Goal: Task Accomplishment & Management: Manage account settings

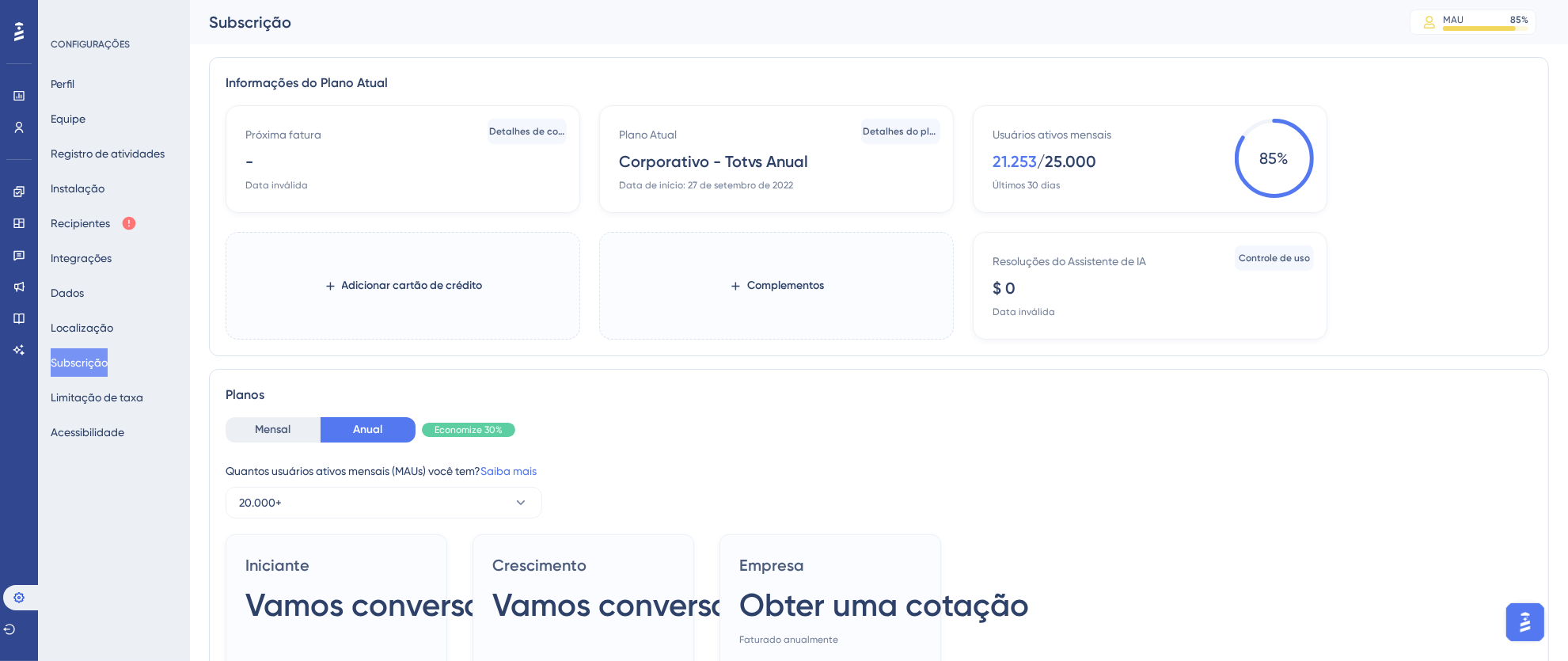
click at [17, 32] on icon at bounding box center [19, 31] width 9 height 19
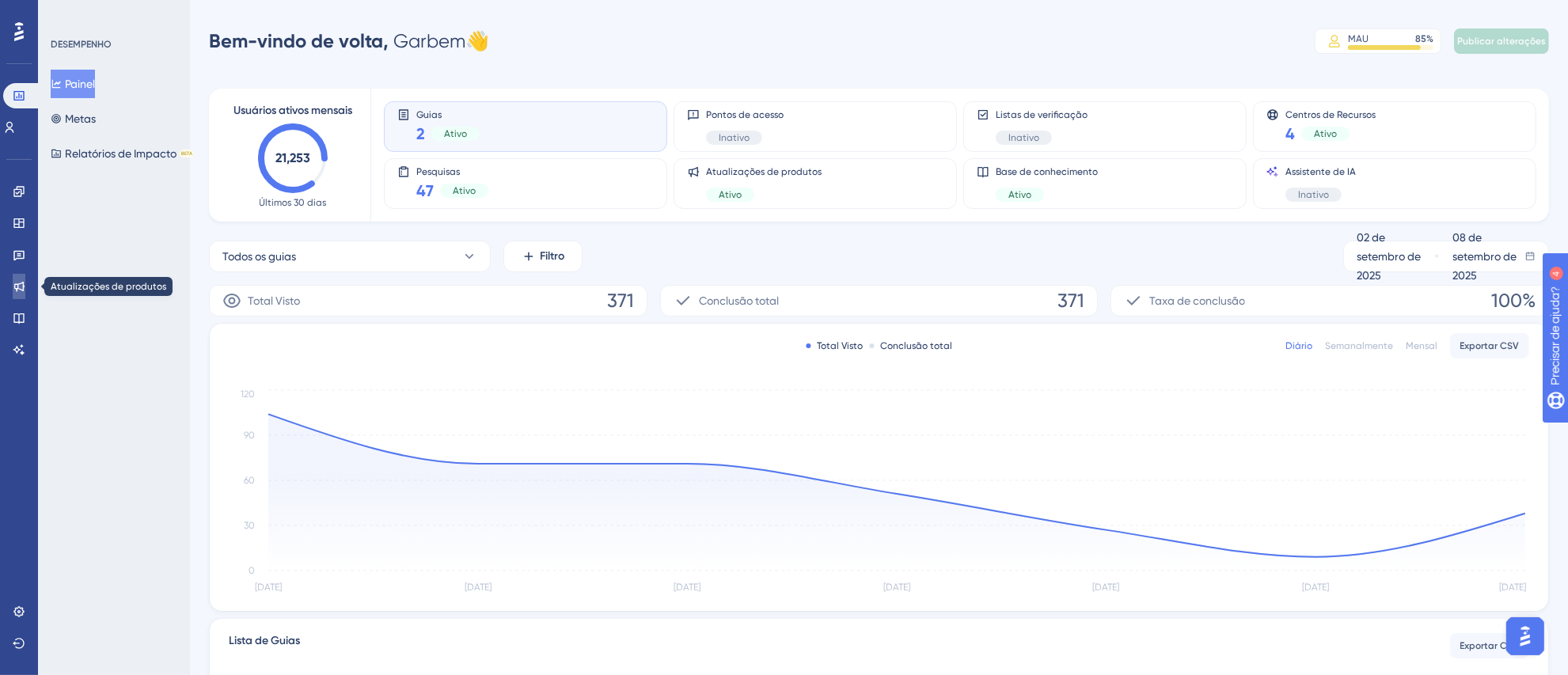
click at [25, 291] on link at bounding box center [19, 286] width 13 height 25
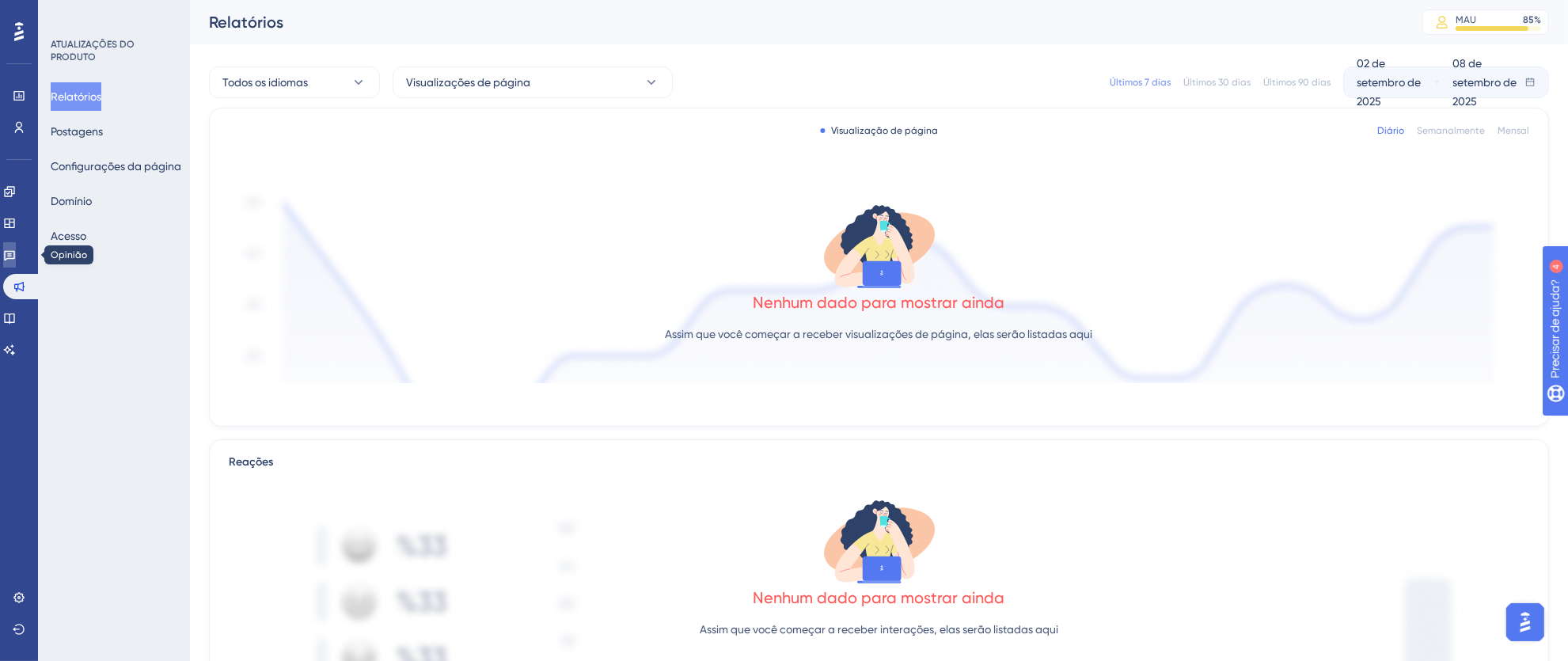
click at [15, 258] on icon at bounding box center [9, 256] width 11 height 10
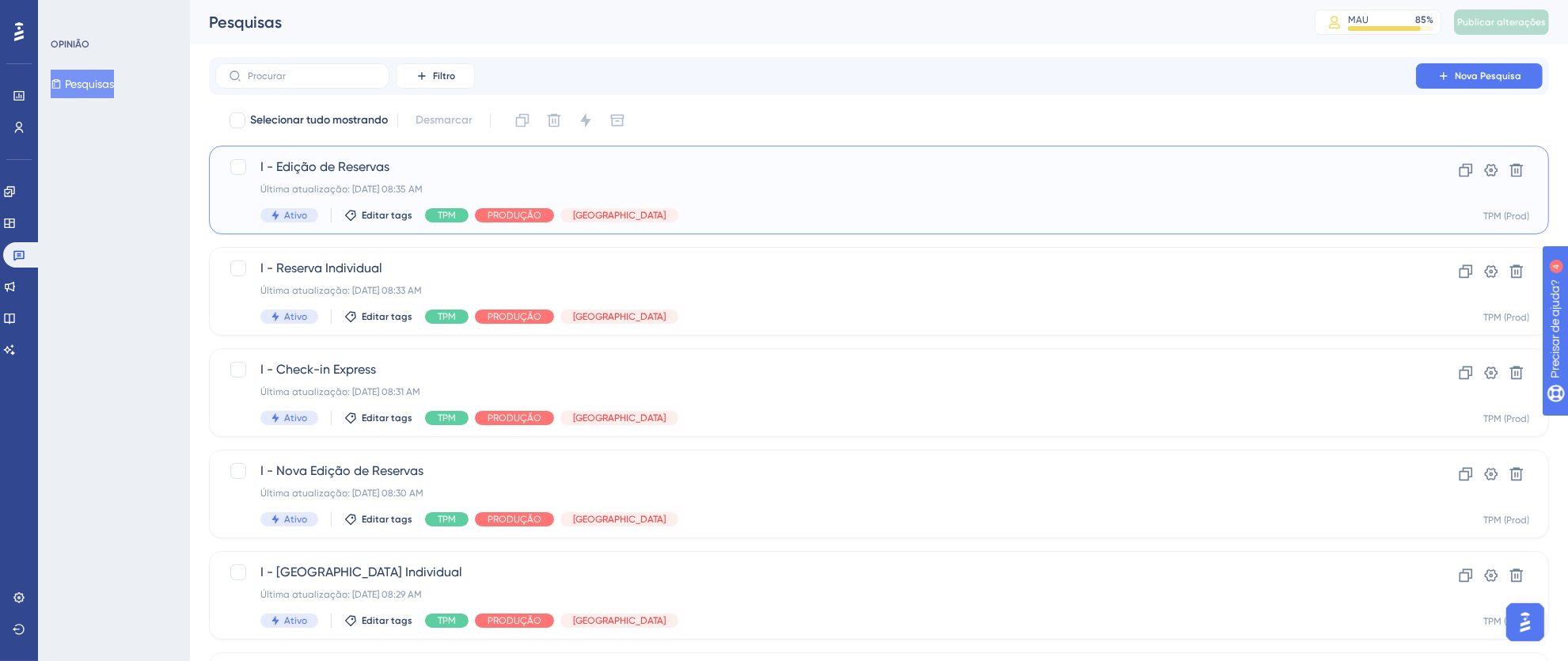
click at [969, 195] on div "Última atualização: [DATE] 08:35 AM" at bounding box center [815, 189] width 1111 height 13
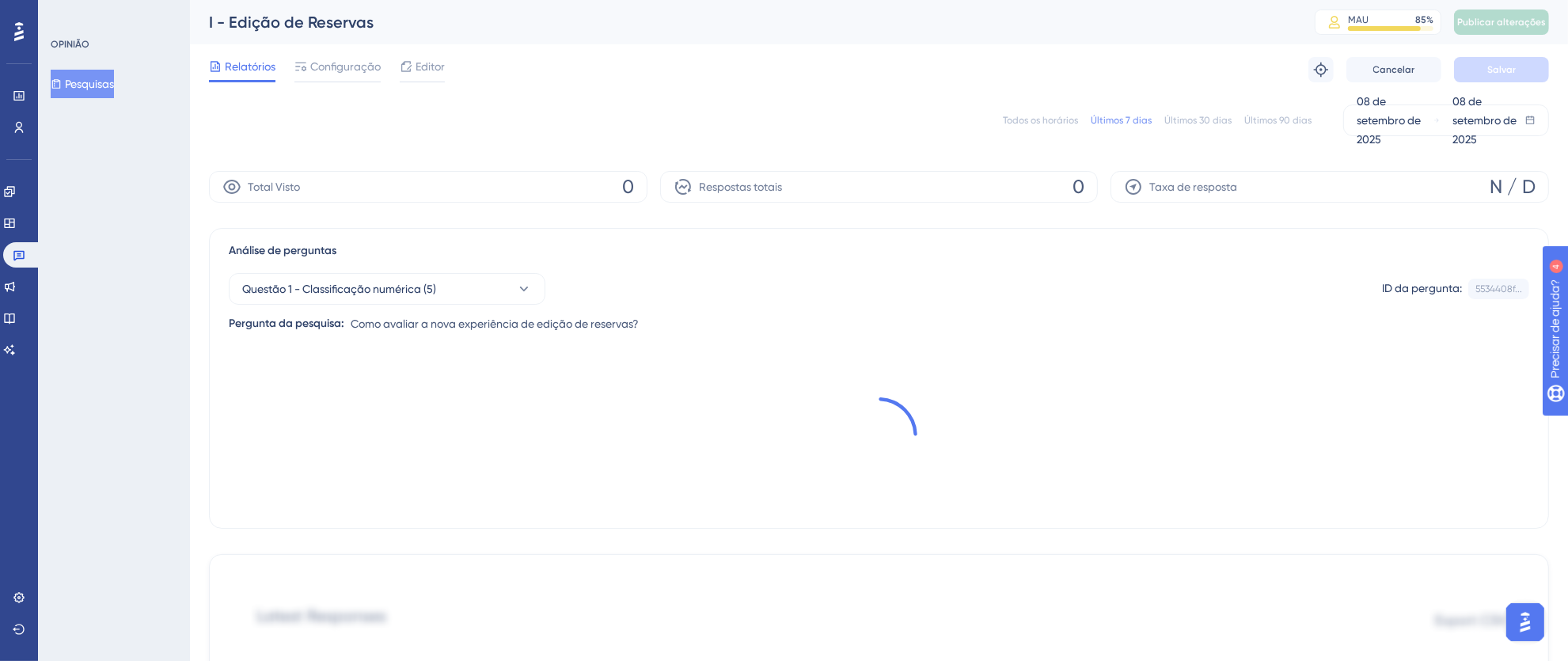
click at [1061, 118] on font "Todos os horários" at bounding box center [1040, 120] width 75 height 11
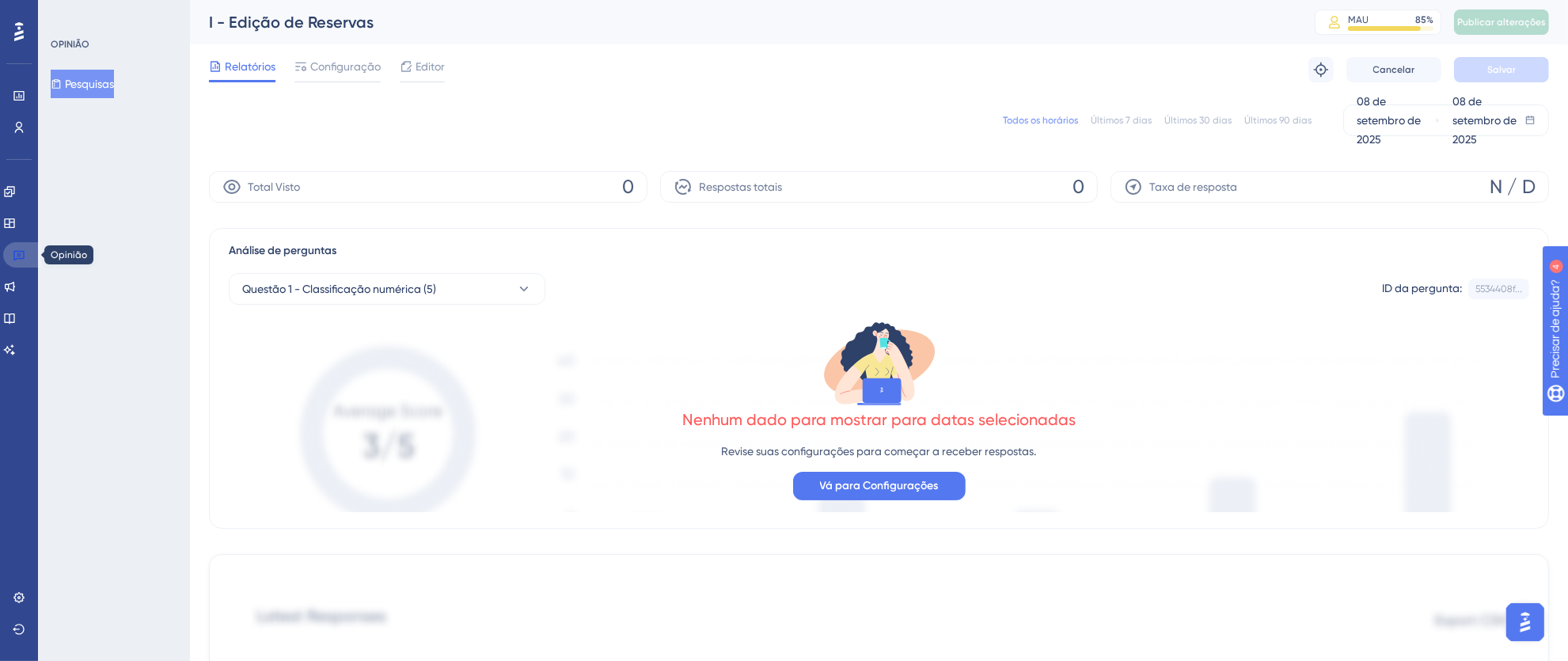
click at [35, 261] on link at bounding box center [22, 255] width 38 height 25
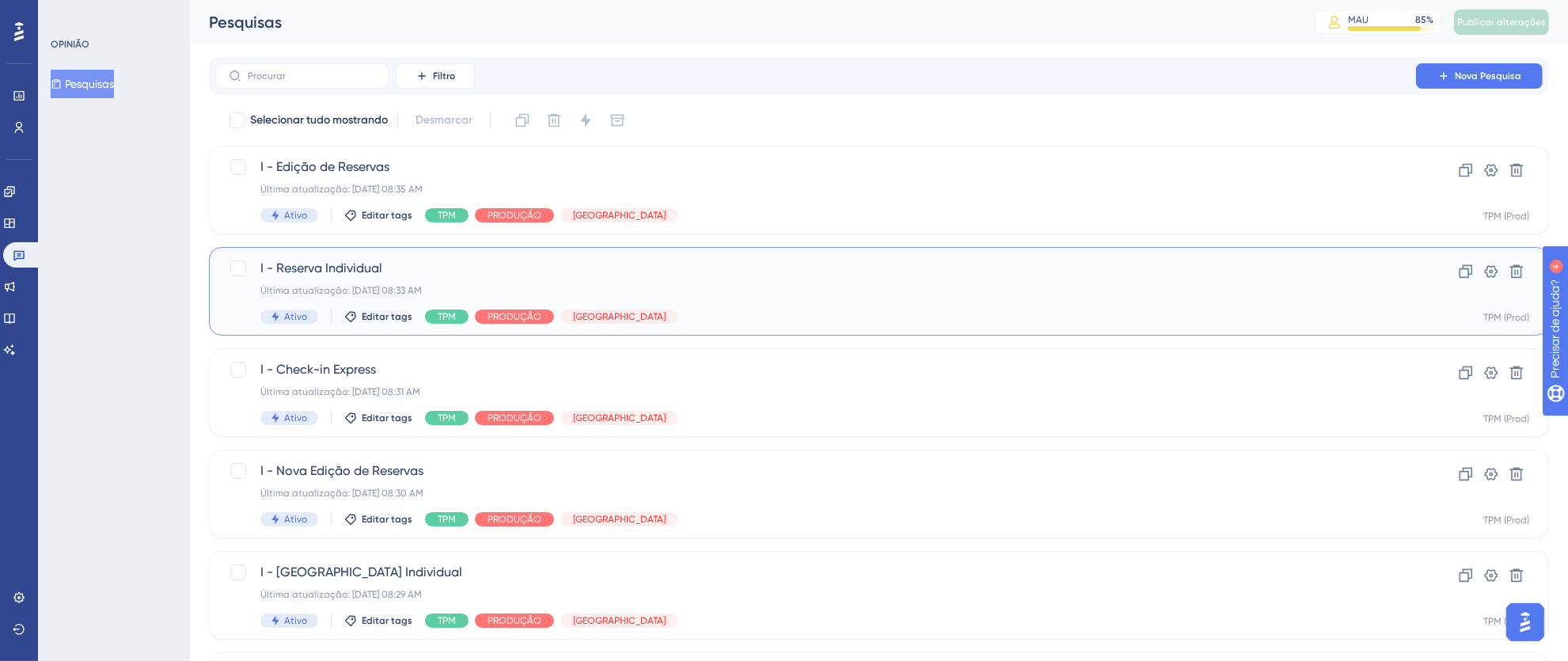
click at [804, 304] on div "I - Reserva Individual Última atualização: [DATE] 08:33 AM Ativo Editar tags TP…" at bounding box center [815, 292] width 1111 height 65
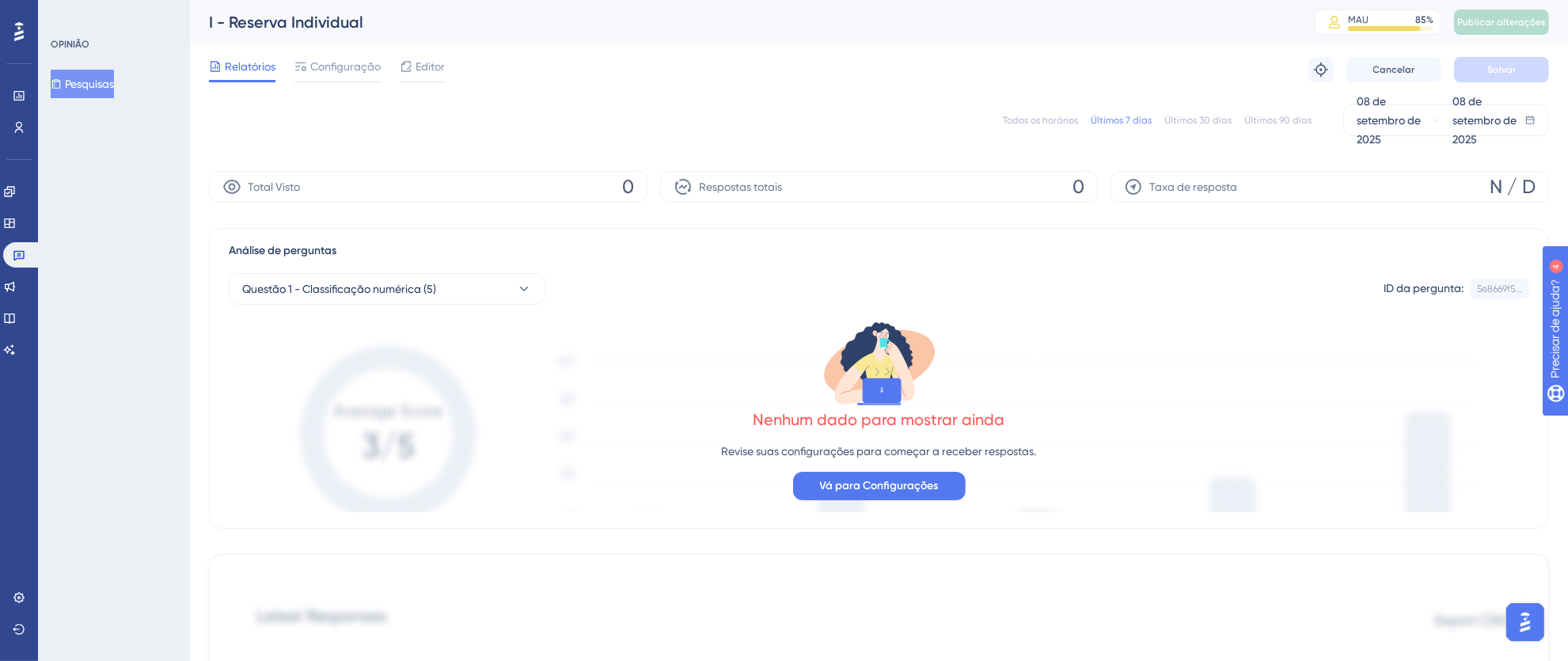
click at [1047, 119] on font "Todos os horários" at bounding box center [1040, 120] width 75 height 11
click at [22, 255] on icon at bounding box center [19, 254] width 13 height 13
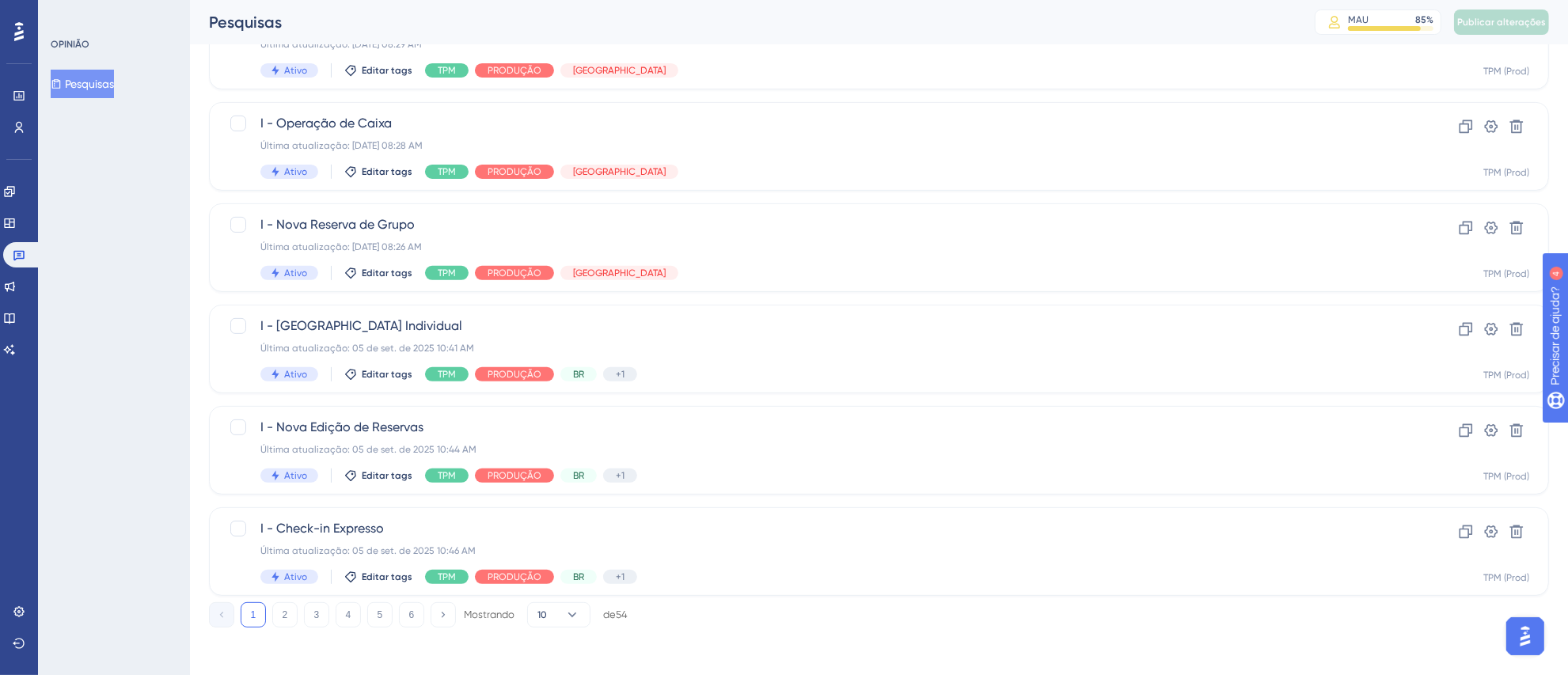
scroll to position [551, 0]
click at [818, 358] on div "I - [GEOGRAPHIC_DATA] Individual Última atualização: [DATE] 10:41 AM Ativo Edit…" at bounding box center [815, 347] width 1111 height 65
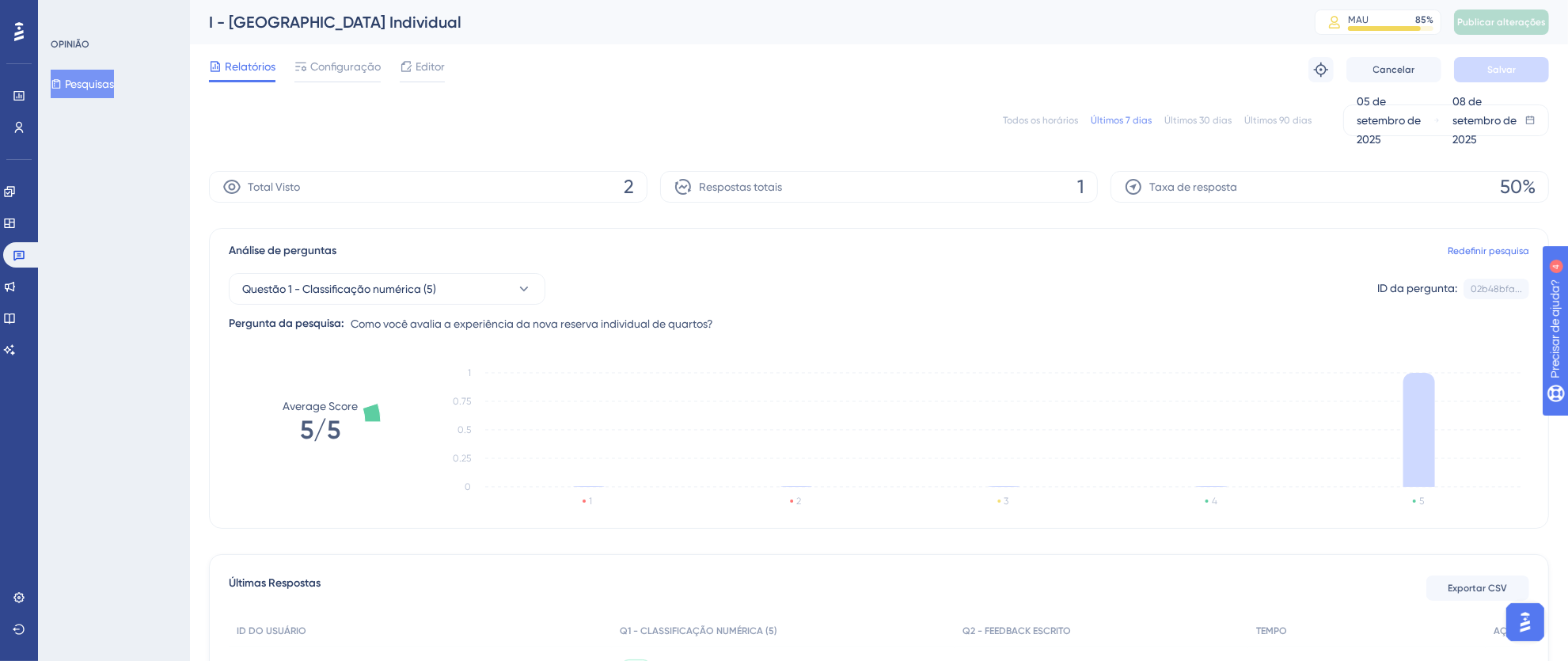
click at [1054, 117] on font "Todos os horários" at bounding box center [1040, 120] width 75 height 11
click at [13, 92] on link at bounding box center [19, 96] width 13 height 25
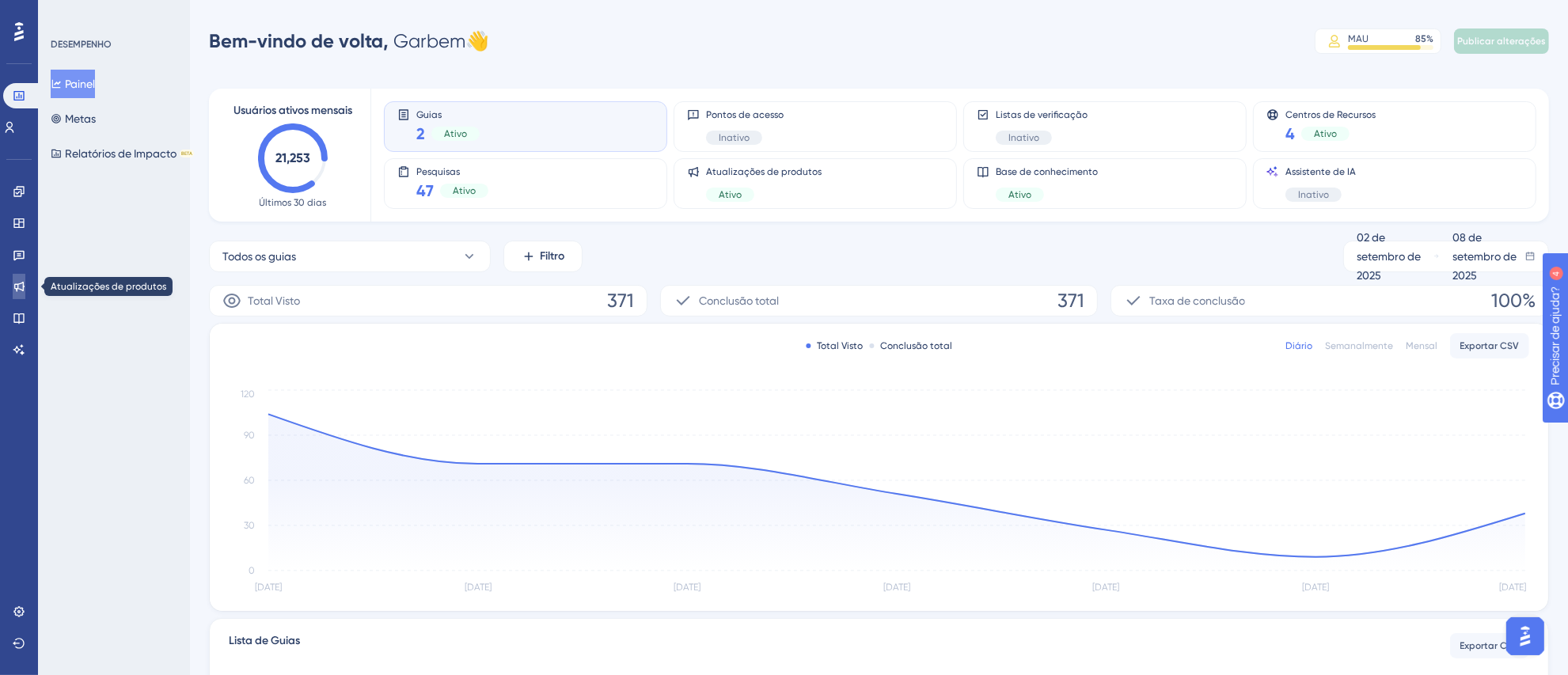
click at [13, 292] on icon at bounding box center [19, 286] width 13 height 13
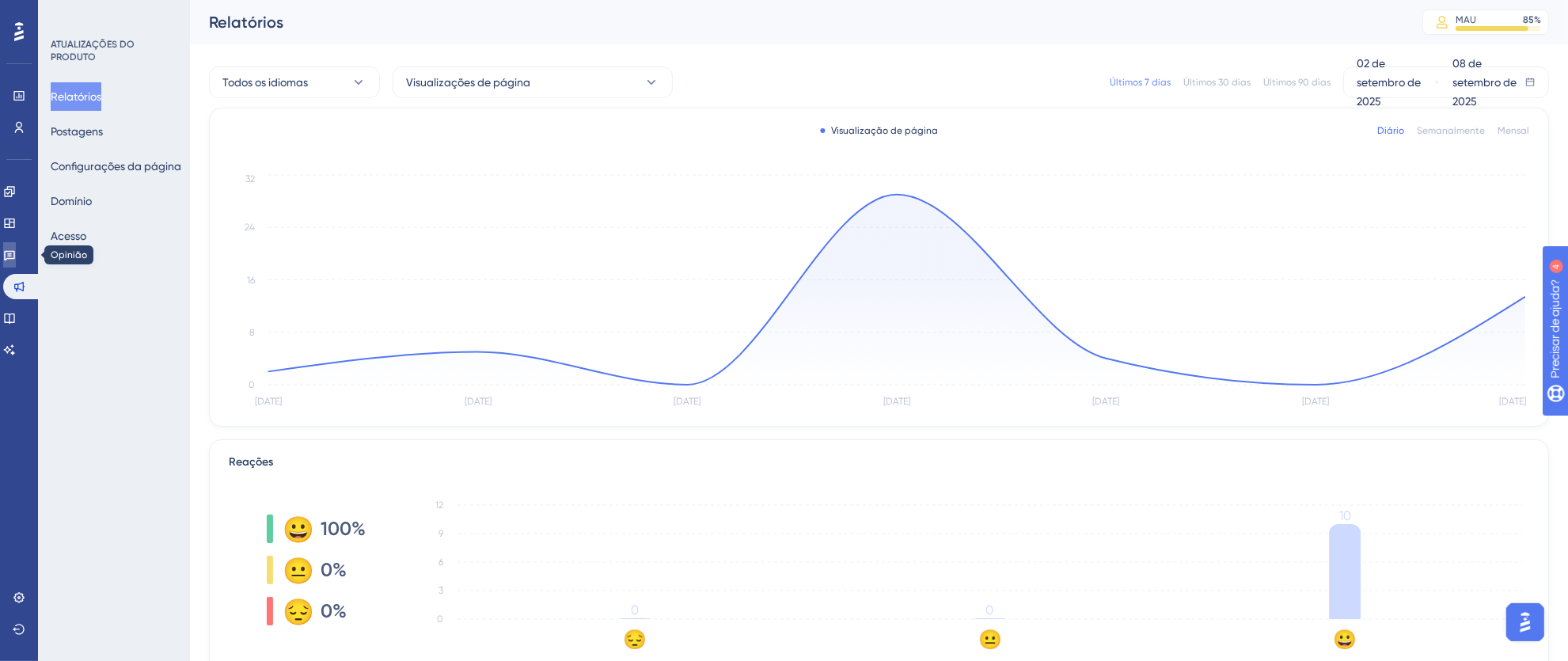
click at [16, 253] on icon at bounding box center [9, 254] width 13 height 13
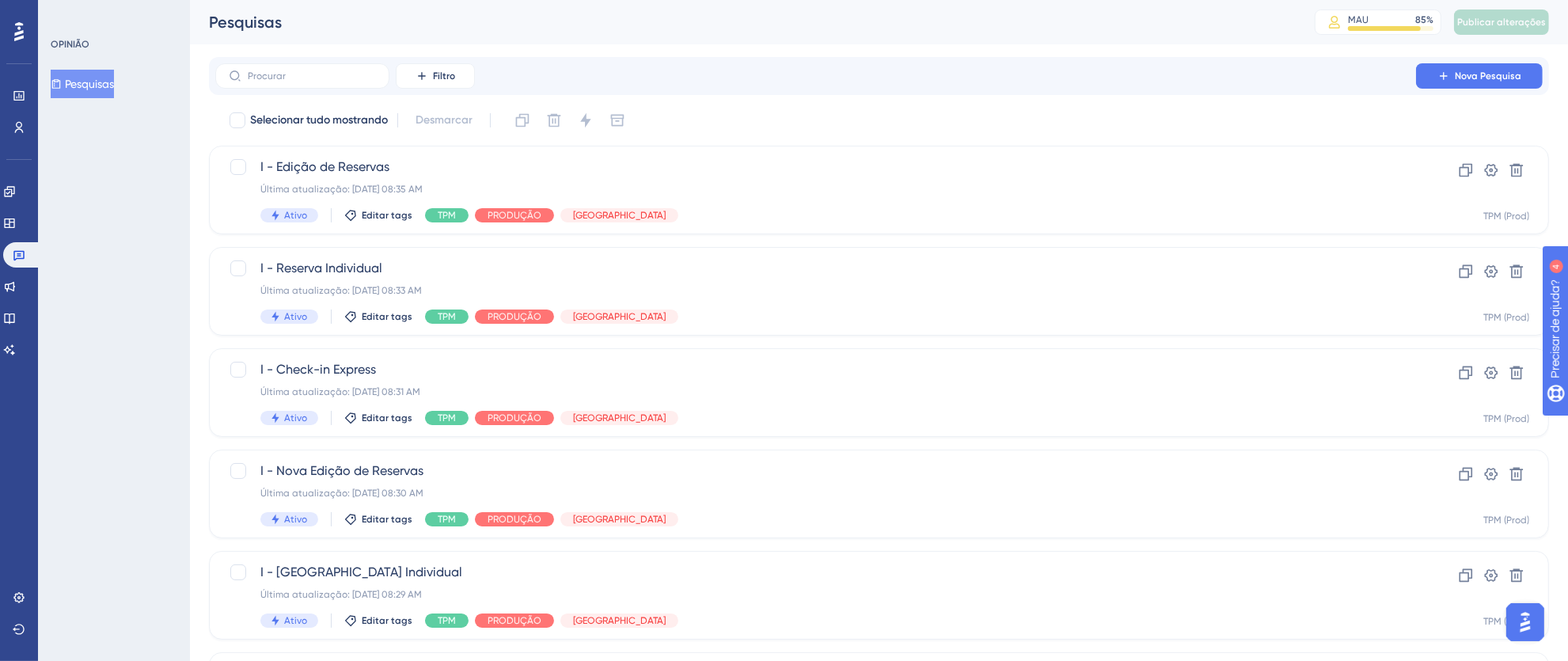
click at [14, 37] on icon at bounding box center [19, 31] width 9 height 19
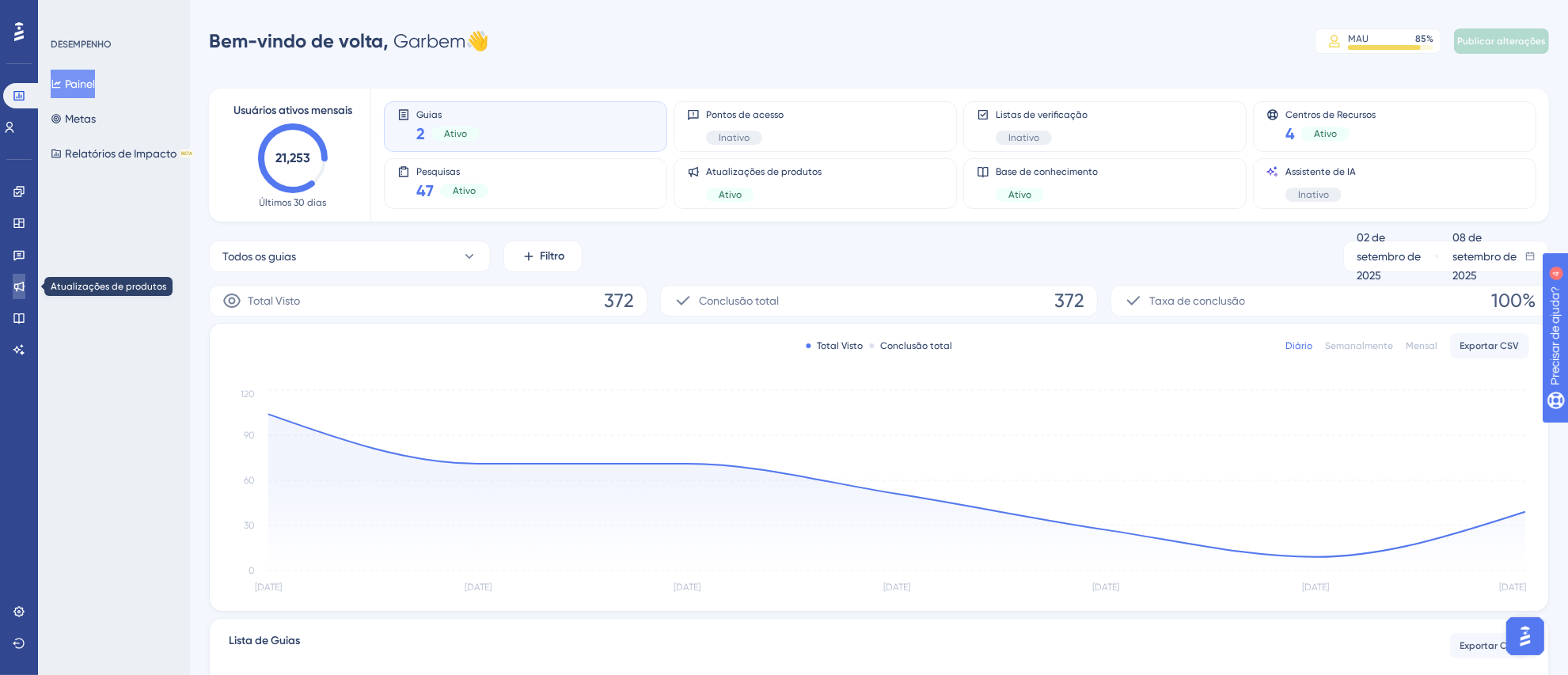
click at [23, 286] on icon at bounding box center [19, 287] width 10 height 10
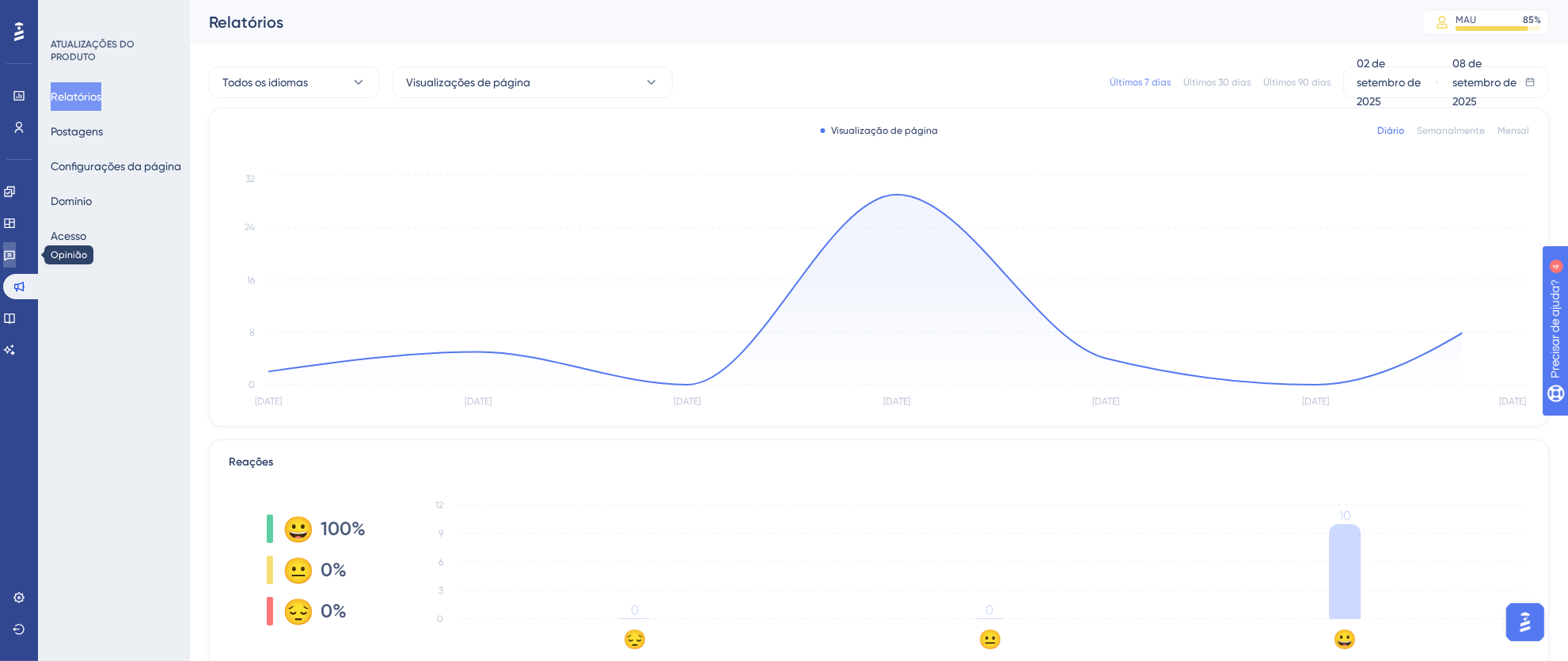
click at [16, 259] on icon at bounding box center [9, 254] width 13 height 13
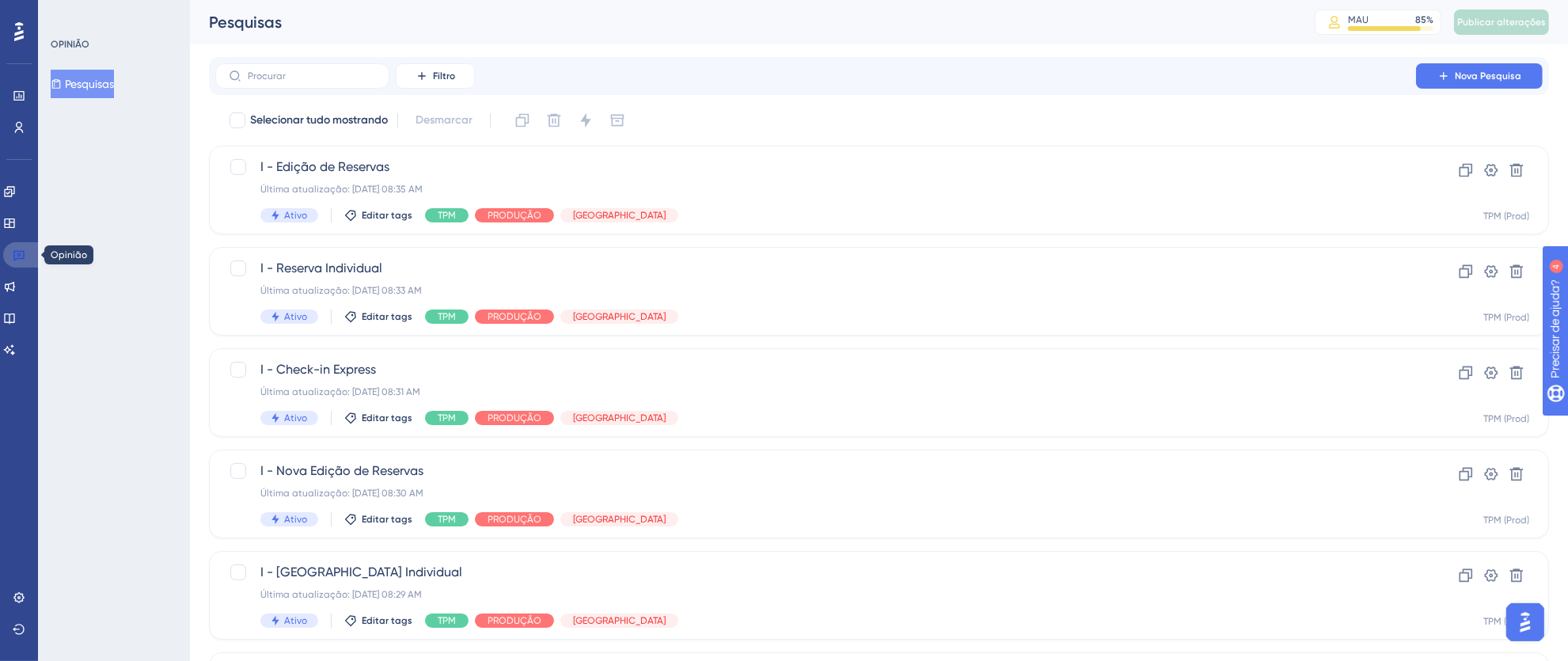
click at [18, 257] on icon at bounding box center [19, 254] width 13 height 13
click at [22, 260] on icon at bounding box center [19, 254] width 13 height 13
click at [7, 264] on link at bounding box center [22, 255] width 38 height 25
click at [13, 34] on div at bounding box center [19, 31] width 25 height 25
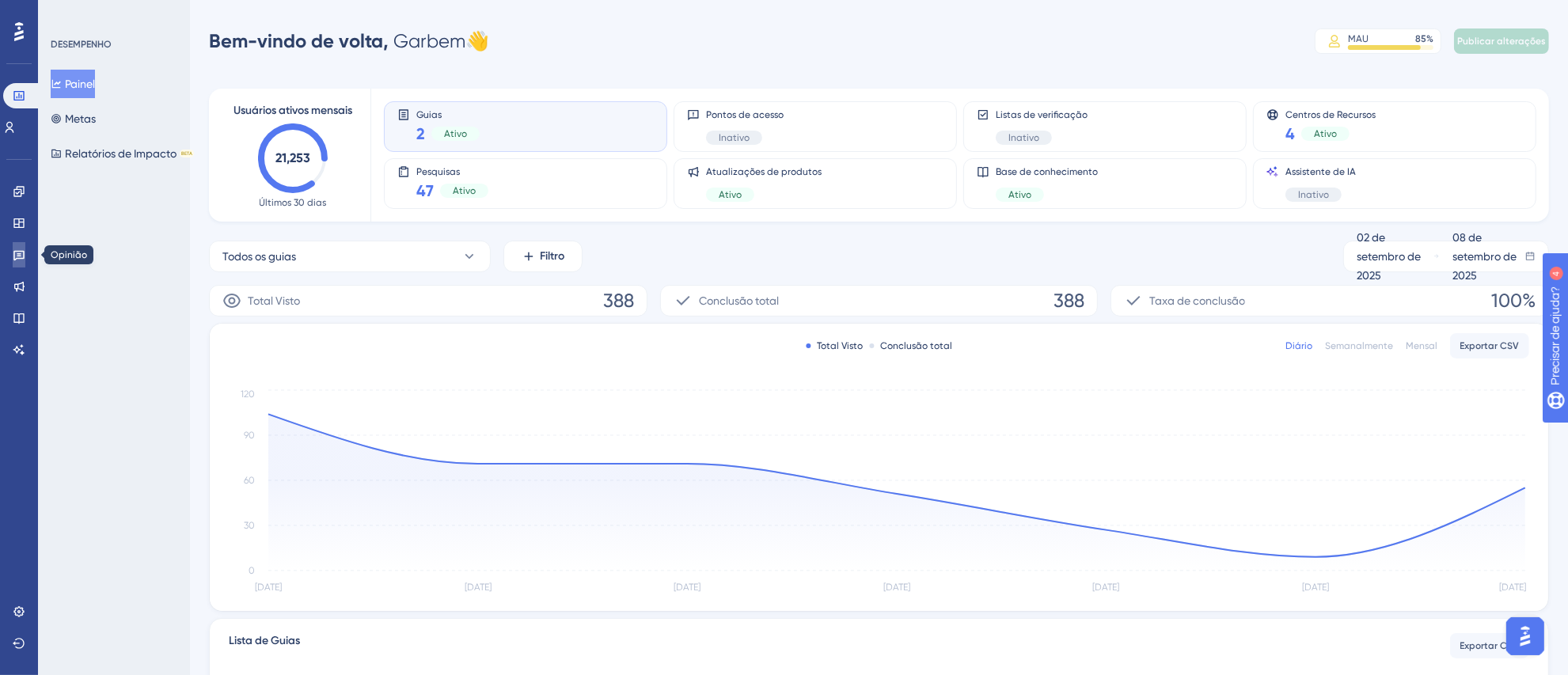
click at [21, 249] on icon at bounding box center [19, 254] width 13 height 13
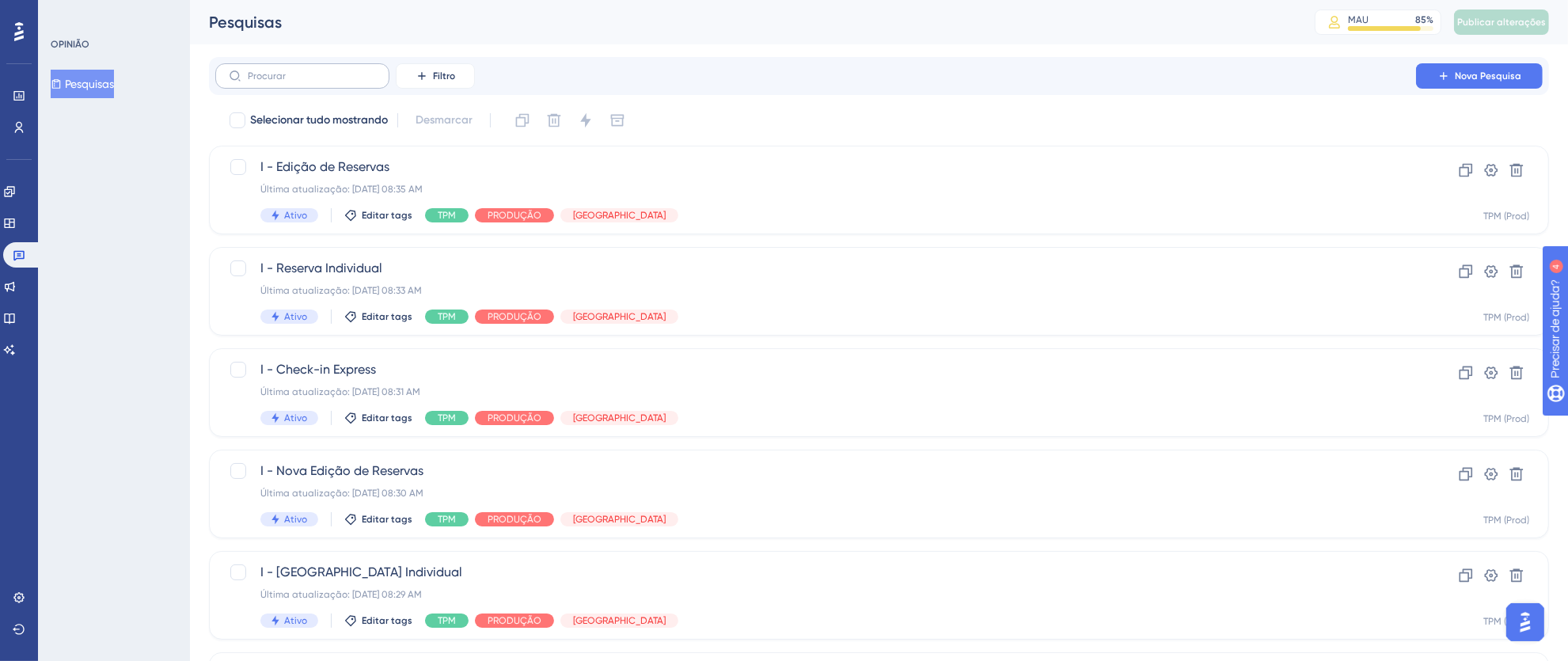
click at [308, 82] on label at bounding box center [302, 76] width 175 height 25
click at [308, 81] on input "text" at bounding box center [312, 75] width 128 height 11
click at [434, 80] on font "Filtro" at bounding box center [444, 75] width 22 height 11
click at [451, 114] on span "Etiquetas" at bounding box center [442, 121] width 47 height 19
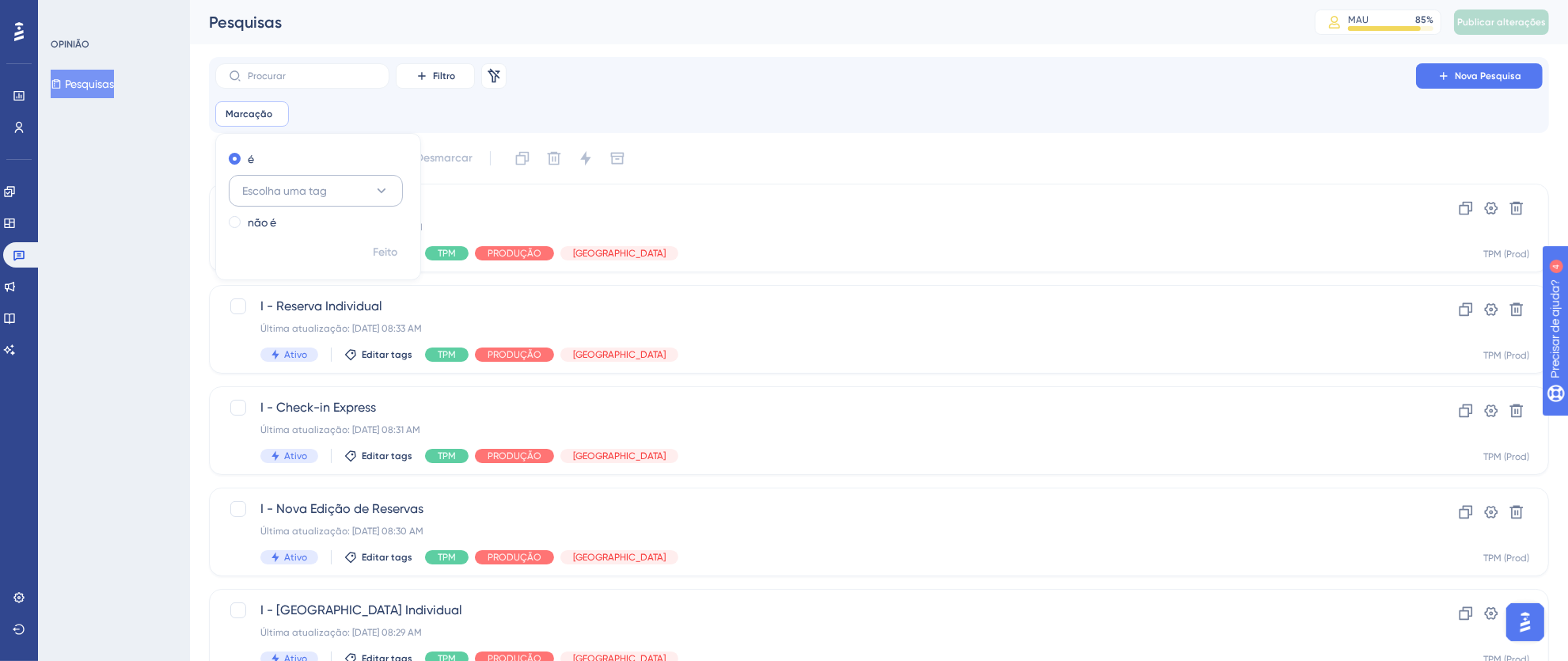
click at [394, 186] on button "Escolha uma tag" at bounding box center [316, 191] width 175 height 31
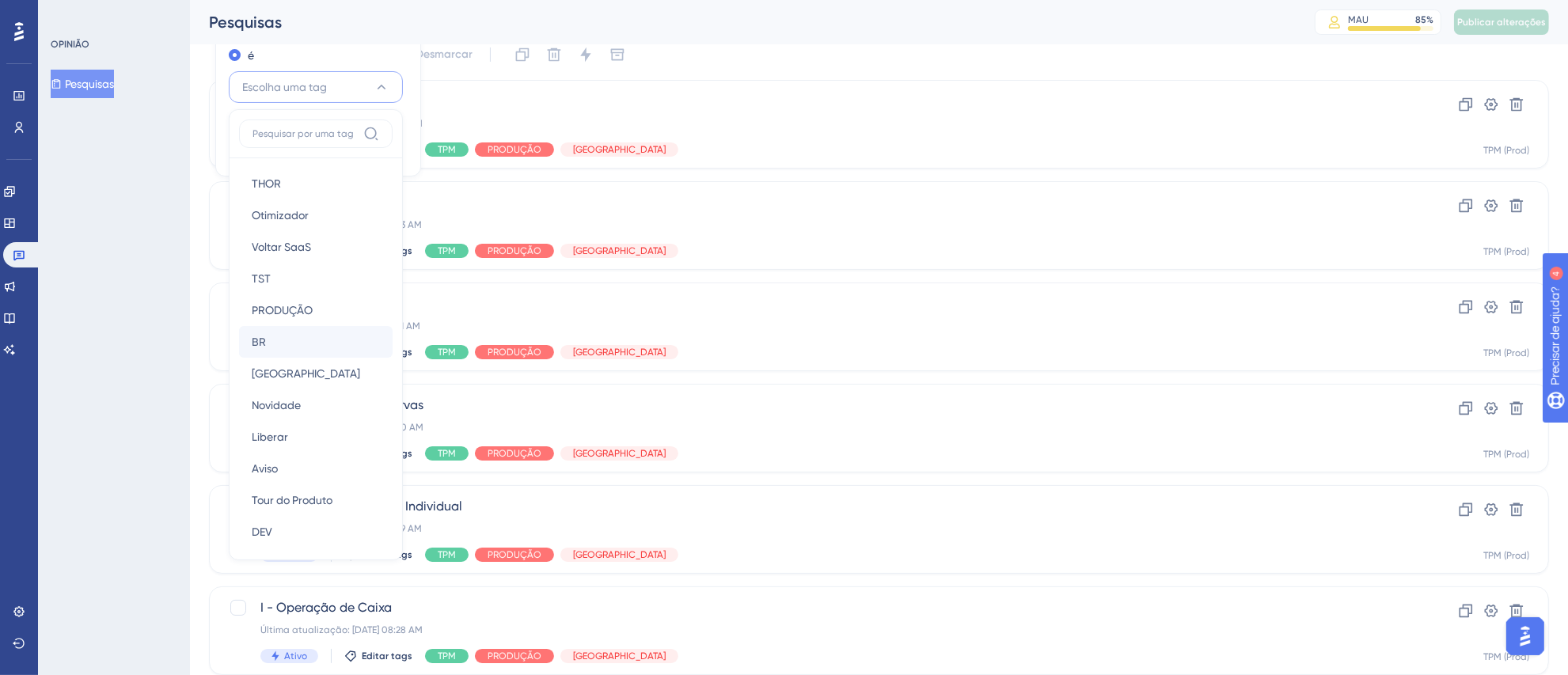
scroll to position [230, 0]
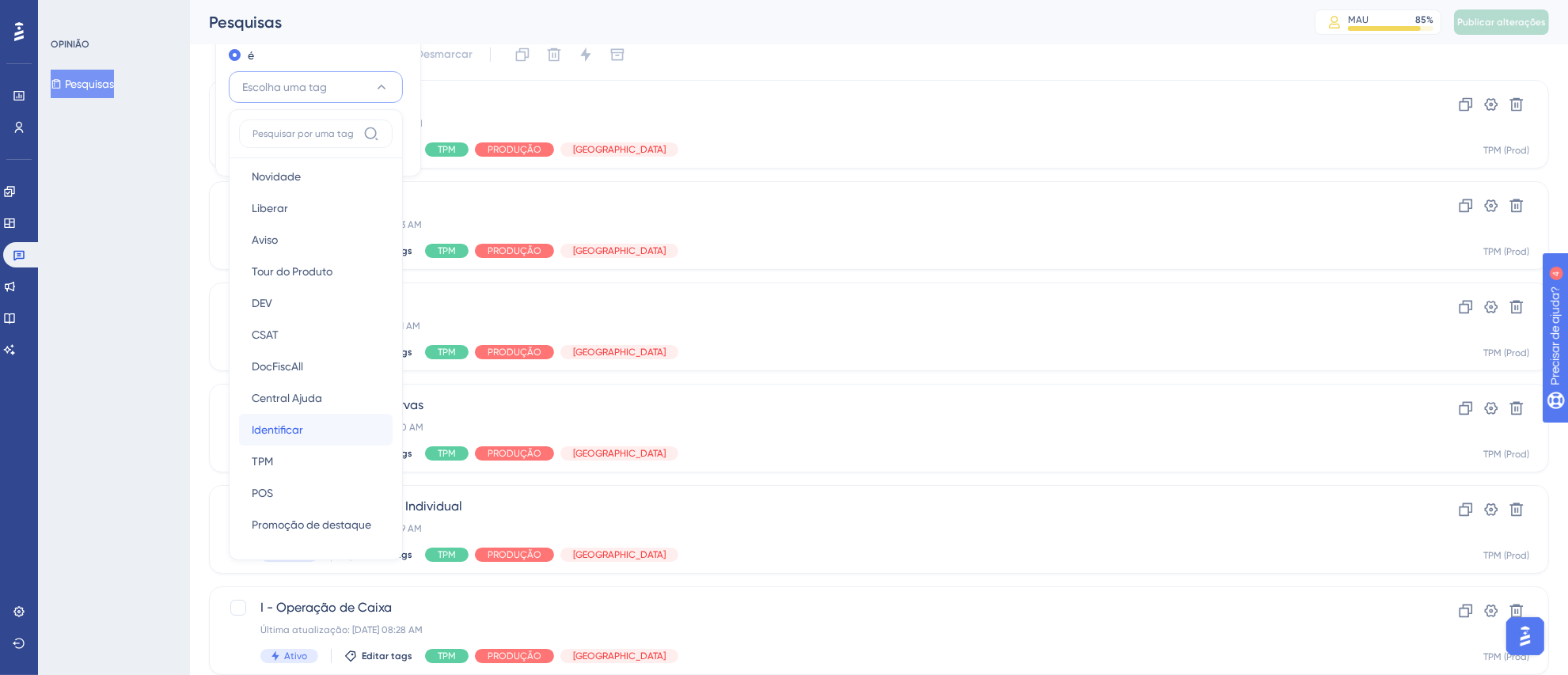
click at [314, 423] on div "Identificar Identificar" at bounding box center [315, 429] width 128 height 31
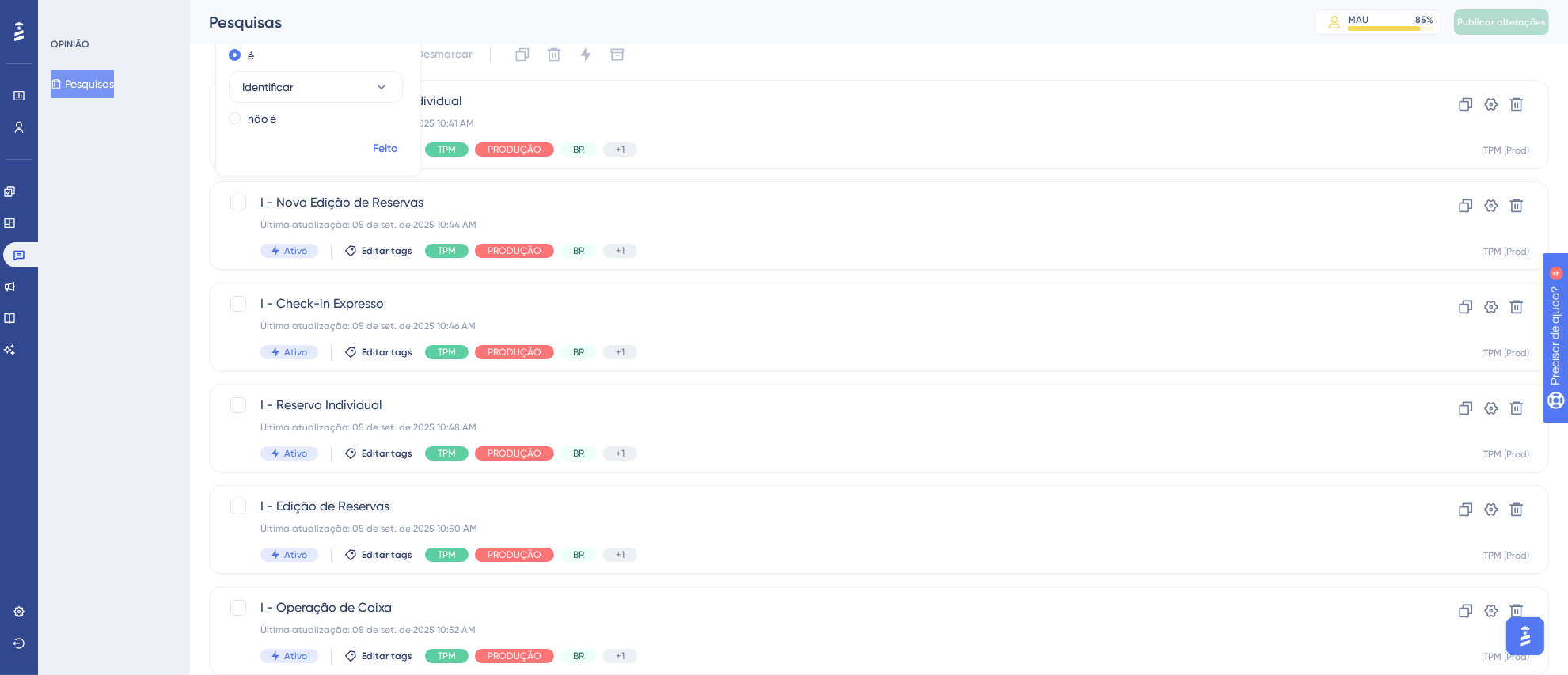
click at [379, 147] on font "Feito" at bounding box center [385, 148] width 25 height 14
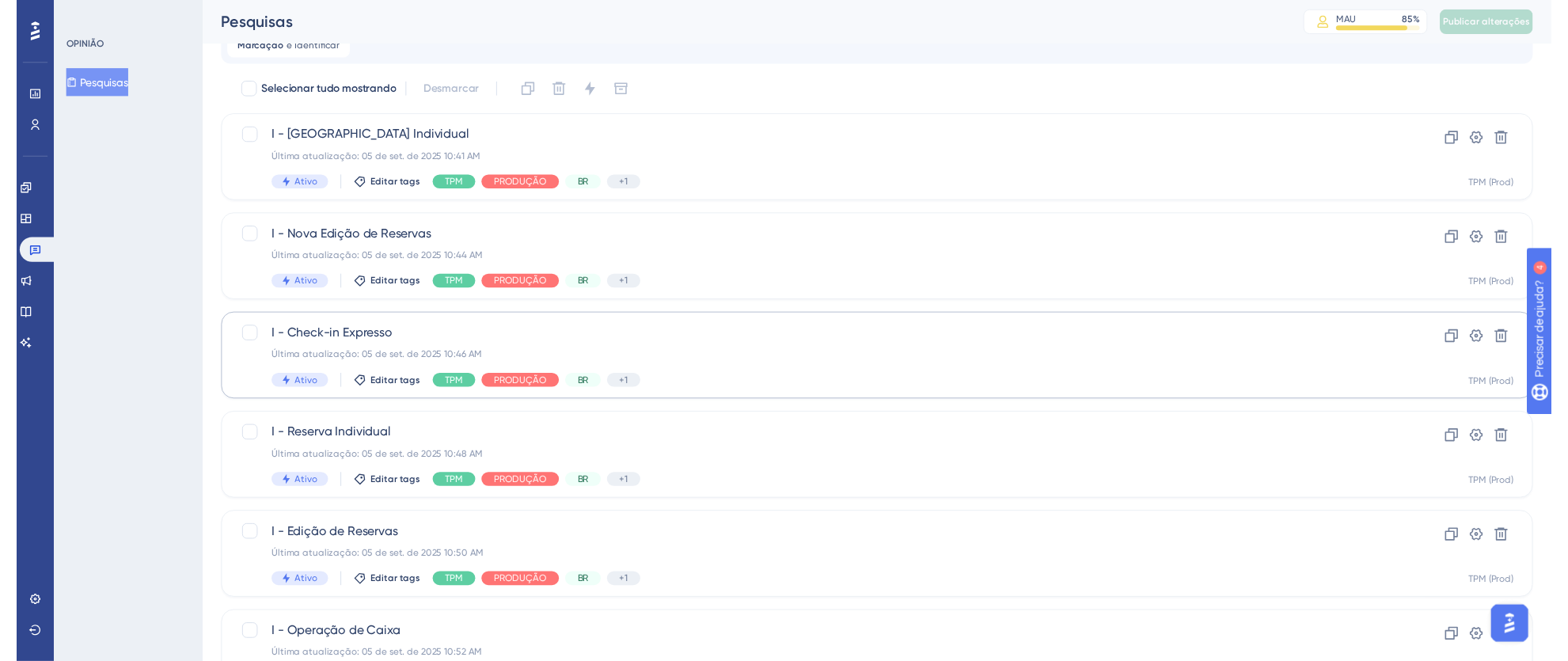
scroll to position [0, 0]
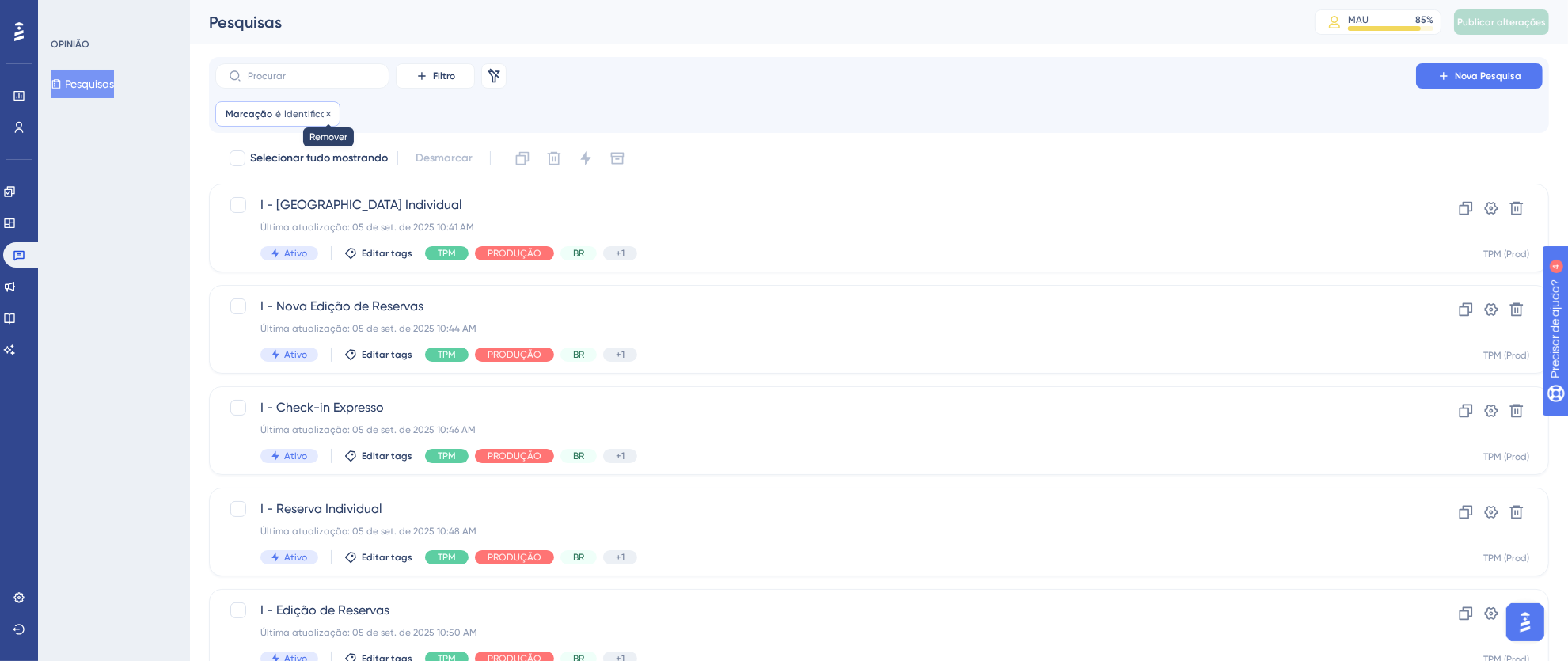
click at [324, 115] on icon at bounding box center [328, 114] width 9 height 9
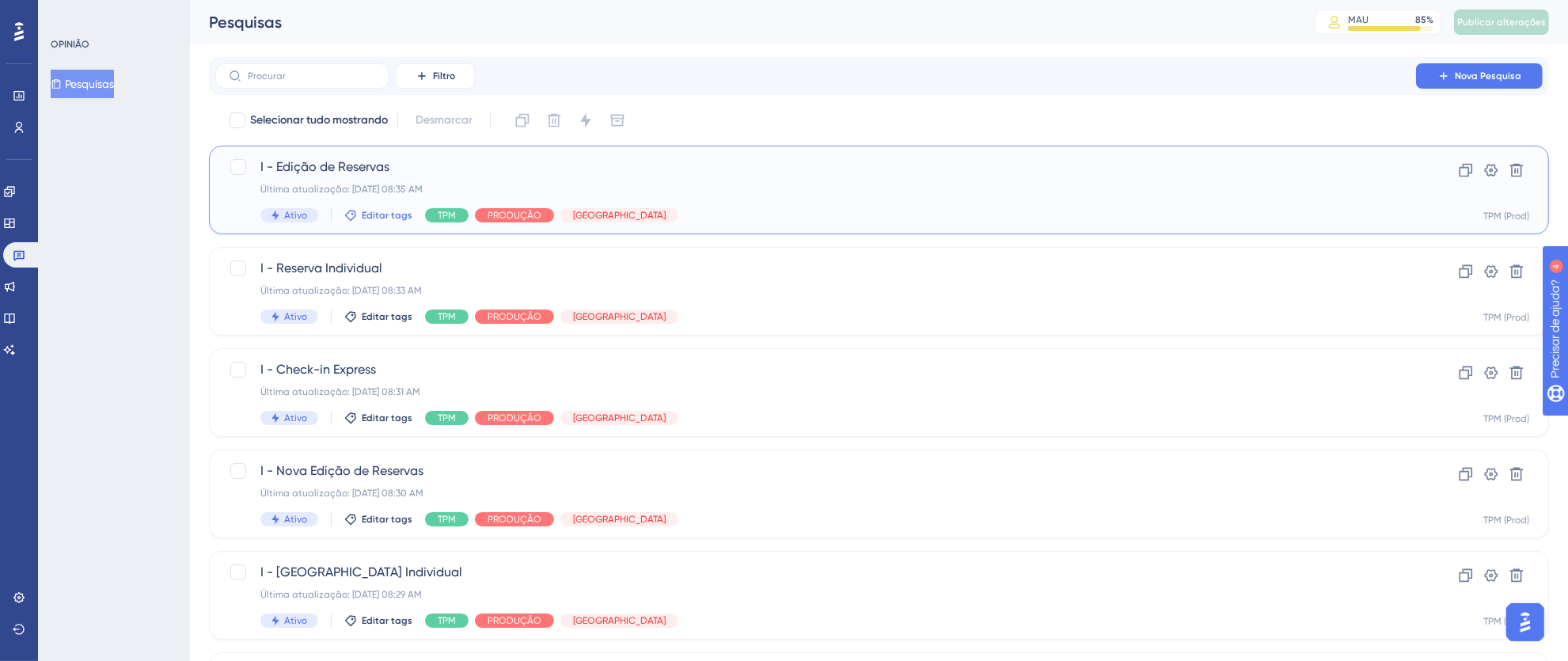
click at [374, 213] on font "Editar tags" at bounding box center [387, 215] width 51 height 11
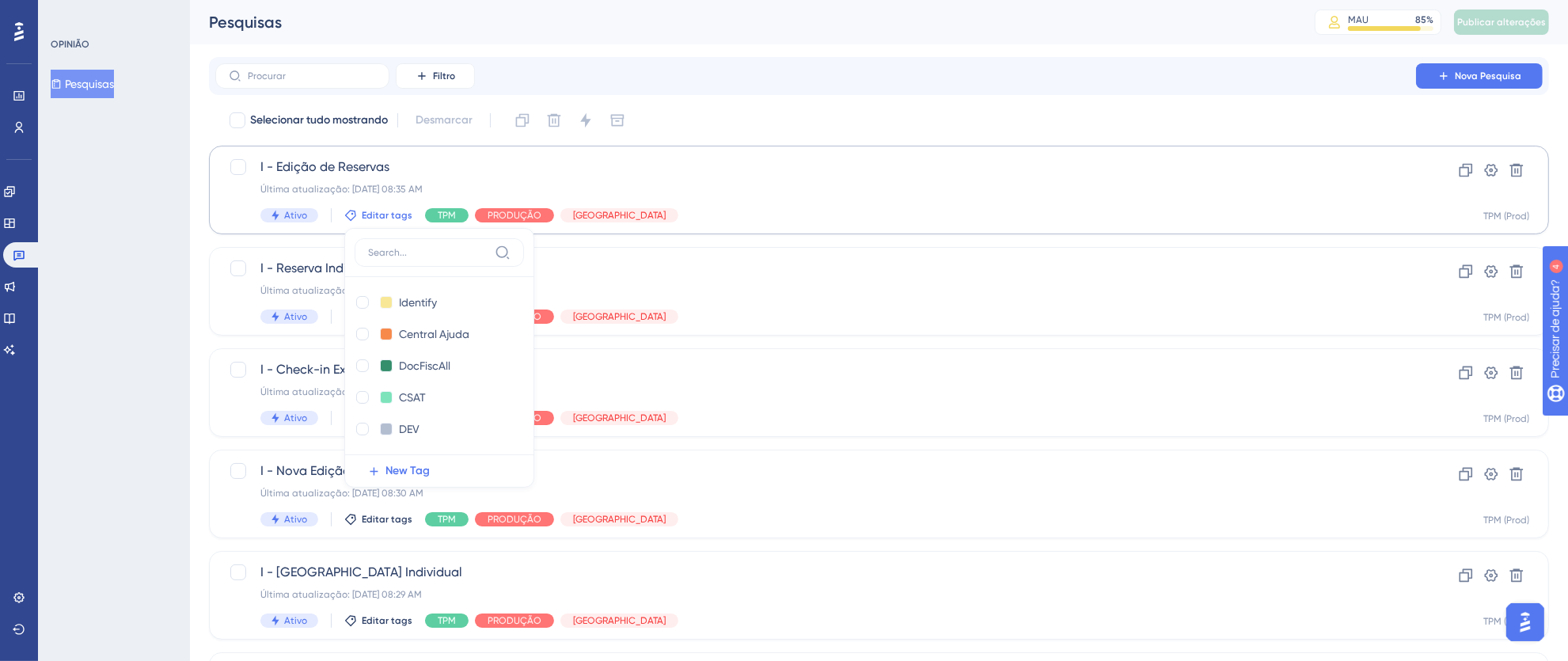
scroll to position [28, 0]
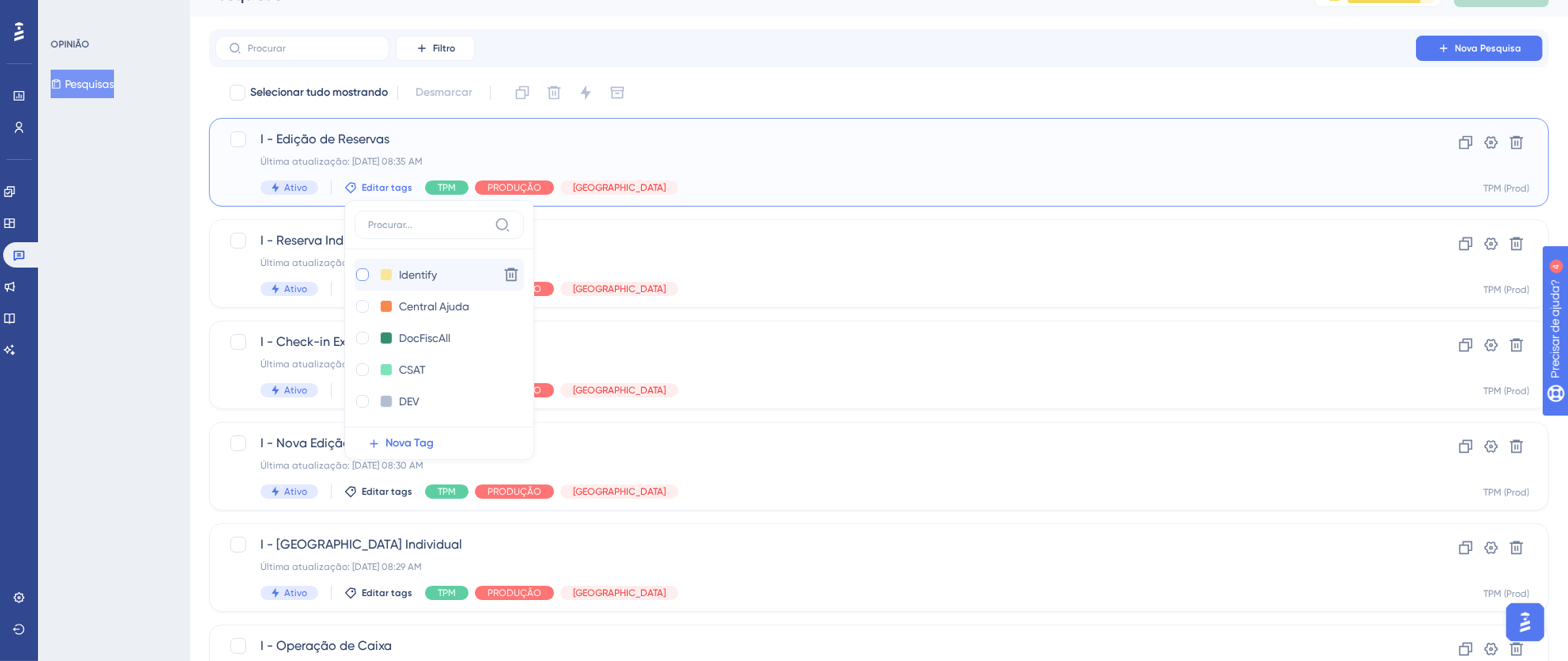
click at [364, 276] on div at bounding box center [363, 275] width 13 height 13
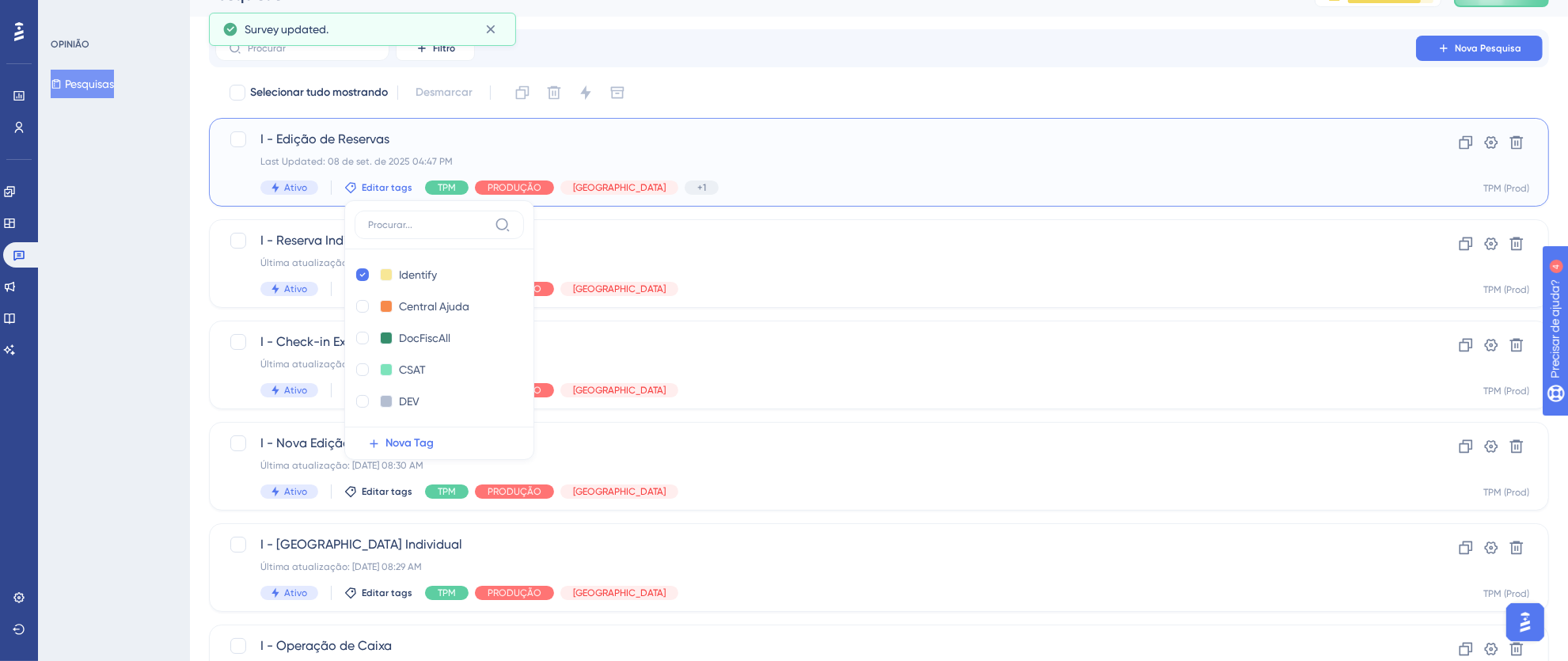
checkbox input "true"
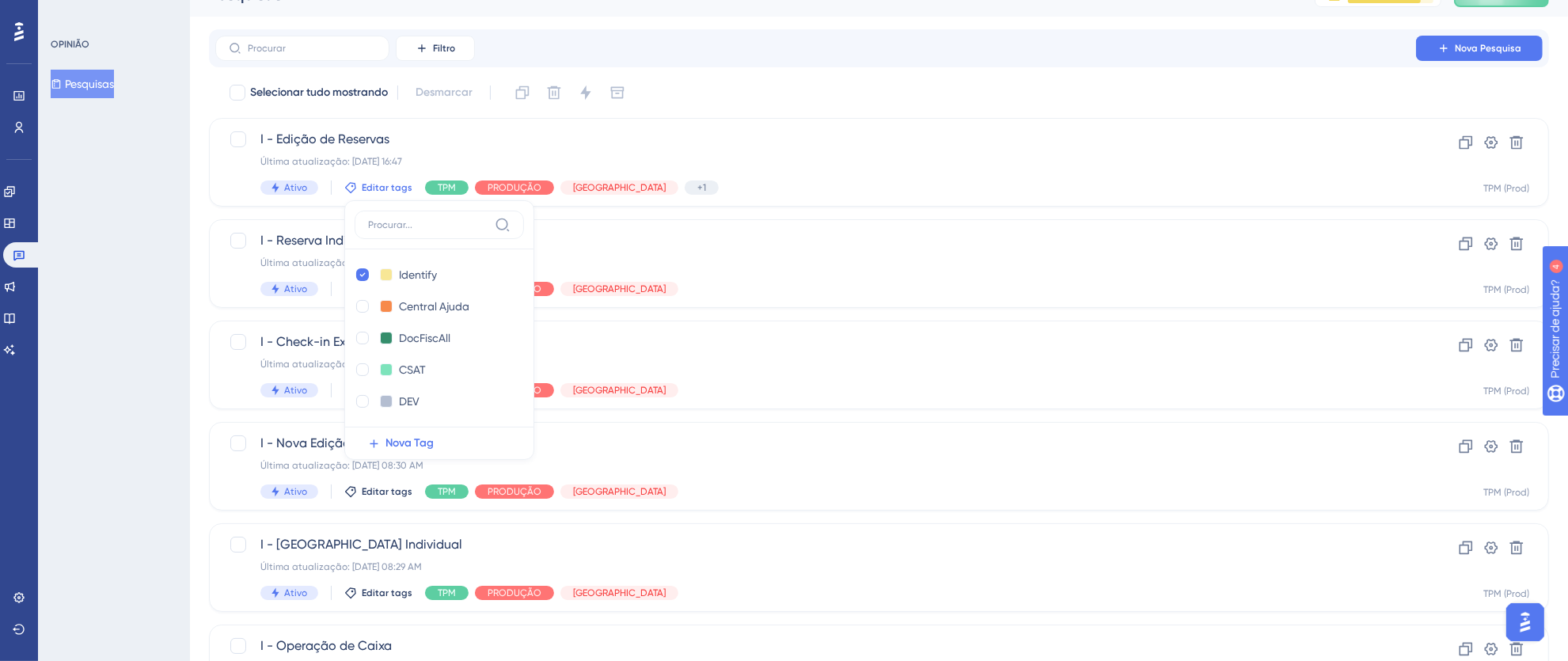
click at [85, 330] on div "OPINIÃO Pesquisas" at bounding box center [114, 330] width 152 height 661
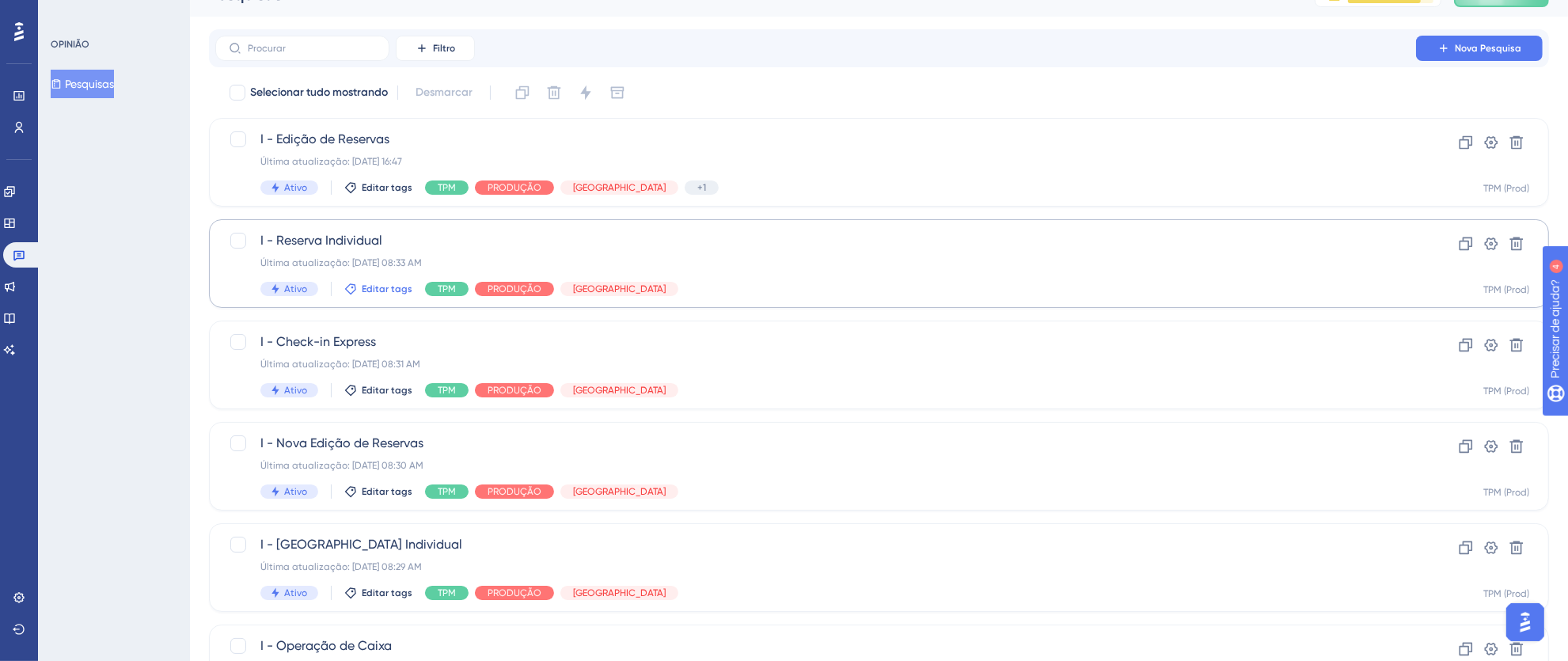
click at [365, 289] on font "Editar tags" at bounding box center [387, 289] width 51 height 11
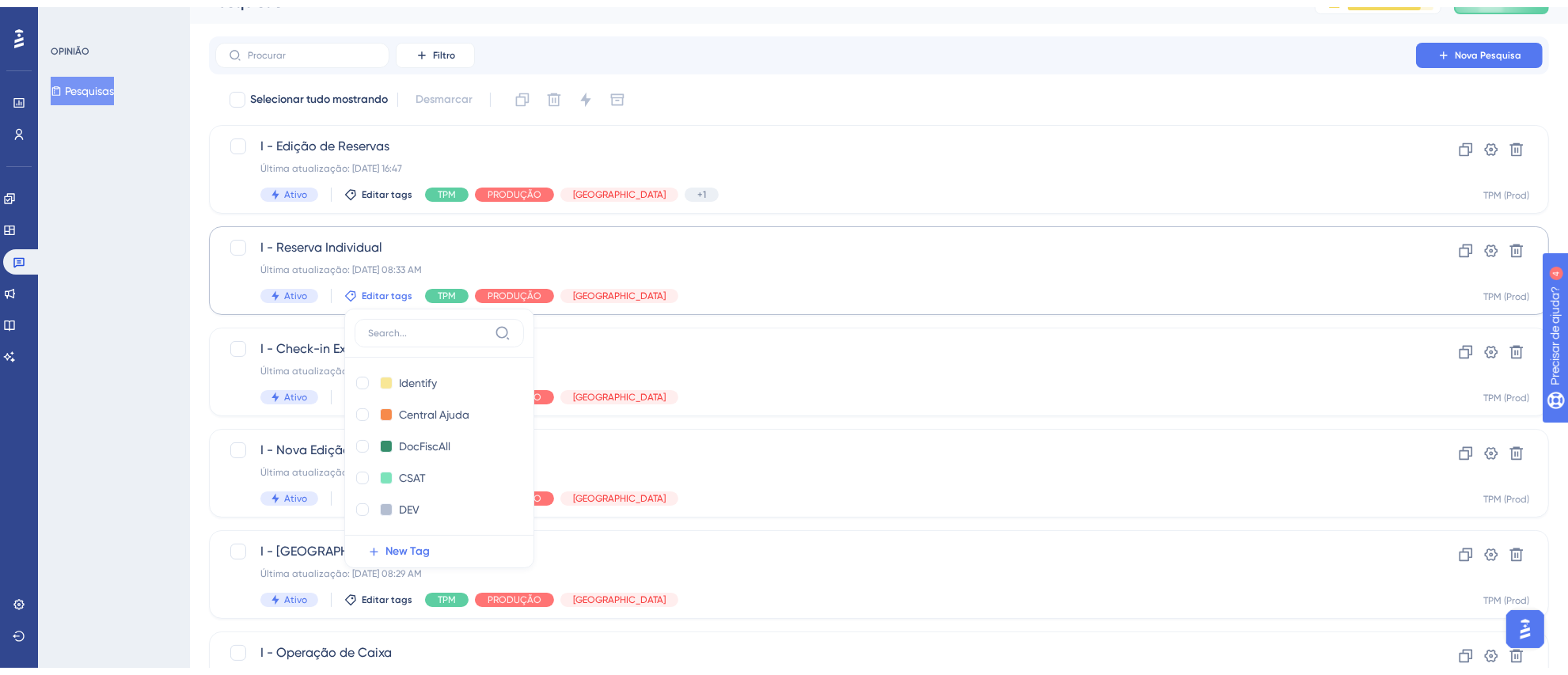
scroll to position [128, 0]
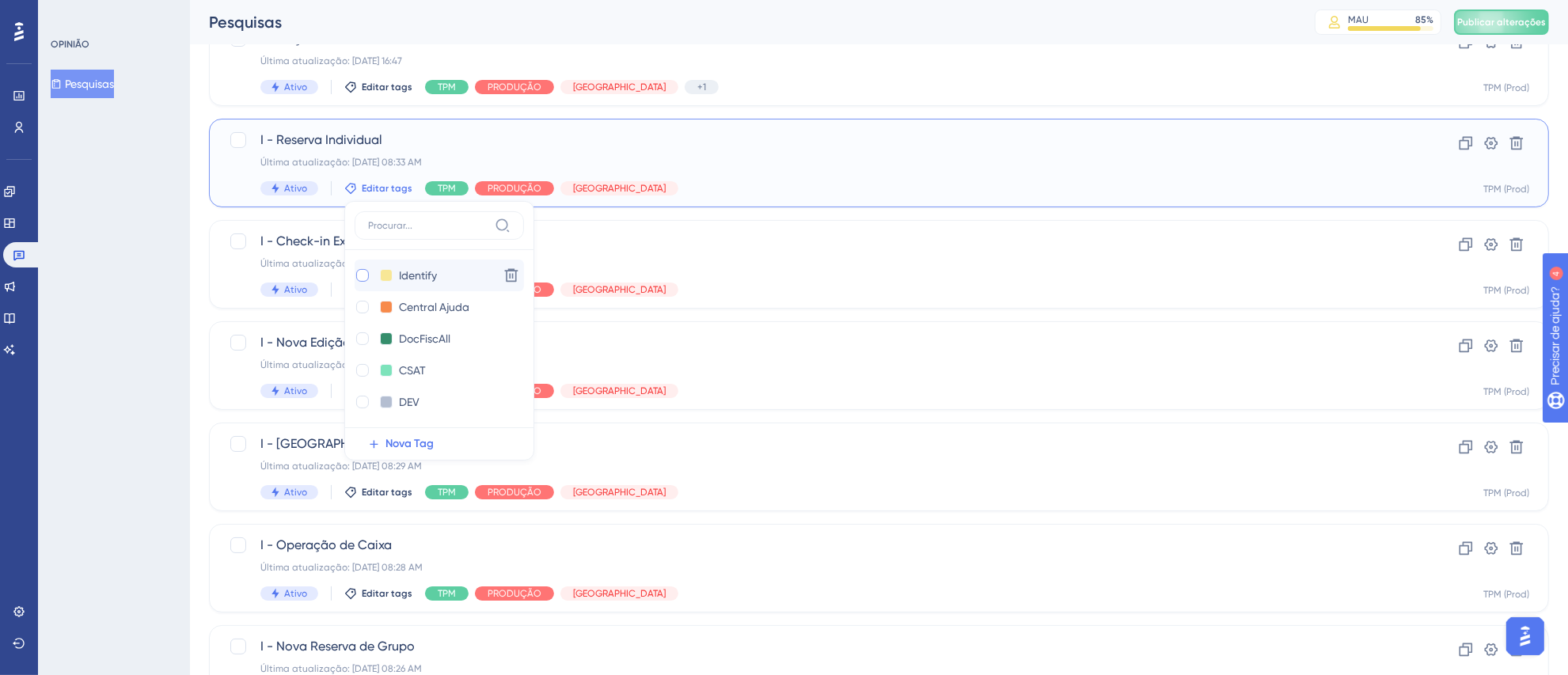
click at [362, 277] on div at bounding box center [363, 275] width 13 height 13
checkbox input "true"
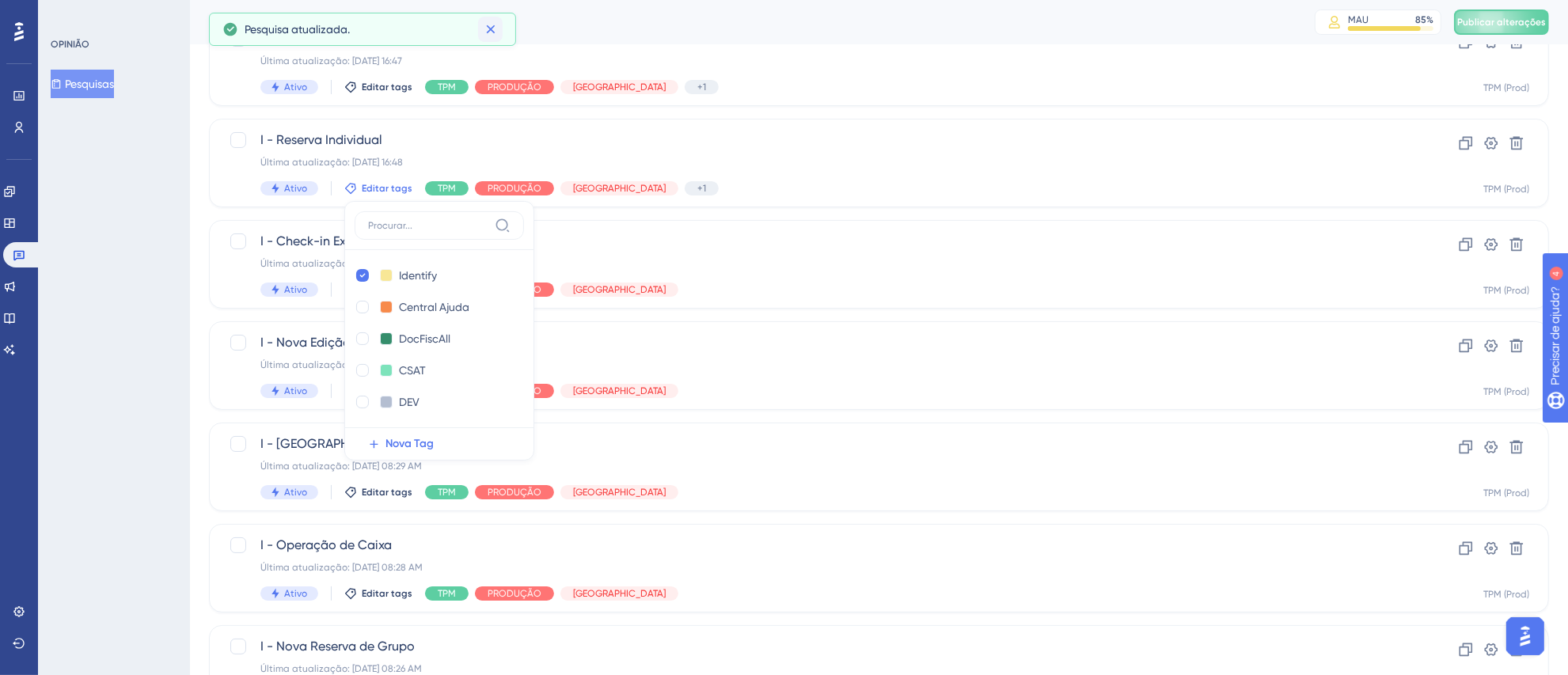
click at [490, 34] on icon at bounding box center [490, 29] width 16 height 16
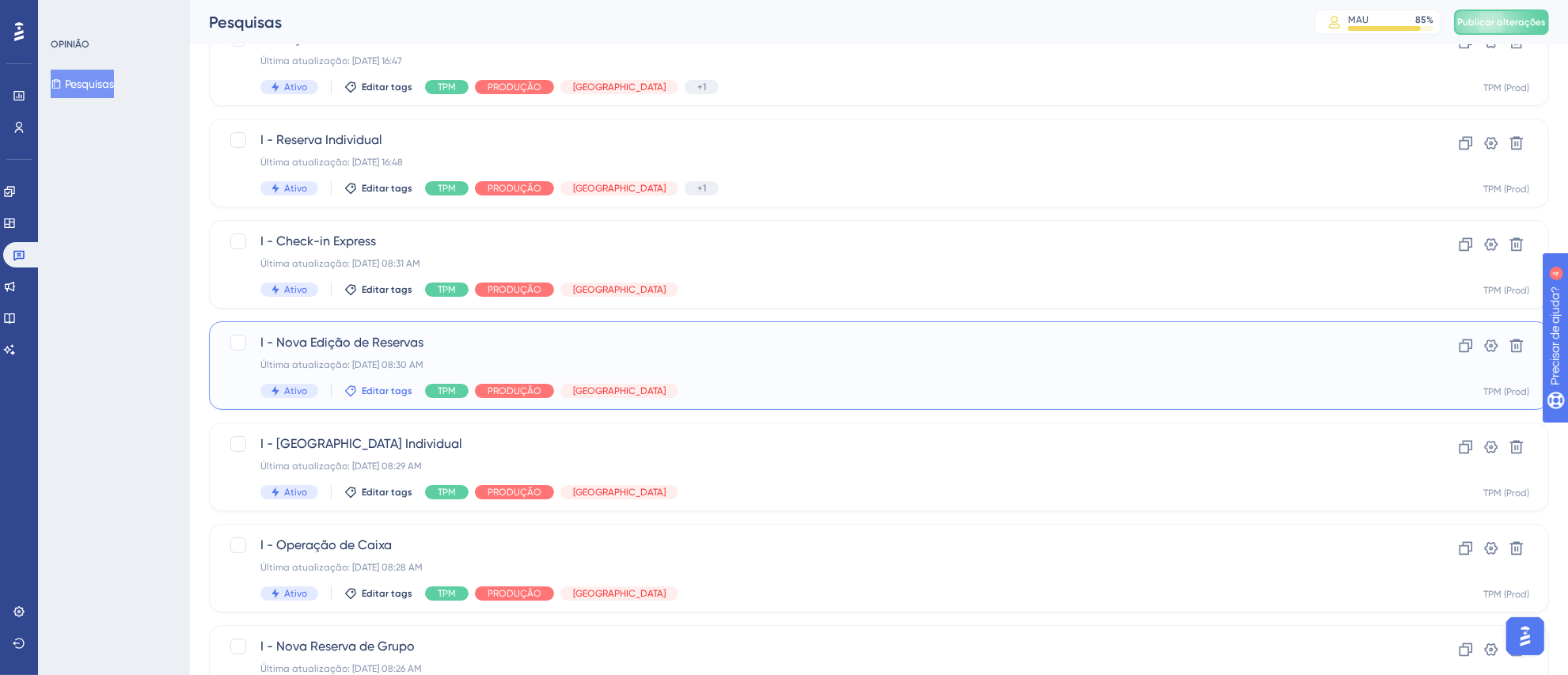
click at [380, 391] on font "Editar tags" at bounding box center [387, 390] width 51 height 11
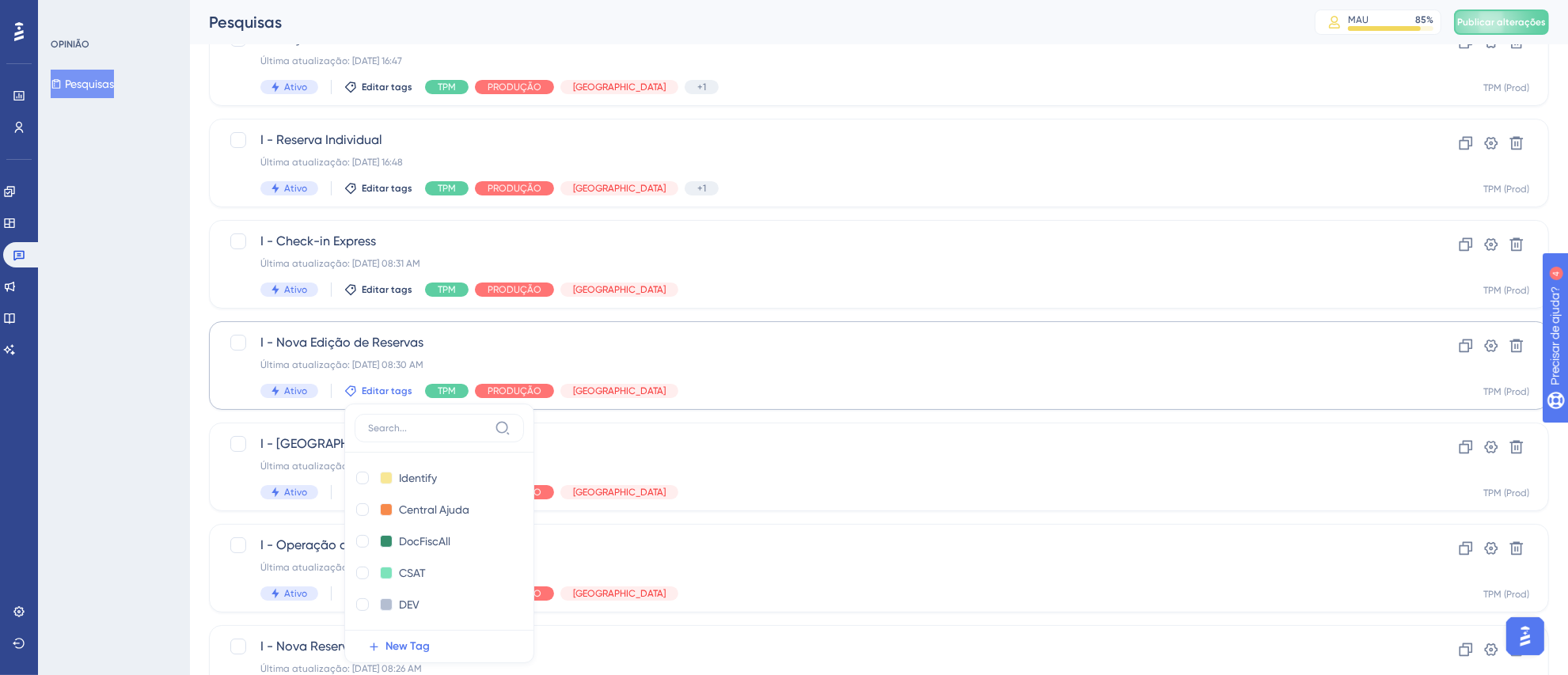
scroll to position [323, 0]
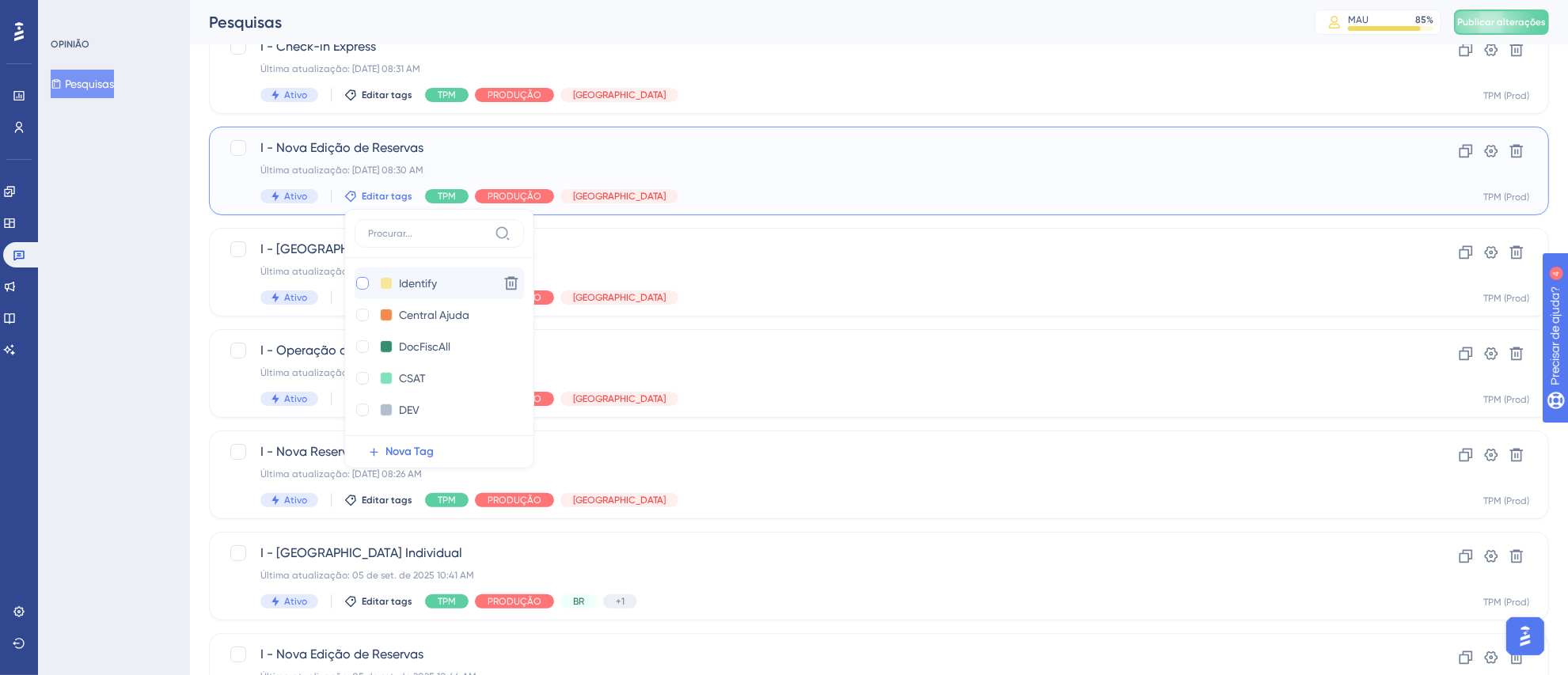
click at [360, 281] on div at bounding box center [363, 283] width 13 height 13
checkbox input "true"
click at [79, 335] on div "OPINIÃO Pesquisas" at bounding box center [114, 337] width 152 height 675
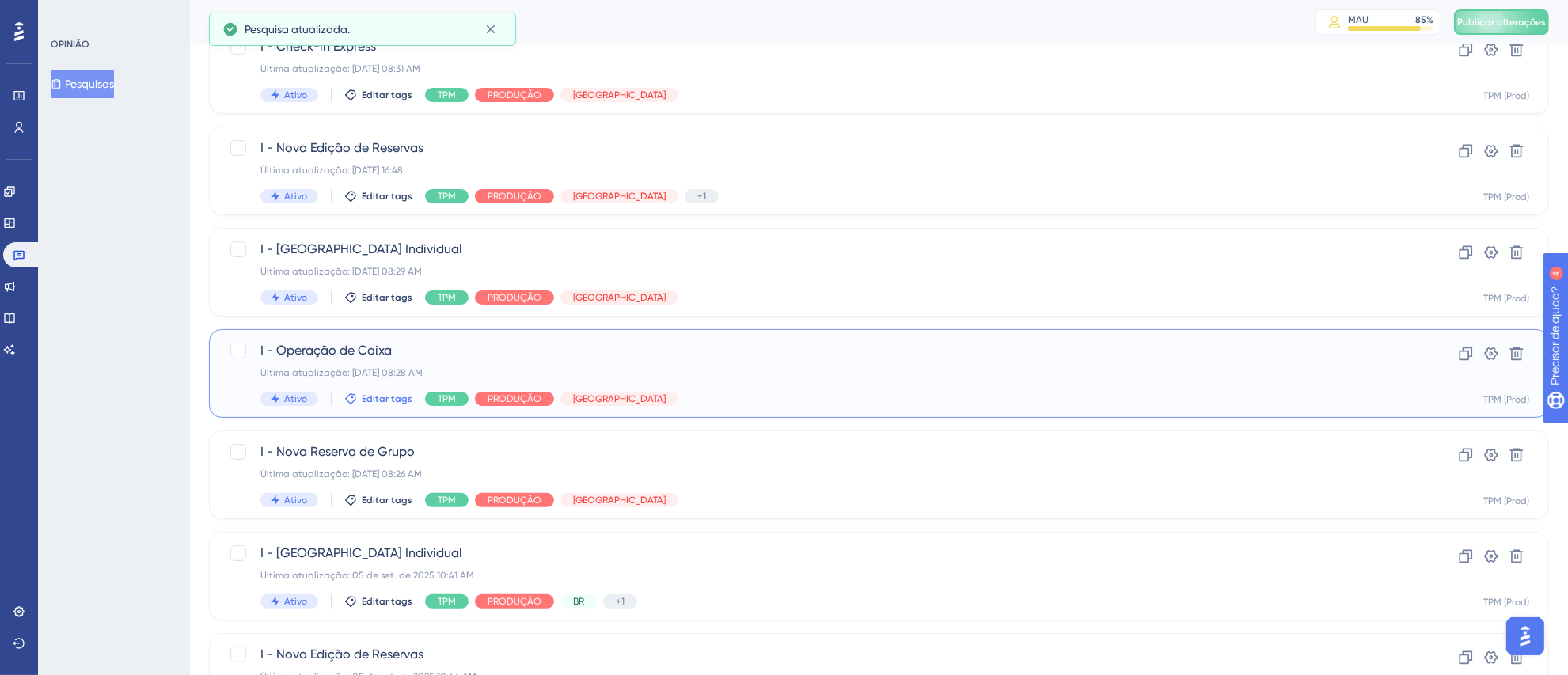
click at [376, 394] on font "Editar tags" at bounding box center [387, 398] width 51 height 11
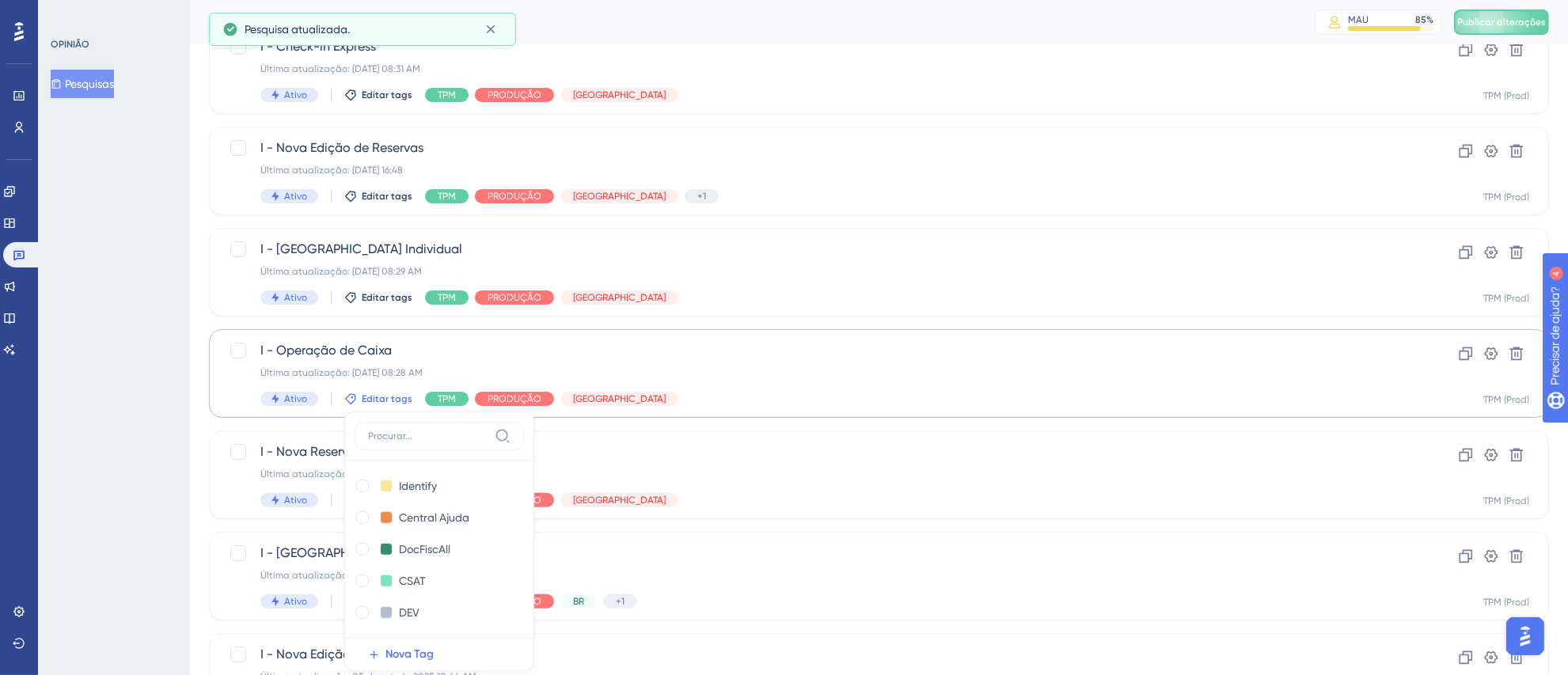
scroll to position [527, 0]
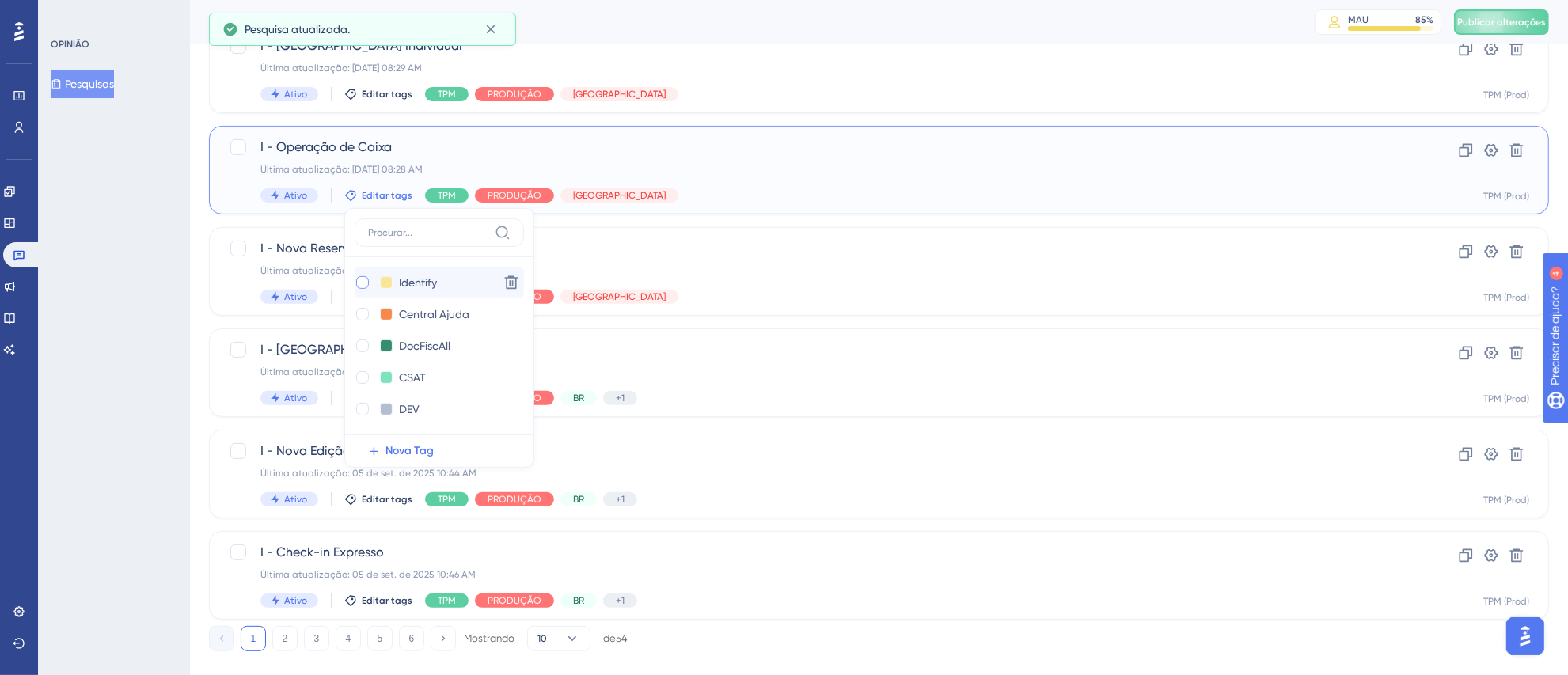
click at [363, 285] on div at bounding box center [363, 282] width 13 height 13
checkbox input "true"
click at [144, 340] on div "OPINIÃO Pesquisas" at bounding box center [114, 337] width 152 height 675
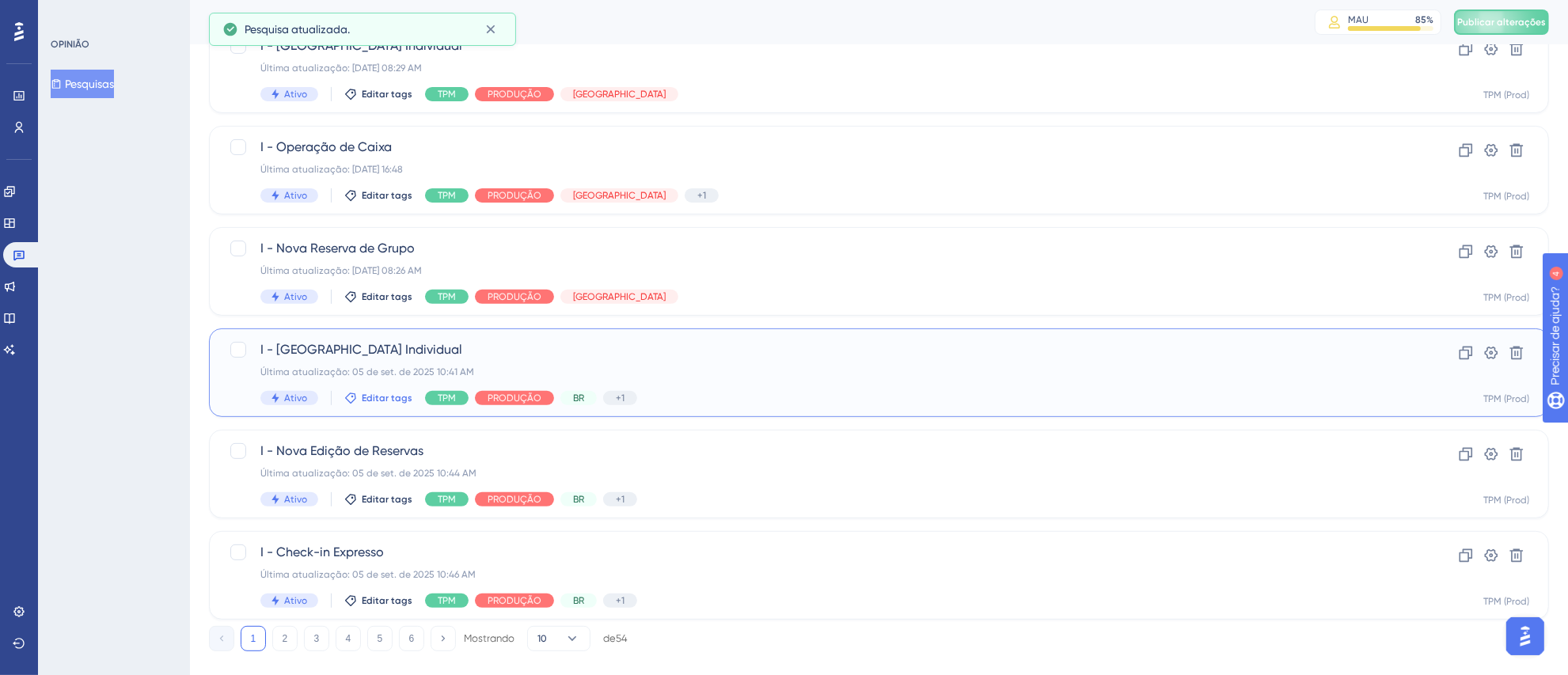
click at [364, 402] on font "Editar tags" at bounding box center [387, 398] width 51 height 11
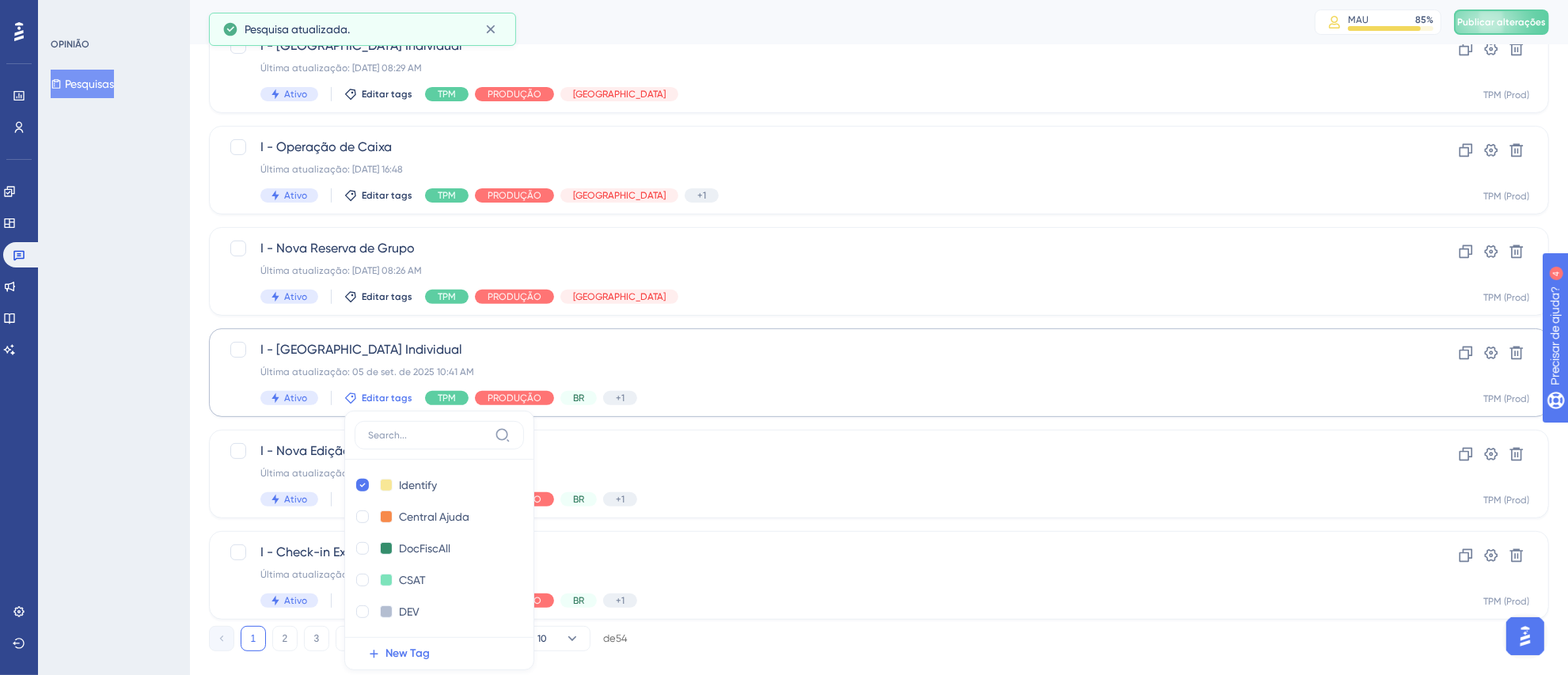
scroll to position [729, 0]
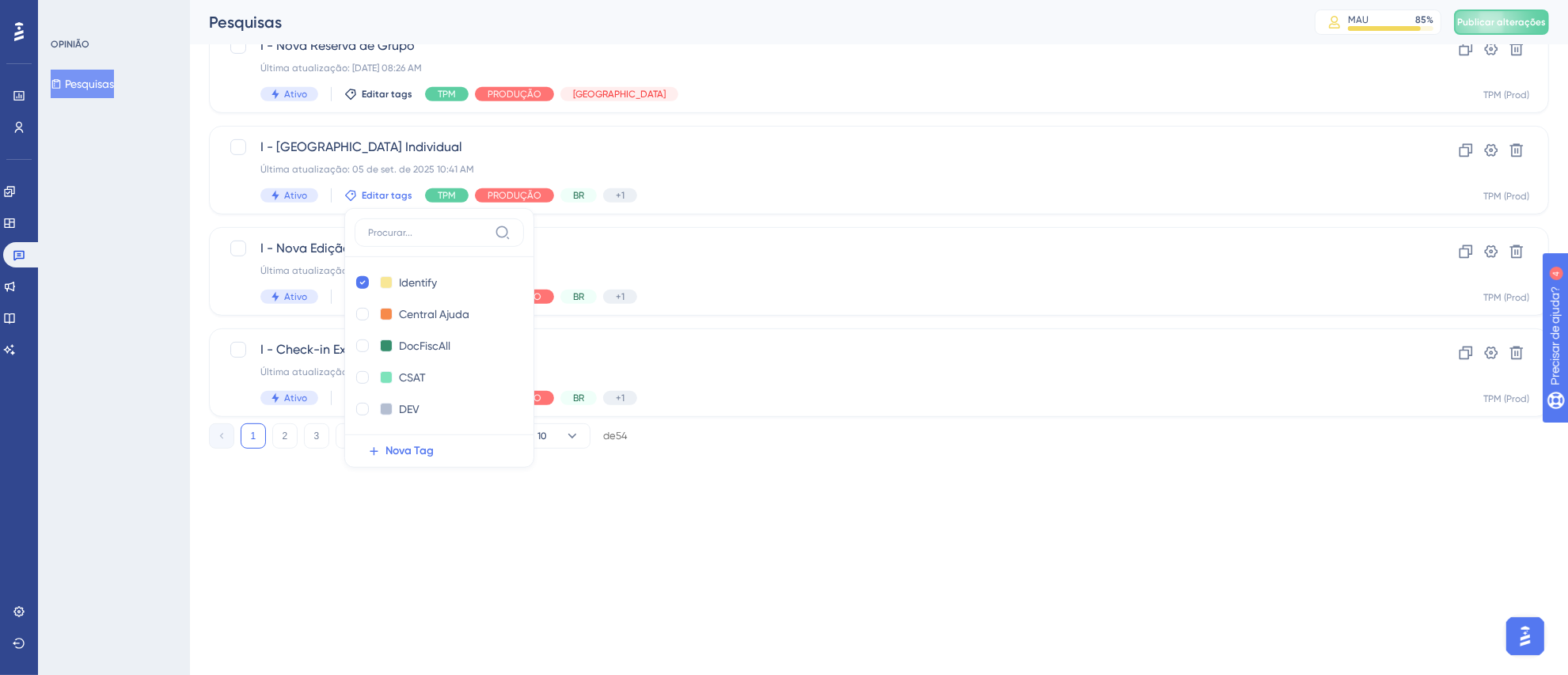
click at [141, 300] on div "OPINIÃO Pesquisas" at bounding box center [114, 337] width 152 height 675
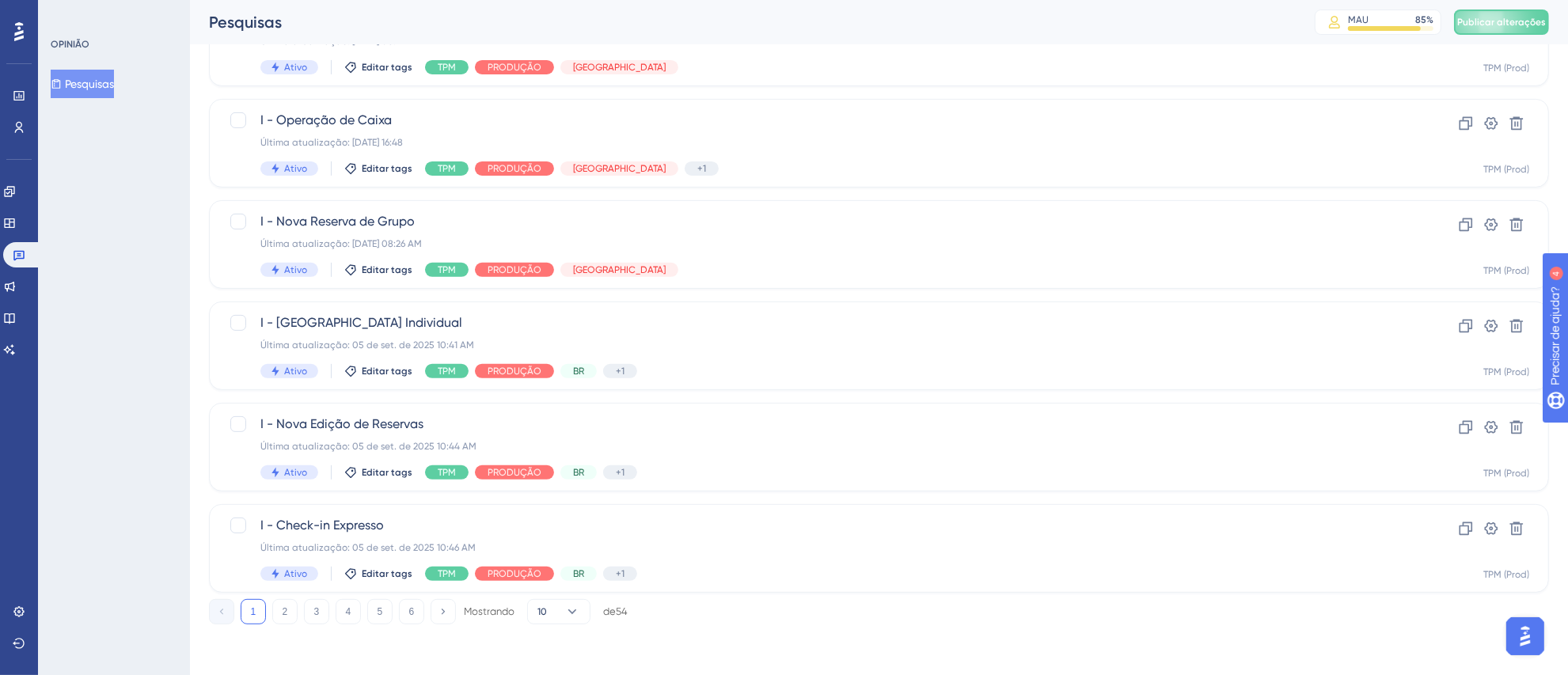
scroll to position [551, 0]
click at [368, 373] on font "Editar tags" at bounding box center [387, 373] width 51 height 11
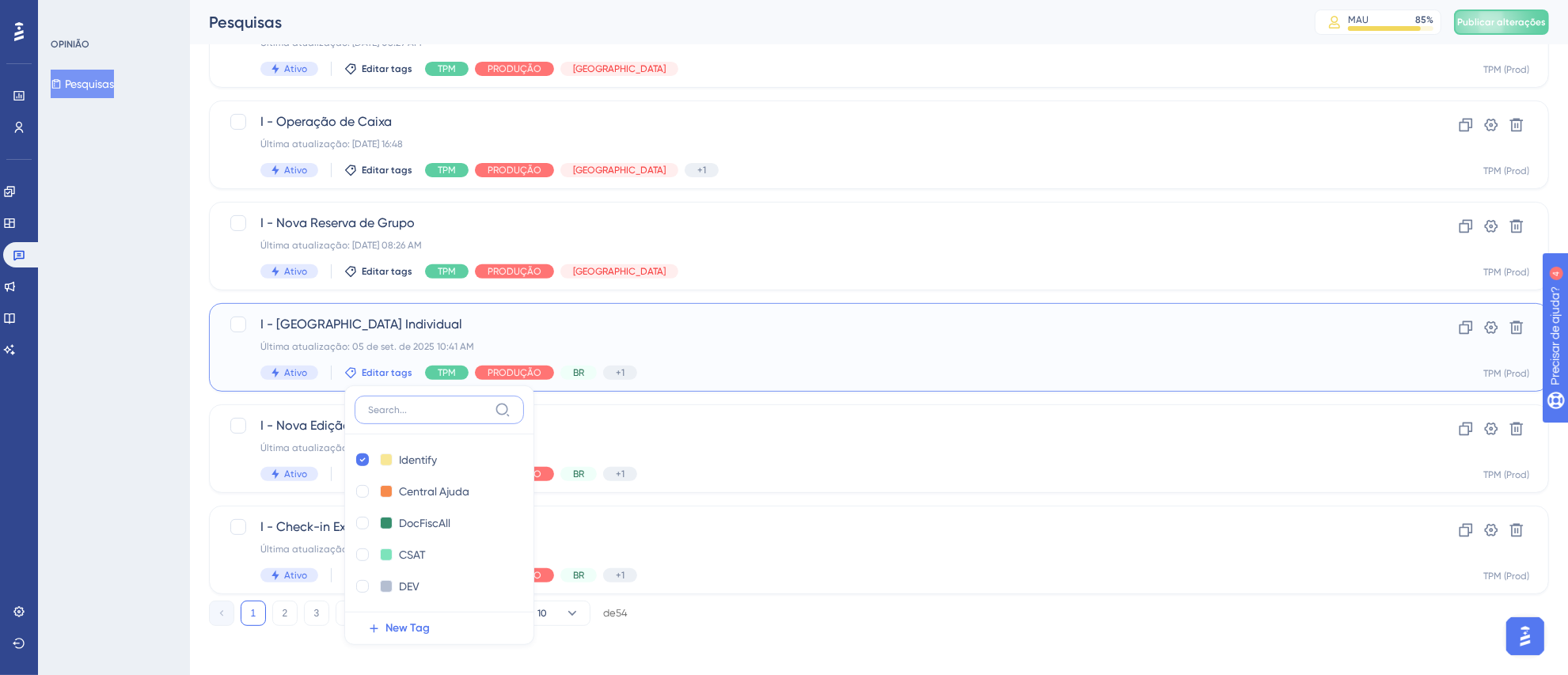
scroll to position [719, 0]
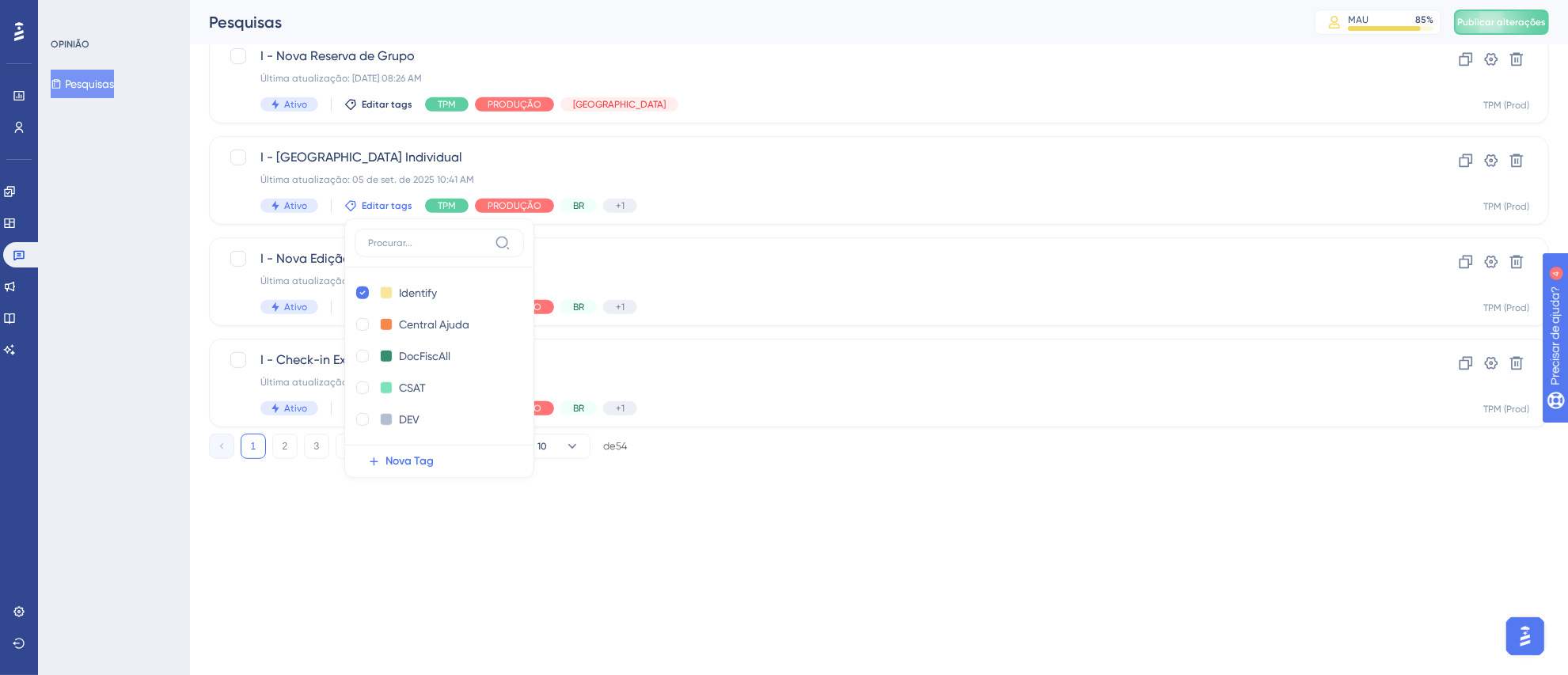
click at [156, 313] on div "OPINIÃO Pesquisas" at bounding box center [114, 337] width 152 height 675
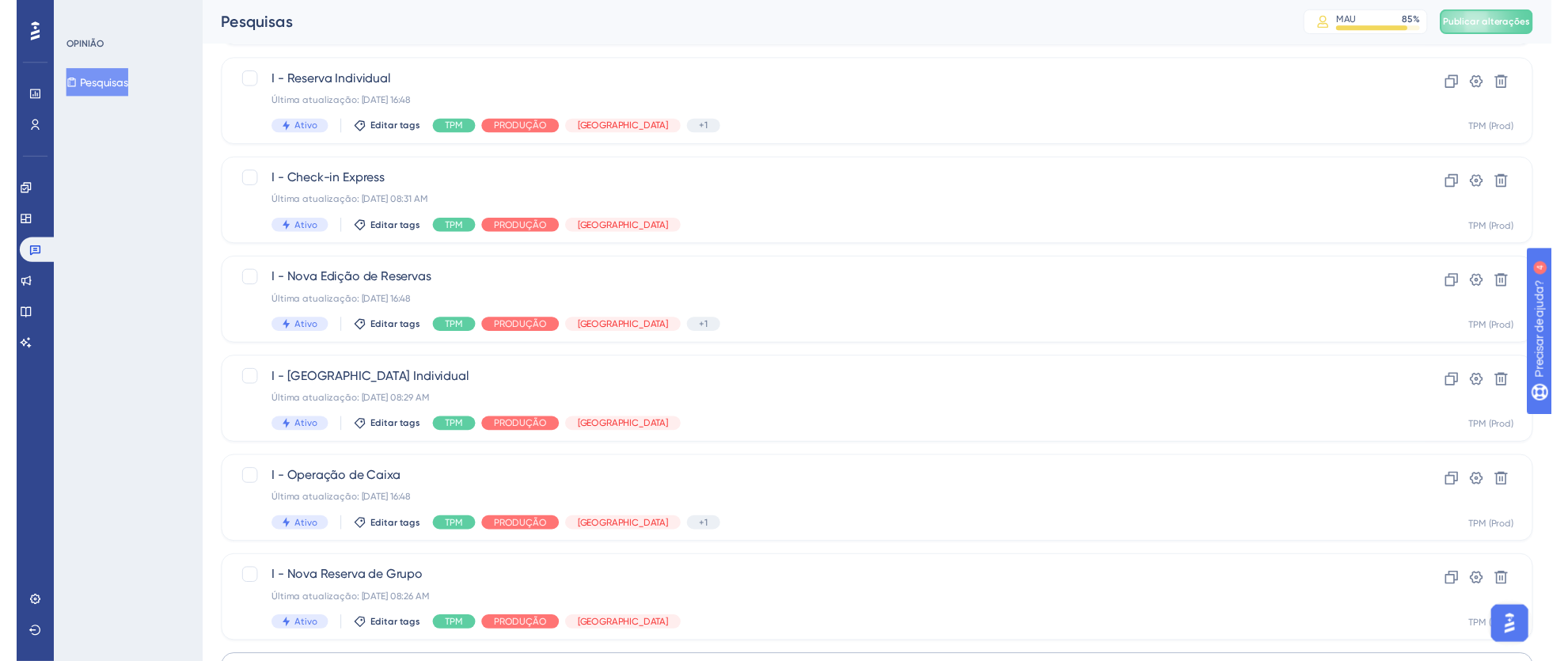
scroll to position [0, 0]
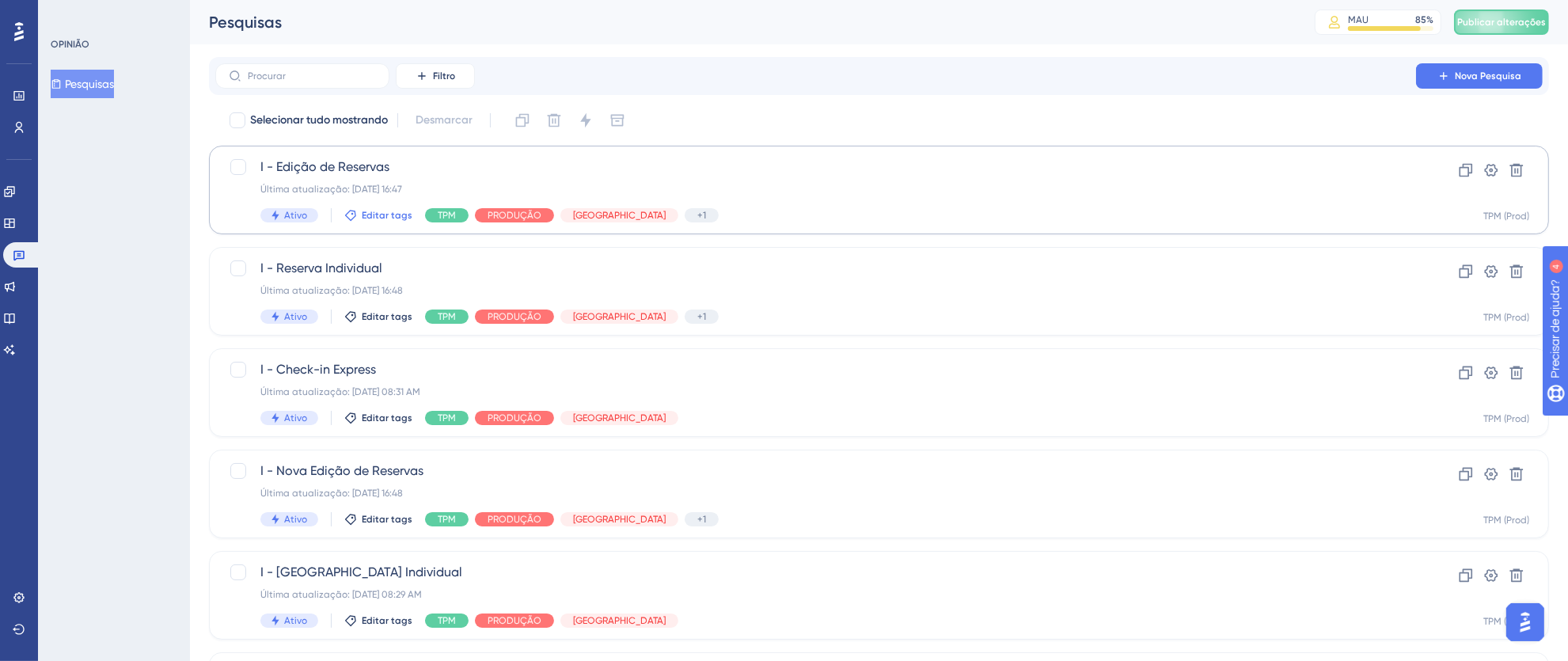
click at [380, 211] on font "Editar tags" at bounding box center [387, 215] width 51 height 11
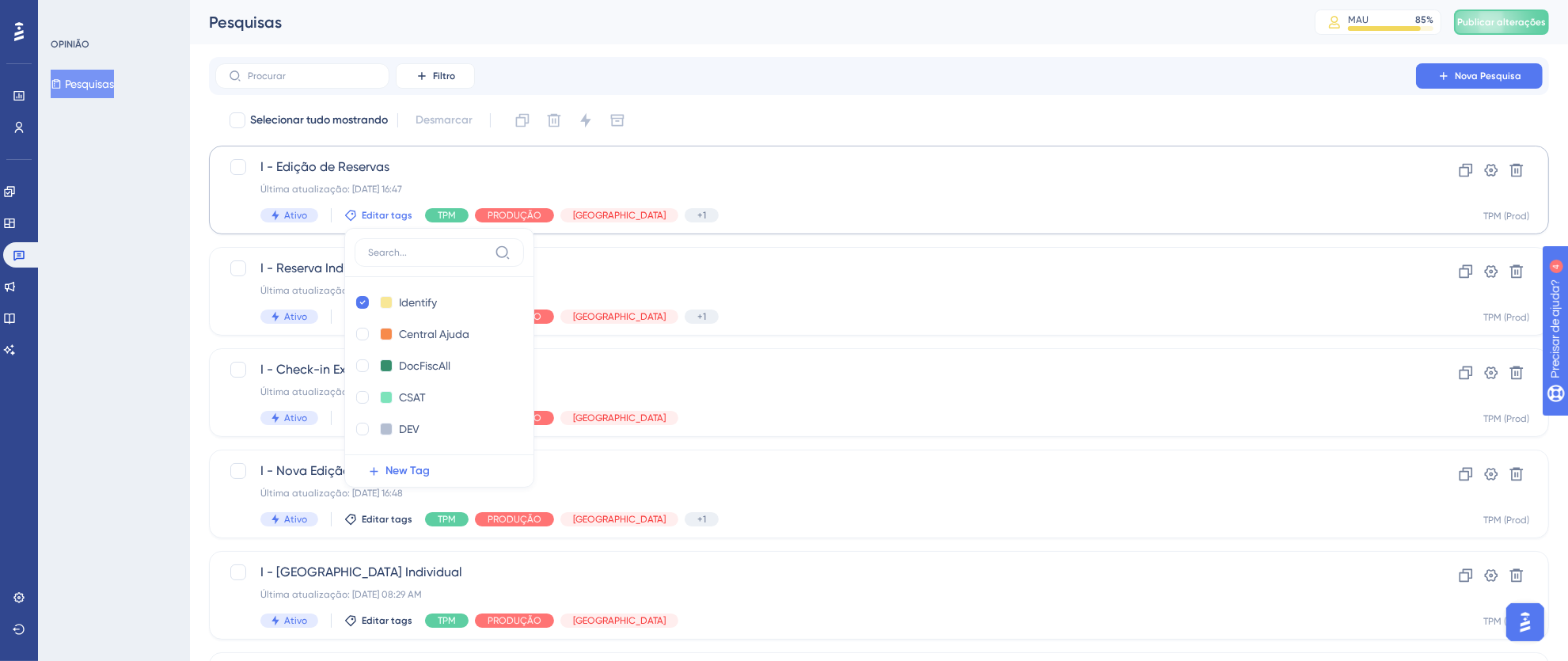
scroll to position [28, 0]
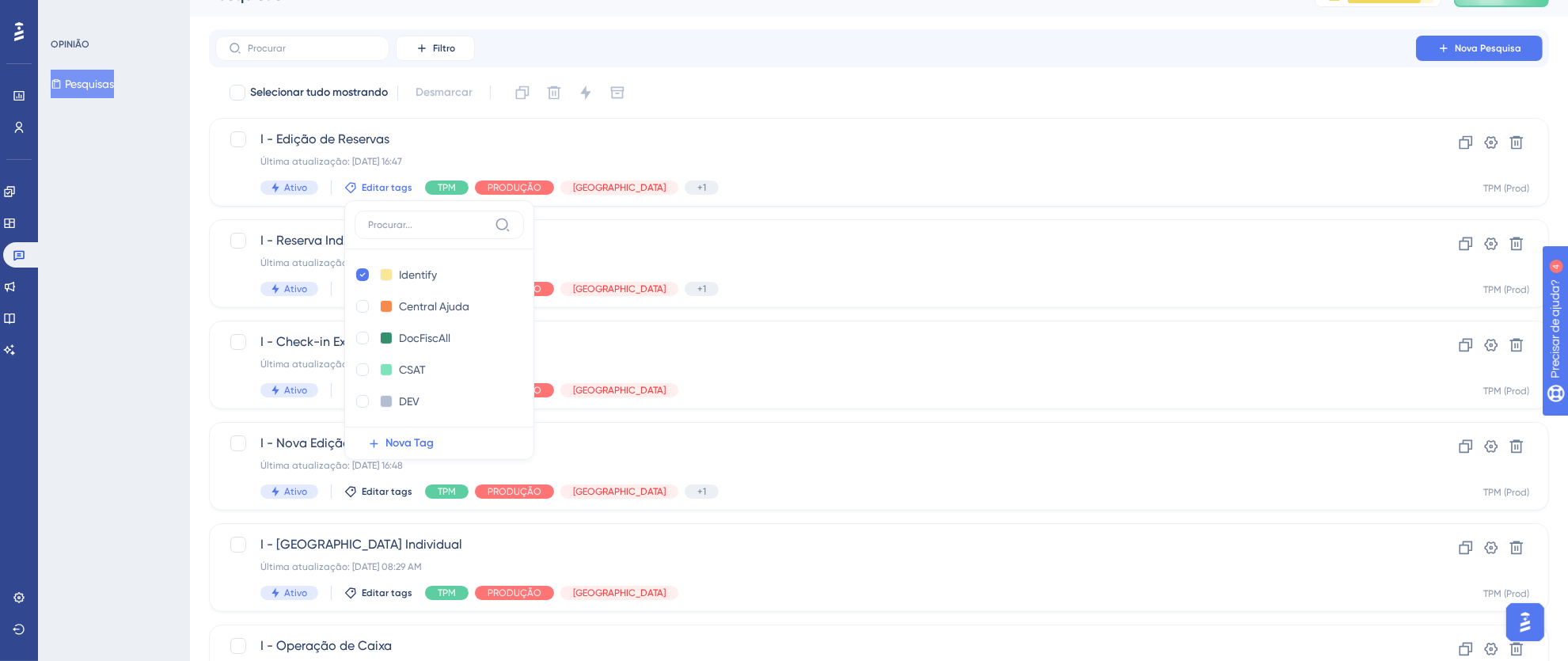
click at [88, 321] on div "OPINIÃO Pesquisas" at bounding box center [114, 330] width 152 height 661
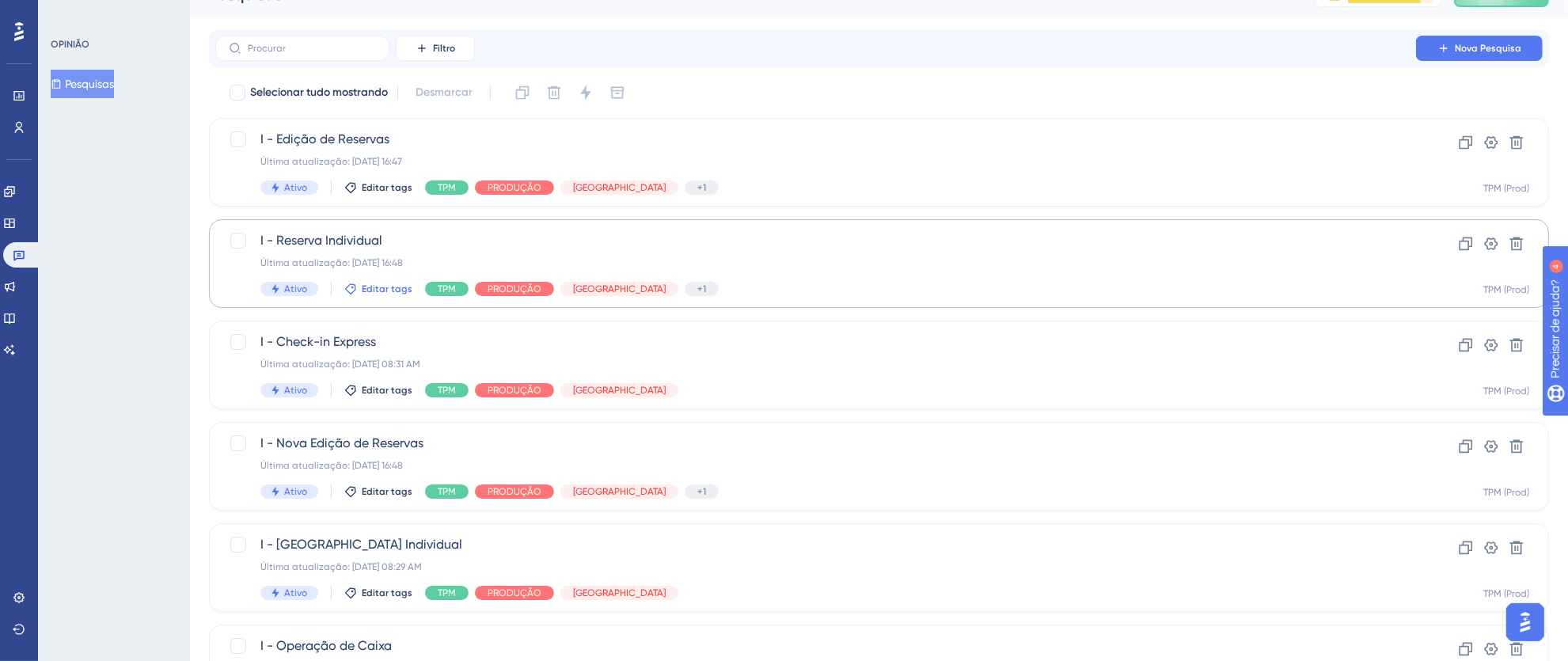
click at [363, 286] on font "Editar tags" at bounding box center [387, 289] width 51 height 11
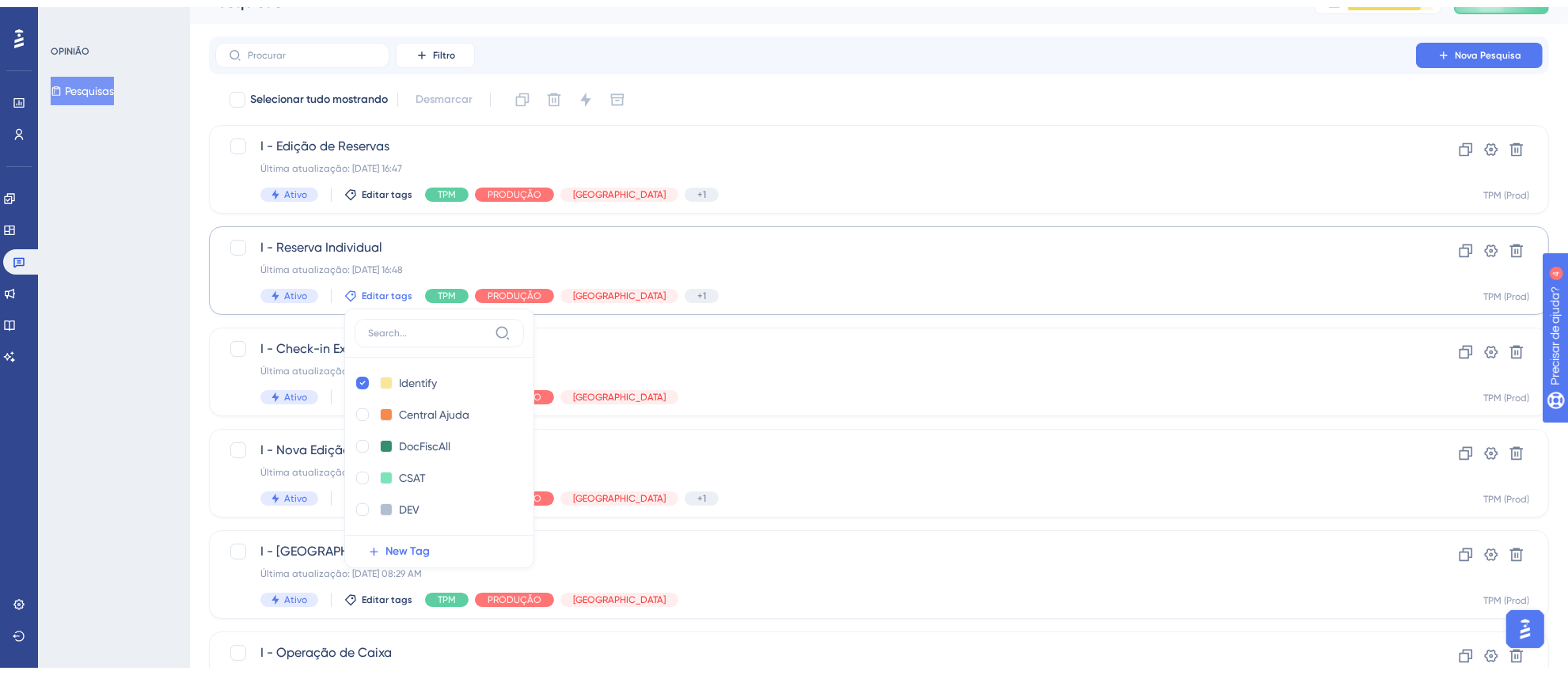
scroll to position [102, 0]
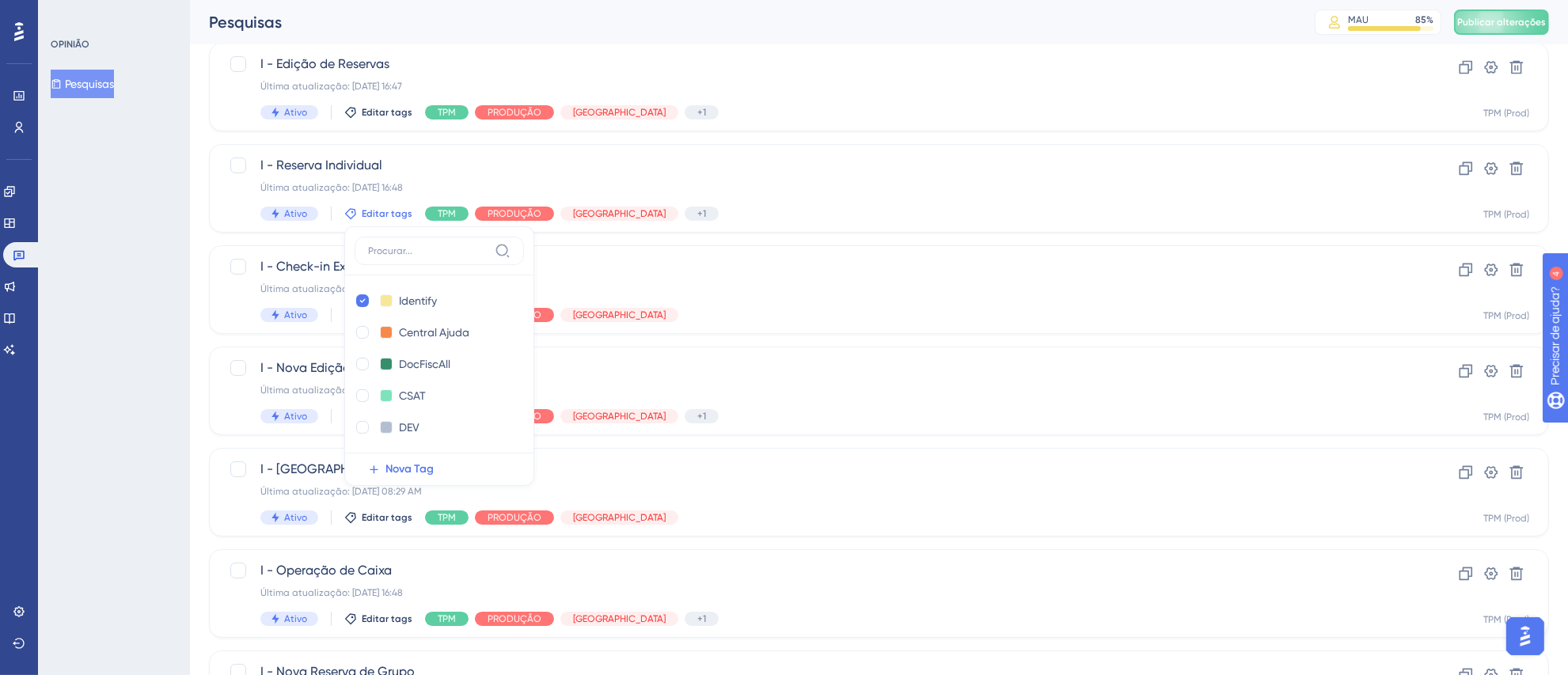
click at [162, 338] on div "OPINIÃO Pesquisas" at bounding box center [114, 337] width 152 height 675
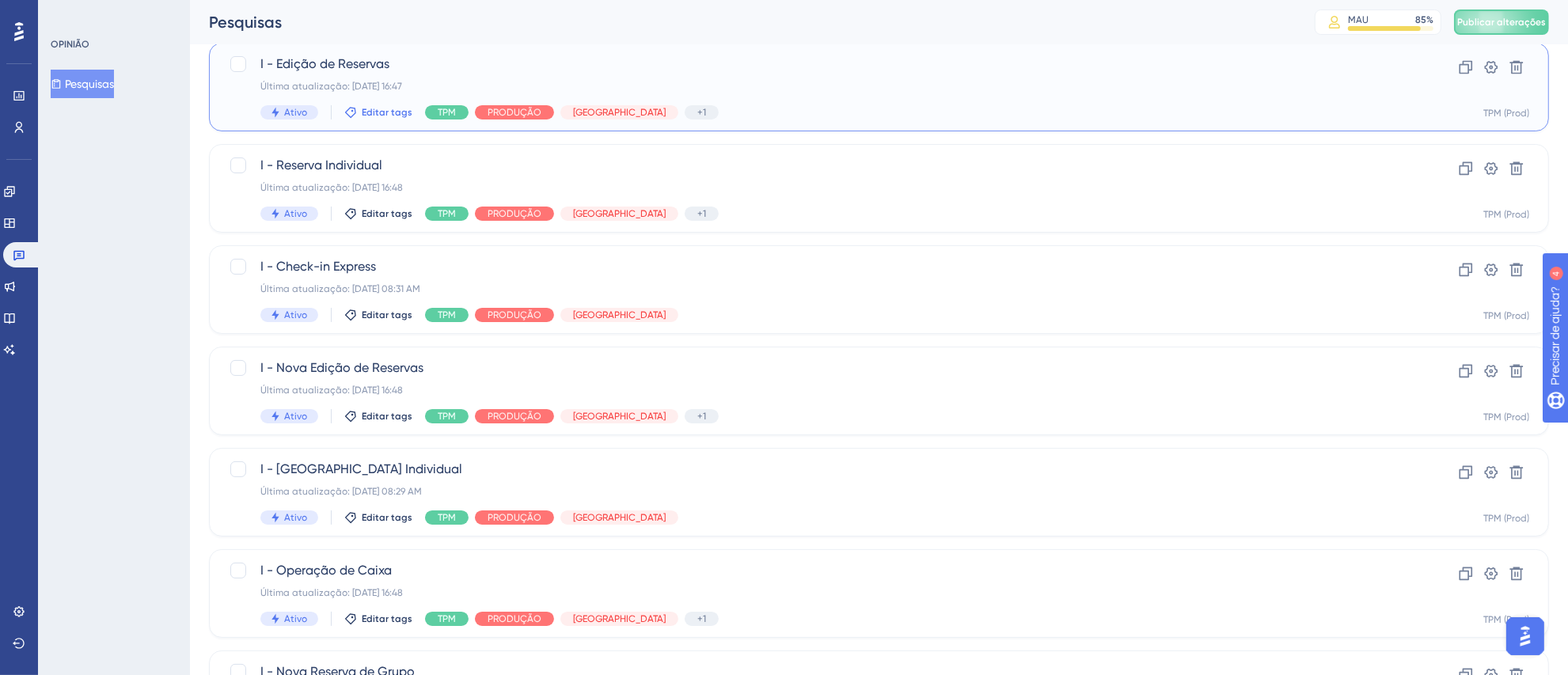
click at [381, 111] on font "Editar tags" at bounding box center [387, 112] width 51 height 11
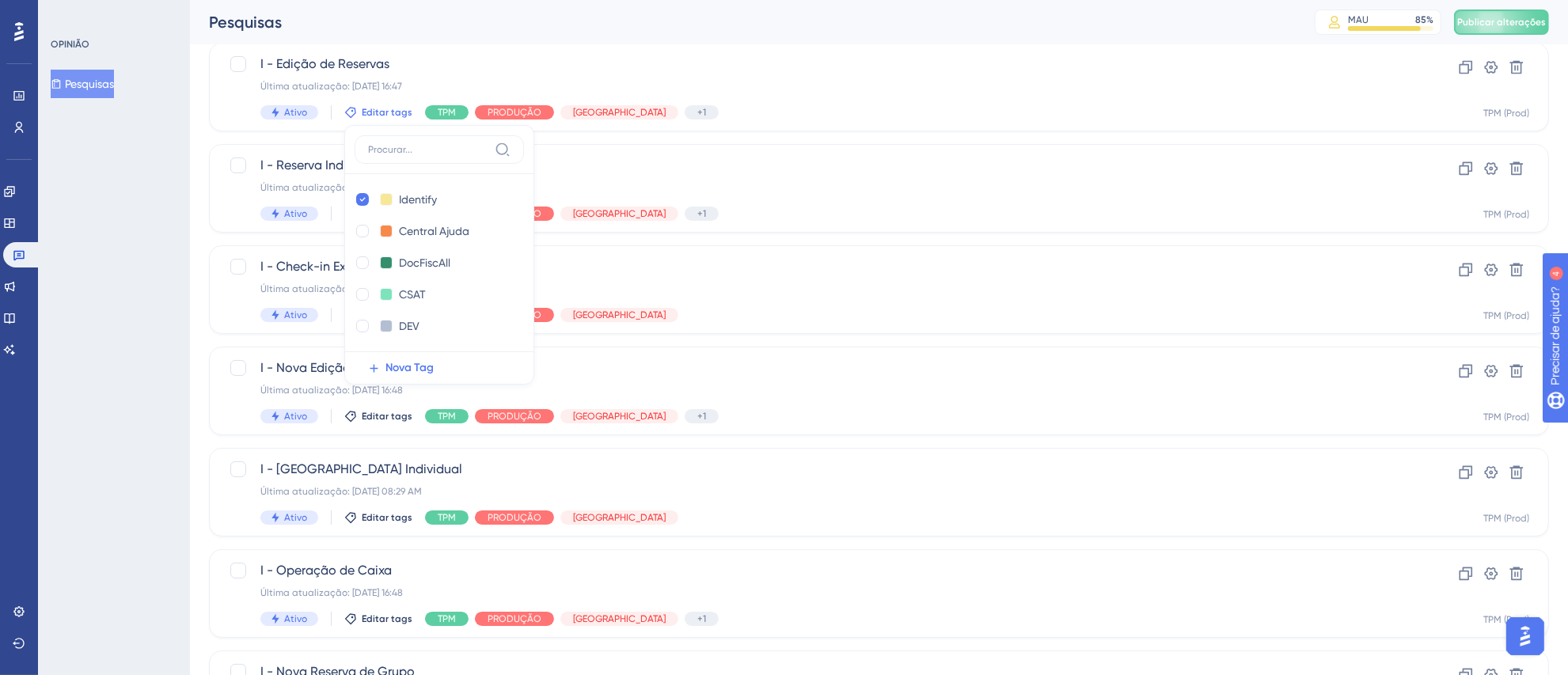
click at [90, 191] on div "OPINIÃO Pesquisas" at bounding box center [114, 337] width 152 height 675
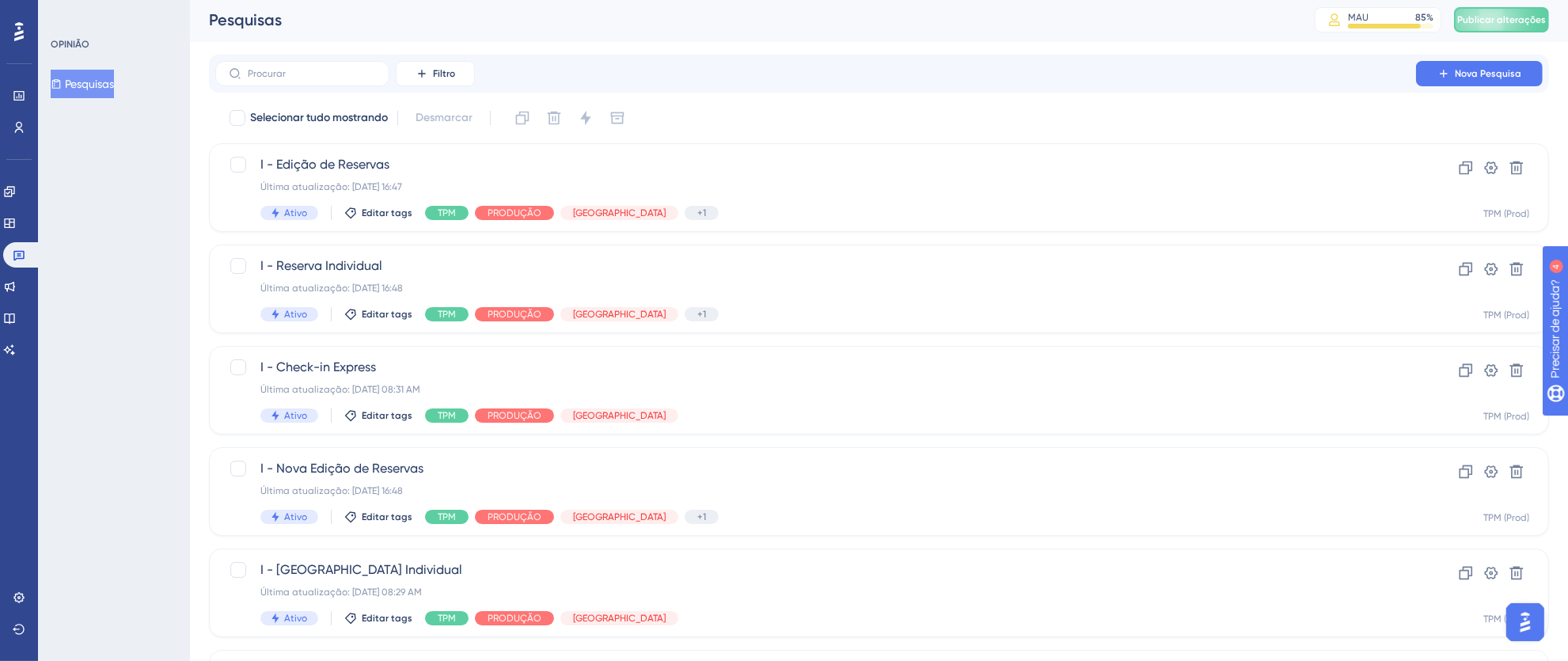
scroll to position [0, 0]
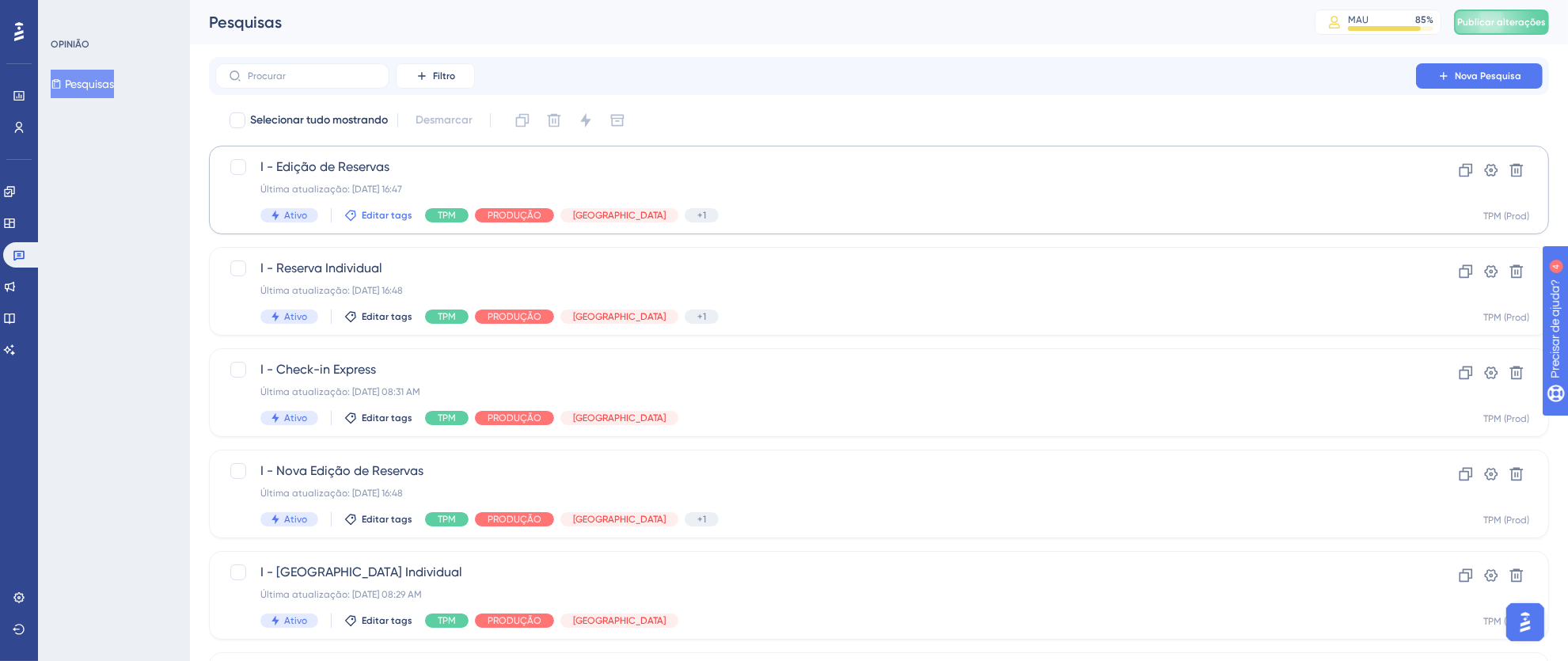
click at [372, 214] on font "Editar tags" at bounding box center [387, 215] width 51 height 11
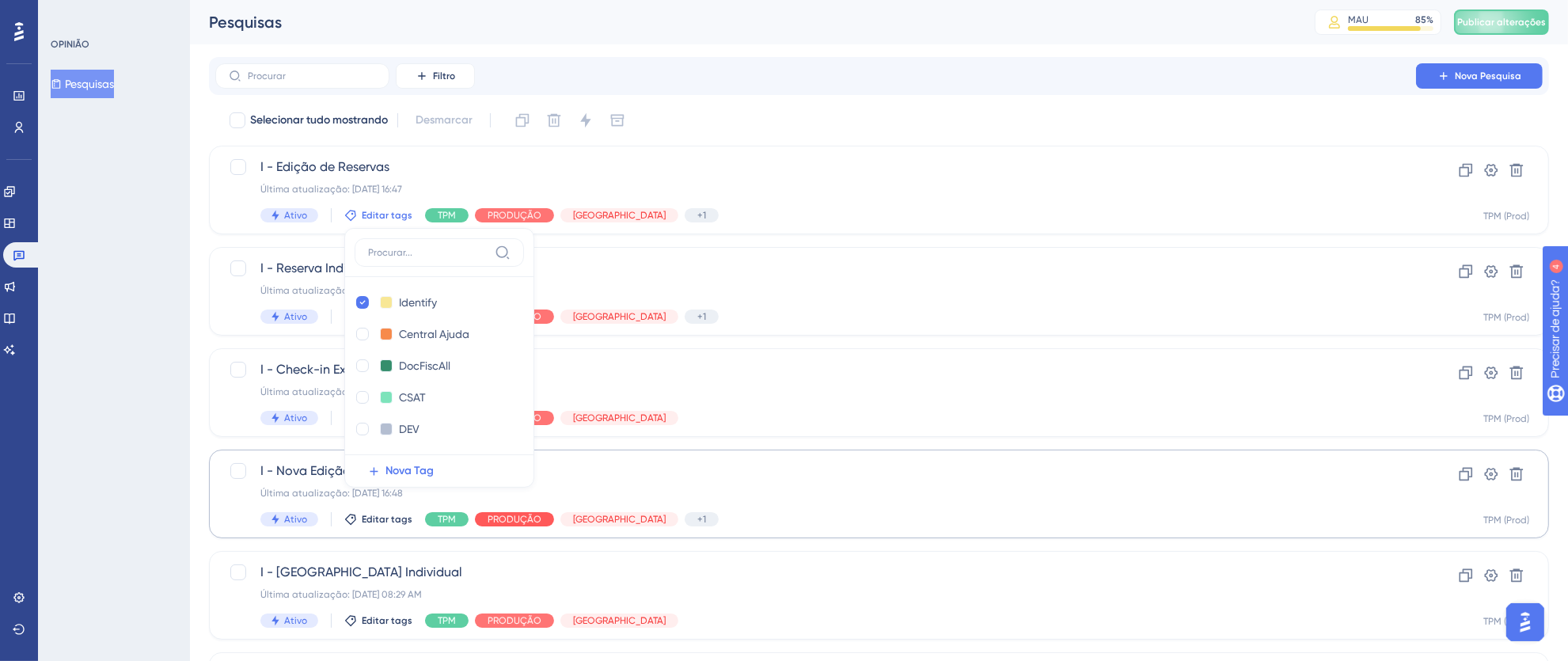
scroll to position [28, 0]
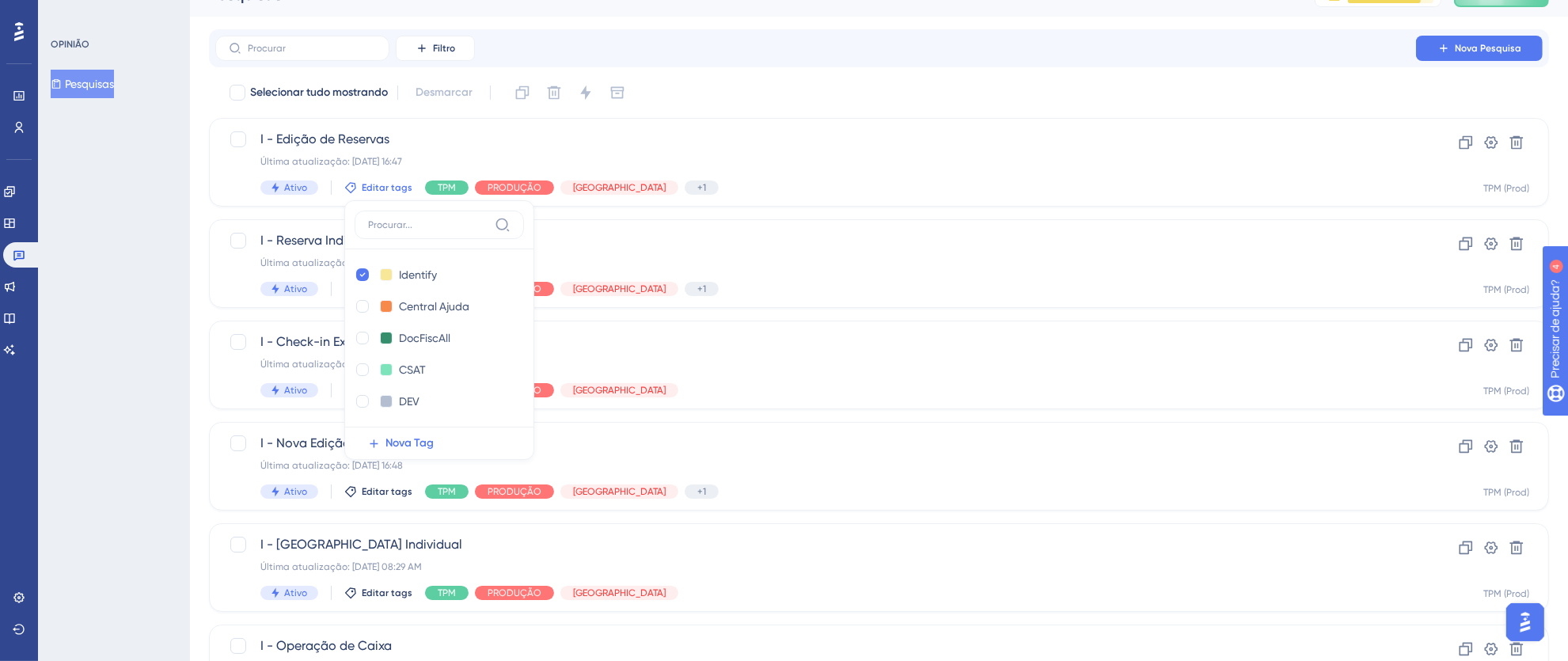
click at [159, 239] on div "OPINIÃO Pesquisas" at bounding box center [114, 330] width 152 height 661
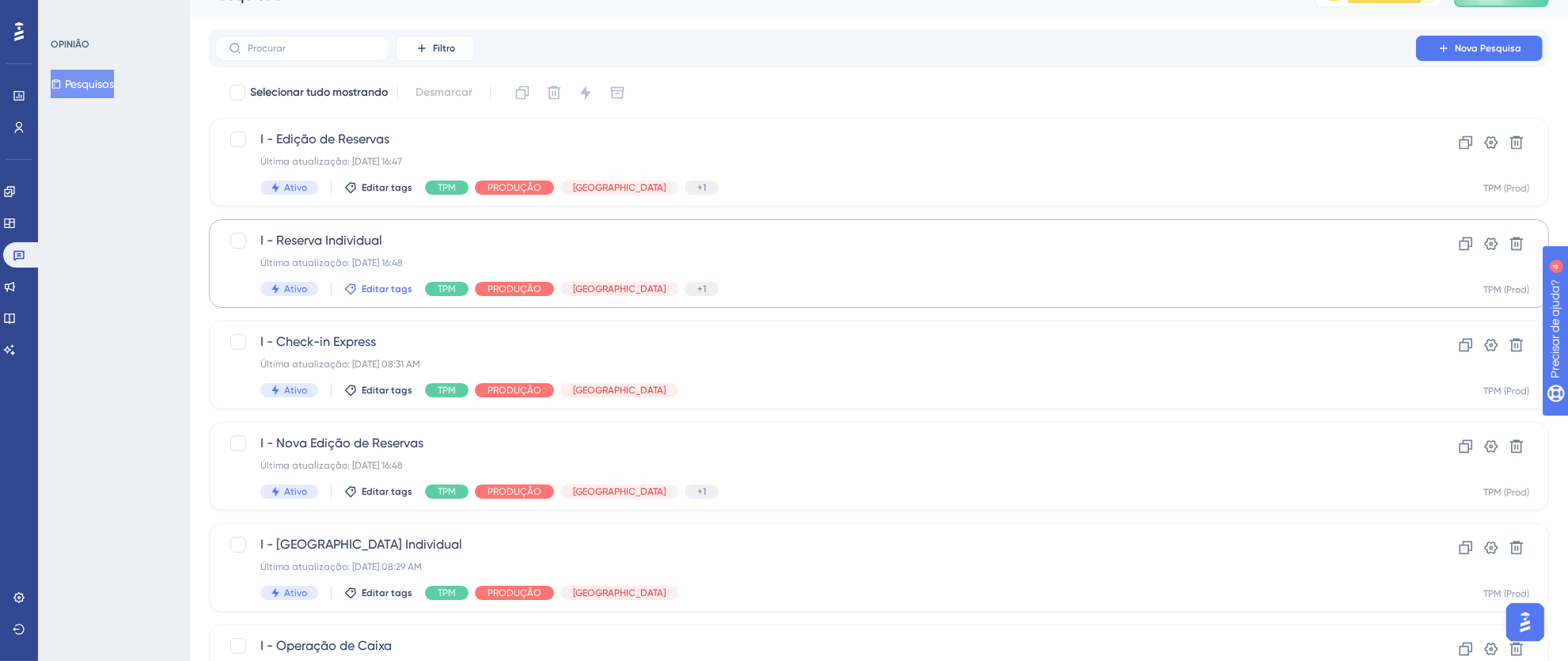
click at [387, 288] on font "Editar tags" at bounding box center [387, 289] width 51 height 11
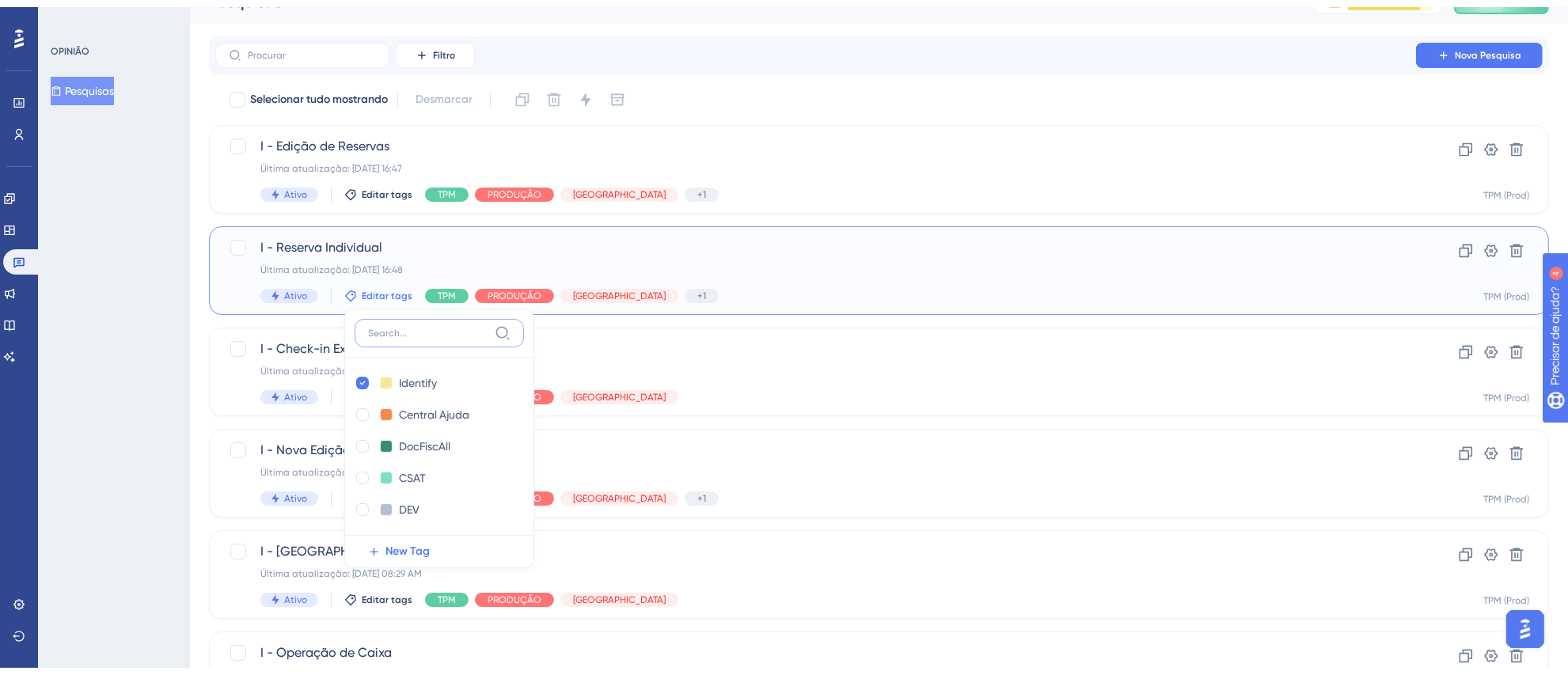
scroll to position [128, 0]
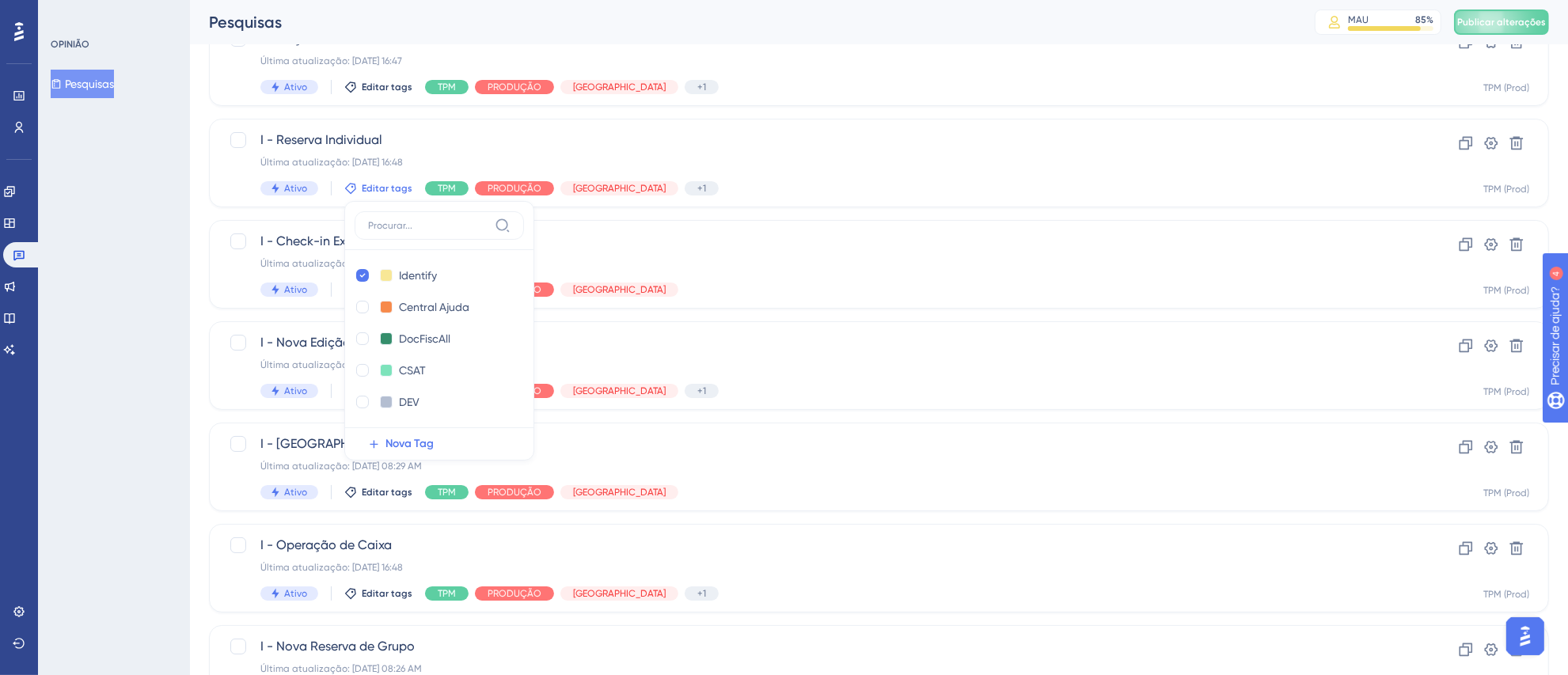
click at [130, 286] on div "OPINIÃO Pesquisas" at bounding box center [114, 337] width 152 height 675
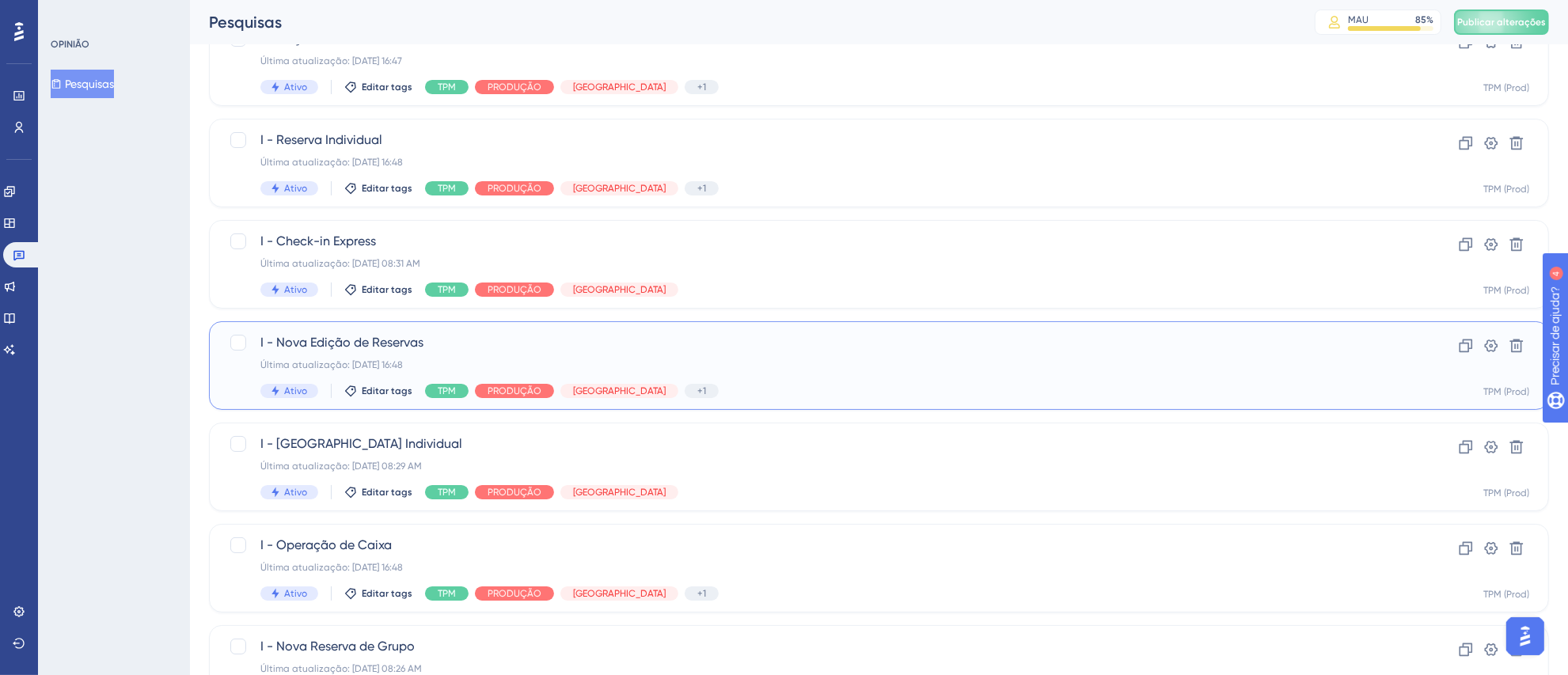
click at [392, 398] on div "I - Nova Edição de Reservas Última atualização: [DATE] 16:48 Ativo Editar tags …" at bounding box center [879, 365] width 1340 height 89
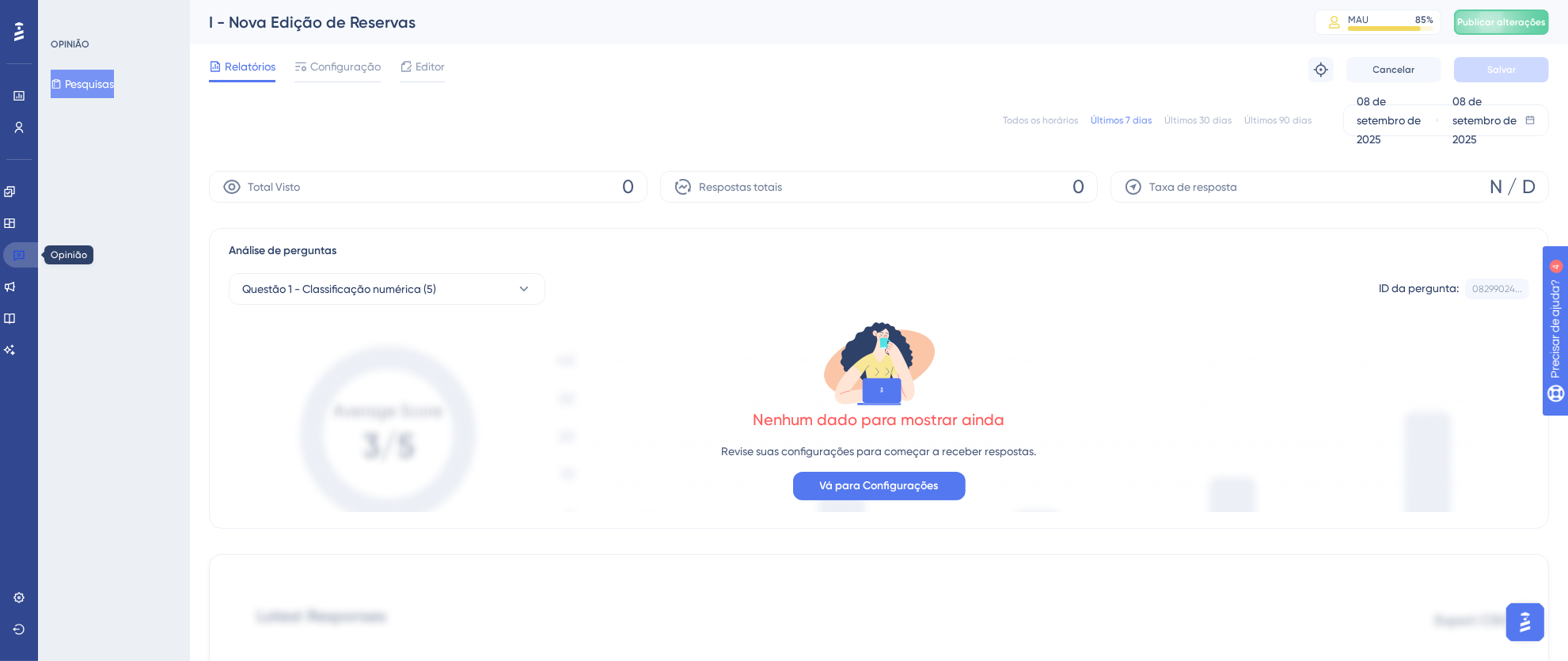
click at [19, 262] on link at bounding box center [22, 255] width 38 height 25
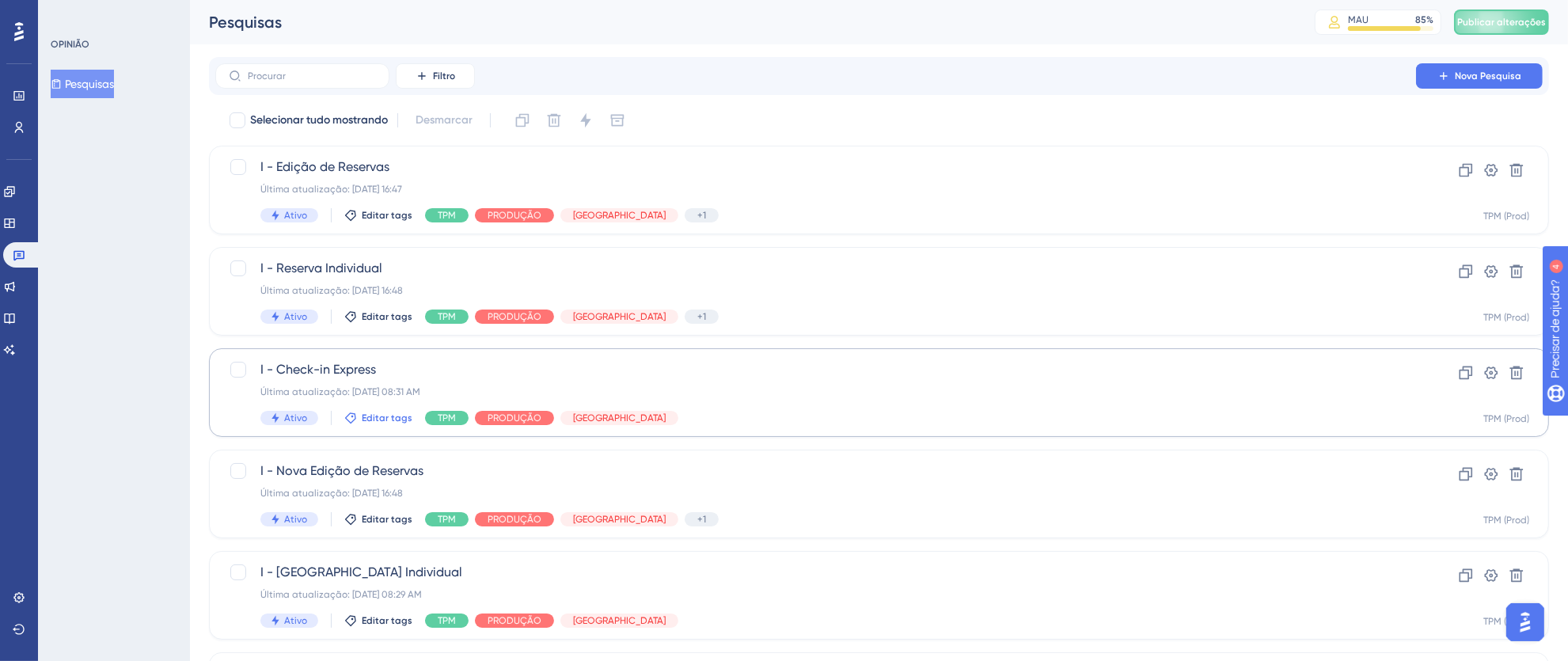
click at [383, 414] on font "Editar tags" at bounding box center [387, 418] width 51 height 11
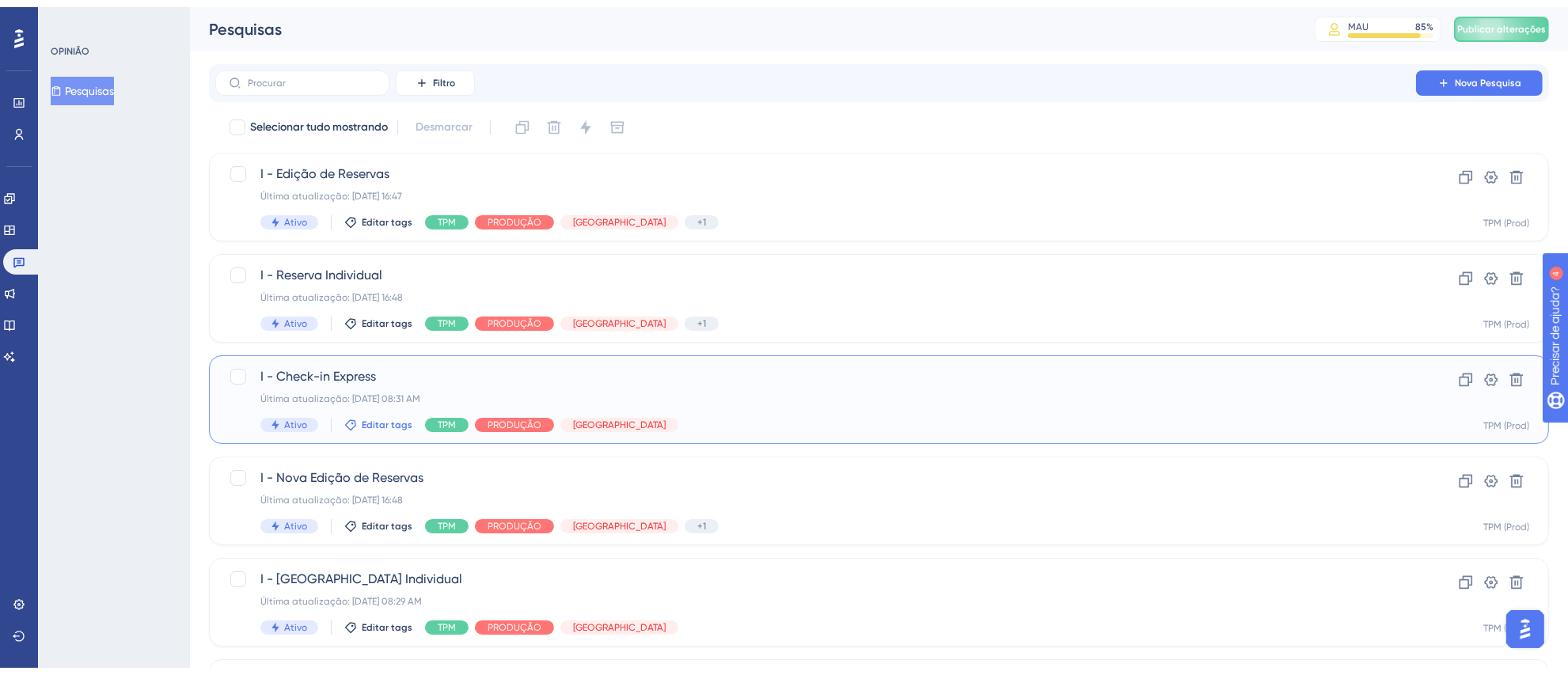
scroll to position [223, 0]
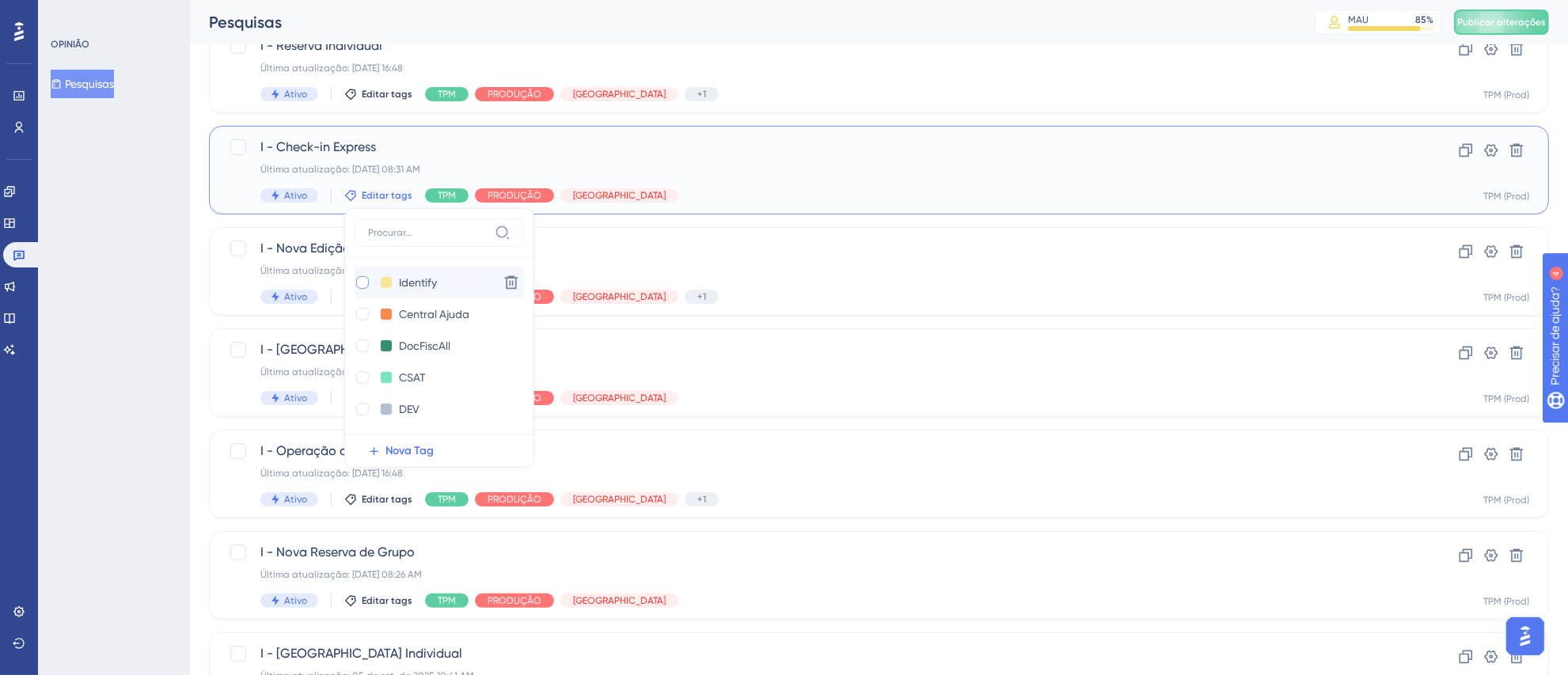
click at [363, 283] on div at bounding box center [363, 282] width 13 height 13
checkbox input "true"
click at [108, 344] on div "OPINIÃO Pesquisas" at bounding box center [114, 337] width 152 height 675
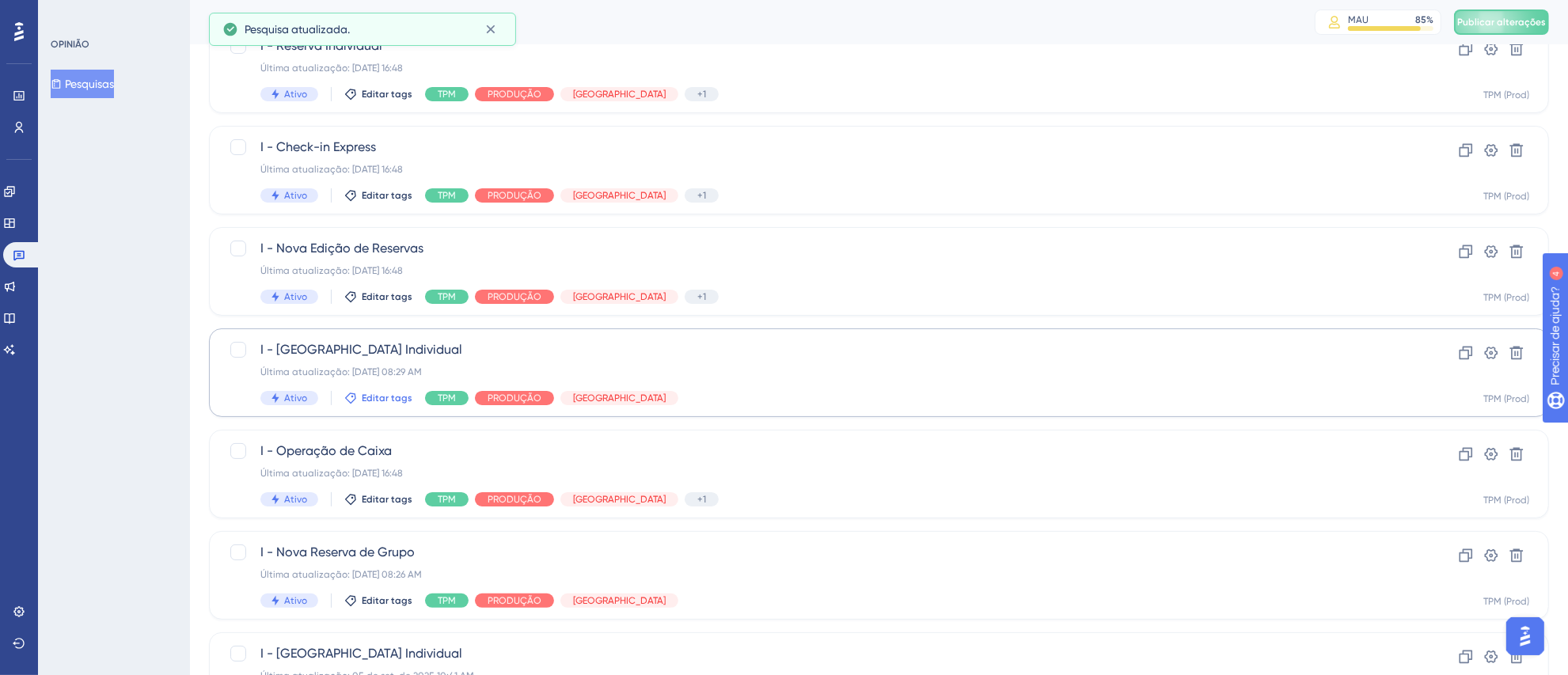
click at [367, 396] on font "Editar tags" at bounding box center [387, 398] width 51 height 11
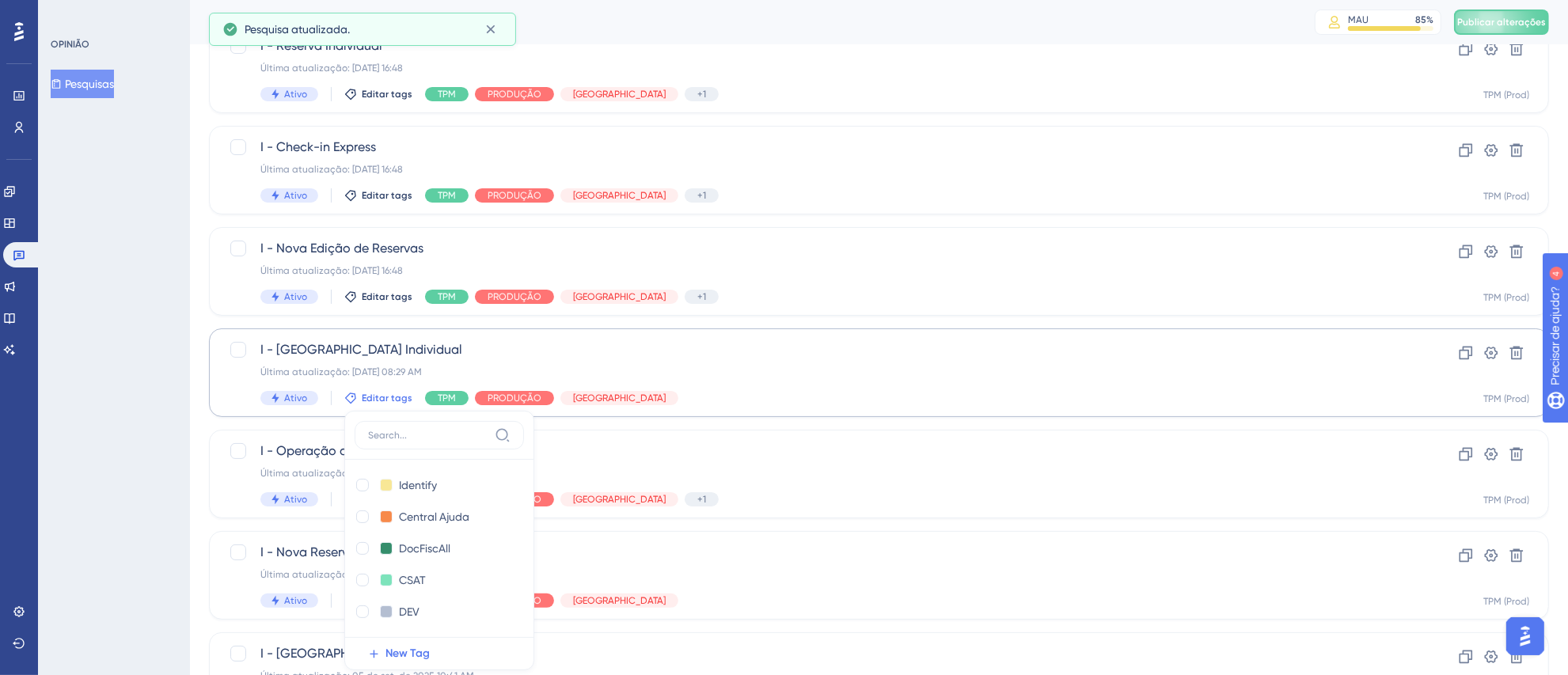
scroll to position [425, 0]
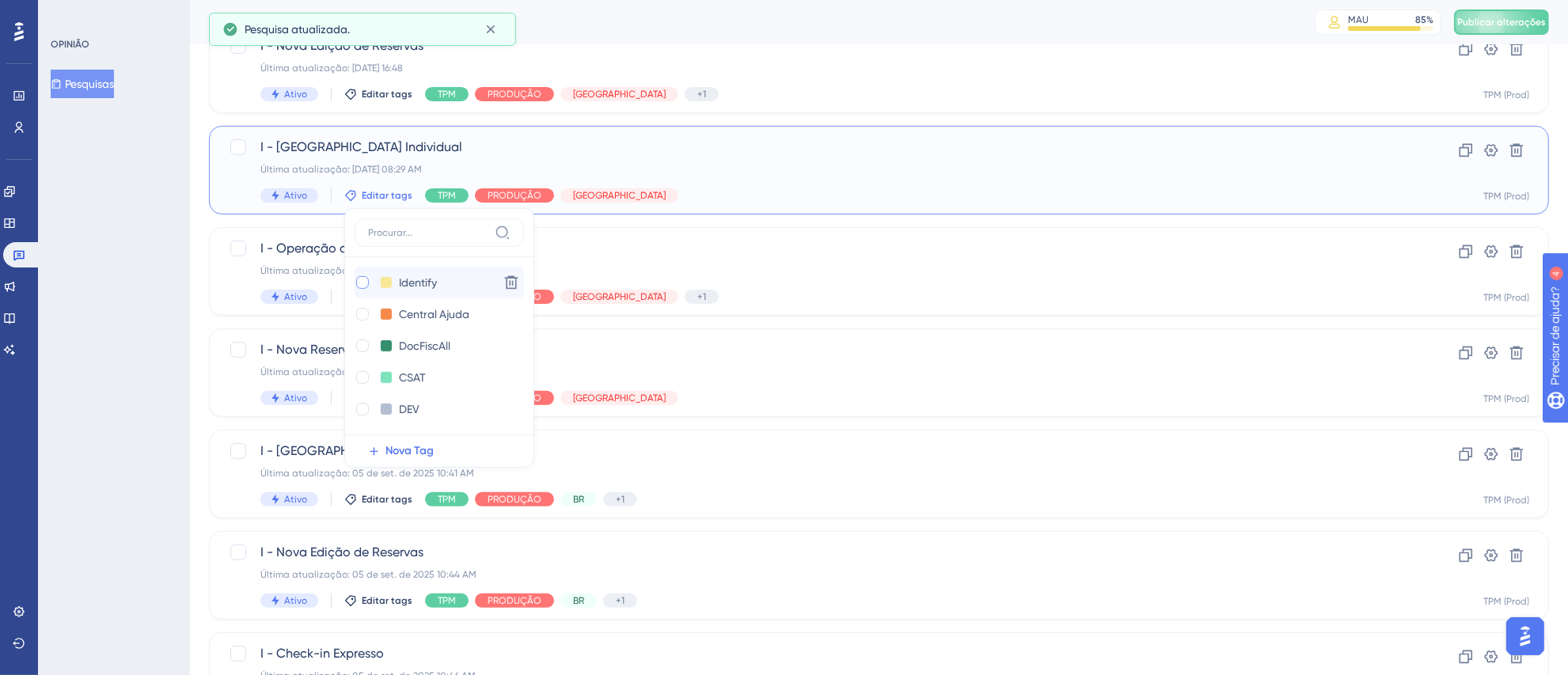
click at [360, 285] on div at bounding box center [363, 282] width 13 height 13
click at [359, 279] on icon at bounding box center [362, 282] width 6 height 11
click at [362, 284] on div at bounding box center [363, 282] width 13 height 13
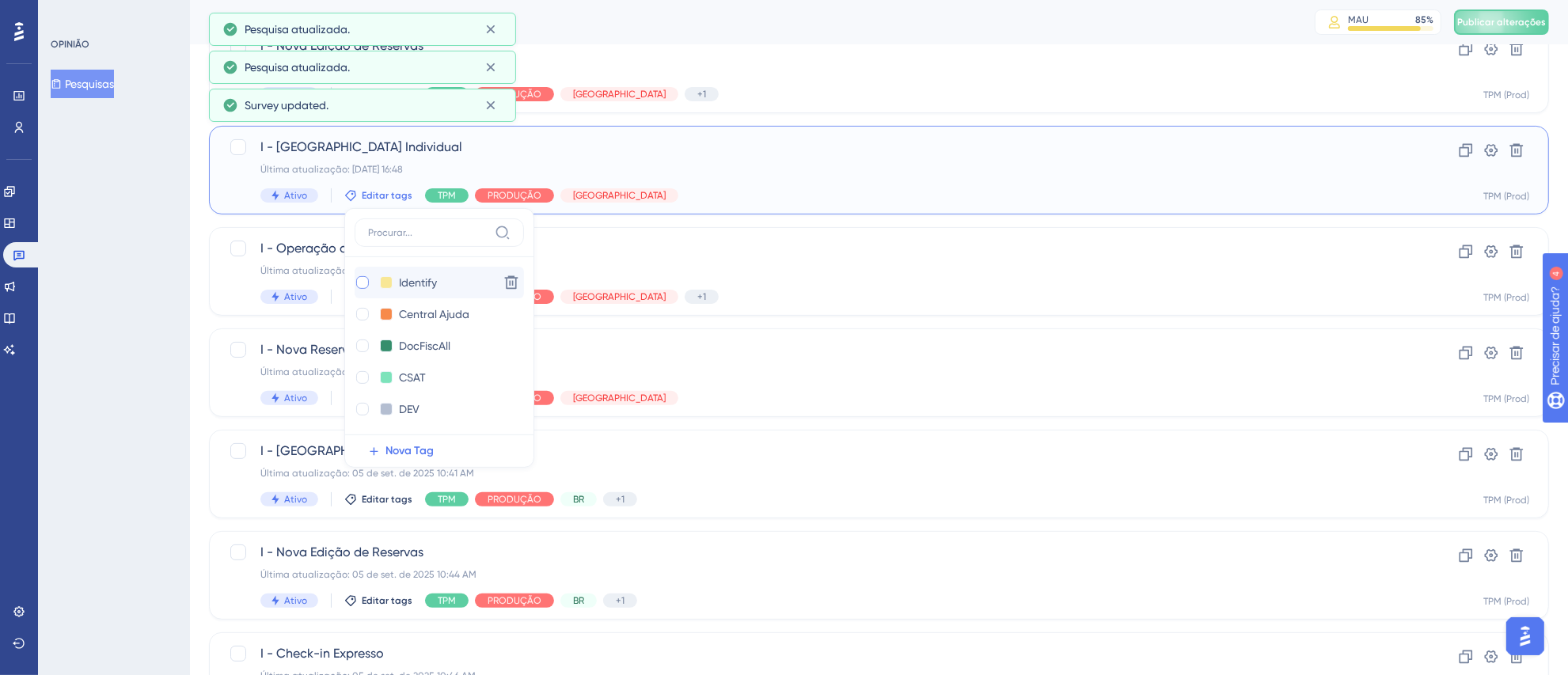
checkbox input "true"
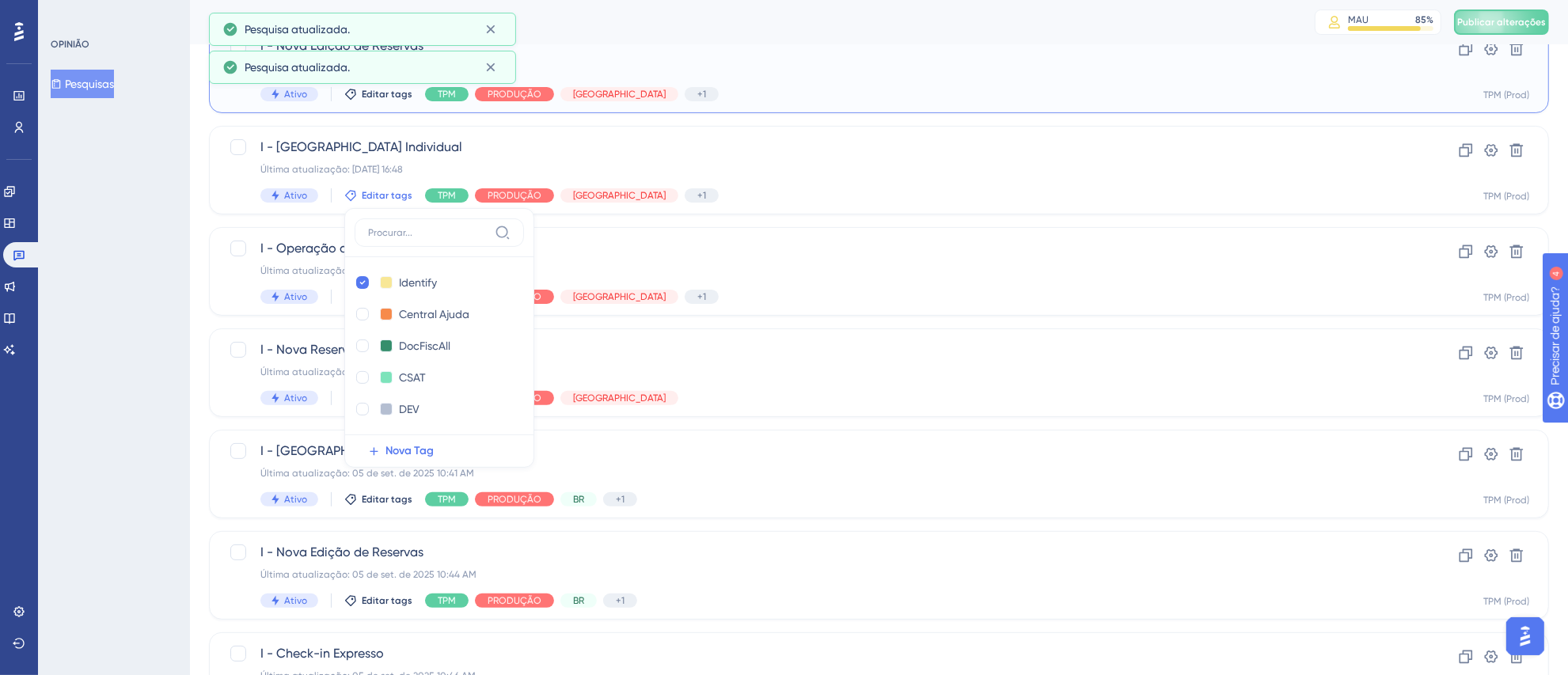
click at [490, 108] on div "I - Nova Edição de Reservas Última atualização: [DATE] 16:48 Ativo Editar tags …" at bounding box center [879, 69] width 1340 height 89
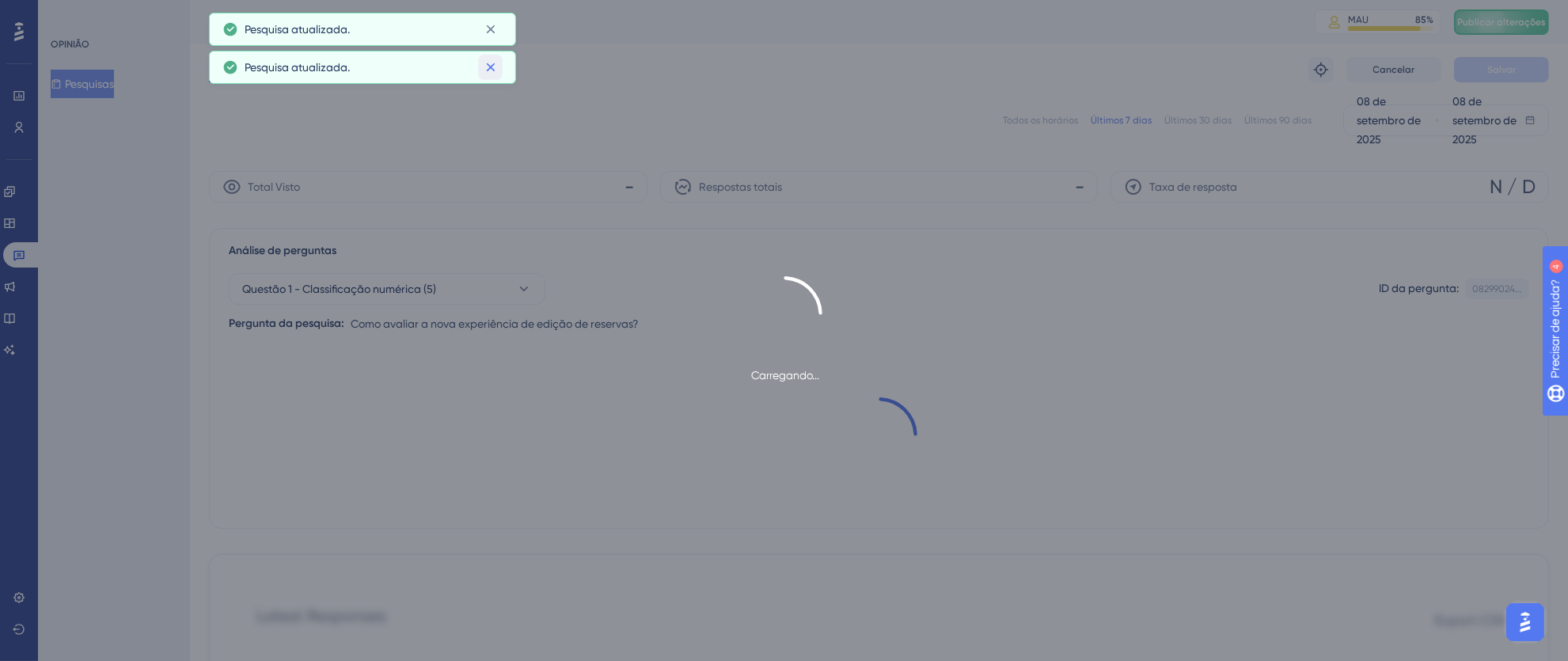
click at [490, 64] on icon at bounding box center [490, 67] width 16 height 16
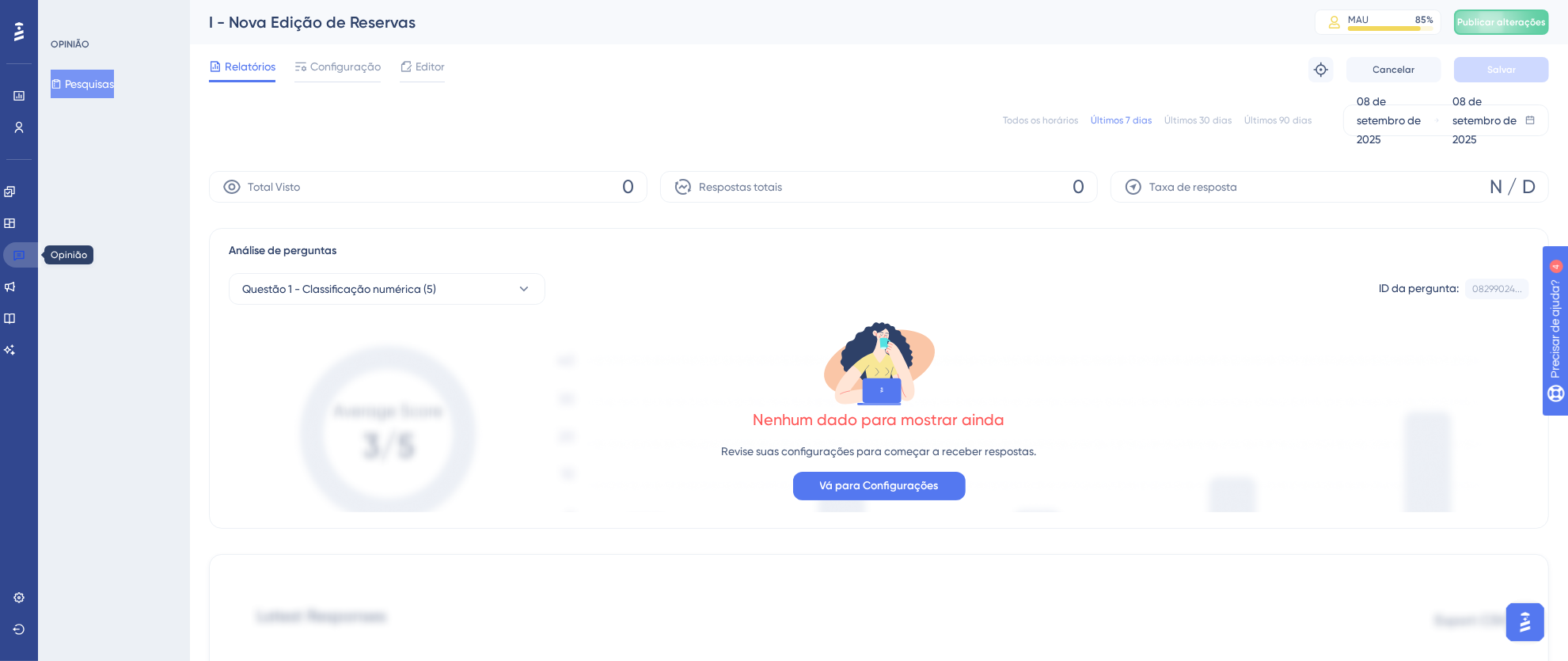
click at [30, 249] on link at bounding box center [22, 255] width 38 height 25
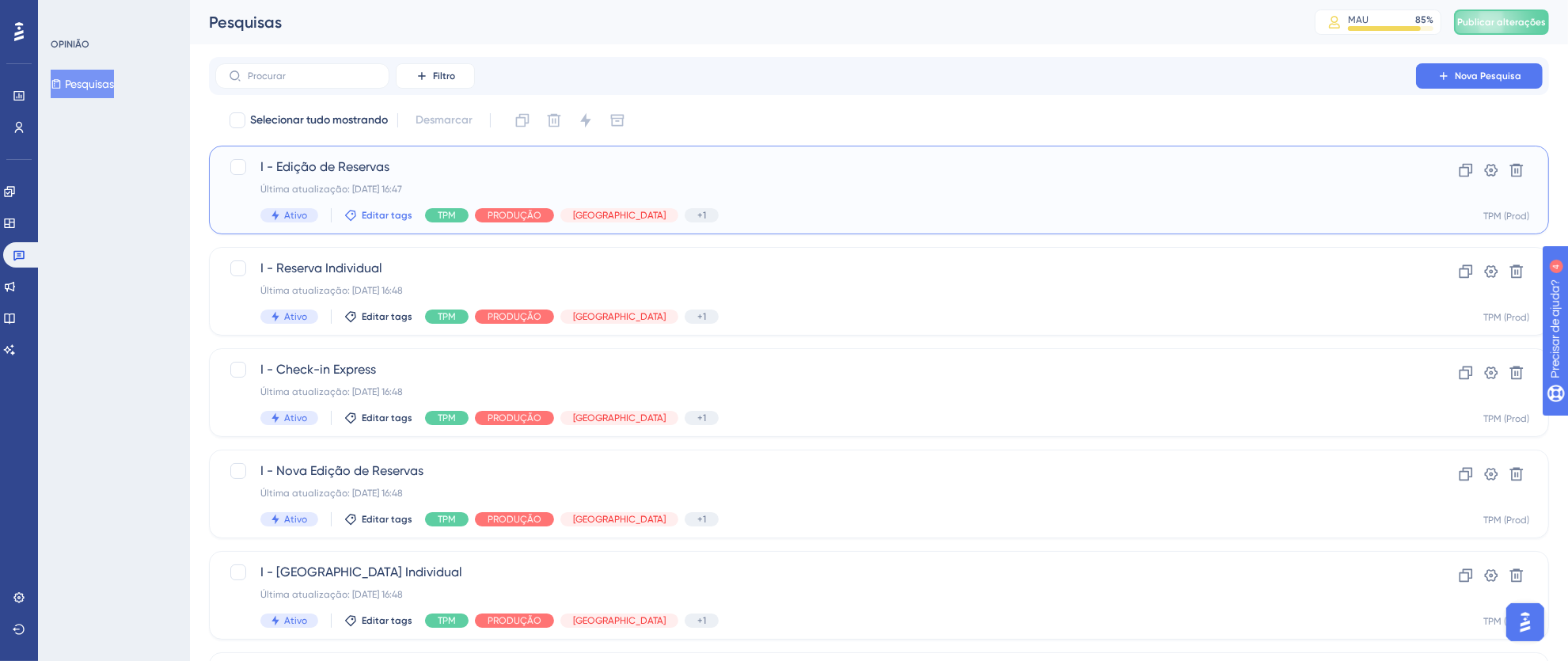
click at [384, 212] on font "Editar tags" at bounding box center [387, 215] width 51 height 11
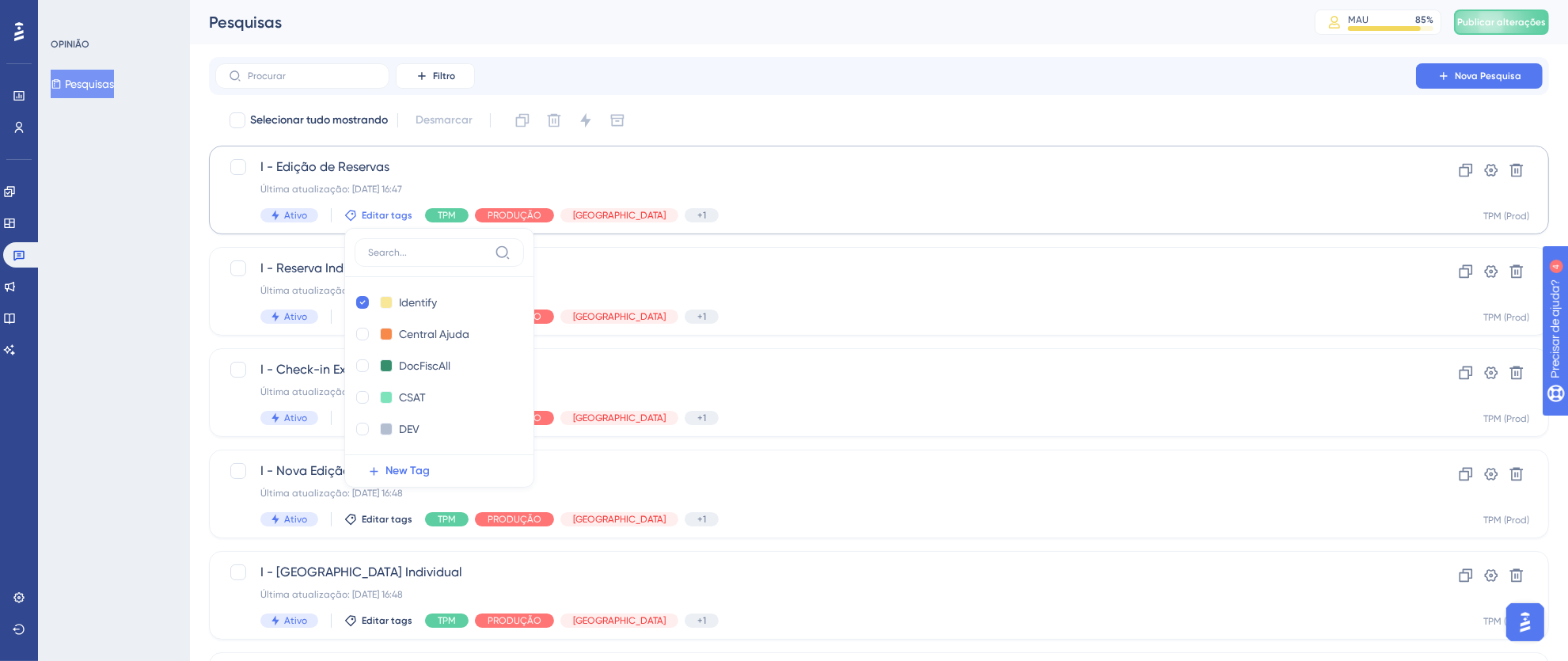
scroll to position [28, 0]
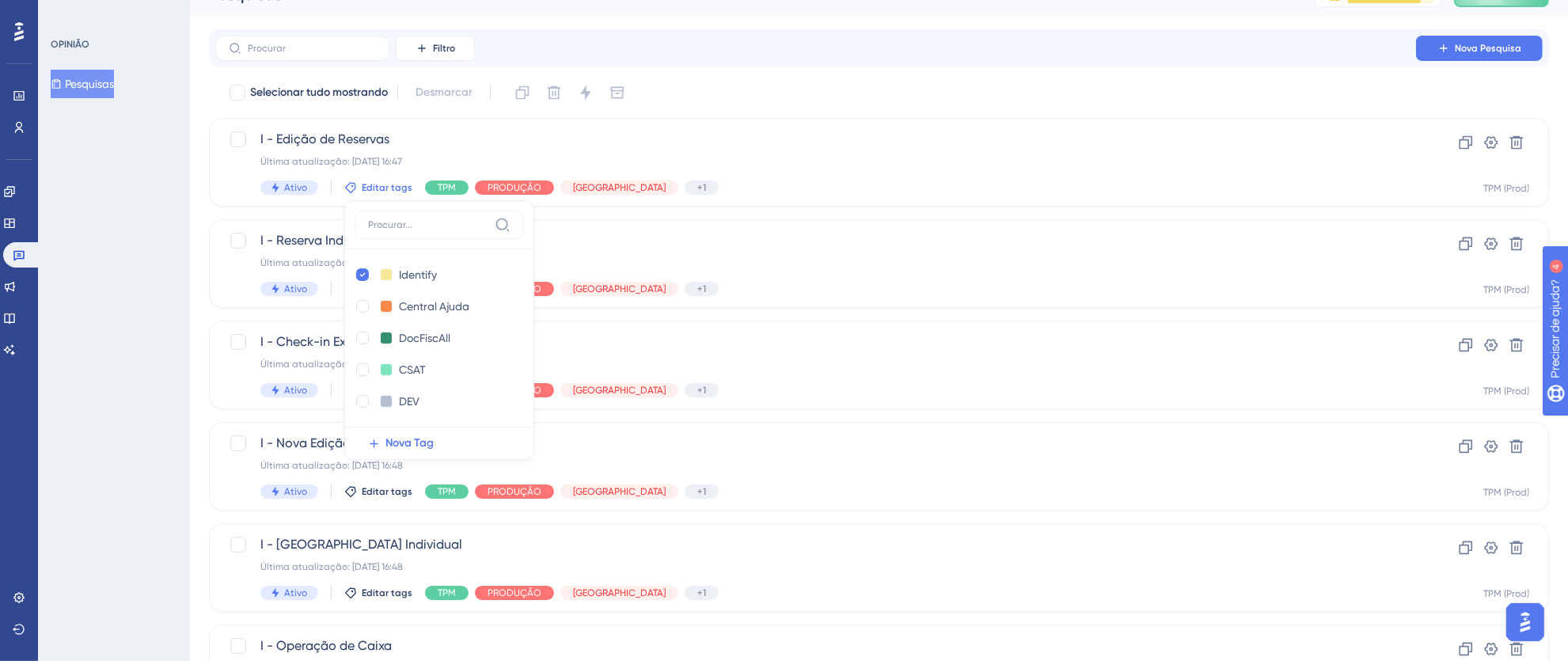
click at [141, 282] on div "OPINIÃO Pesquisas" at bounding box center [114, 330] width 152 height 661
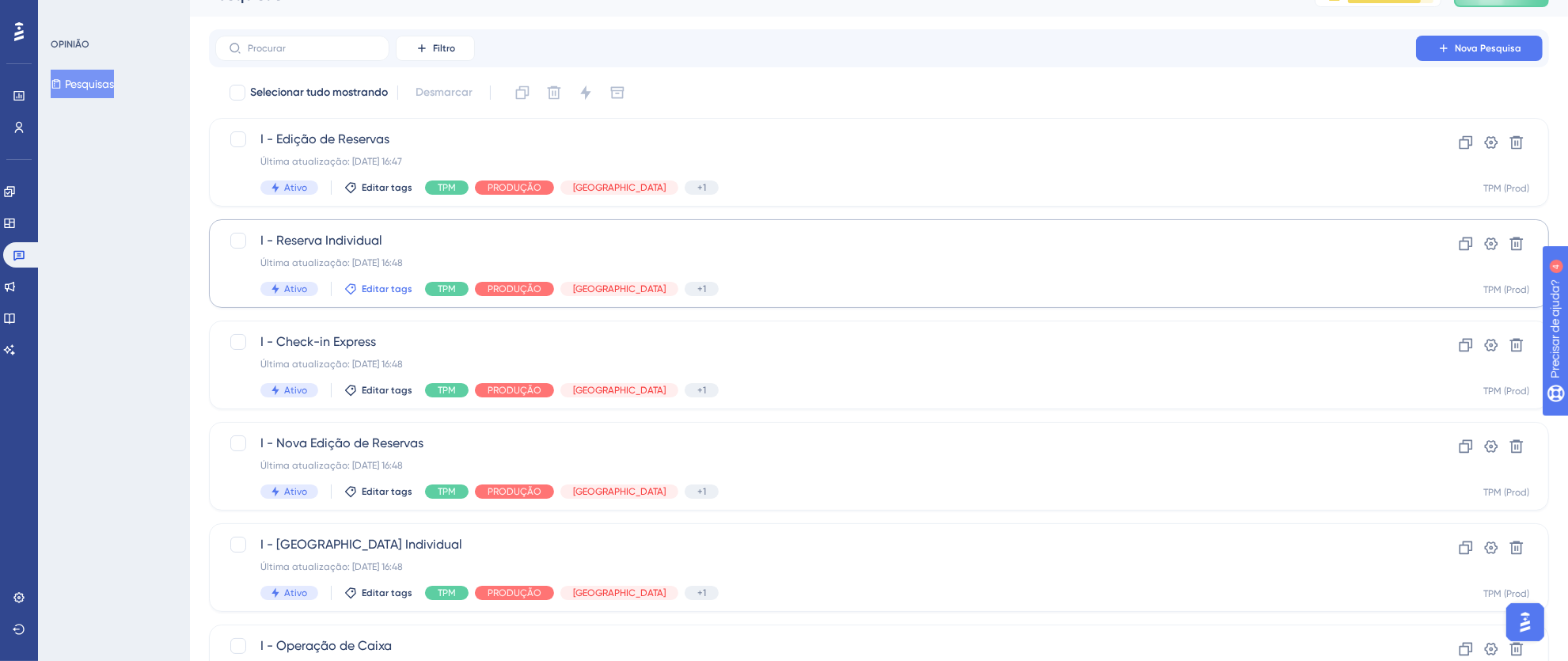
click at [386, 284] on font "Editar tags" at bounding box center [387, 289] width 51 height 11
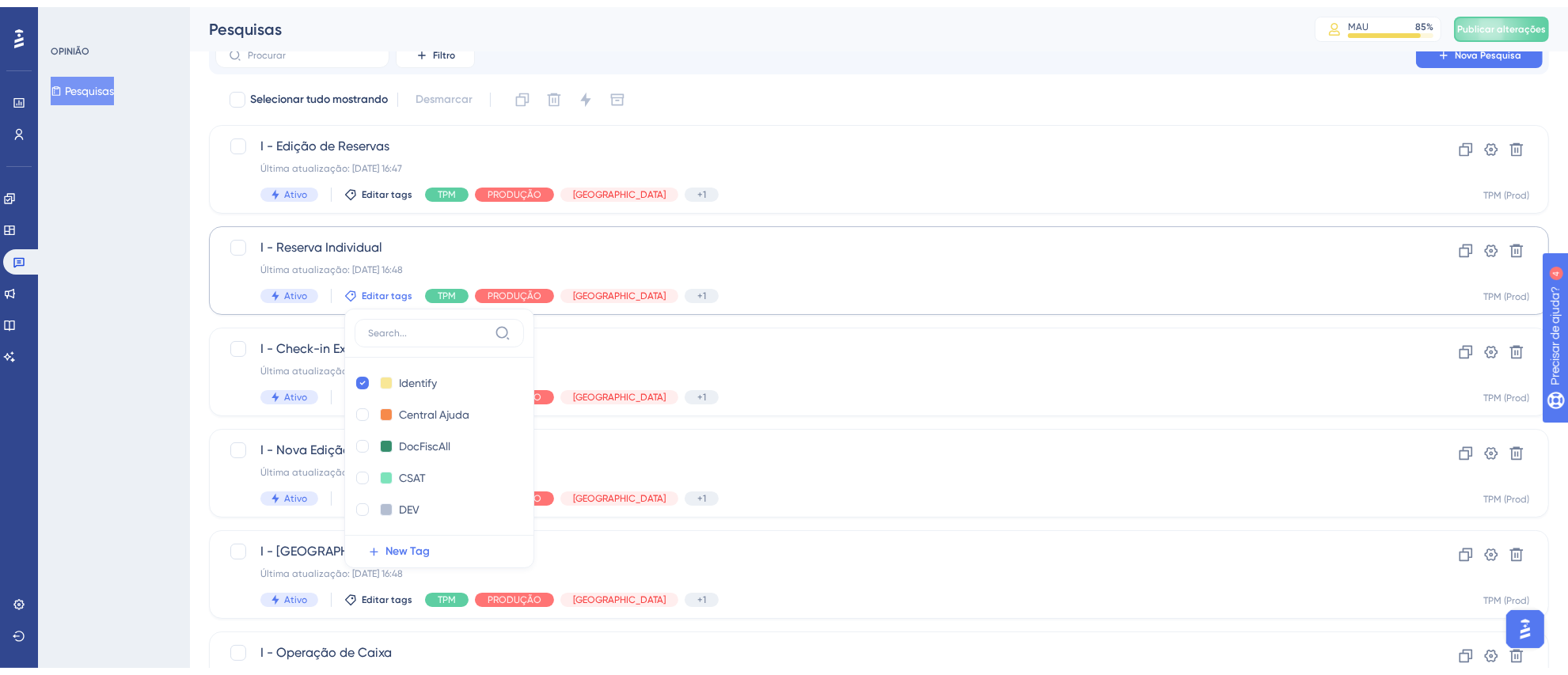
scroll to position [128, 0]
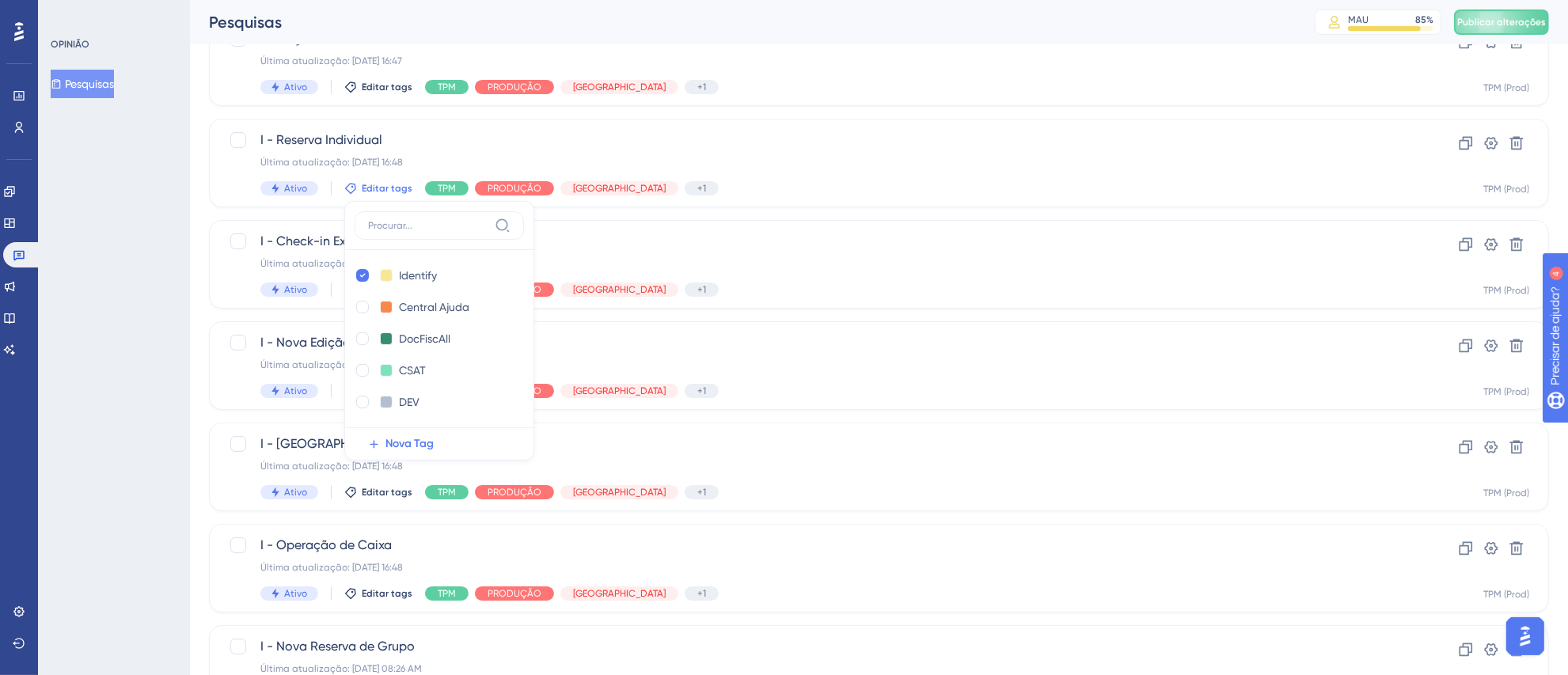
click at [149, 348] on div "OPINIÃO Pesquisas" at bounding box center [114, 337] width 152 height 675
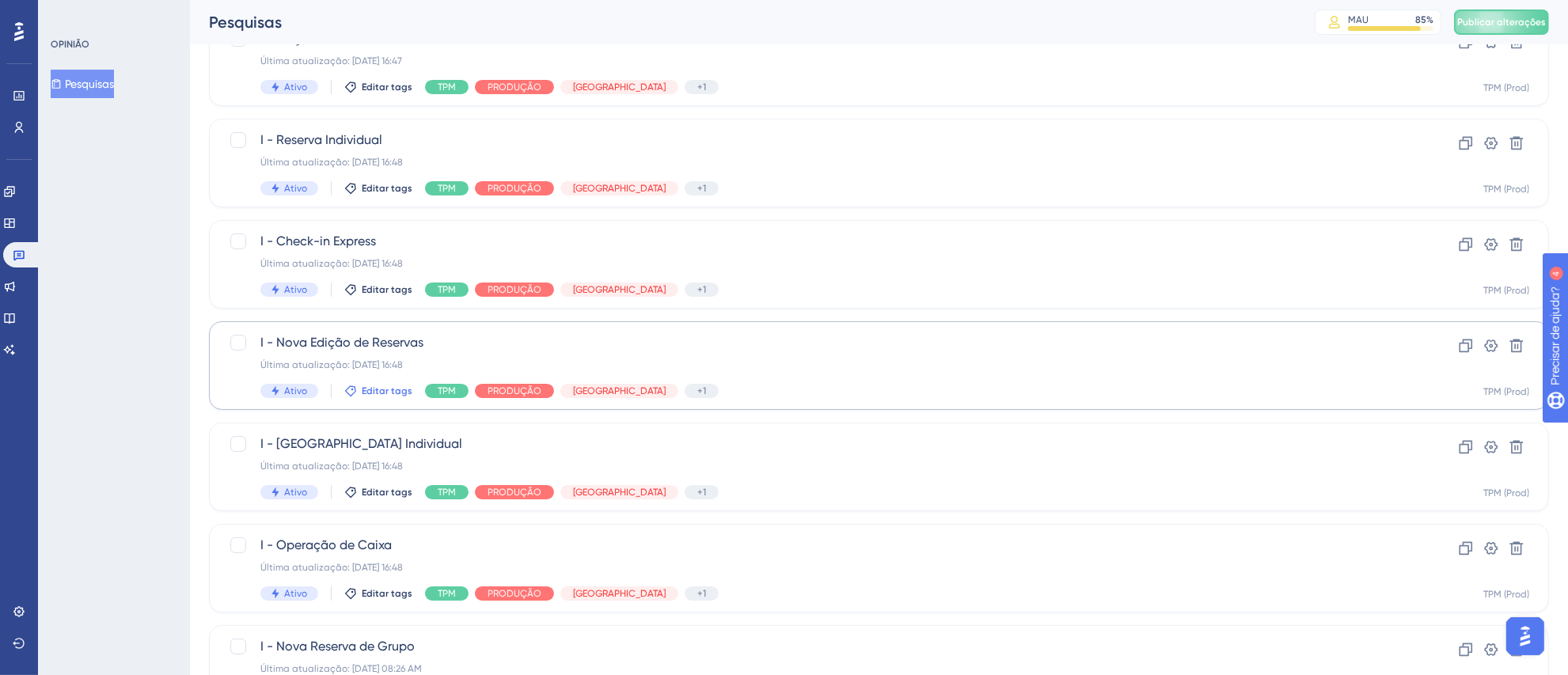
click at [393, 388] on font "Editar tags" at bounding box center [387, 390] width 51 height 11
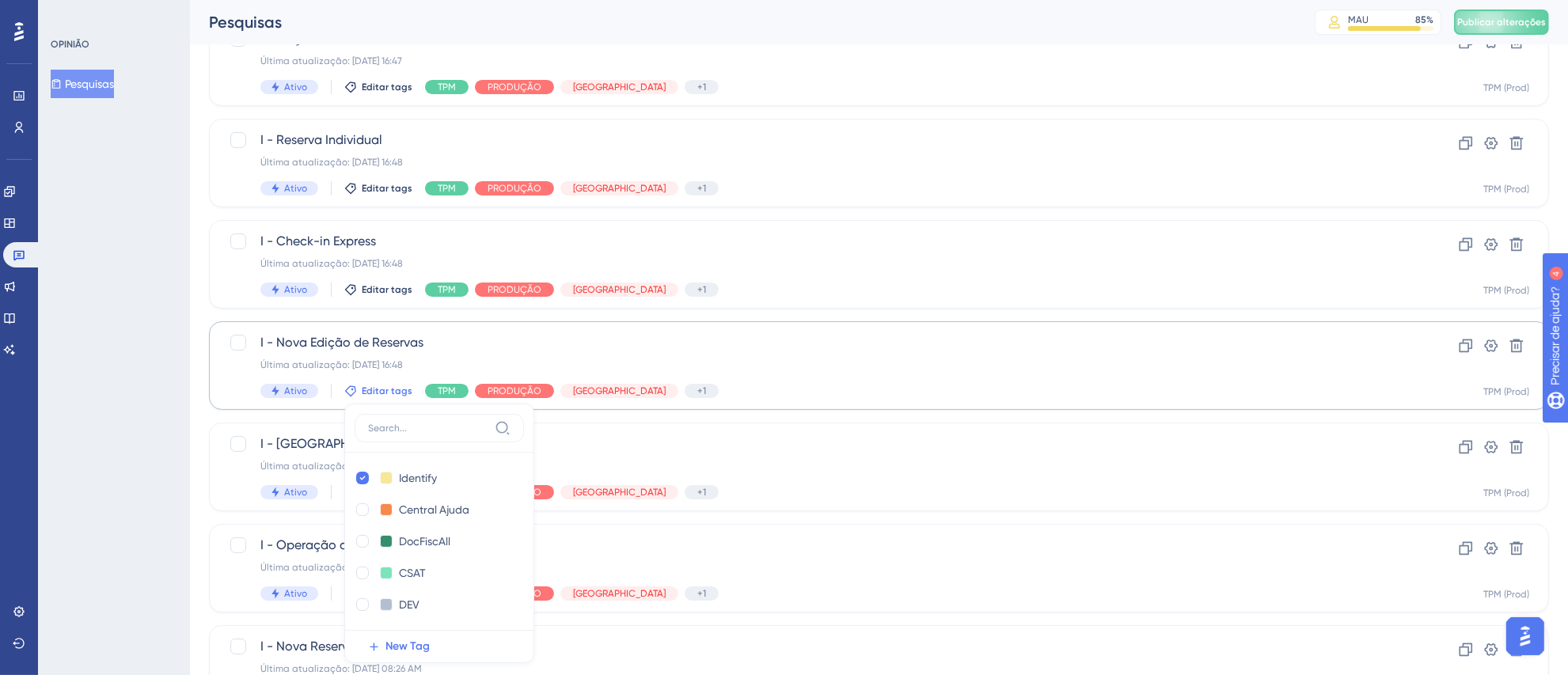
scroll to position [323, 0]
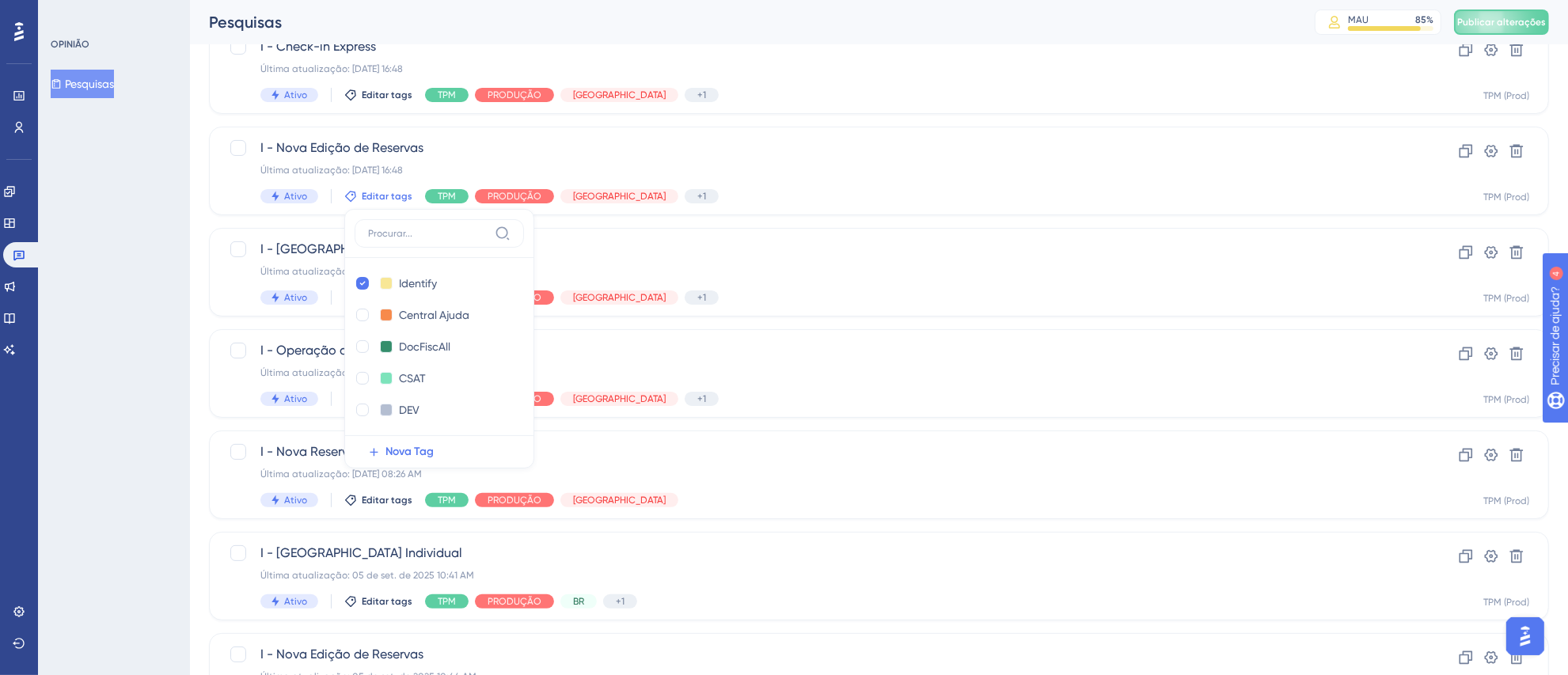
click at [136, 332] on div "OPINIÃO Pesquisas" at bounding box center [114, 337] width 152 height 675
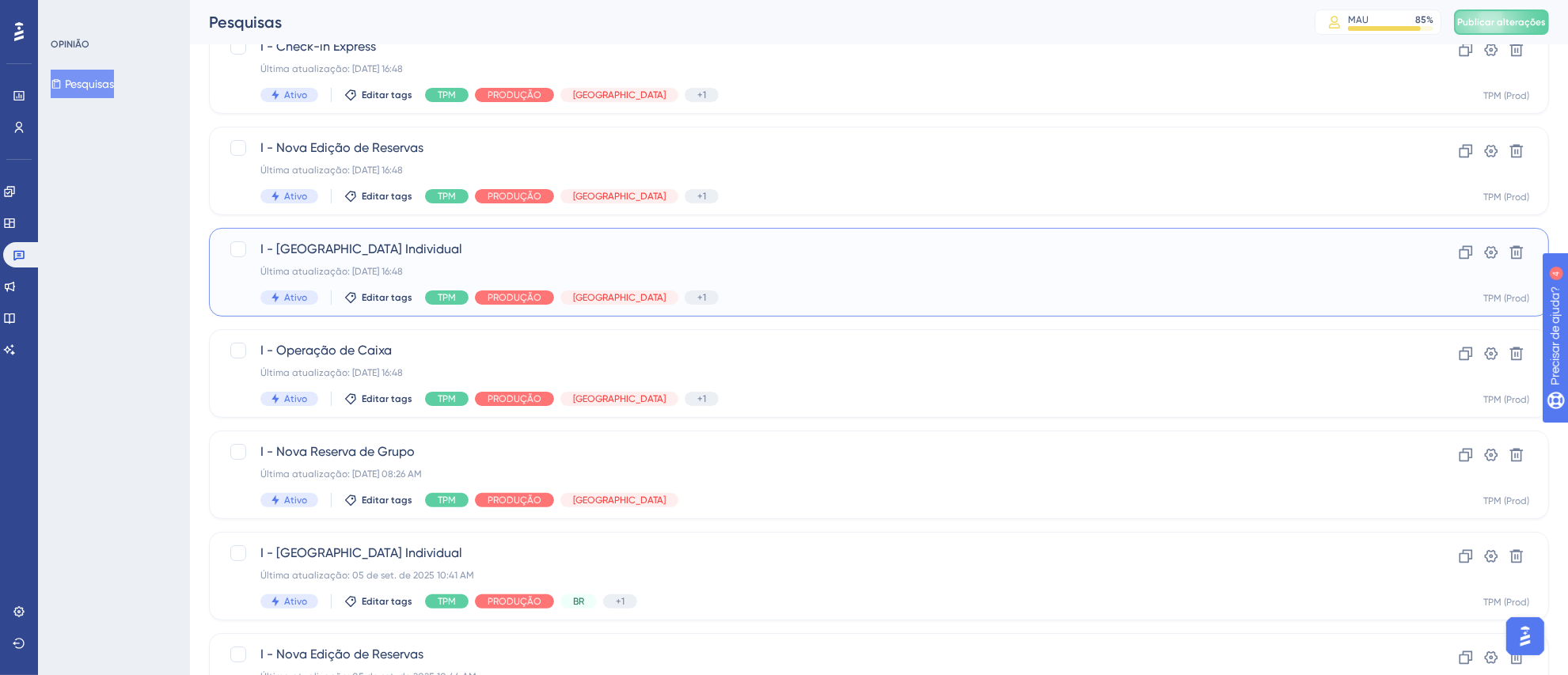
click at [365, 290] on div "Ativo Editar tags TPM PRODUÇÃO América Latina +1 Identificar" at bounding box center [815, 297] width 1111 height 14
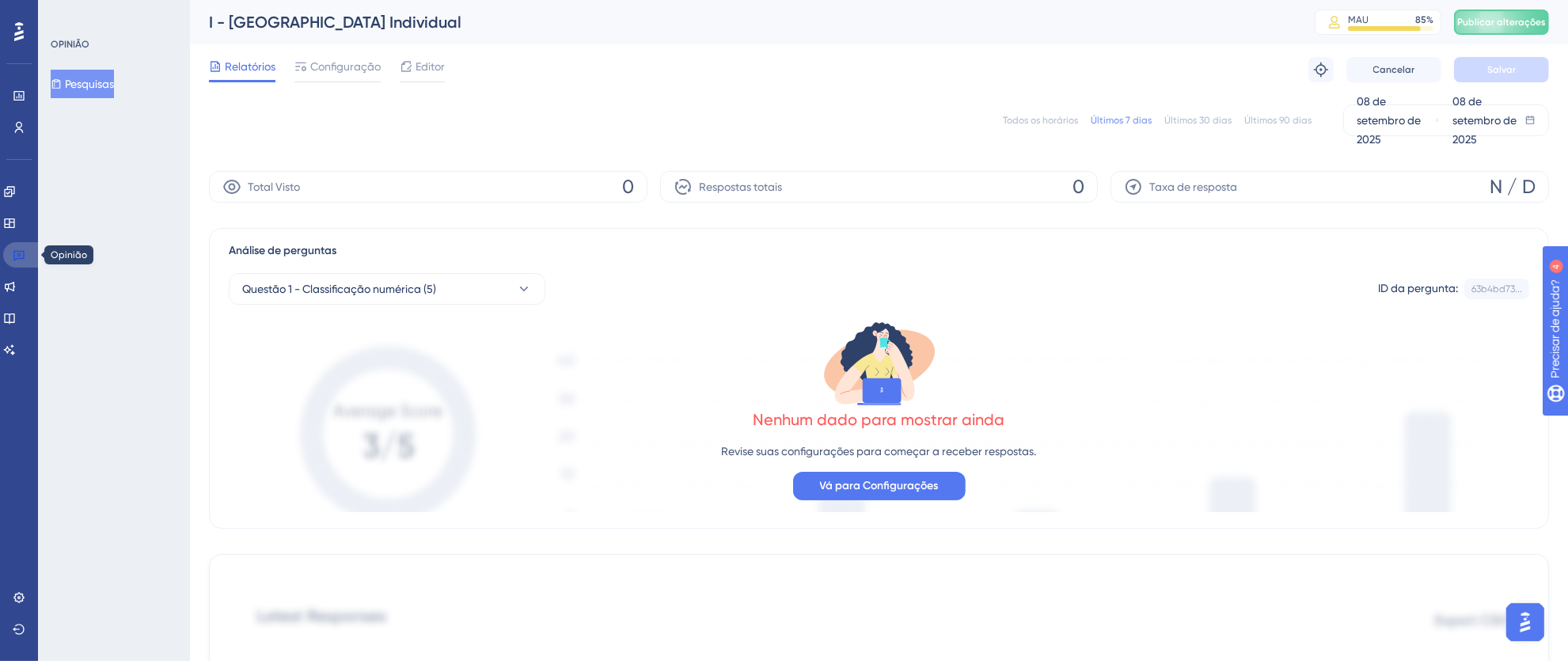
click at [17, 243] on link at bounding box center [22, 255] width 38 height 25
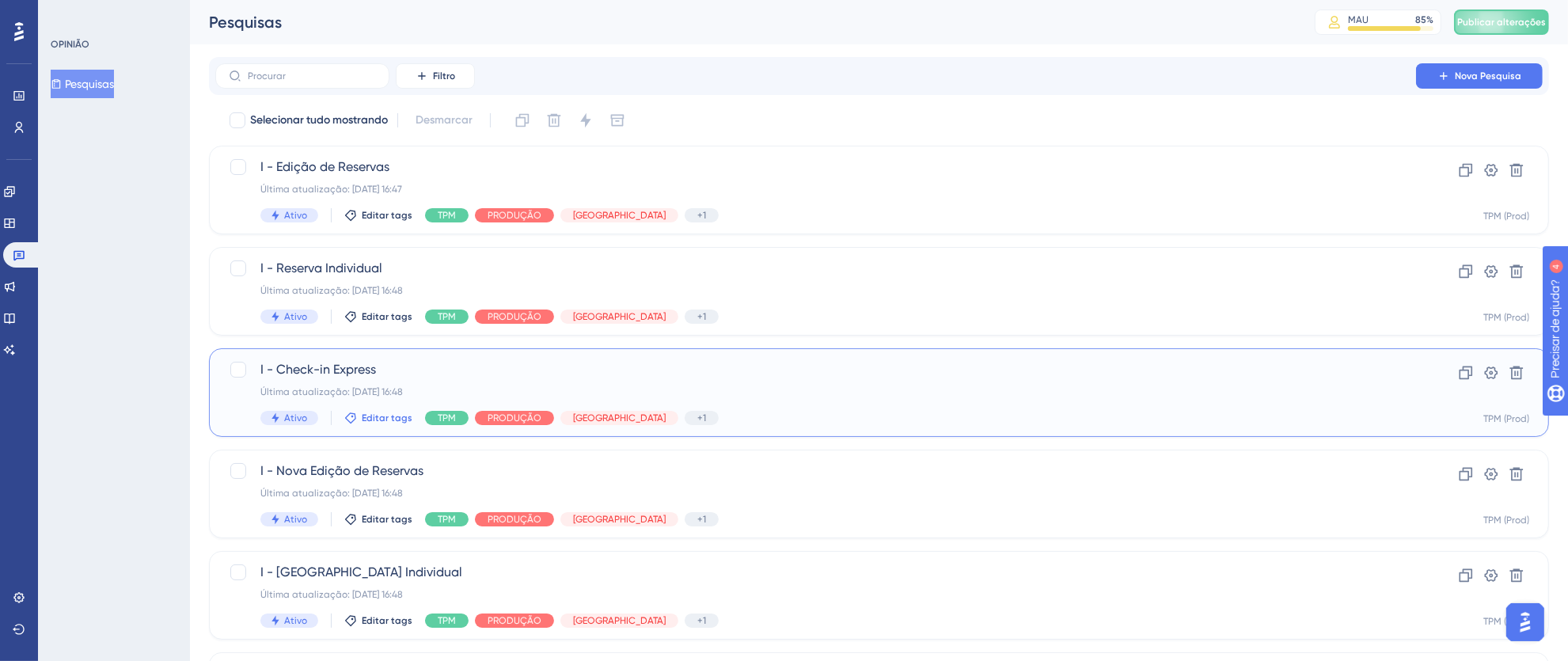
click at [376, 419] on font "Editar tags" at bounding box center [387, 418] width 51 height 11
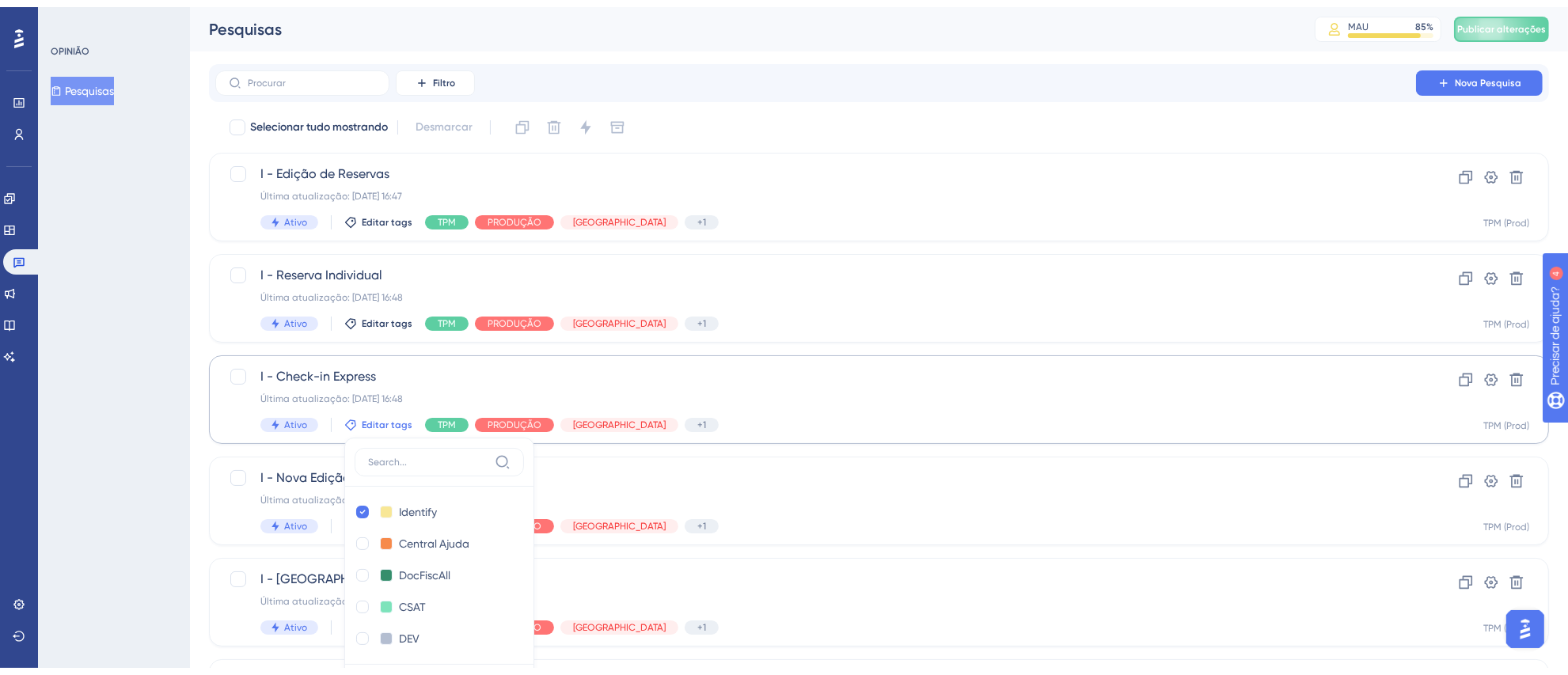
scroll to position [223, 0]
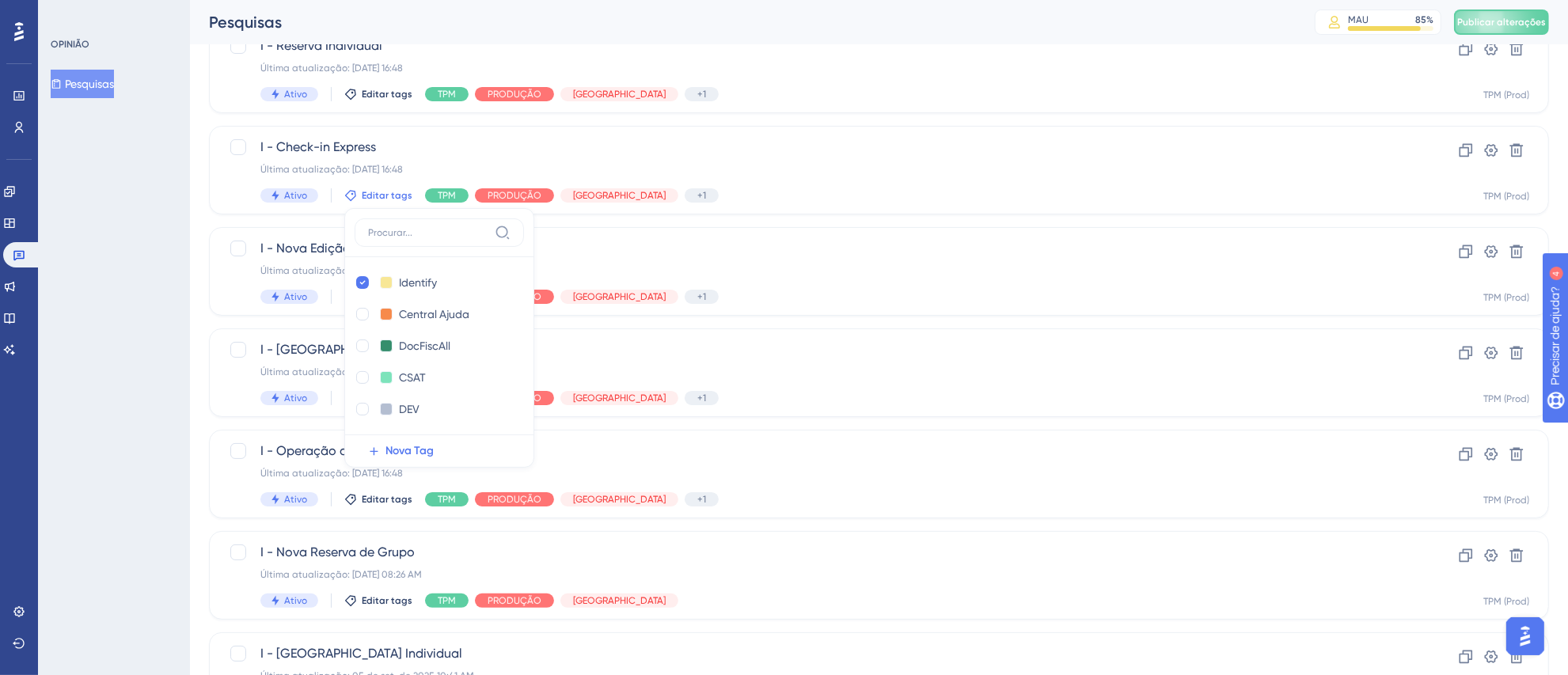
click at [116, 343] on div "OPINIÃO Pesquisas" at bounding box center [114, 337] width 152 height 675
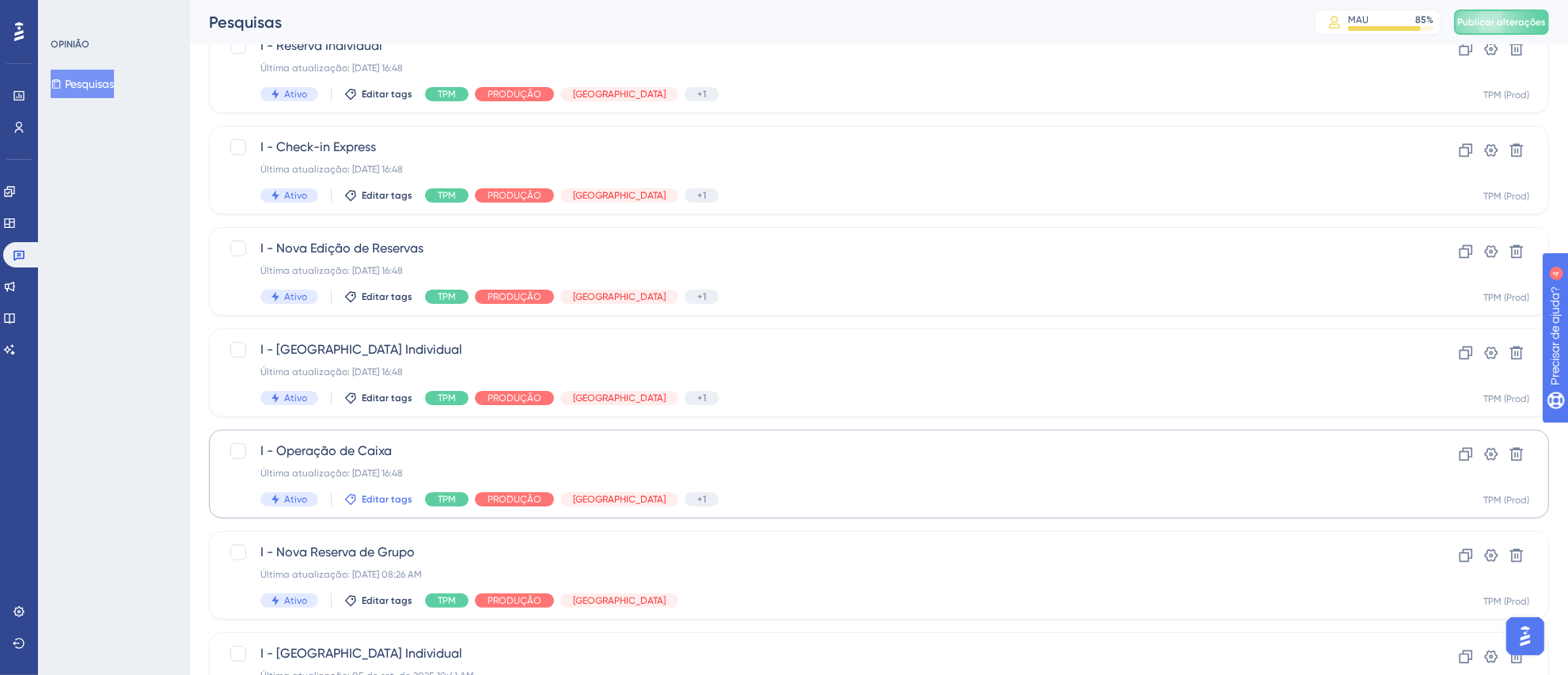
click at [381, 494] on font "Editar tags" at bounding box center [387, 499] width 51 height 11
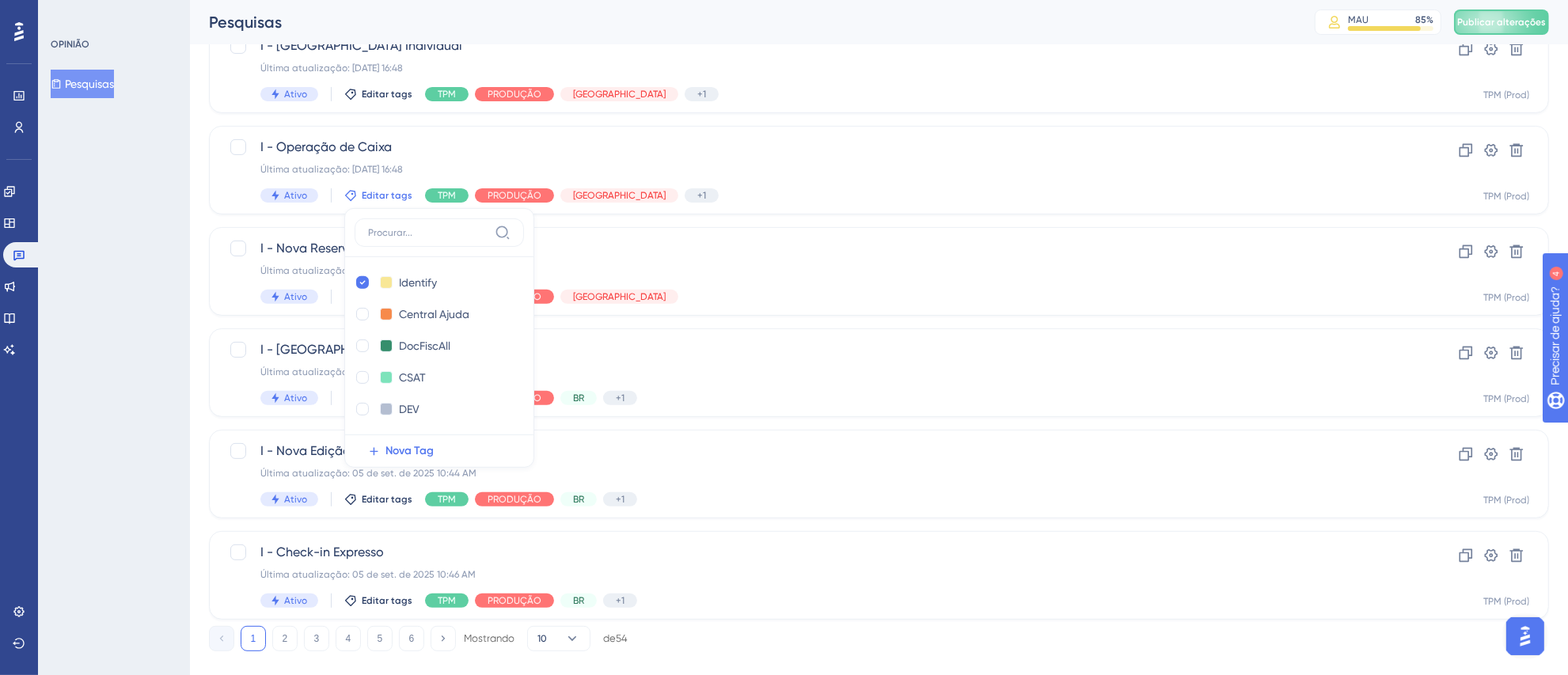
click at [148, 393] on div "OPINIÃO Pesquisas" at bounding box center [114, 337] width 152 height 675
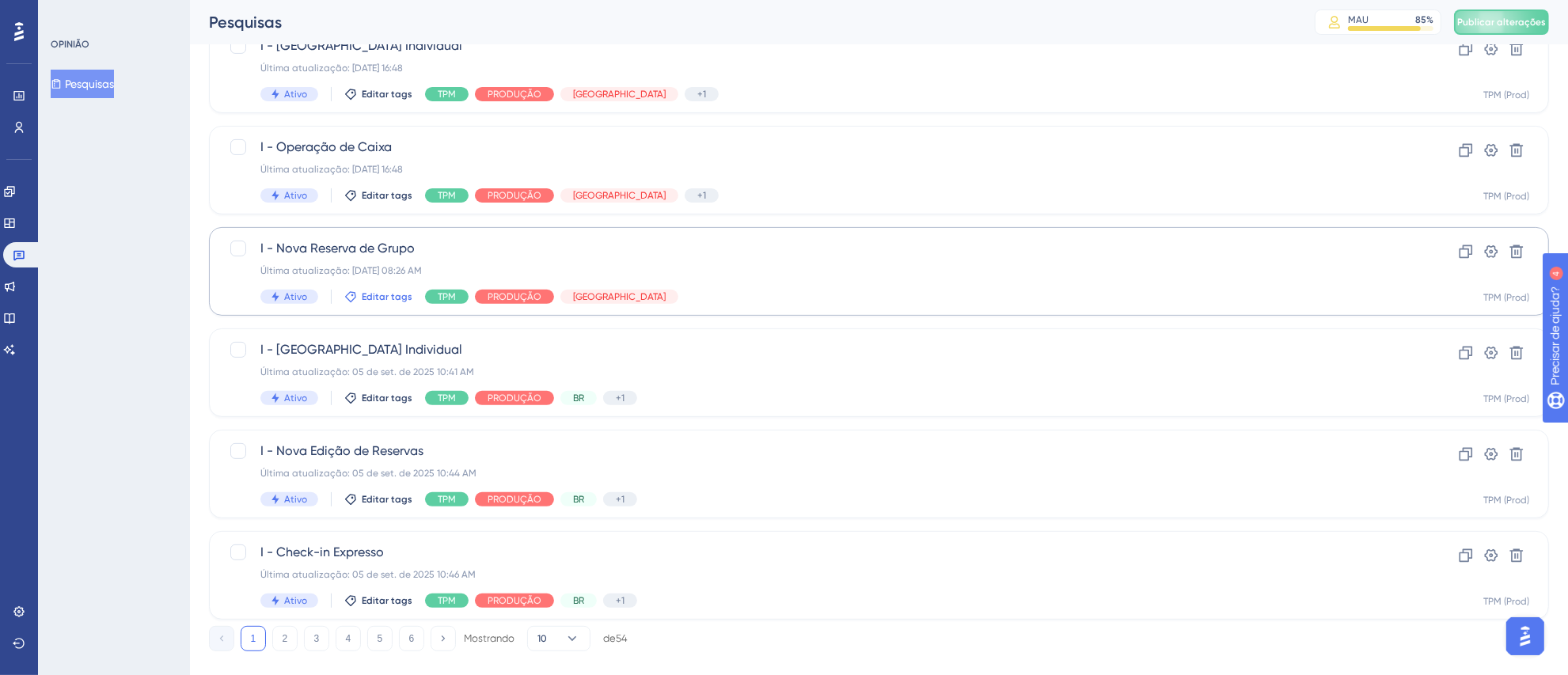
click at [373, 301] on font "Editar tags" at bounding box center [387, 296] width 51 height 11
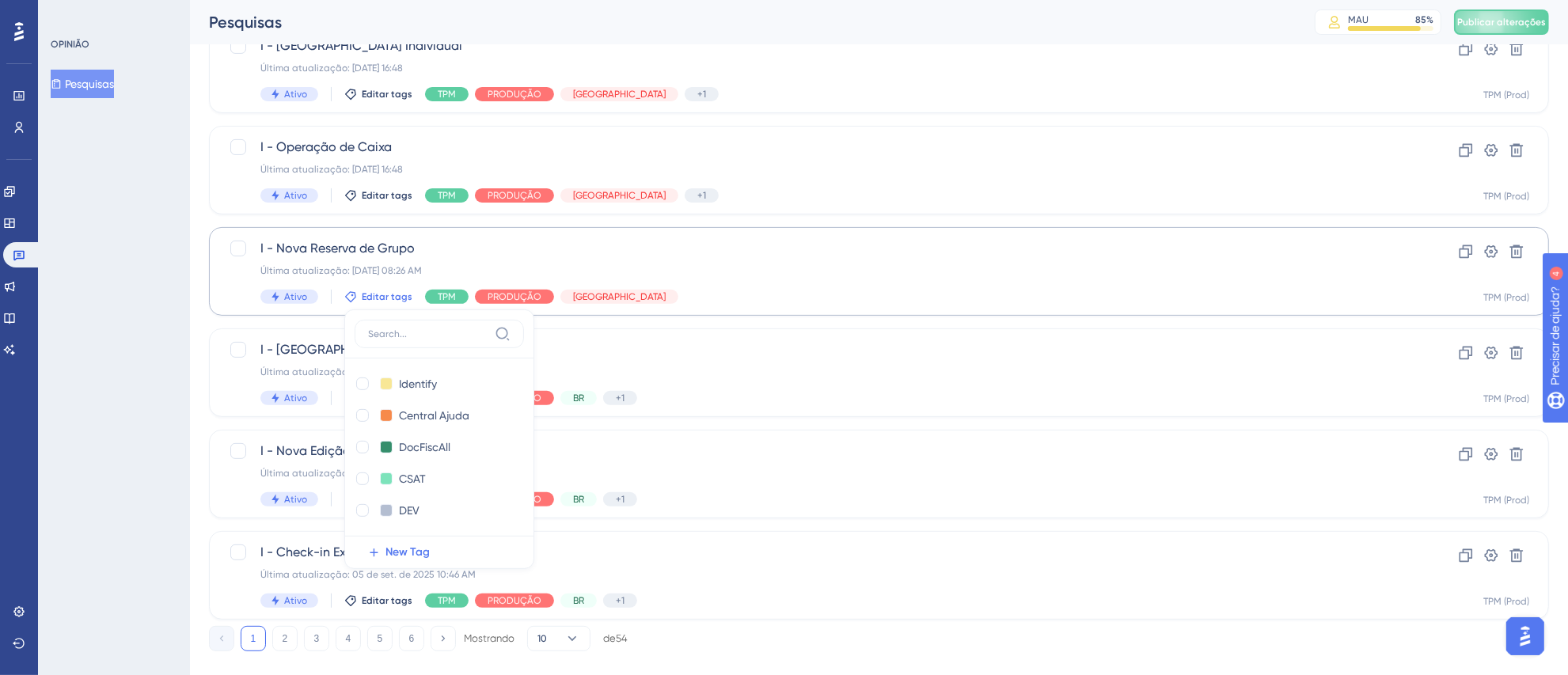
scroll to position [627, 0]
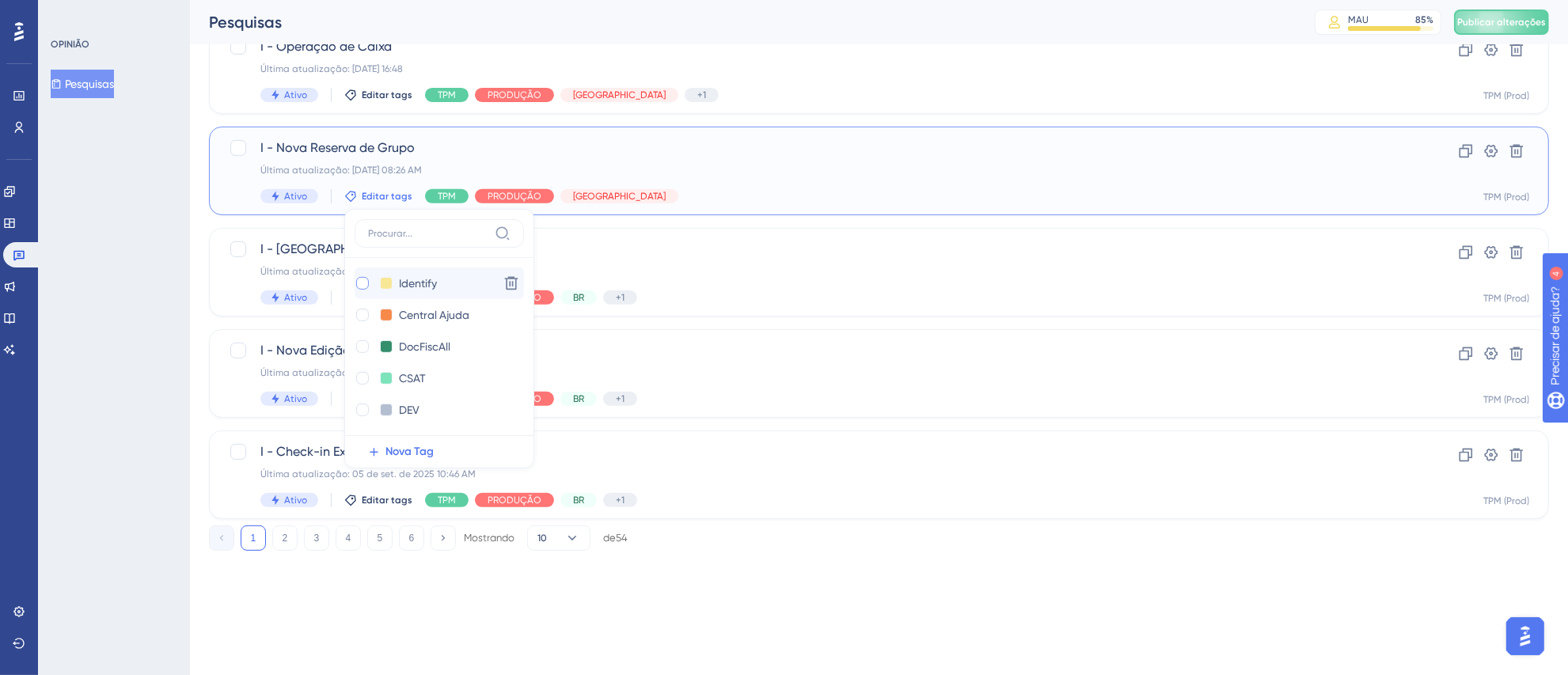
click at [361, 285] on div at bounding box center [363, 283] width 13 height 13
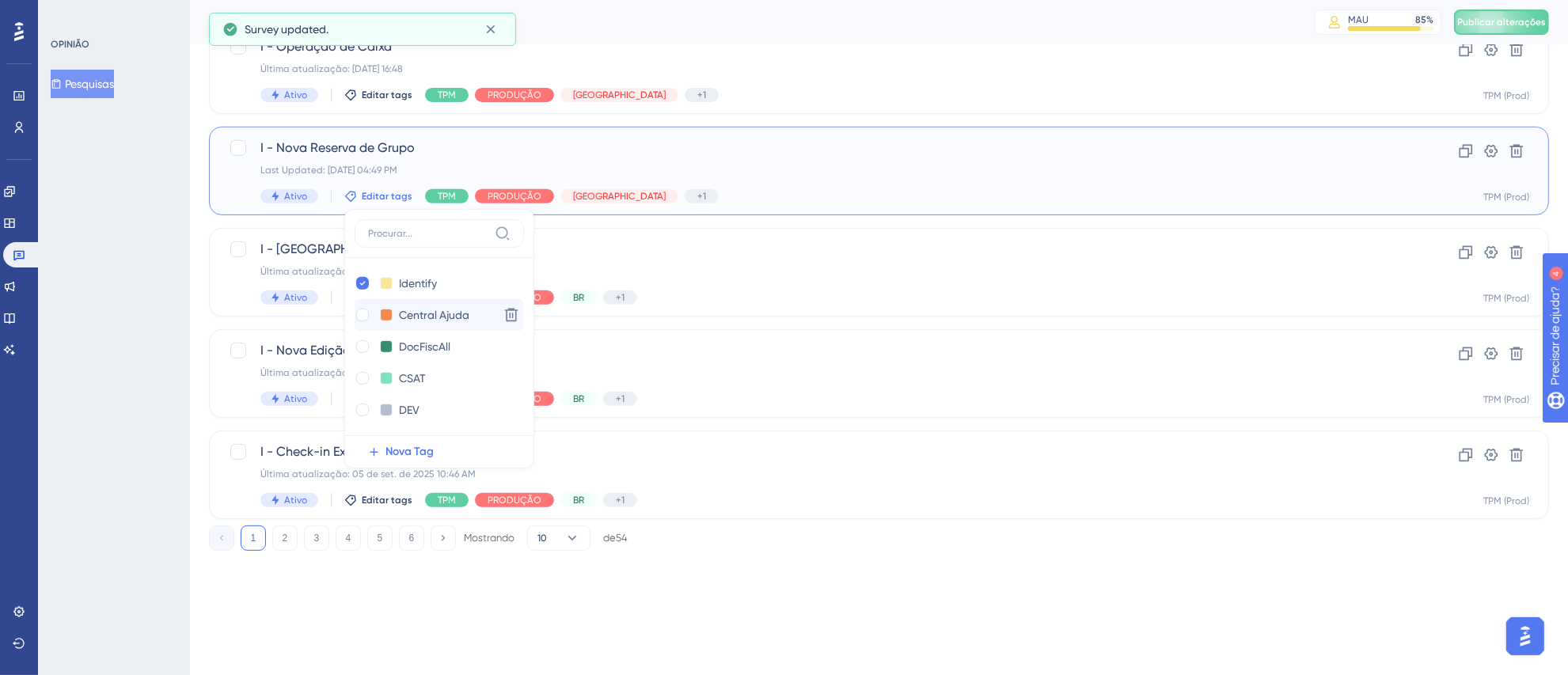
checkbox input "true"
click at [122, 317] on div "OPINIÃO Pesquisas" at bounding box center [114, 337] width 152 height 675
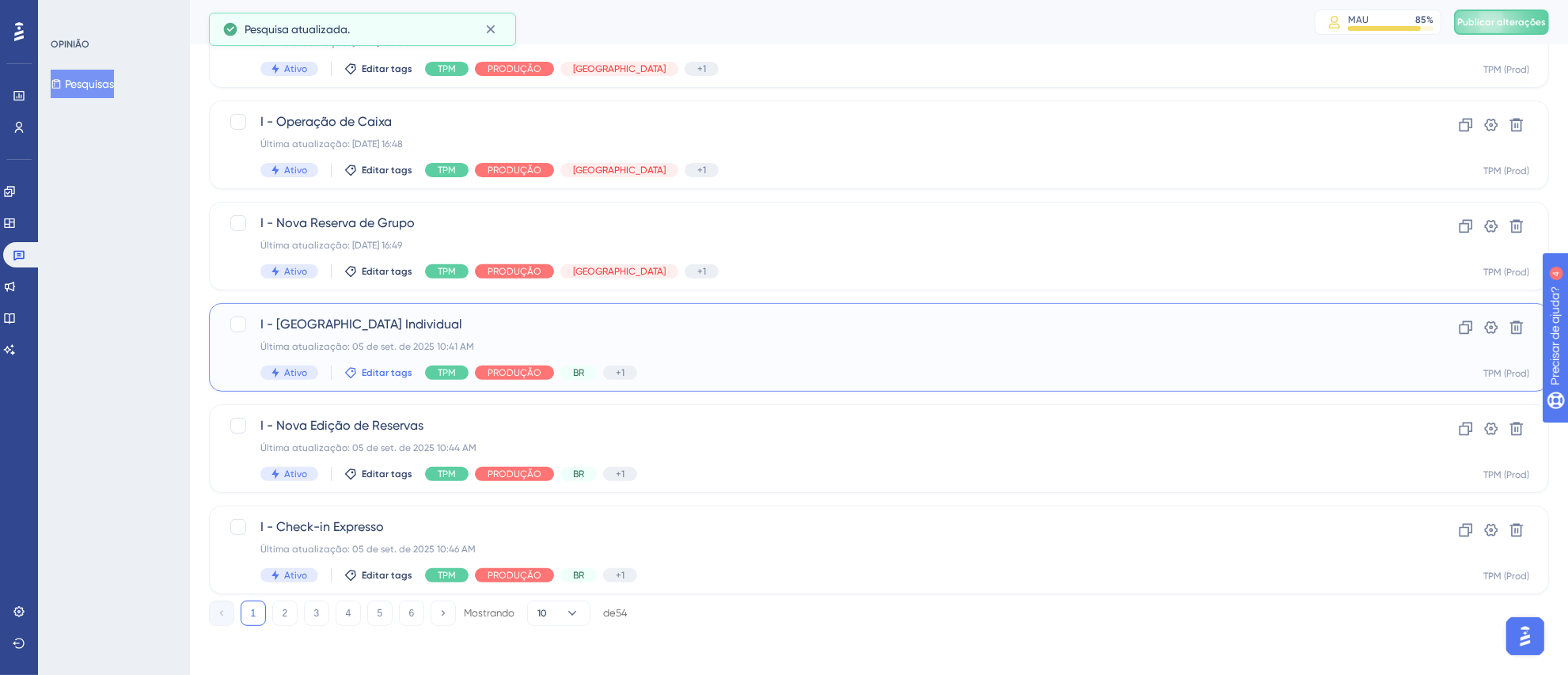
click at [385, 374] on font "Editar tags" at bounding box center [387, 373] width 51 height 11
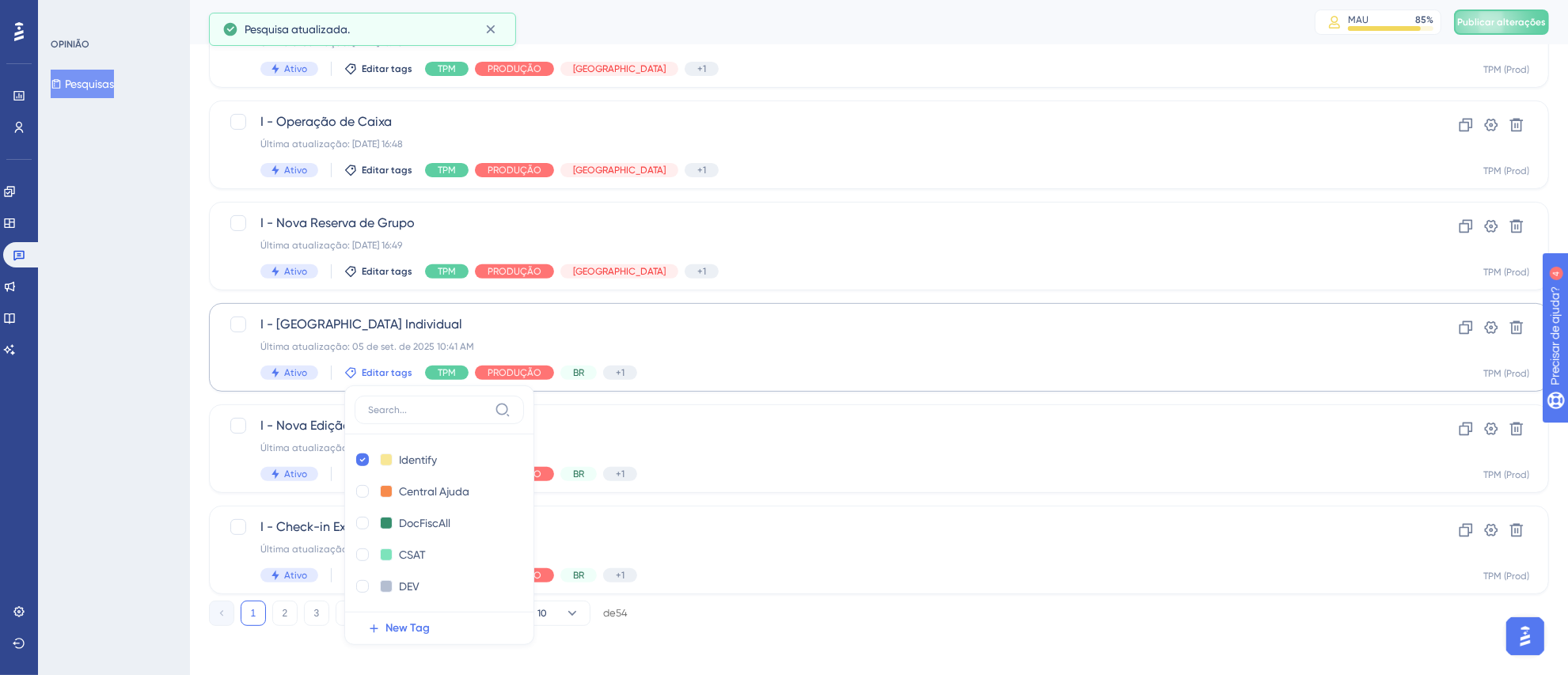
scroll to position [727, 0]
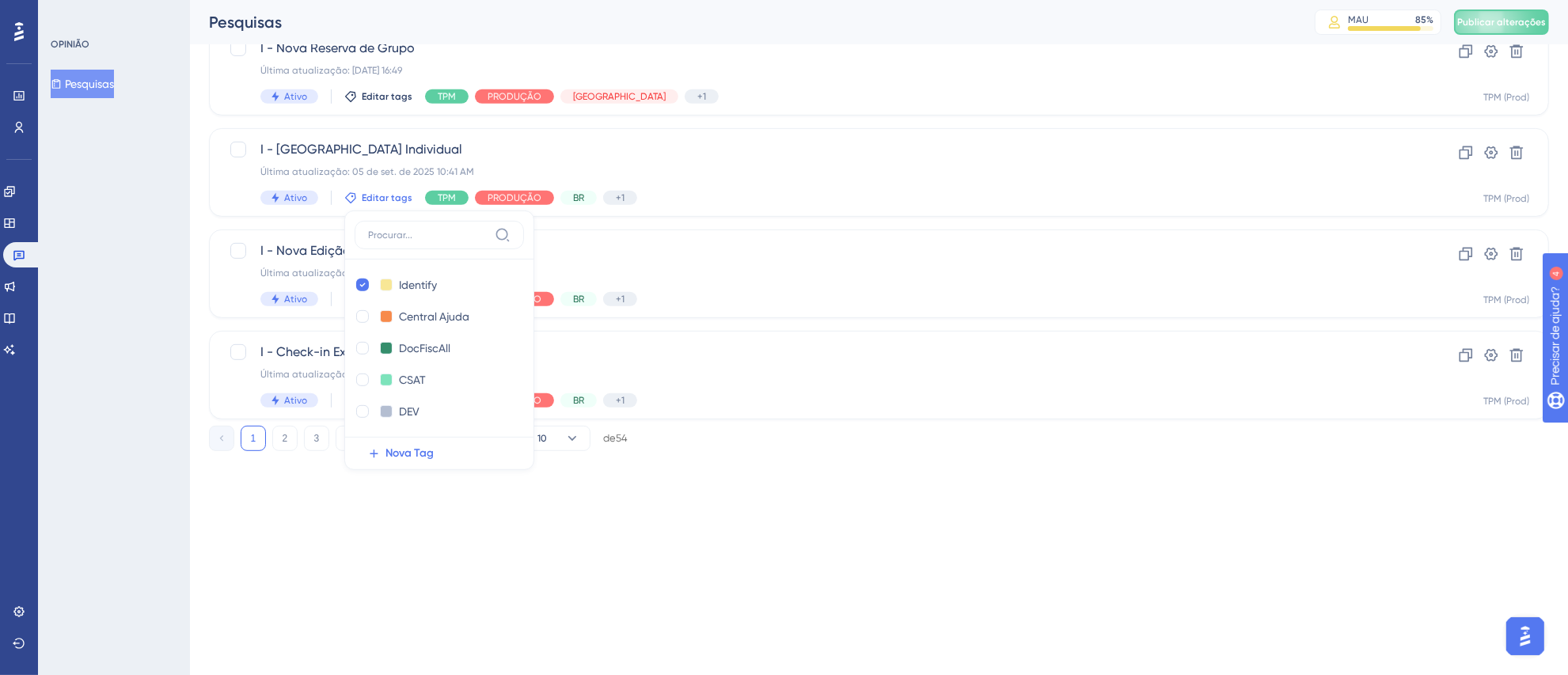
click at [139, 341] on div "OPINIÃO Pesquisas" at bounding box center [114, 337] width 152 height 675
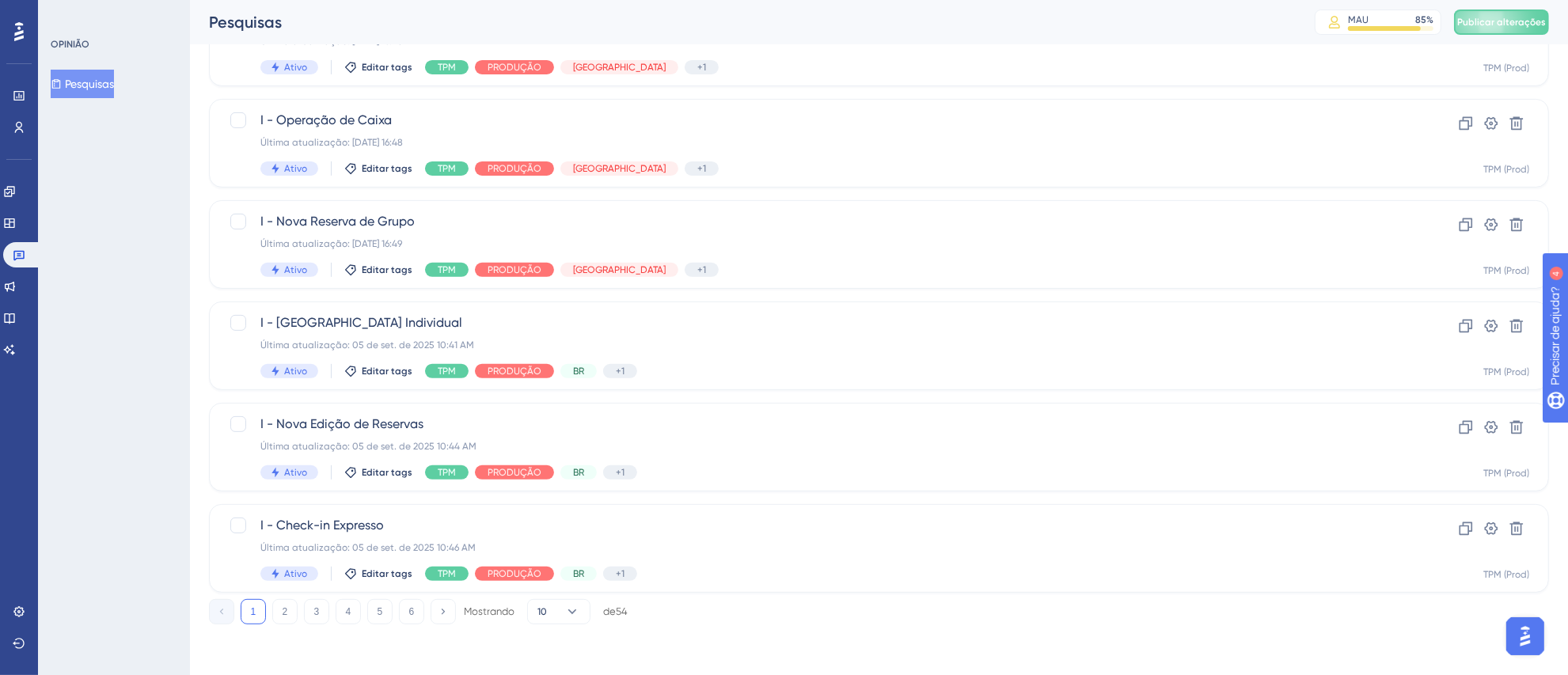
scroll to position [551, 0]
click at [382, 468] on font "Editar tags" at bounding box center [387, 473] width 51 height 11
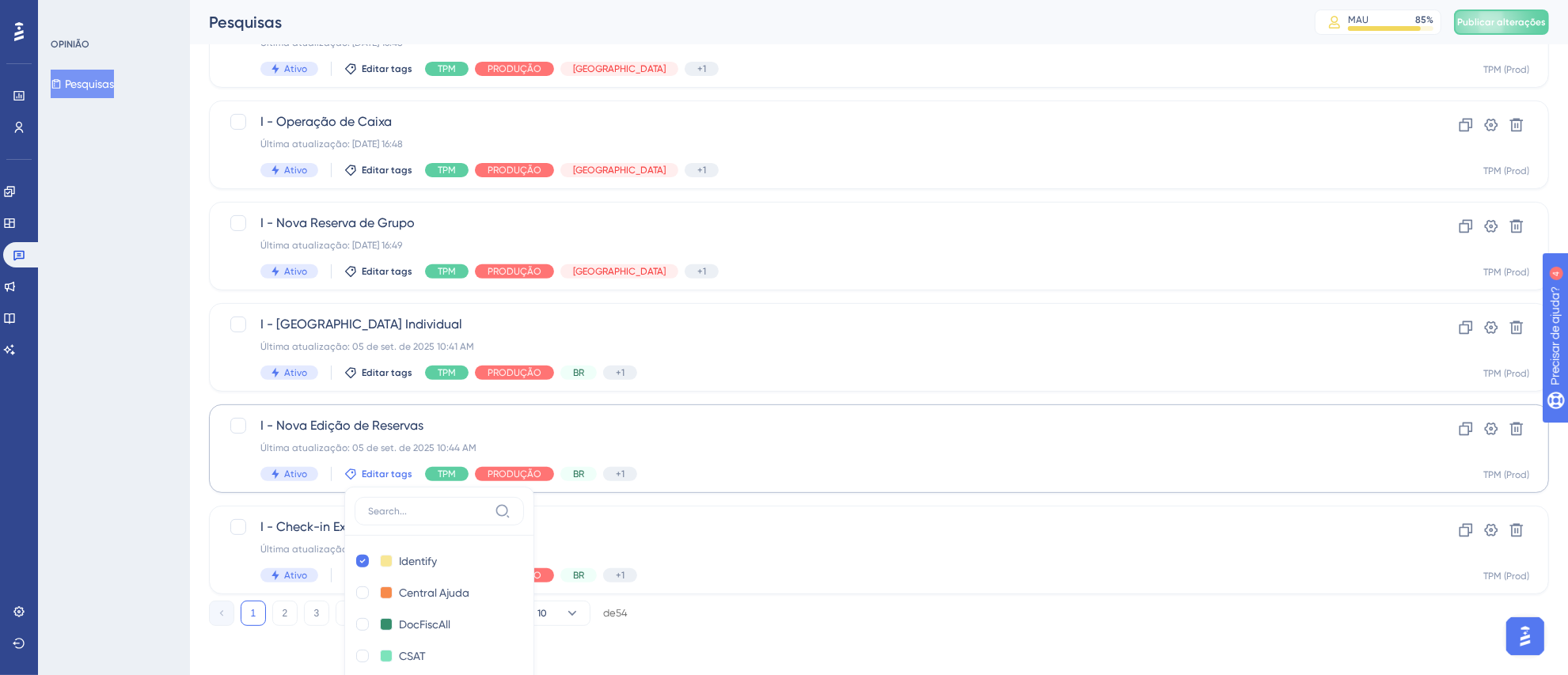
scroll to position [829, 0]
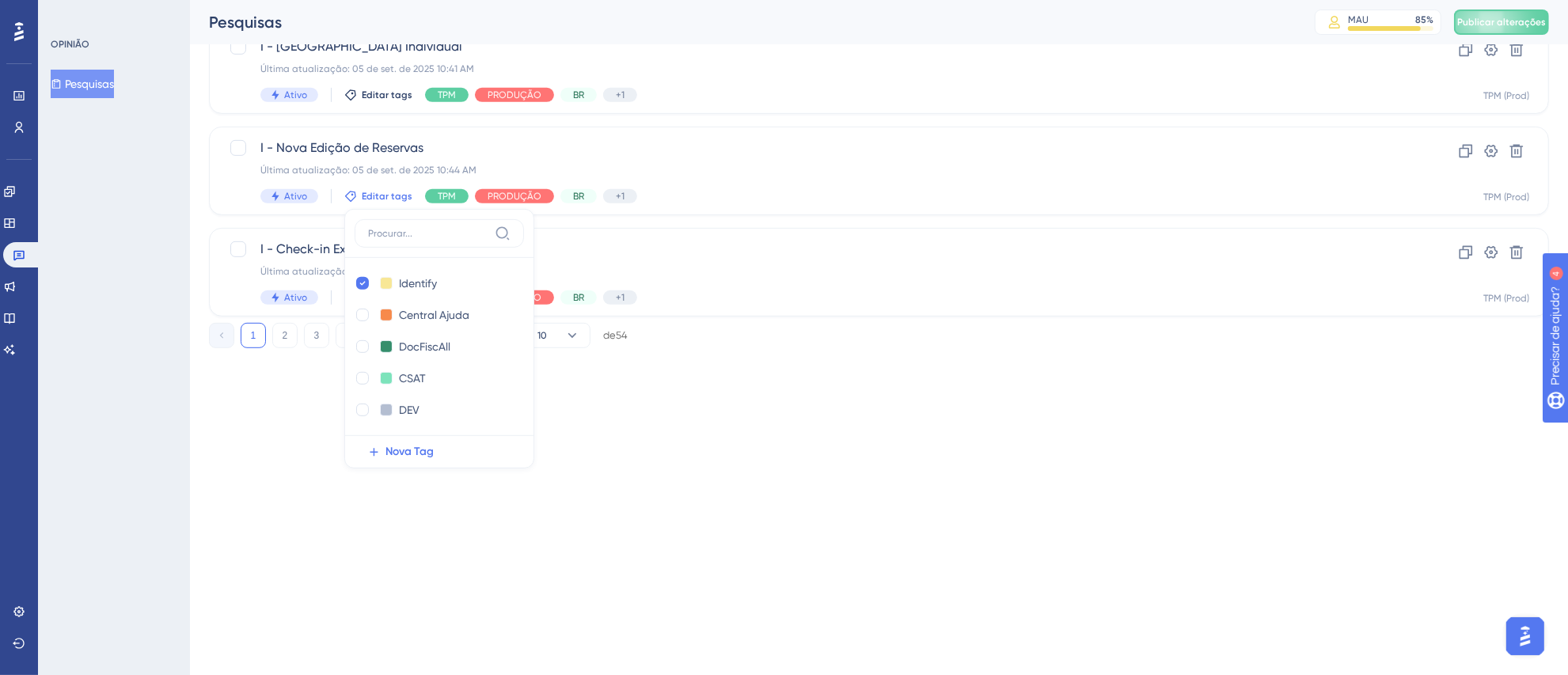
click at [133, 286] on div "OPINIÃO Pesquisas" at bounding box center [114, 337] width 152 height 675
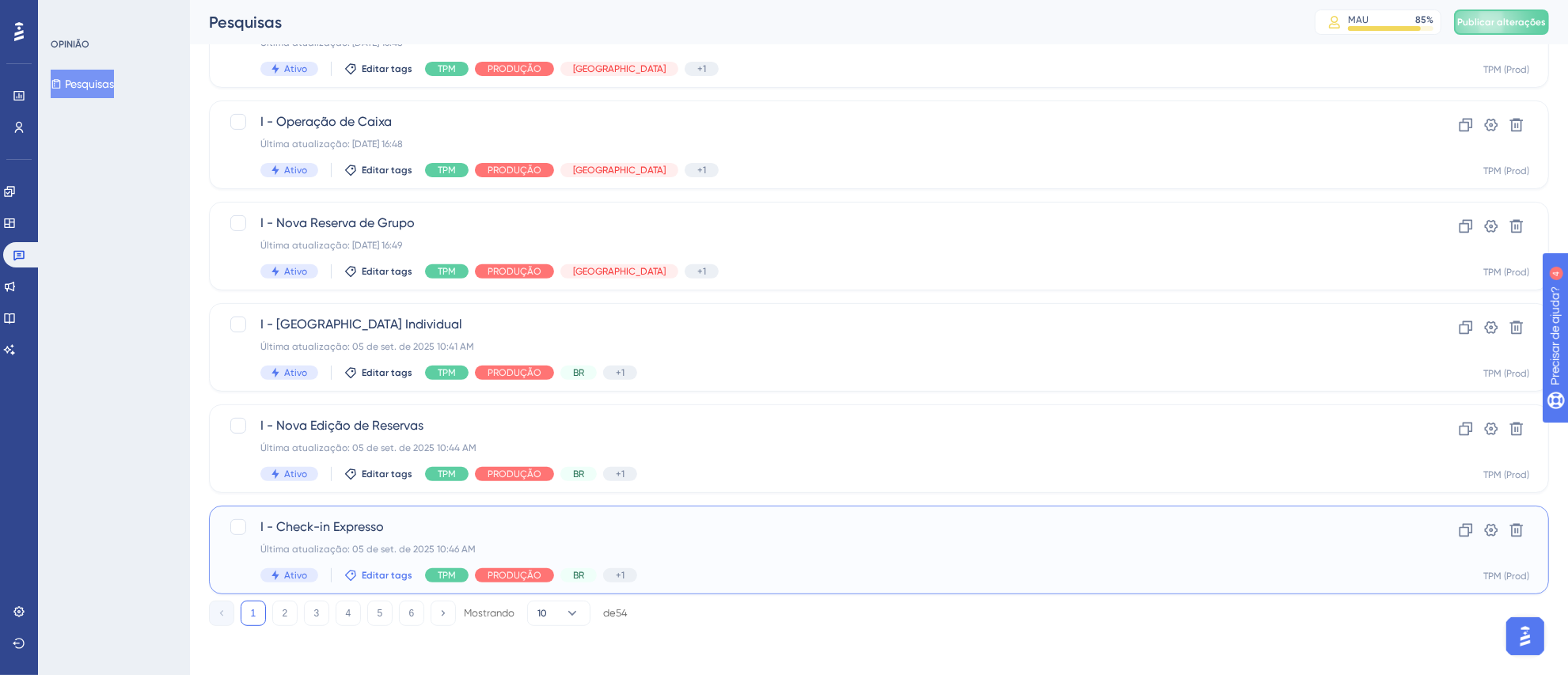
click at [365, 576] on font "Editar tags" at bounding box center [387, 575] width 51 height 11
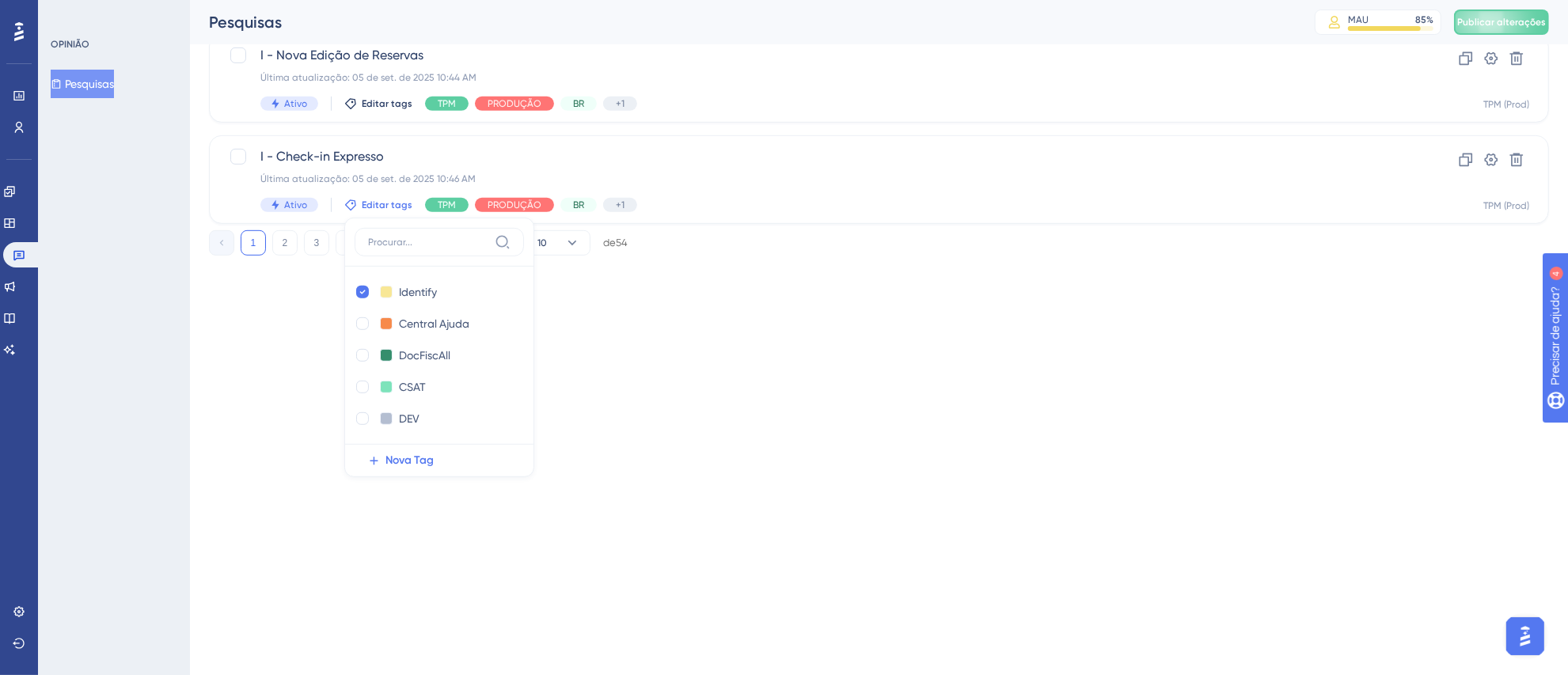
click at [127, 302] on div "OPINIÃO Pesquisas" at bounding box center [114, 337] width 152 height 675
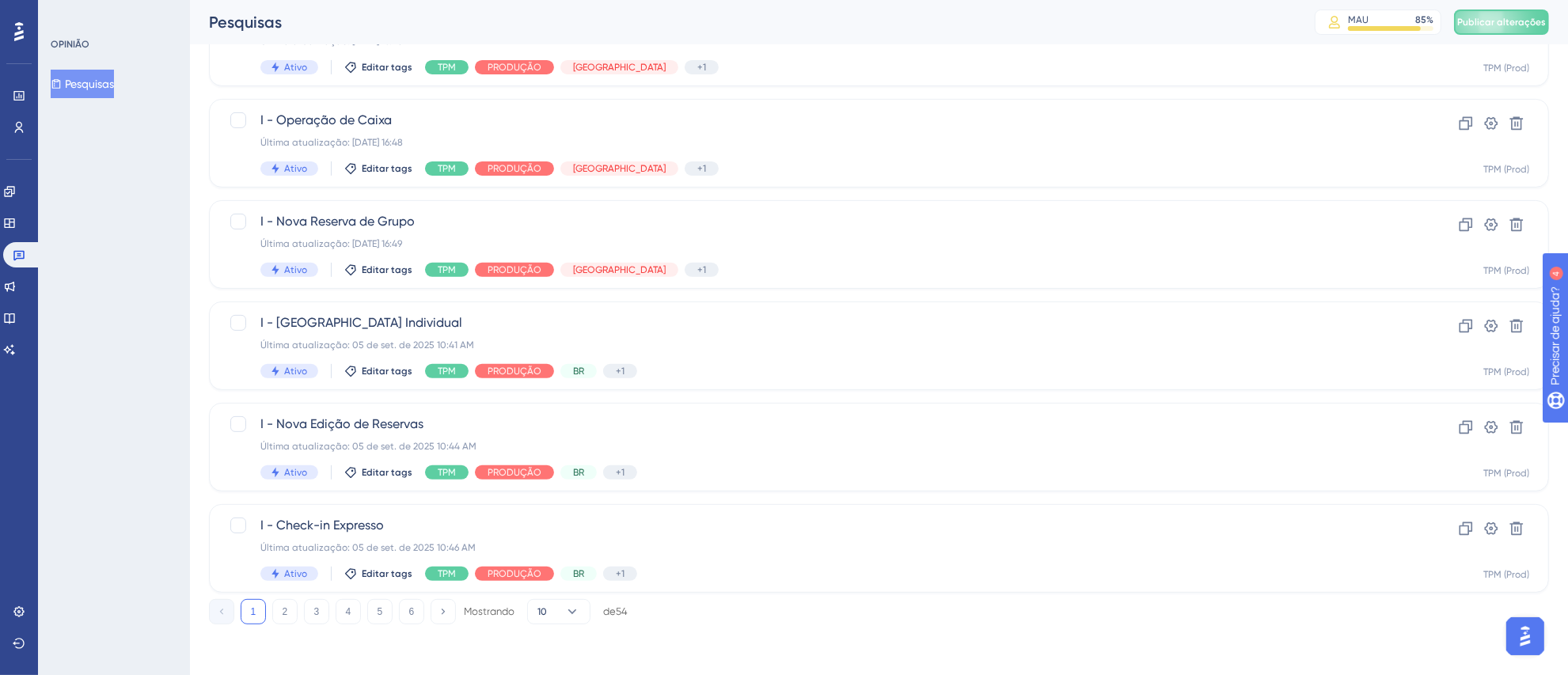
scroll to position [551, 0]
click at [383, 577] on font "Editar tags" at bounding box center [387, 575] width 51 height 11
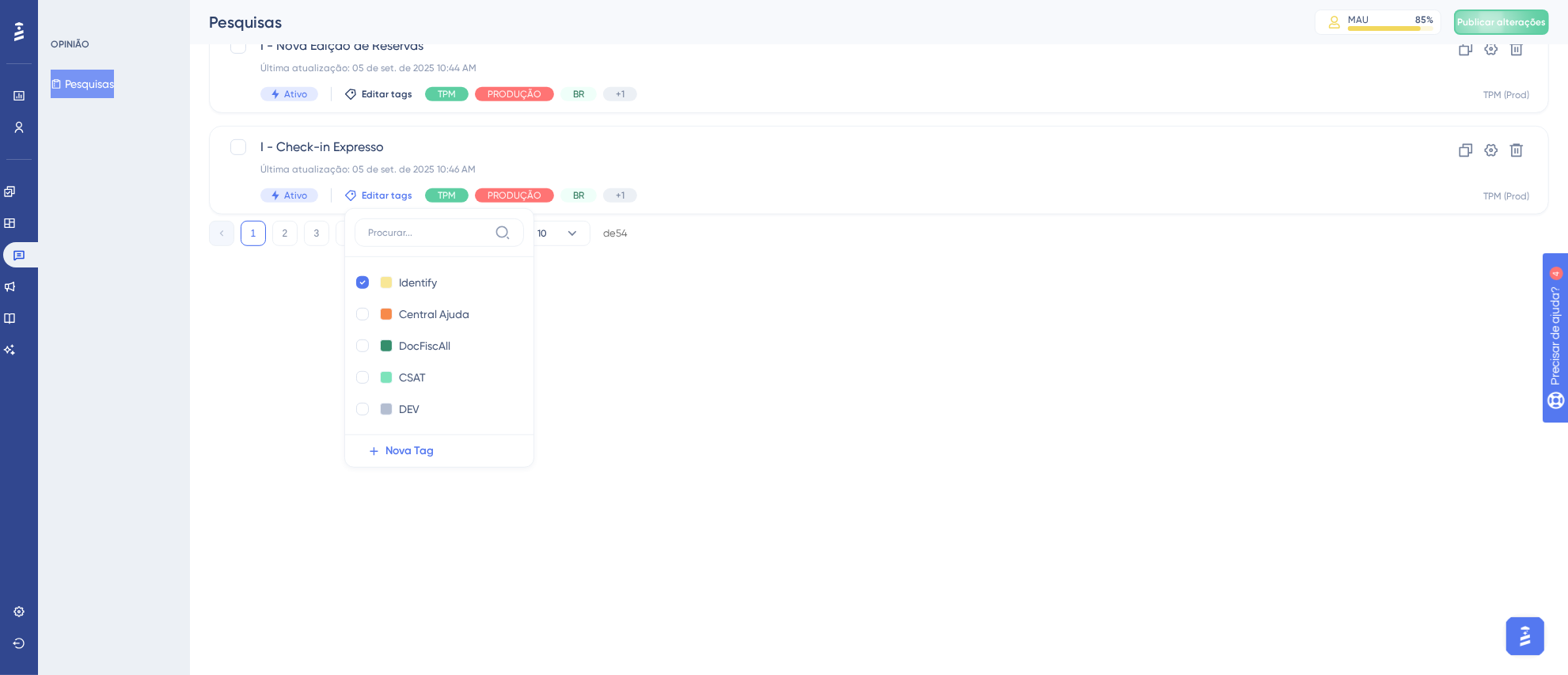
click at [109, 442] on div "OPINIÃO Pesquisas" at bounding box center [114, 337] width 152 height 675
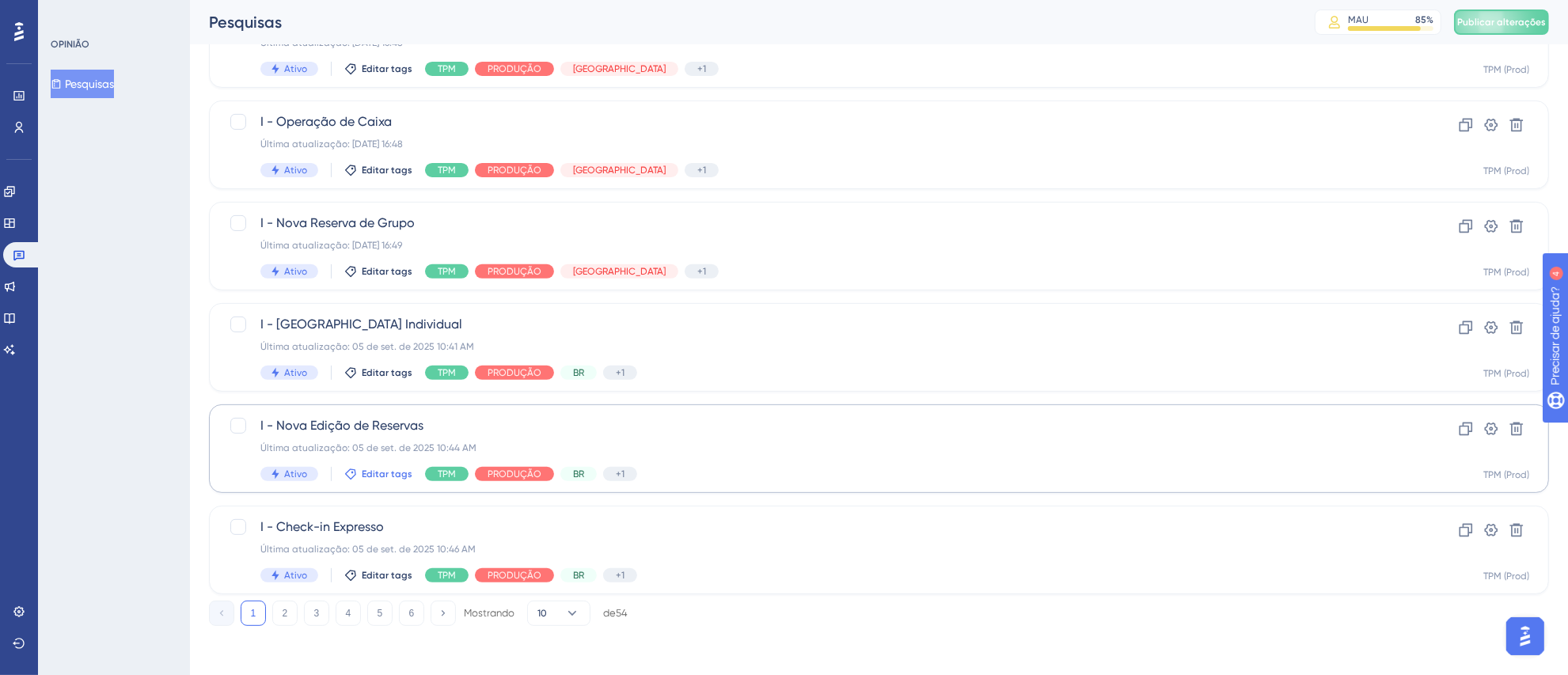
click at [385, 473] on font "Editar tags" at bounding box center [387, 473] width 51 height 11
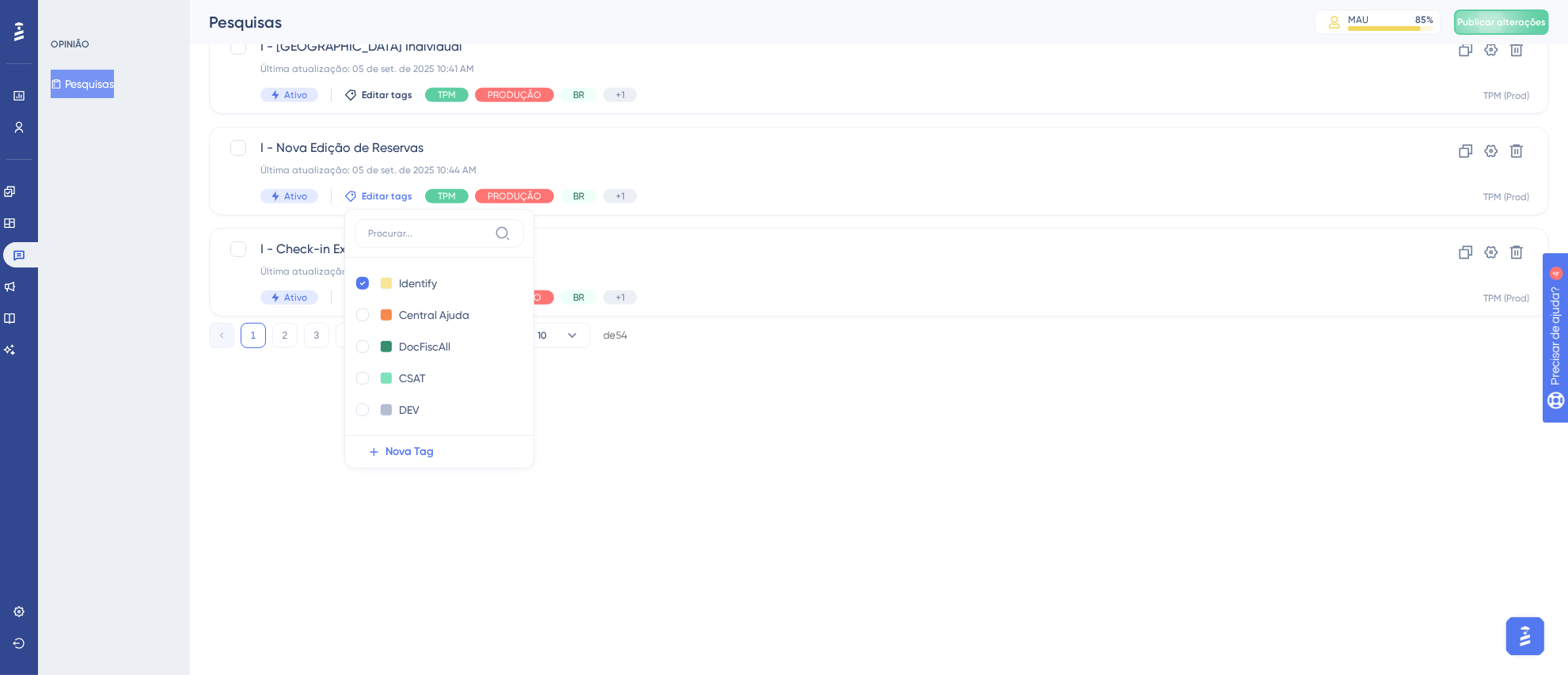
click at [132, 303] on div "OPINIÃO Pesquisas" at bounding box center [114, 337] width 152 height 675
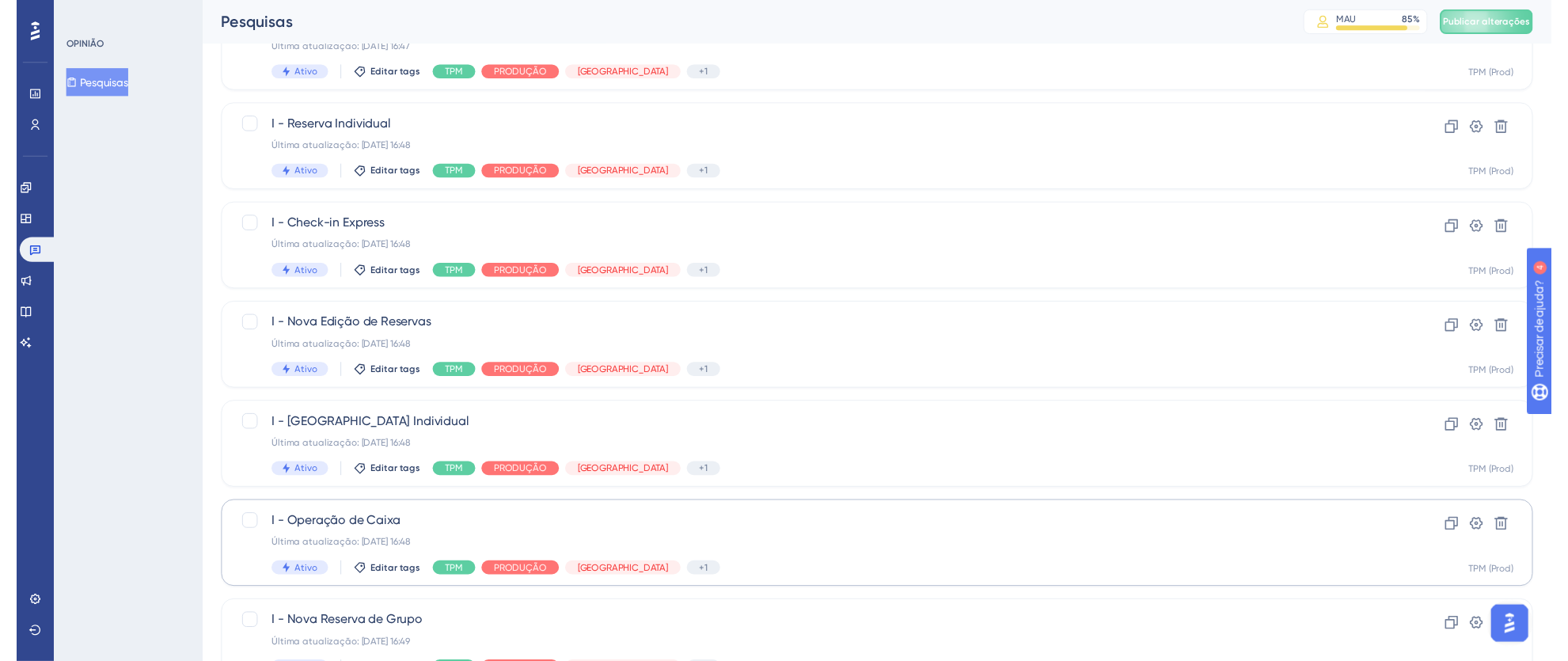
scroll to position [0, 0]
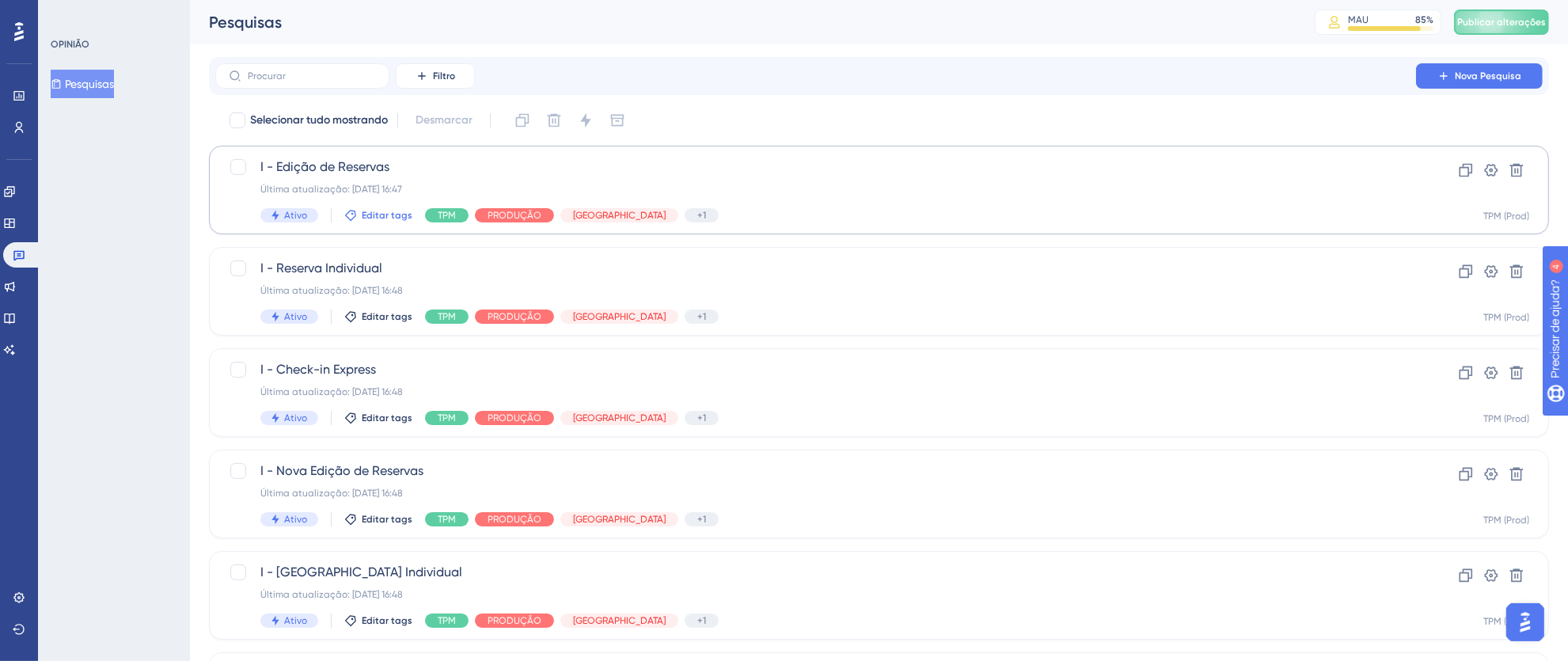
click at [366, 221] on span "Editar tags" at bounding box center [387, 215] width 51 height 13
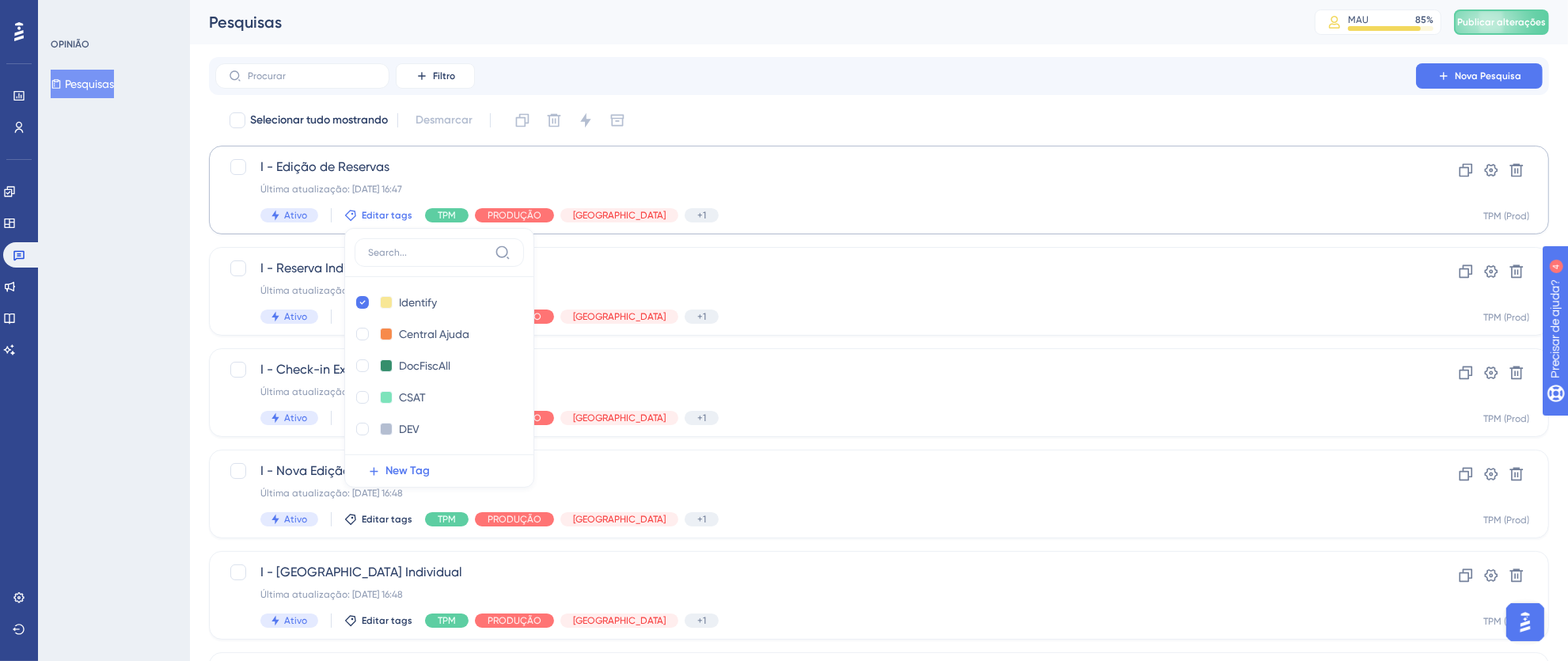
scroll to position [18, 0]
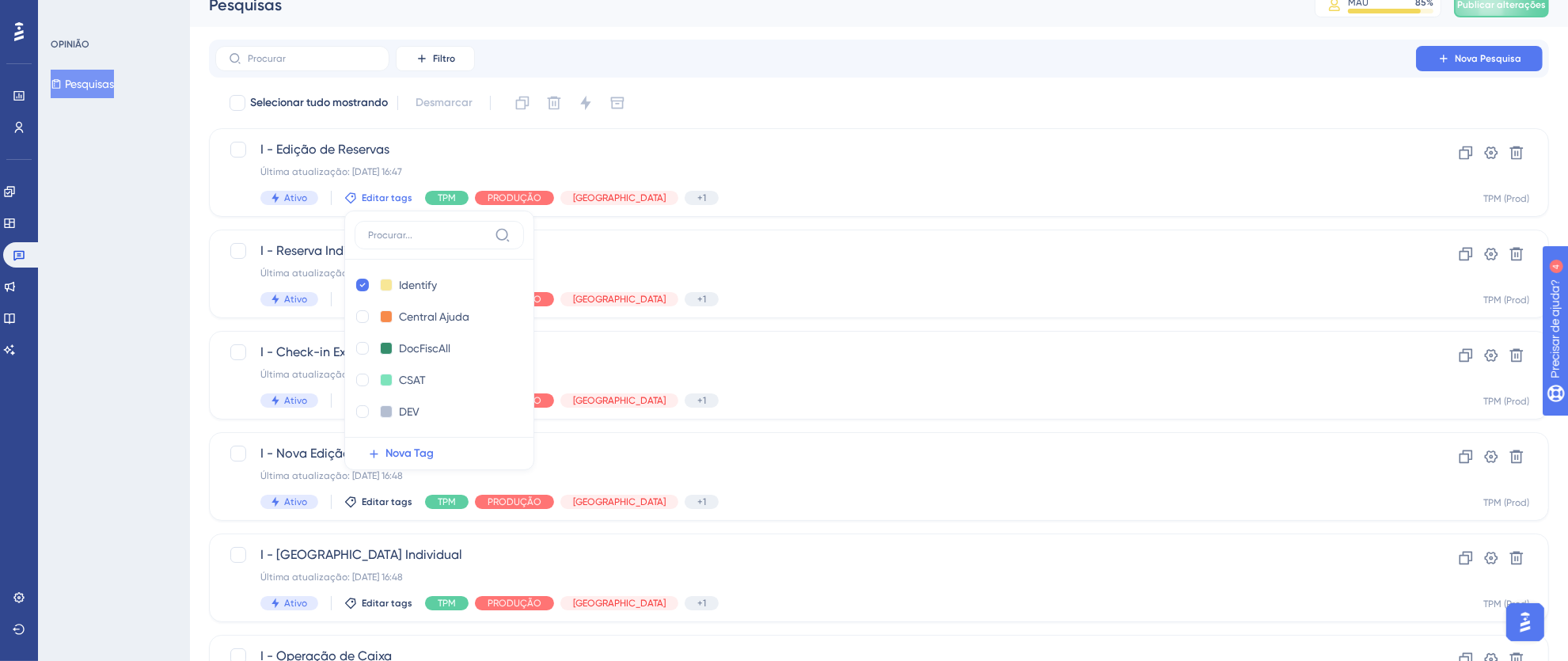
click at [149, 348] on div "OPINIÃO Pesquisas" at bounding box center [114, 330] width 152 height 661
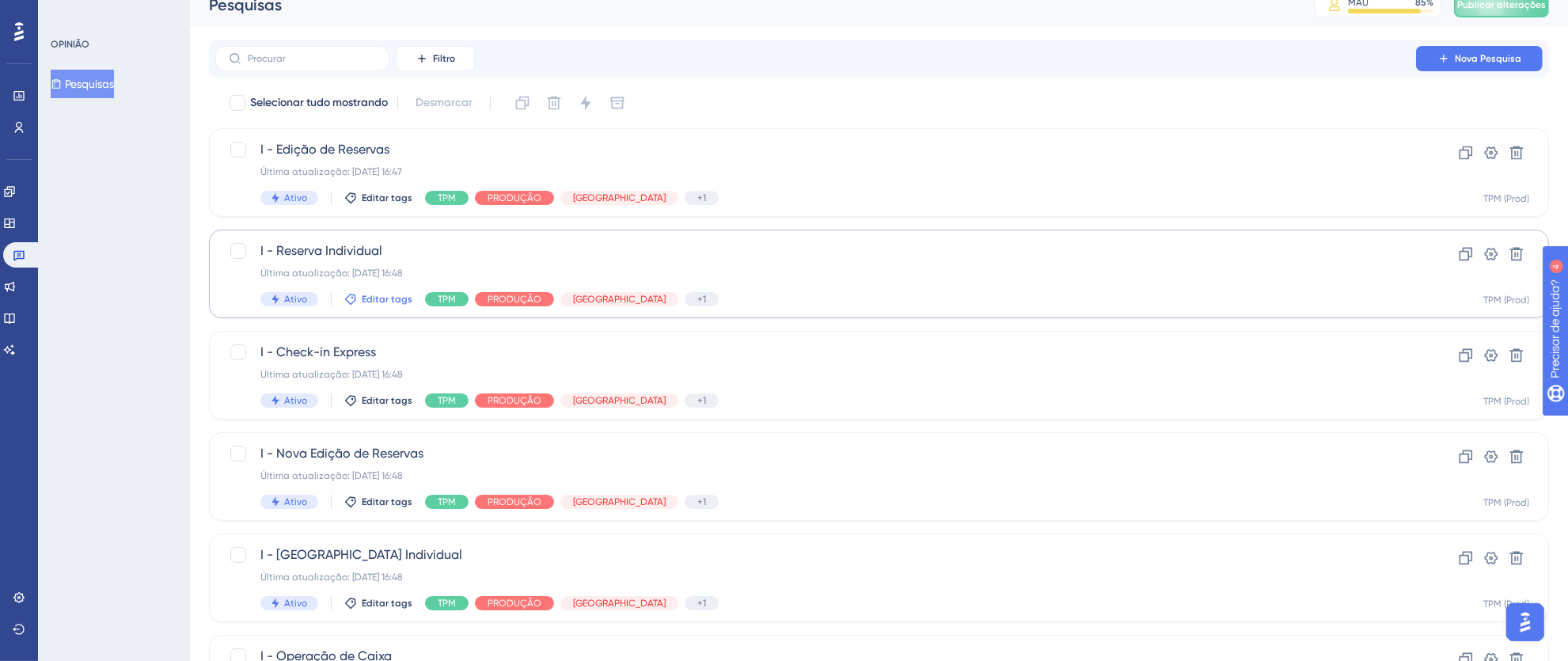
click at [379, 295] on font "Editar tags" at bounding box center [387, 299] width 51 height 11
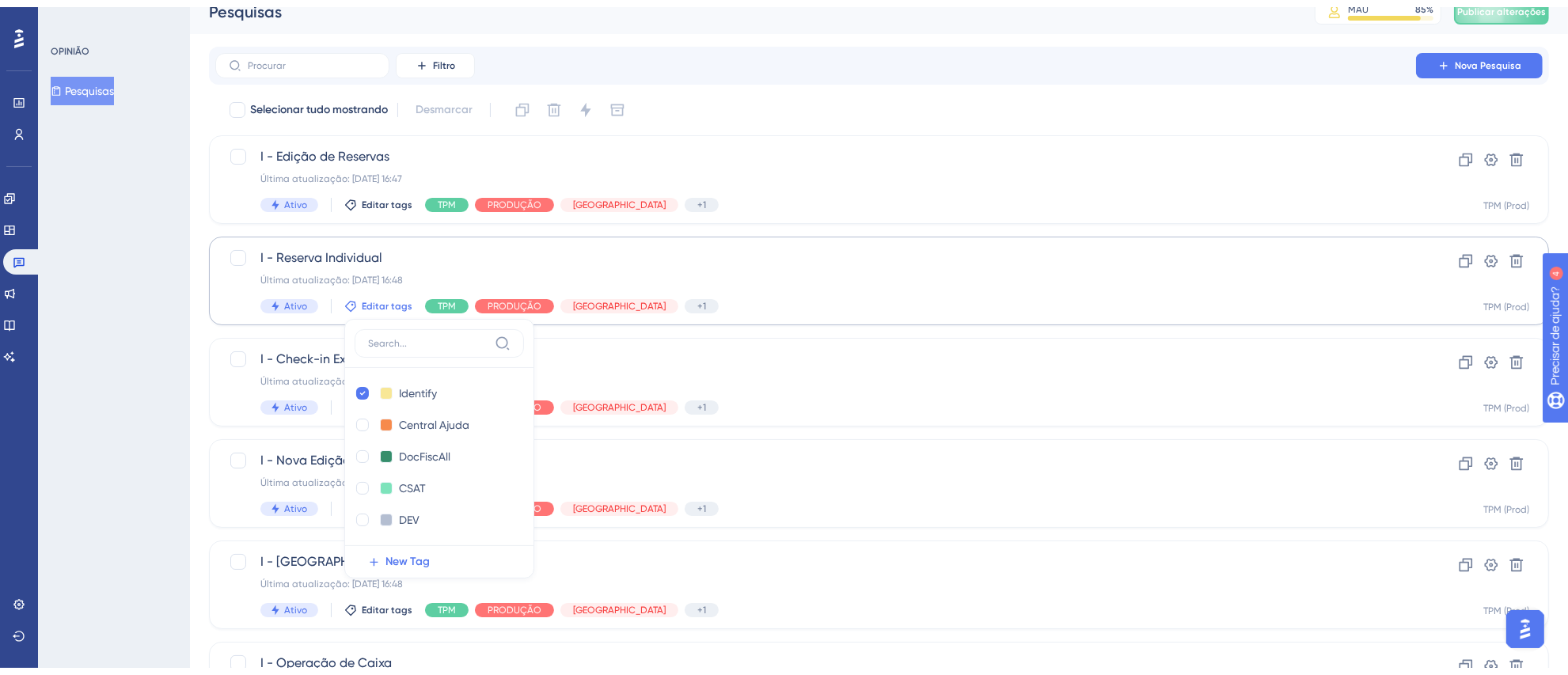
scroll to position [128, 0]
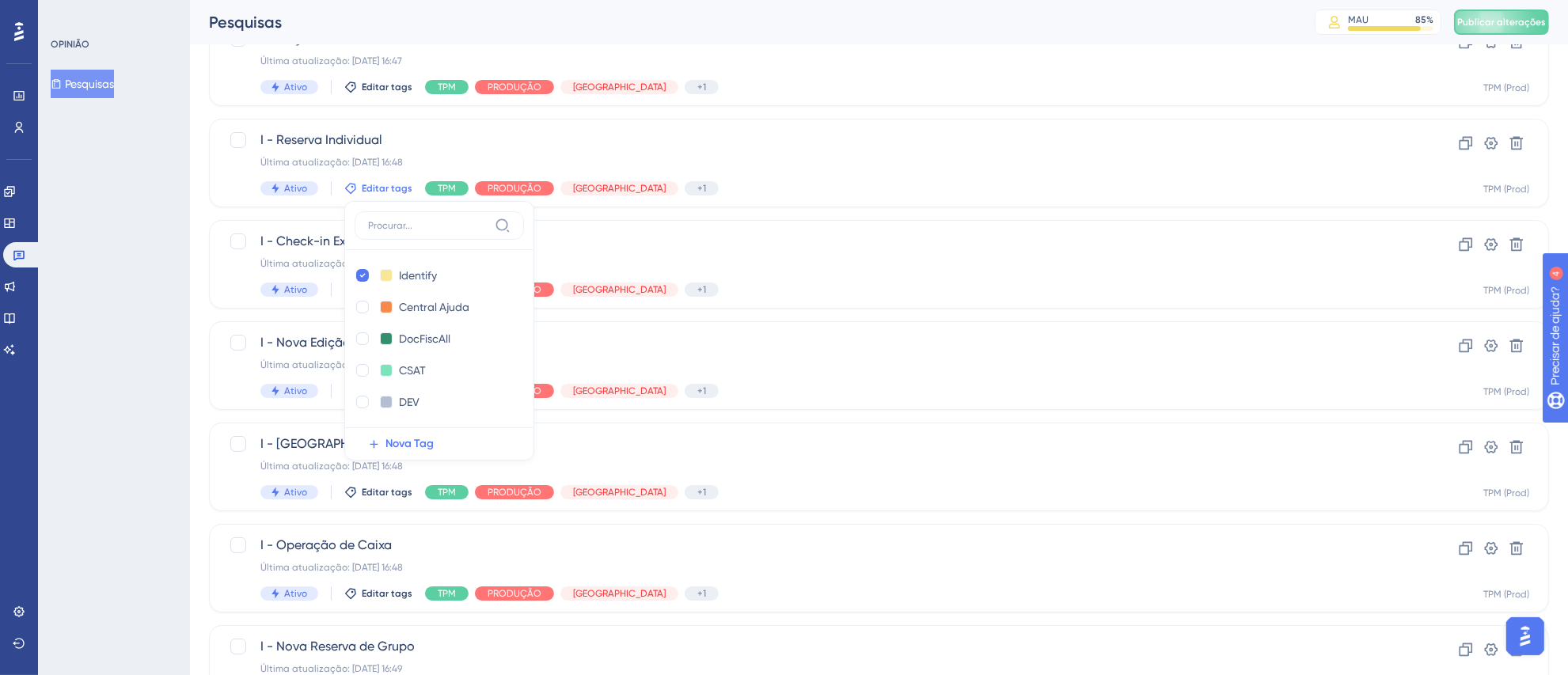
click at [127, 336] on div "OPINIÃO Pesquisas" at bounding box center [114, 337] width 152 height 675
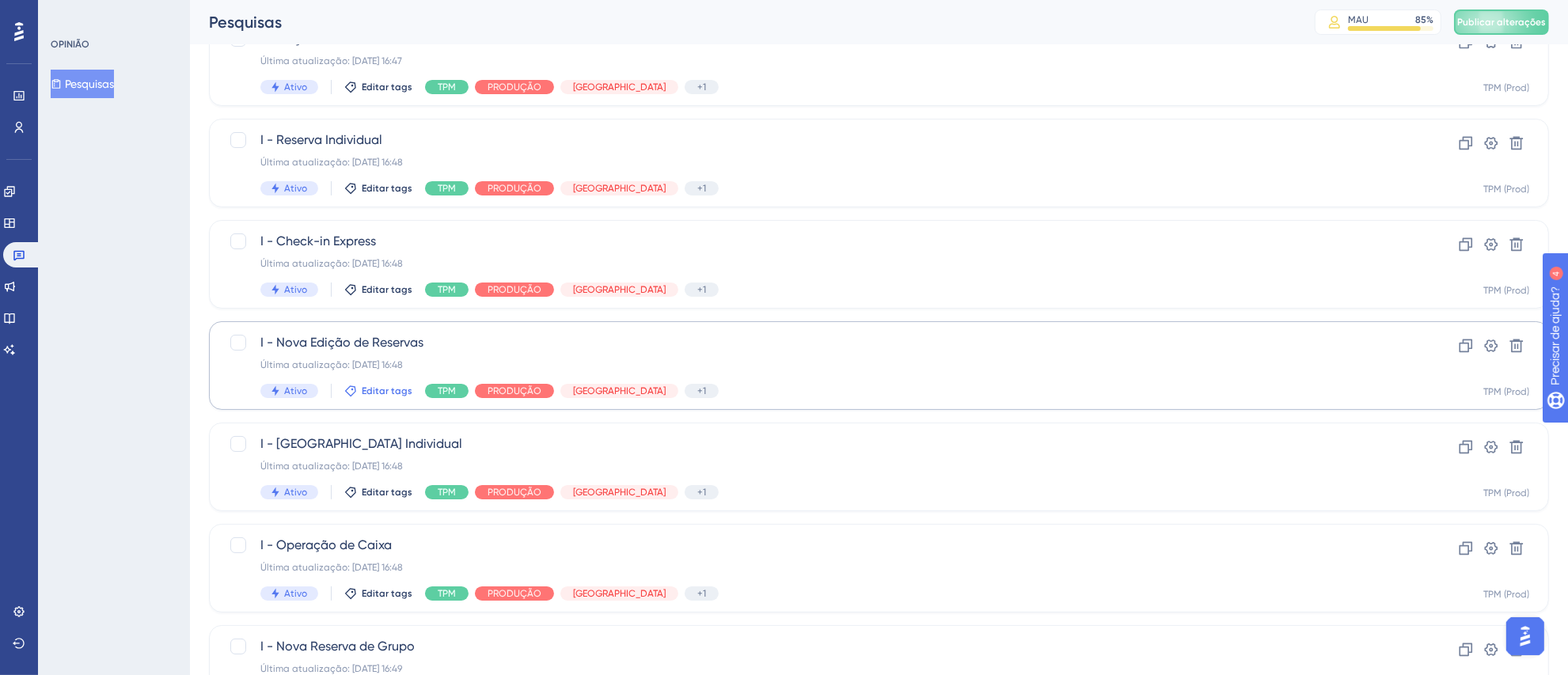
click at [378, 396] on span "Editar tags" at bounding box center [387, 390] width 51 height 13
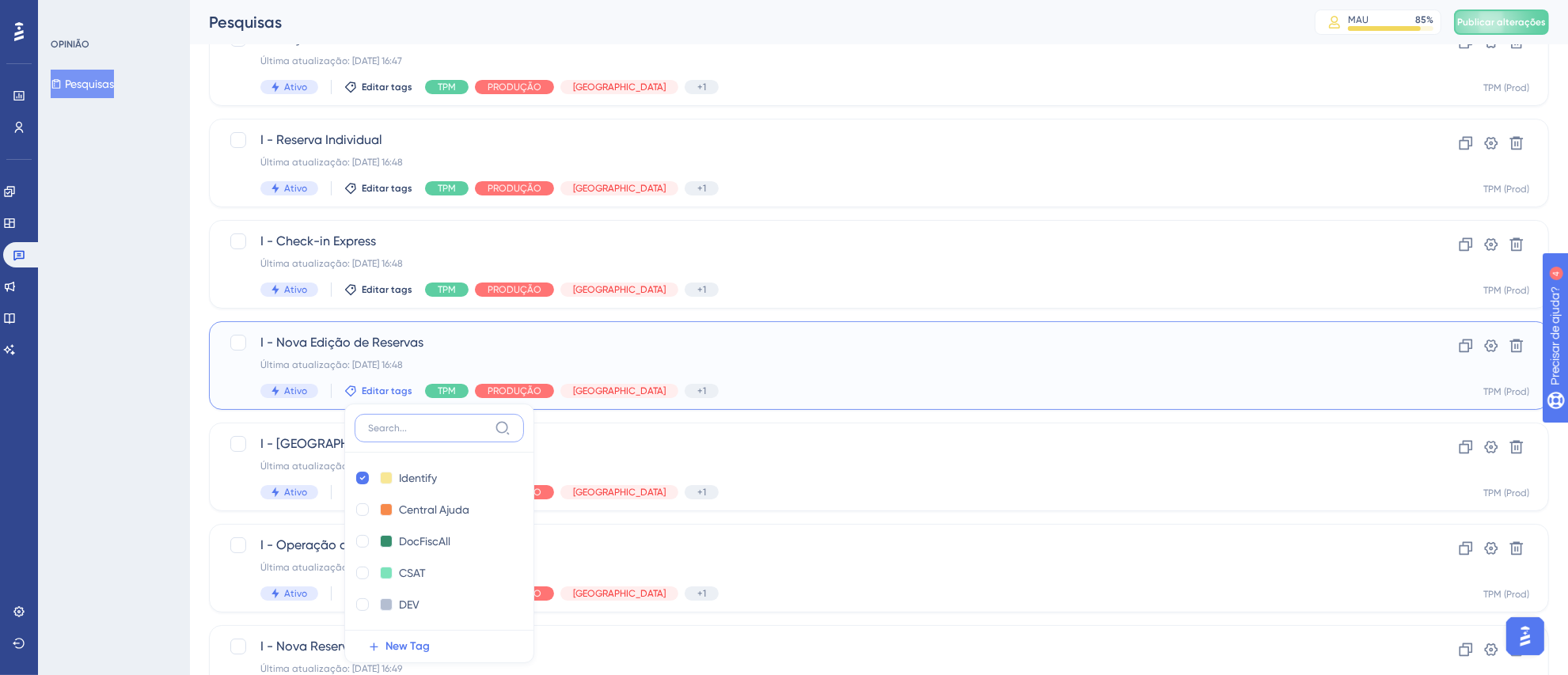
scroll to position [323, 0]
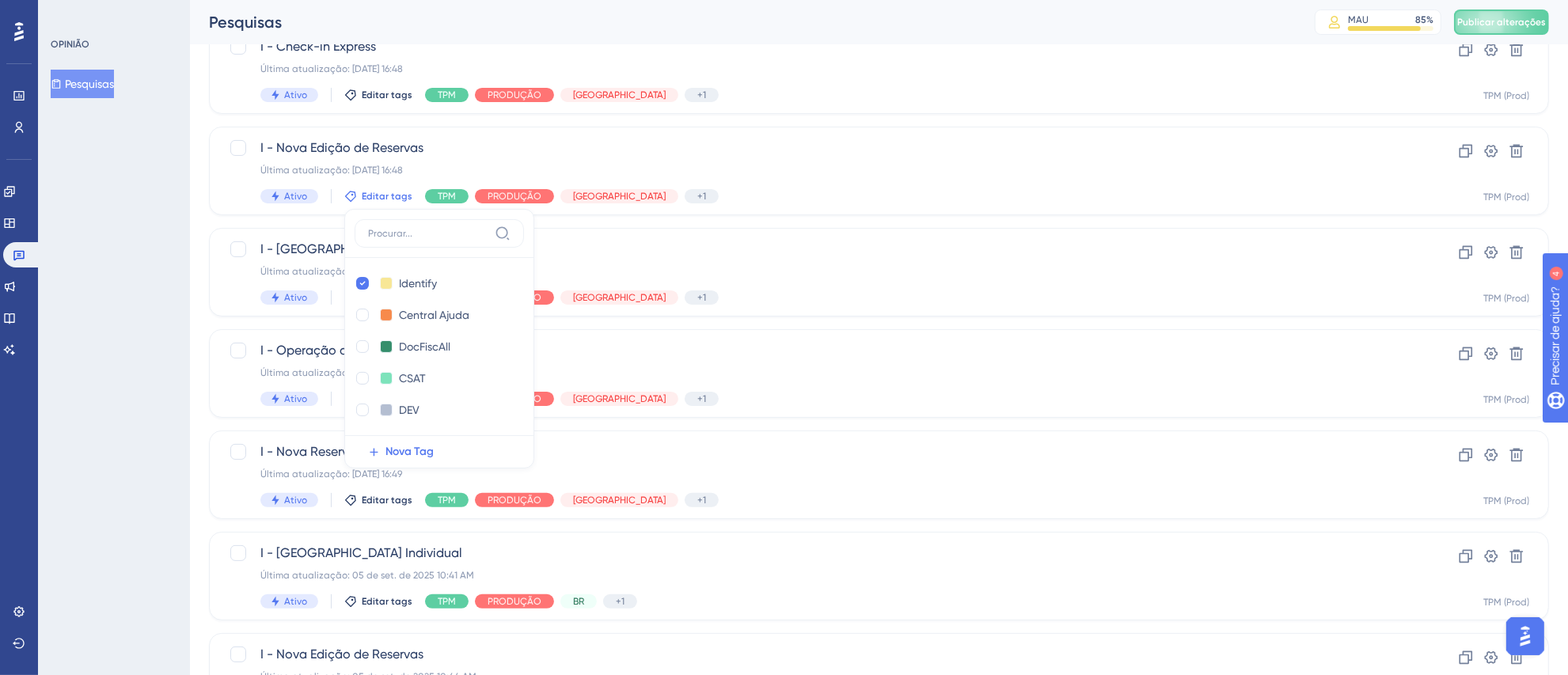
click at [138, 365] on div "OPINIÃO Pesquisas" at bounding box center [114, 337] width 152 height 675
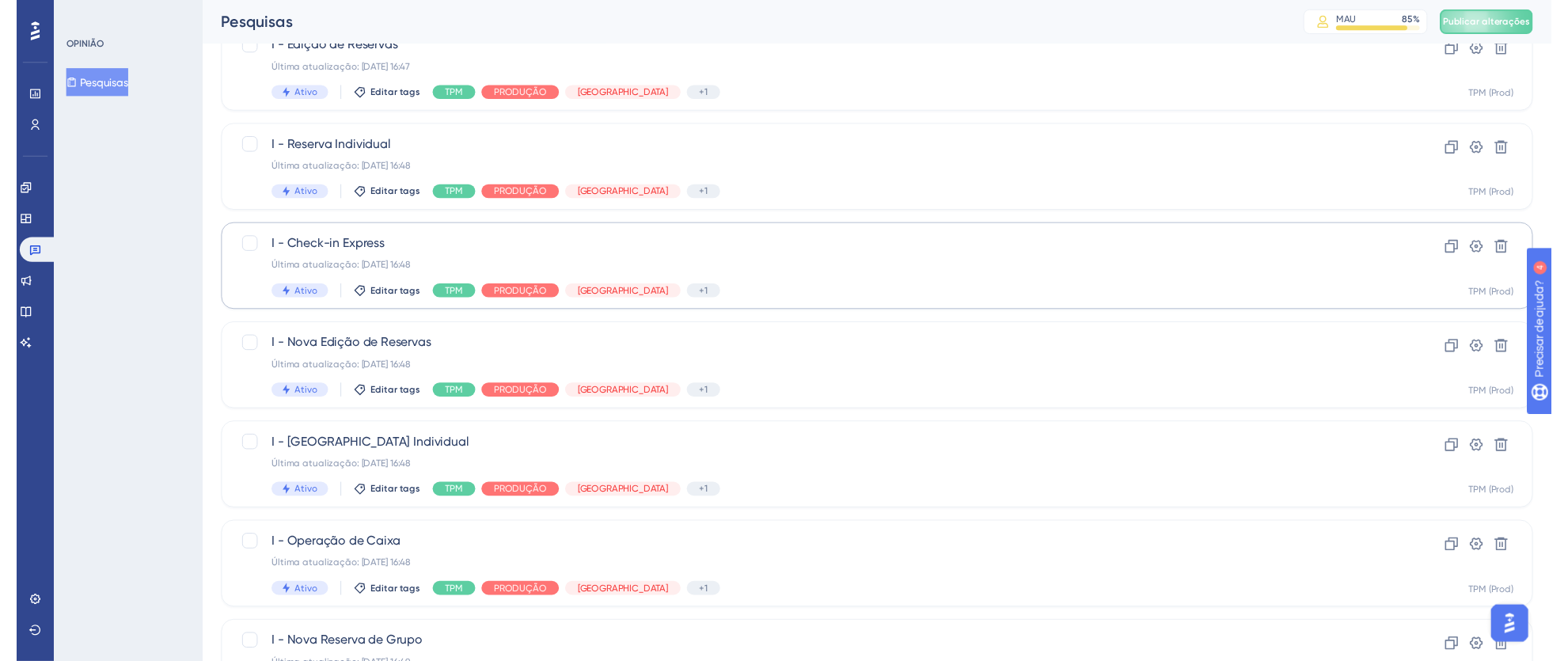
scroll to position [0, 0]
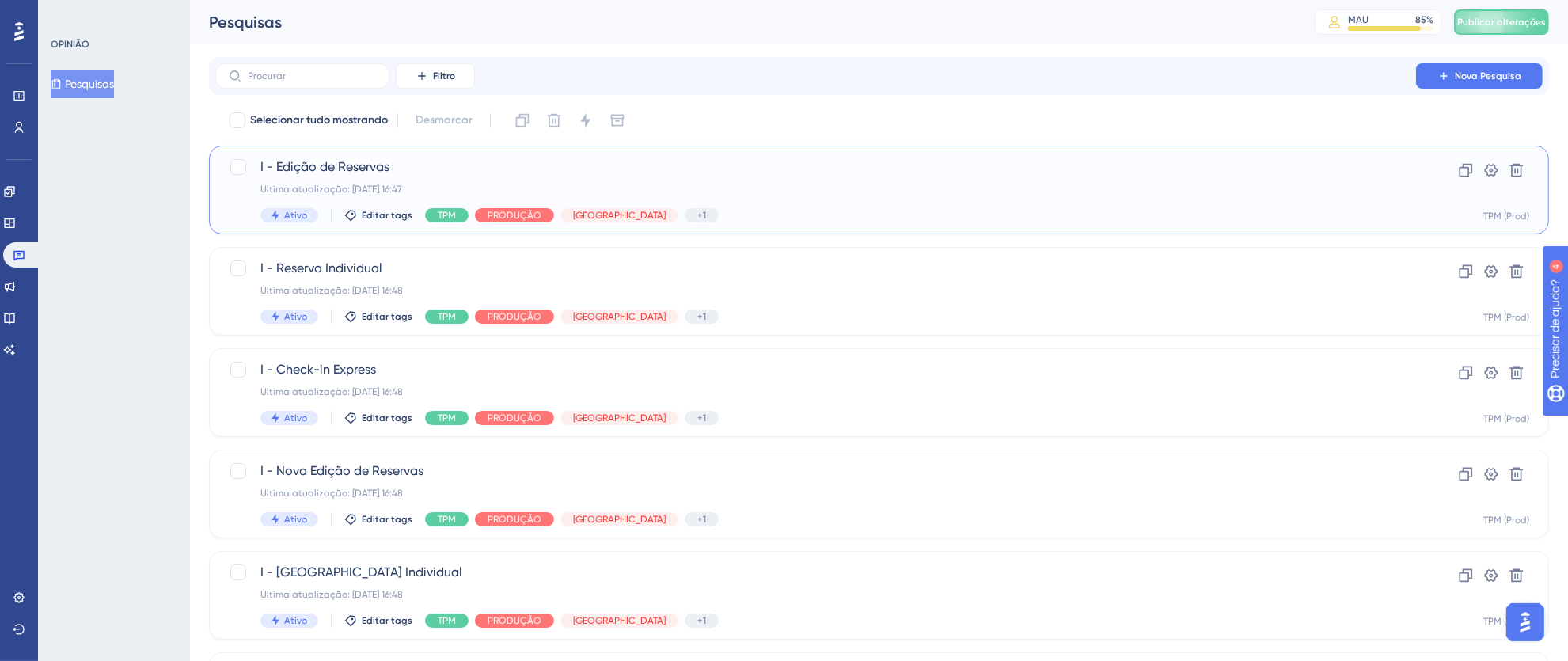
click at [370, 206] on div "I - Edição de Reservas Última atualização: [DATE] 16:47 Ativo Editar tags TPM P…" at bounding box center [815, 190] width 1111 height 65
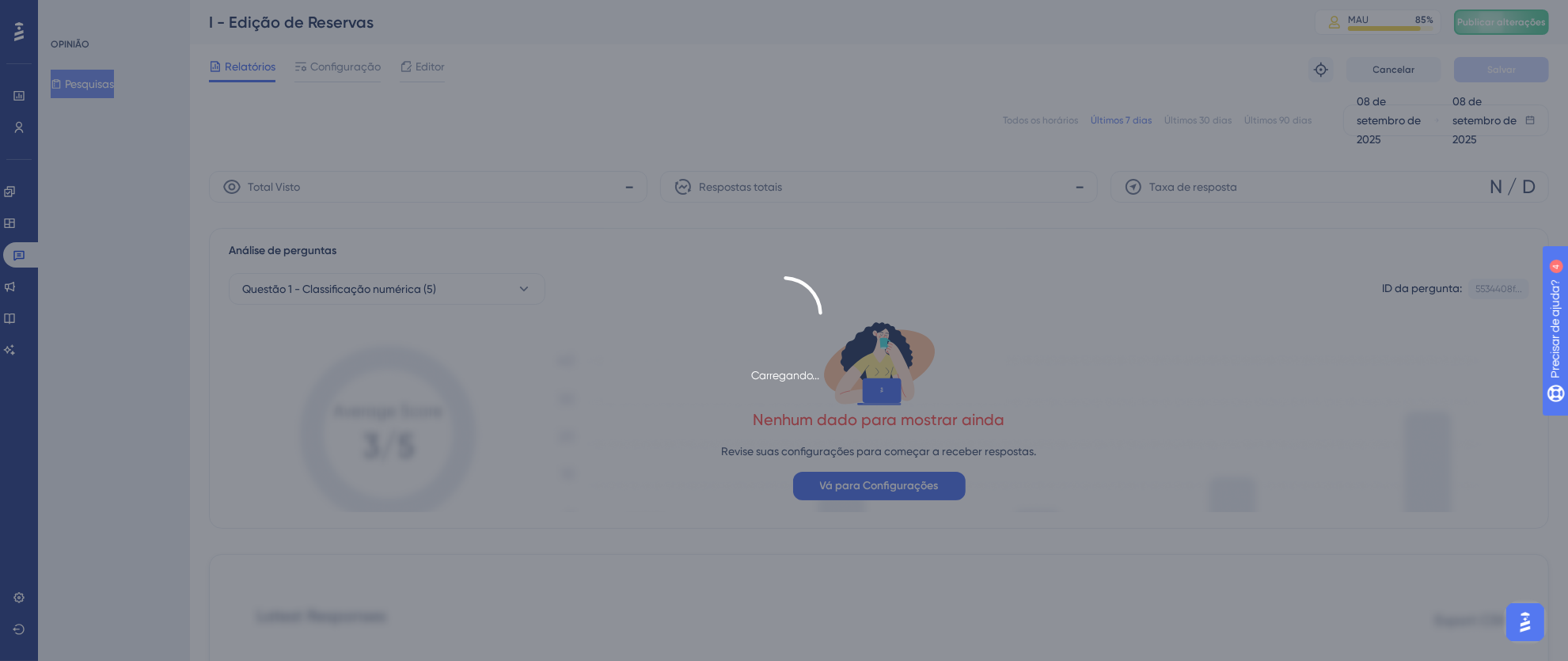
click at [14, 260] on div "Carregando..." at bounding box center [784, 330] width 1568 height 661
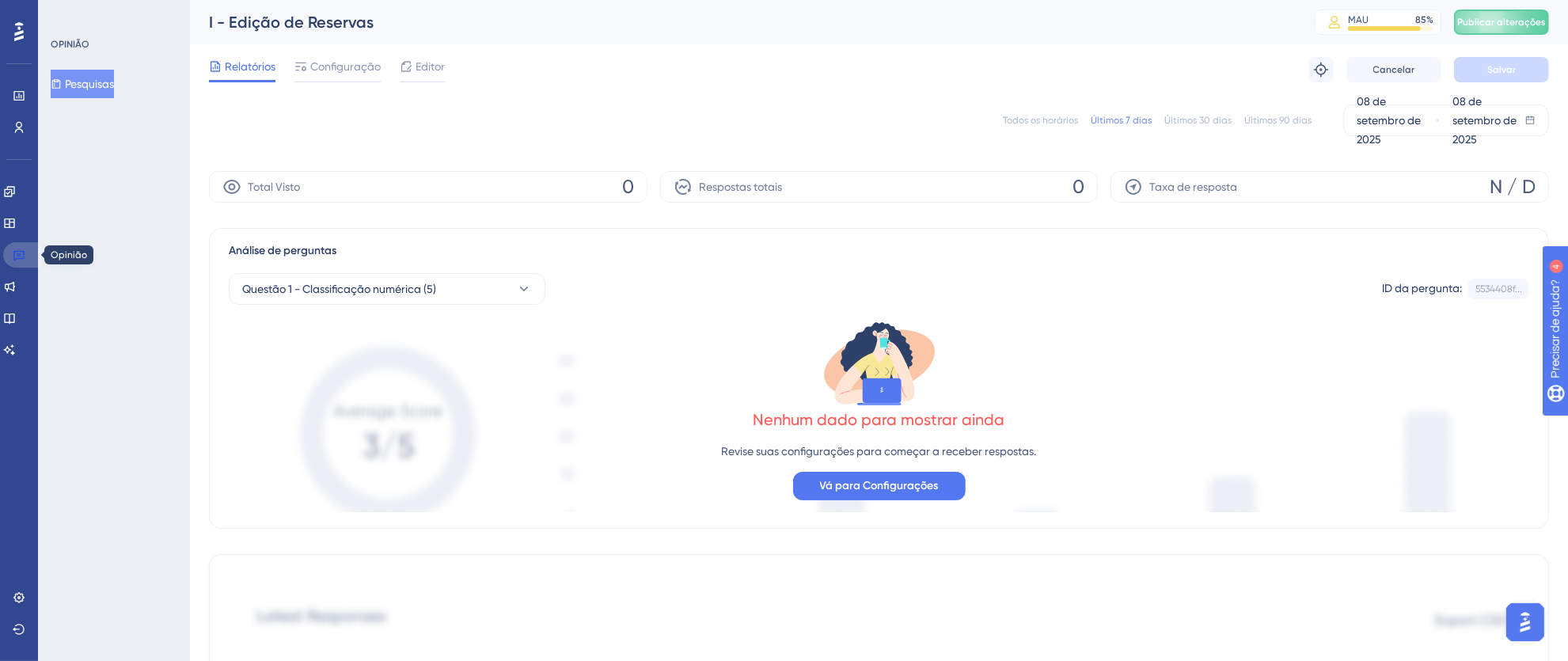
click at [30, 257] on link at bounding box center [22, 255] width 38 height 25
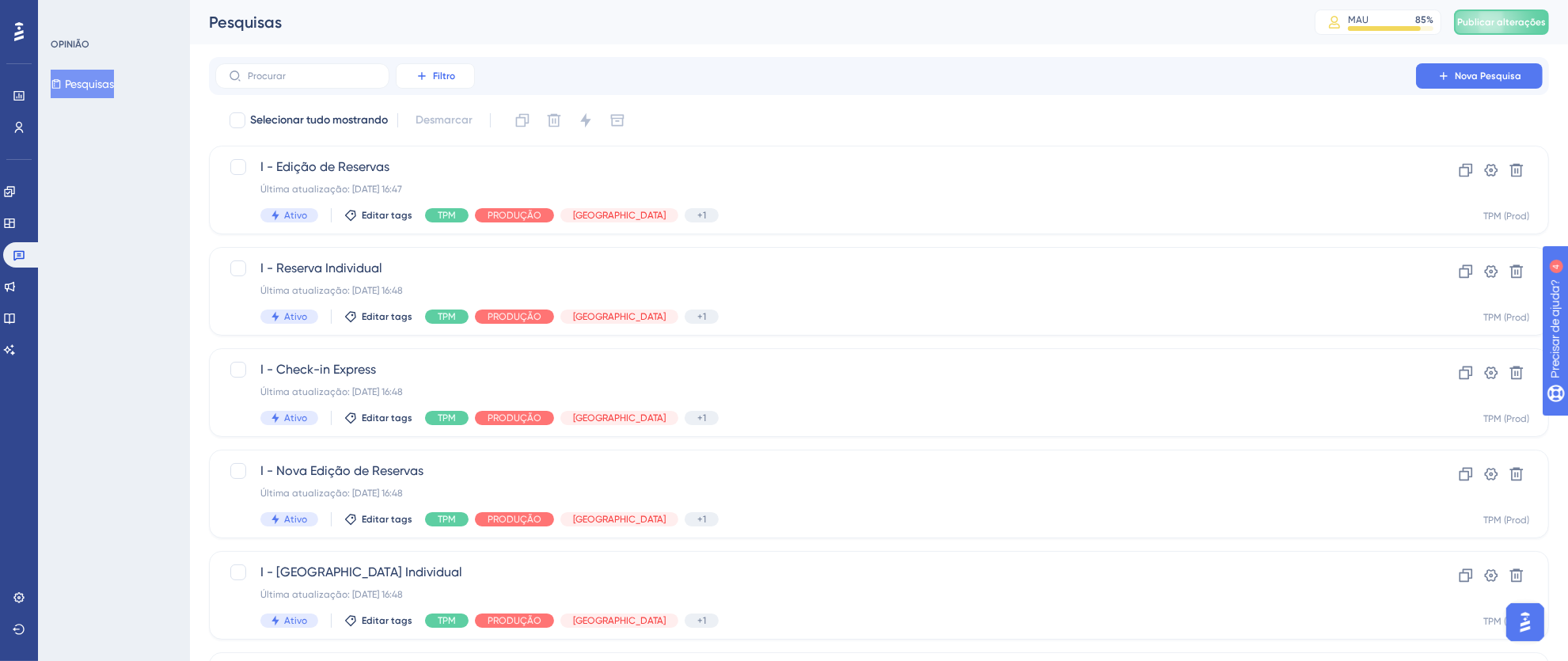
click at [461, 81] on button "Filtro" at bounding box center [435, 76] width 79 height 25
click at [465, 117] on font "Etiquetas" at bounding box center [442, 121] width 47 height 13
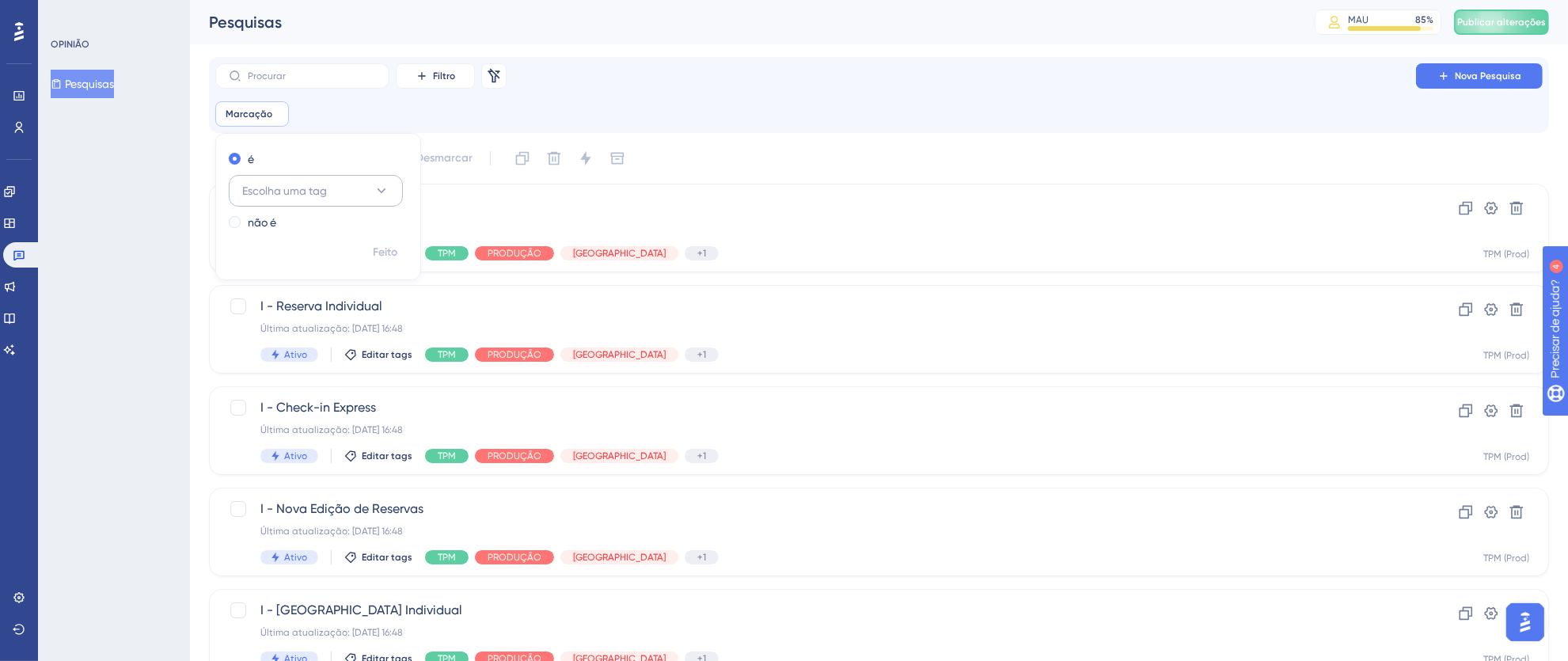
click at [394, 194] on button "Escolha uma tag" at bounding box center [316, 191] width 175 height 31
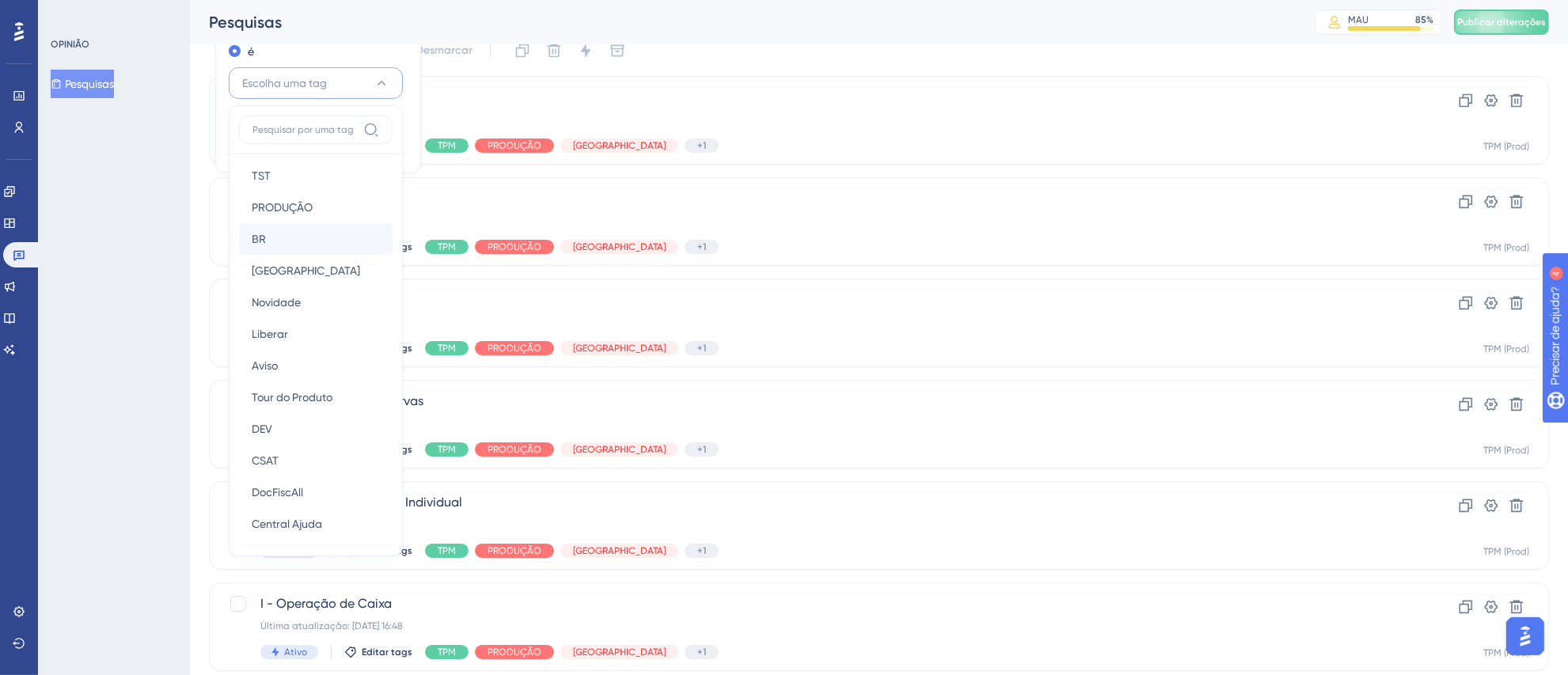
scroll to position [230, 0]
click at [307, 420] on div "Identificar Identificar" at bounding box center [315, 425] width 128 height 31
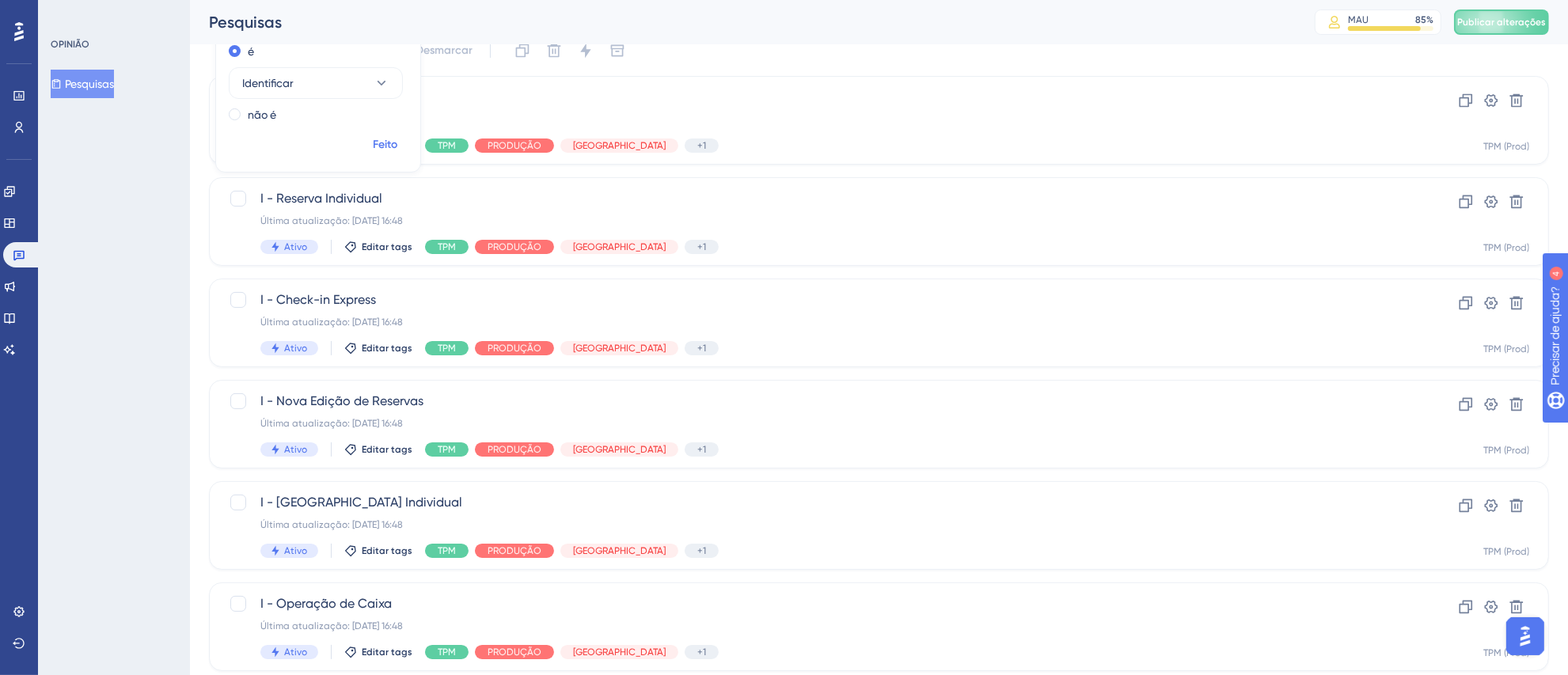
click at [385, 144] on font "Feito" at bounding box center [385, 145] width 25 height 14
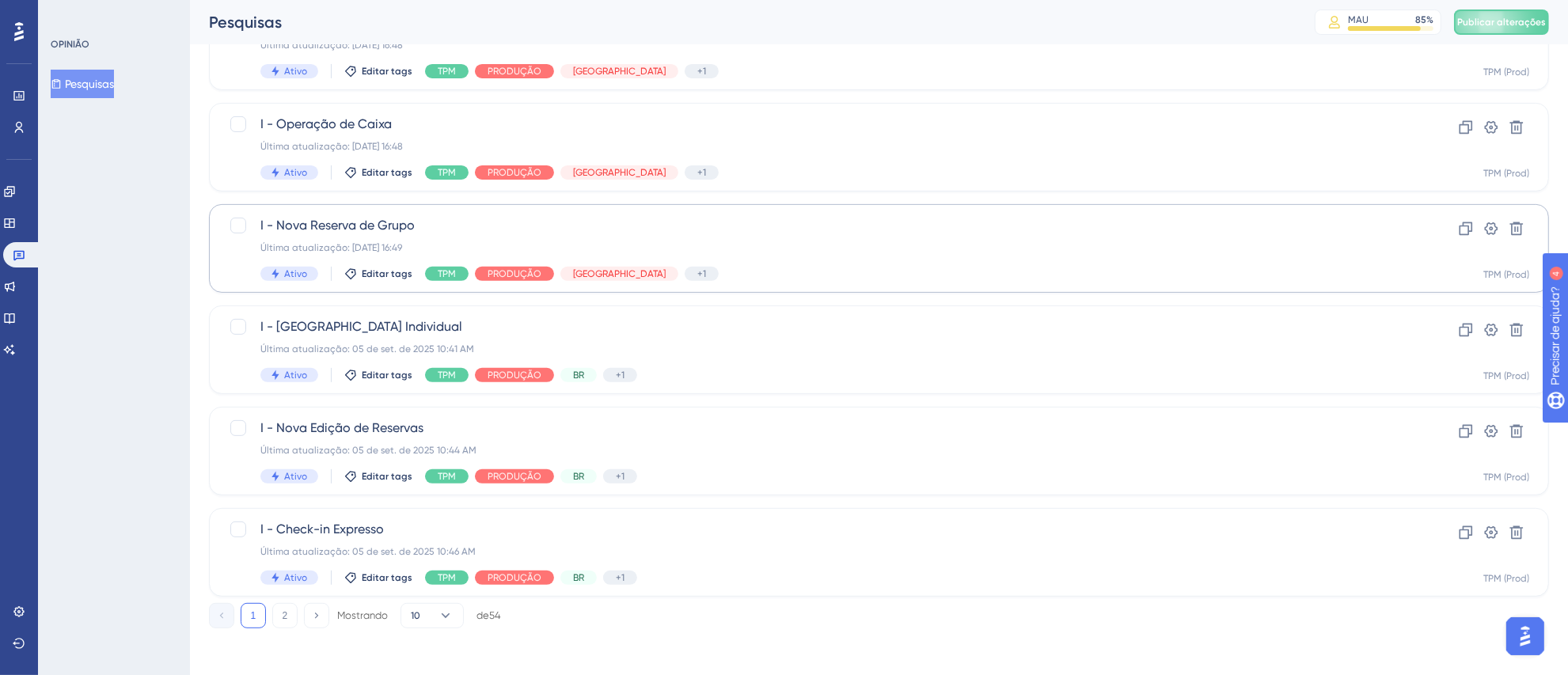
scroll to position [590, 0]
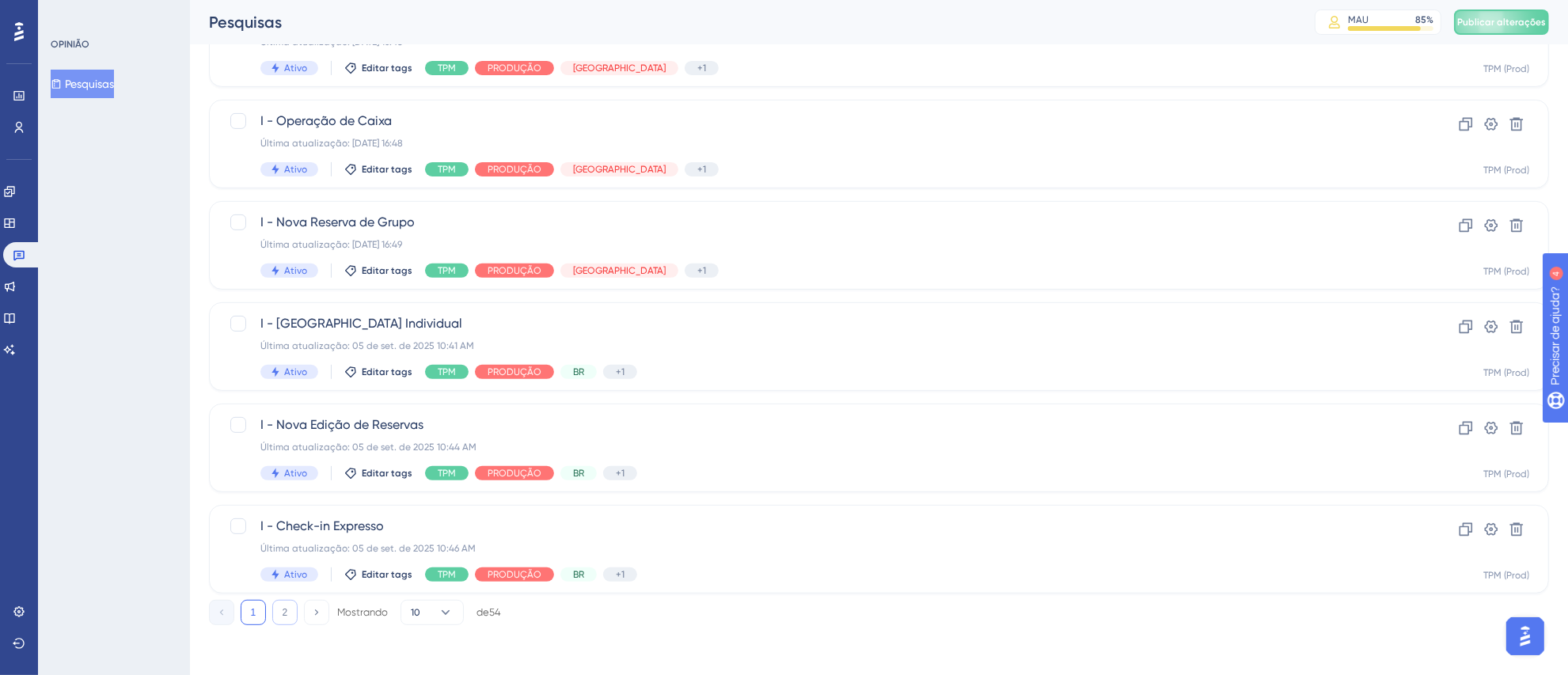
click at [275, 623] on button "2" at bounding box center [285, 612] width 25 height 25
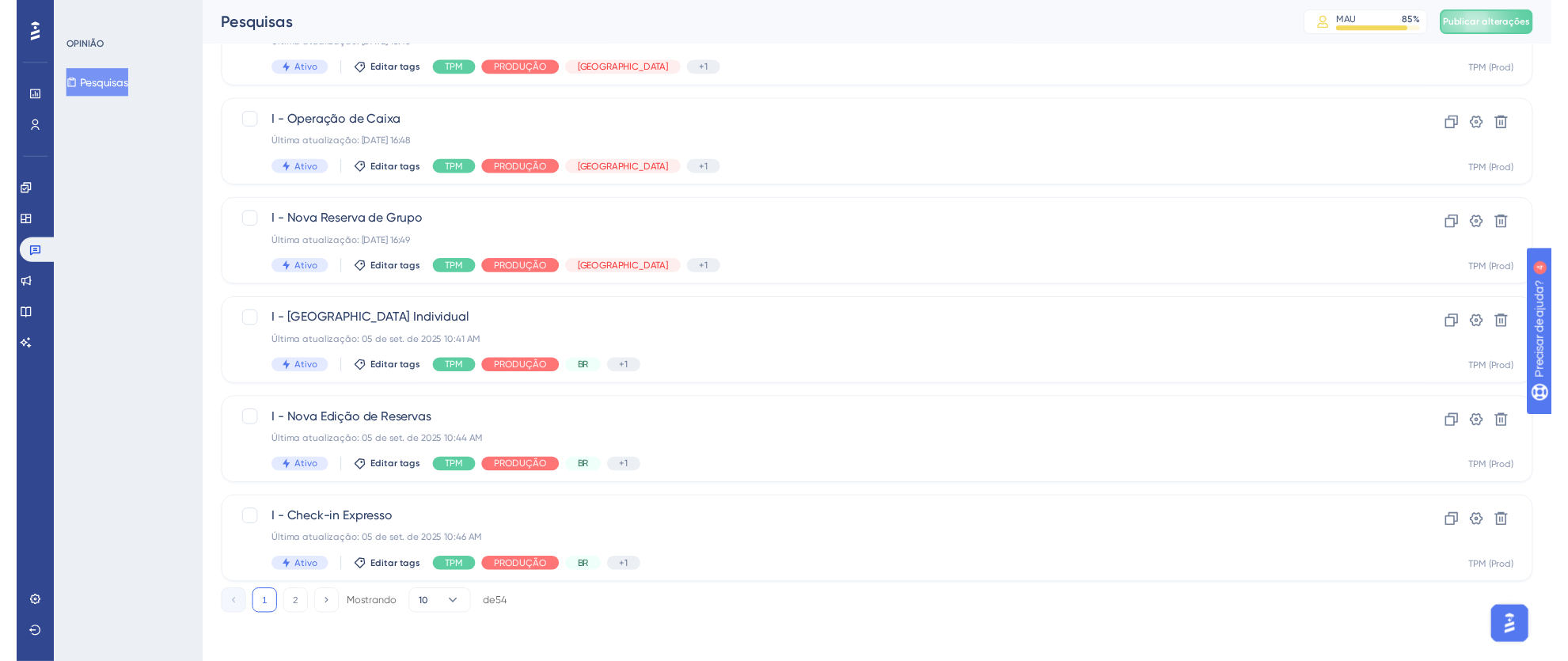
scroll to position [0, 0]
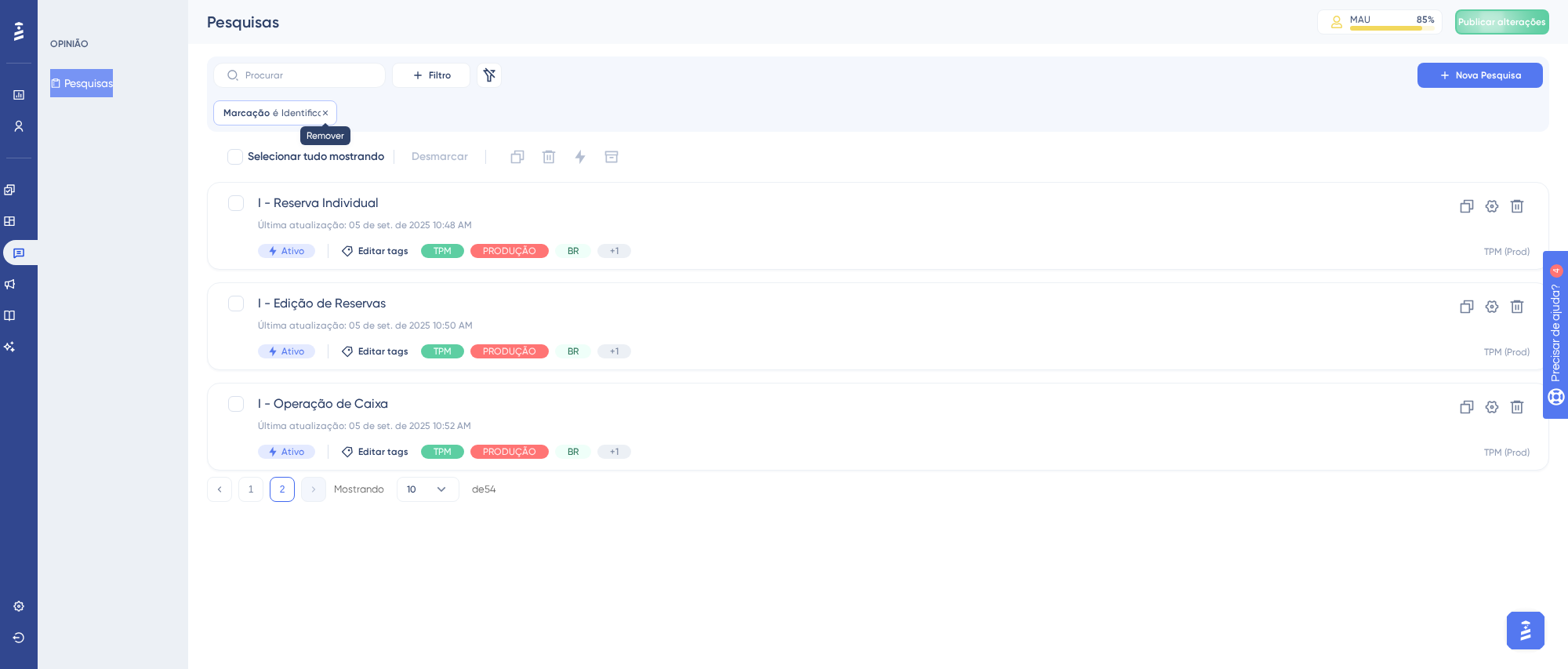
click at [323, 114] on icon at bounding box center [326, 112] width 5 height 5
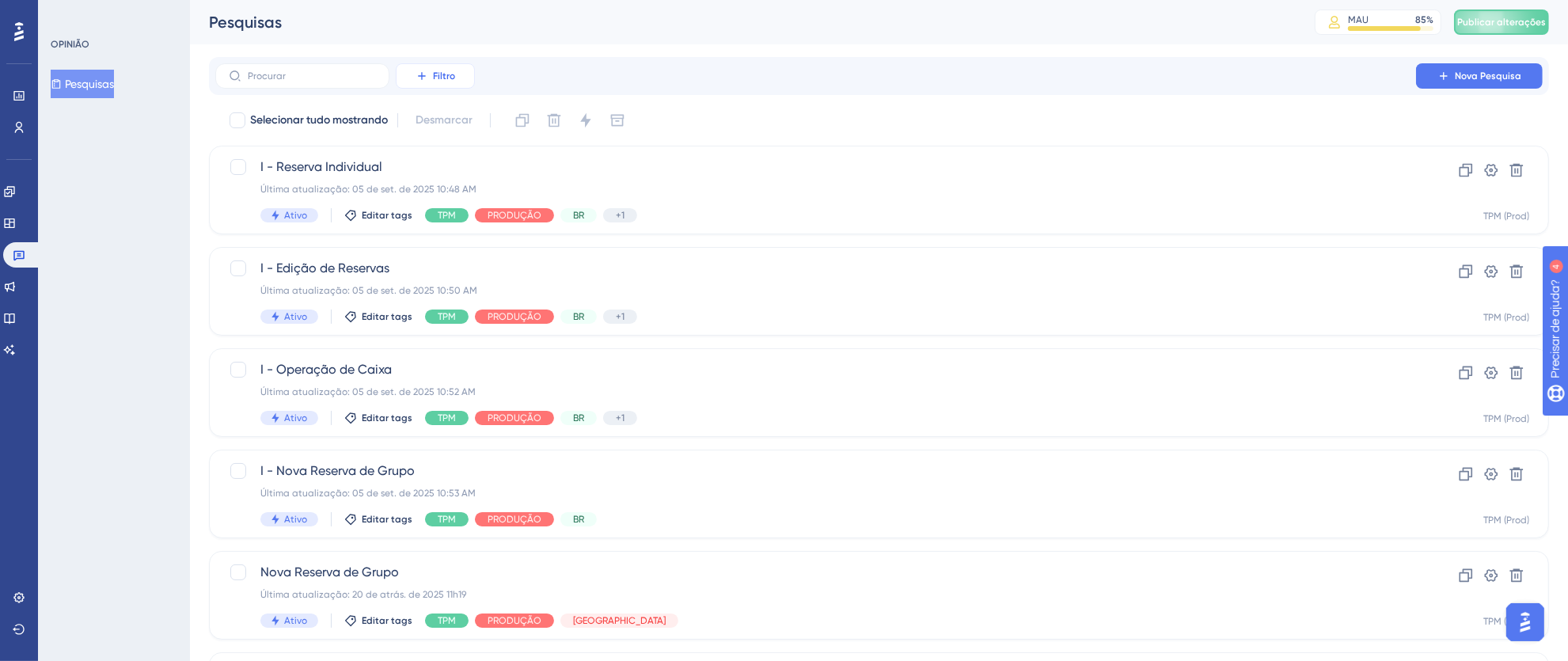
click at [428, 75] on icon at bounding box center [422, 75] width 13 height 13
click at [446, 115] on font "Etiquetas" at bounding box center [442, 121] width 47 height 13
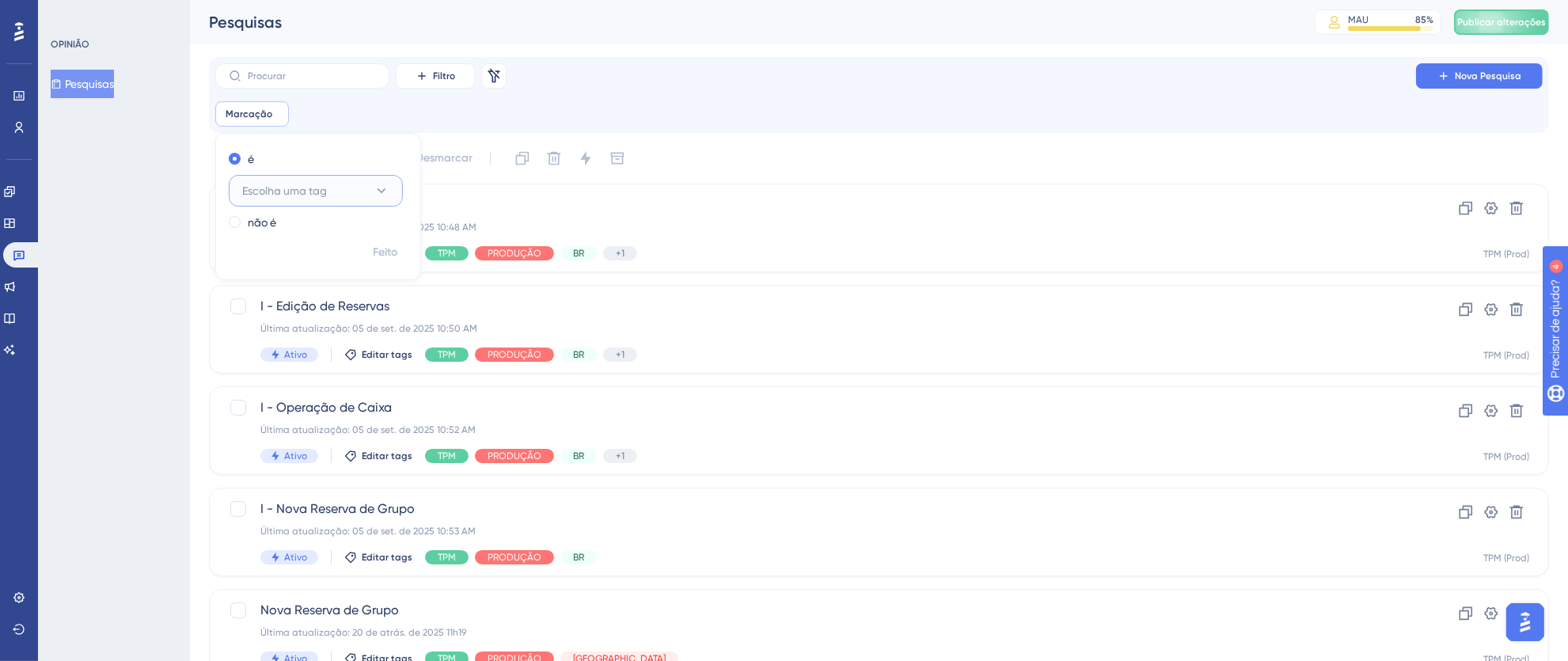
click at [314, 190] on font "Escolha uma tag" at bounding box center [285, 191] width 85 height 13
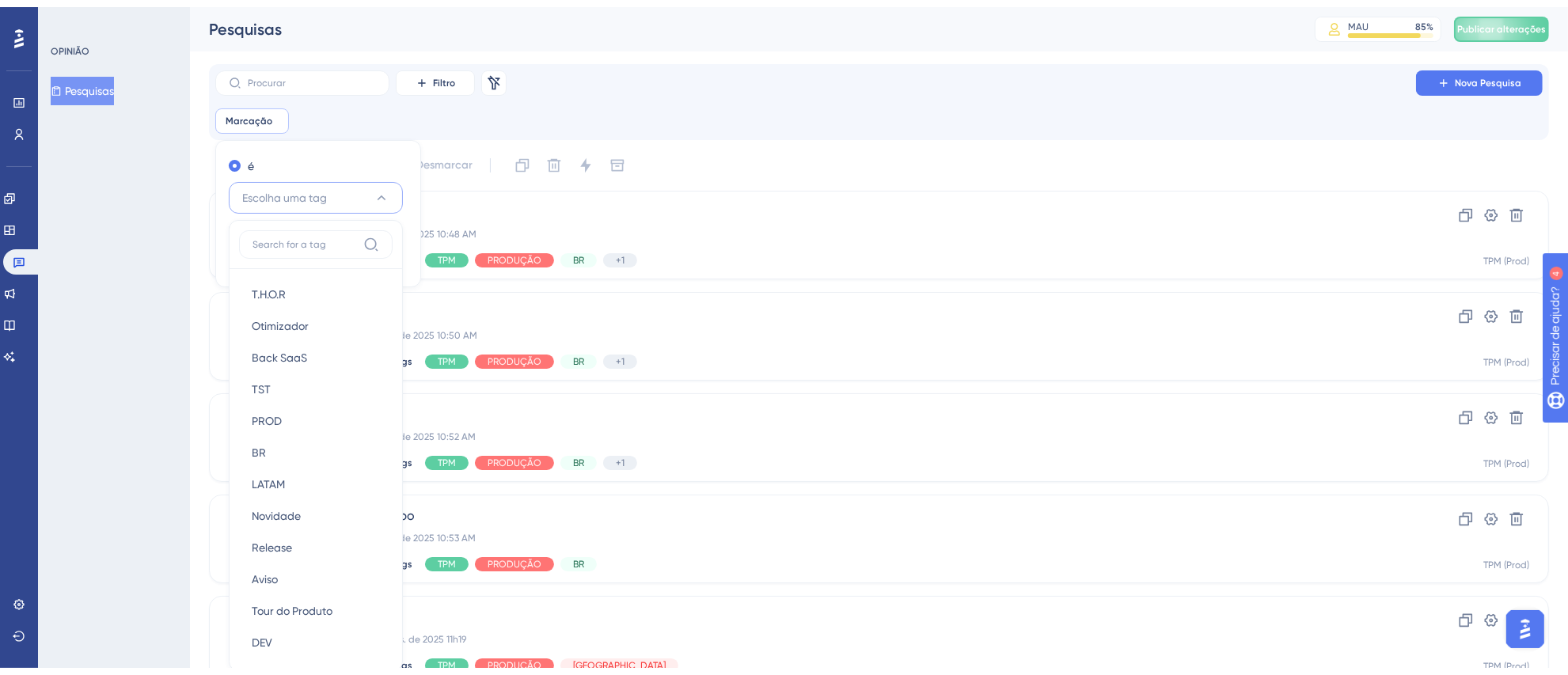
scroll to position [103, 0]
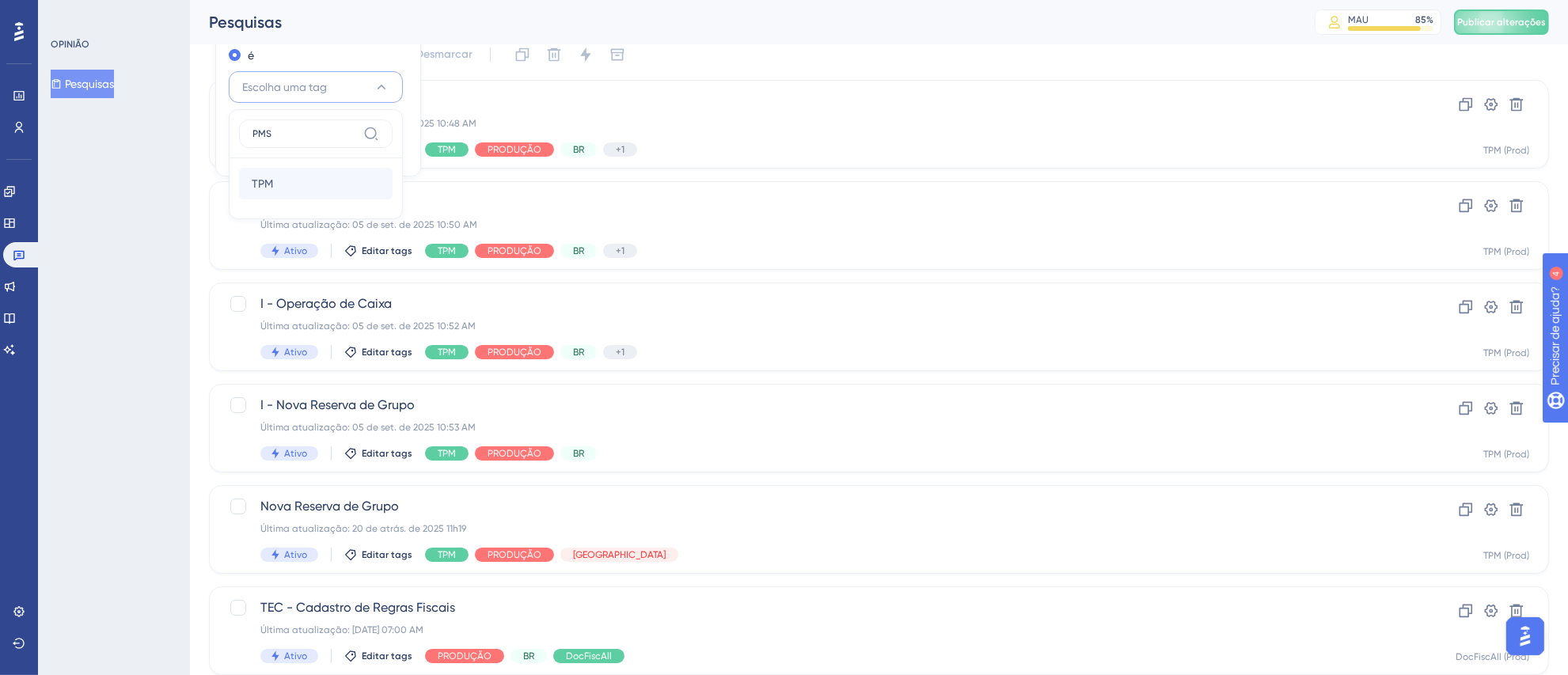
type input "PMS"
click at [313, 176] on div "TPM TPM" at bounding box center [315, 183] width 128 height 31
click at [385, 151] on font "Feito" at bounding box center [385, 148] width 25 height 14
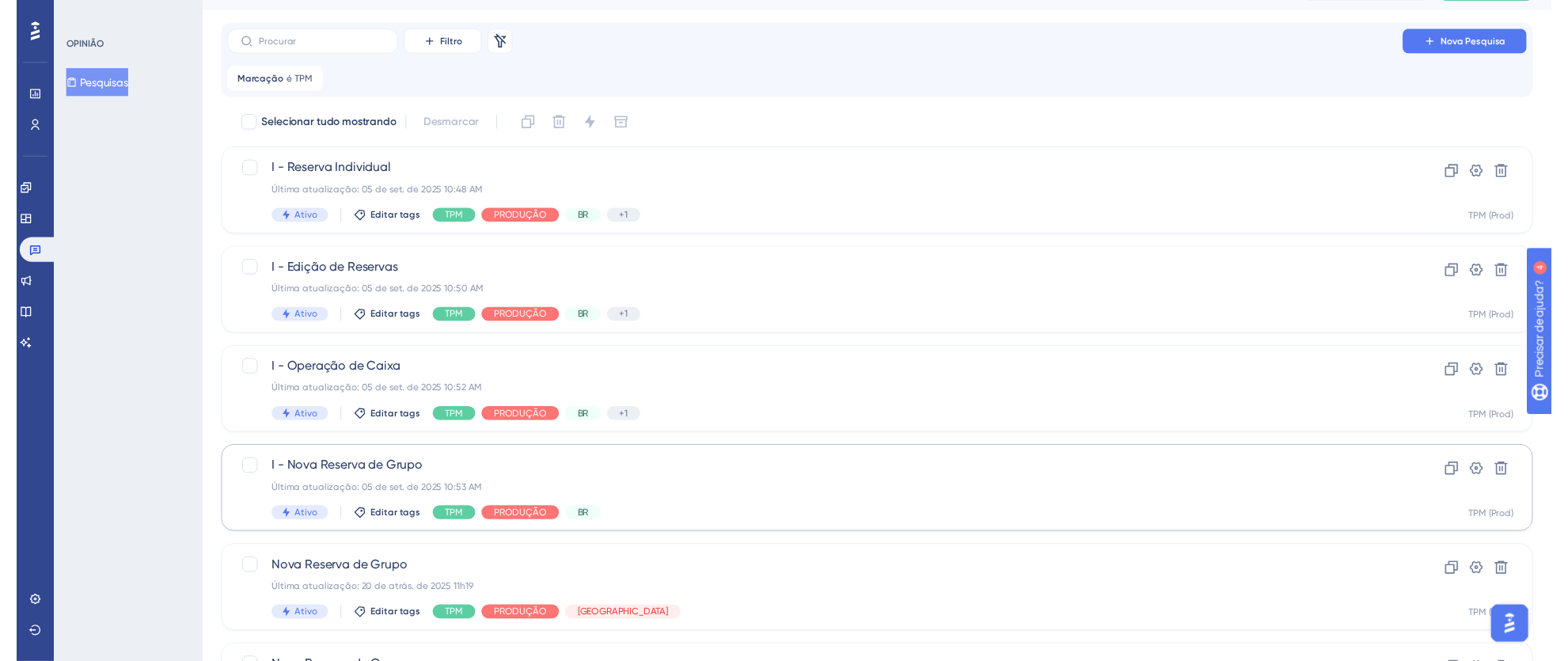
scroll to position [0, 0]
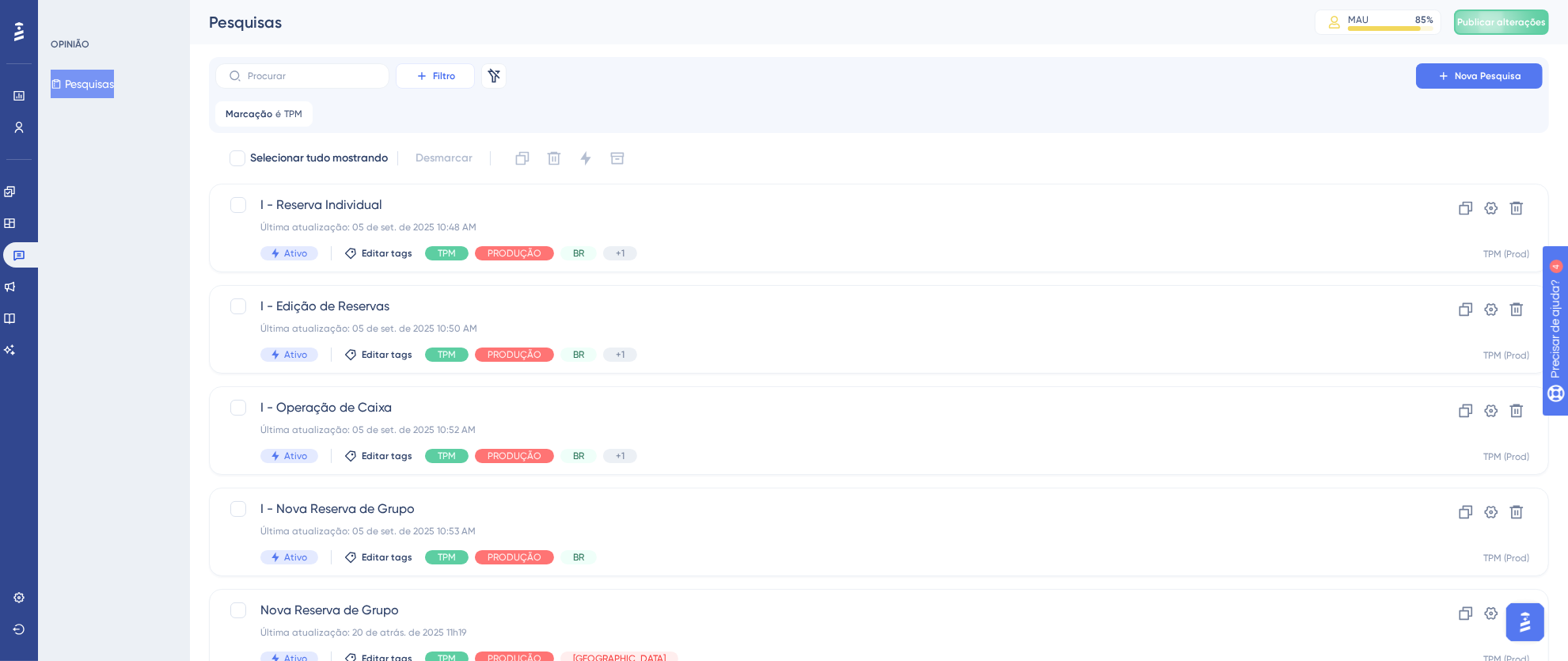
click at [452, 81] on span "Filtro" at bounding box center [444, 75] width 22 height 13
click at [454, 113] on span "Etiquetas" at bounding box center [442, 121] width 47 height 19
click at [532, 186] on button "Escolha uma tag" at bounding box center [452, 191] width 175 height 31
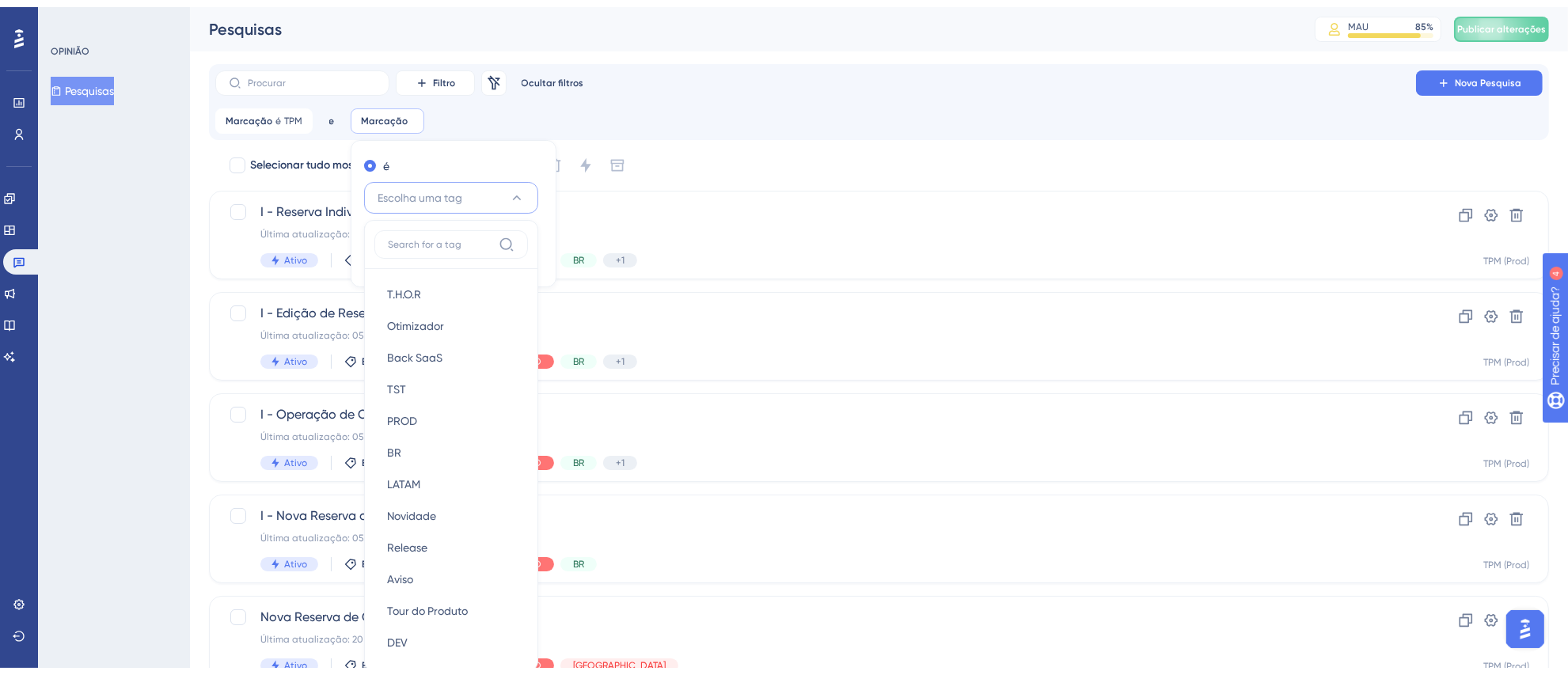
scroll to position [108, 0]
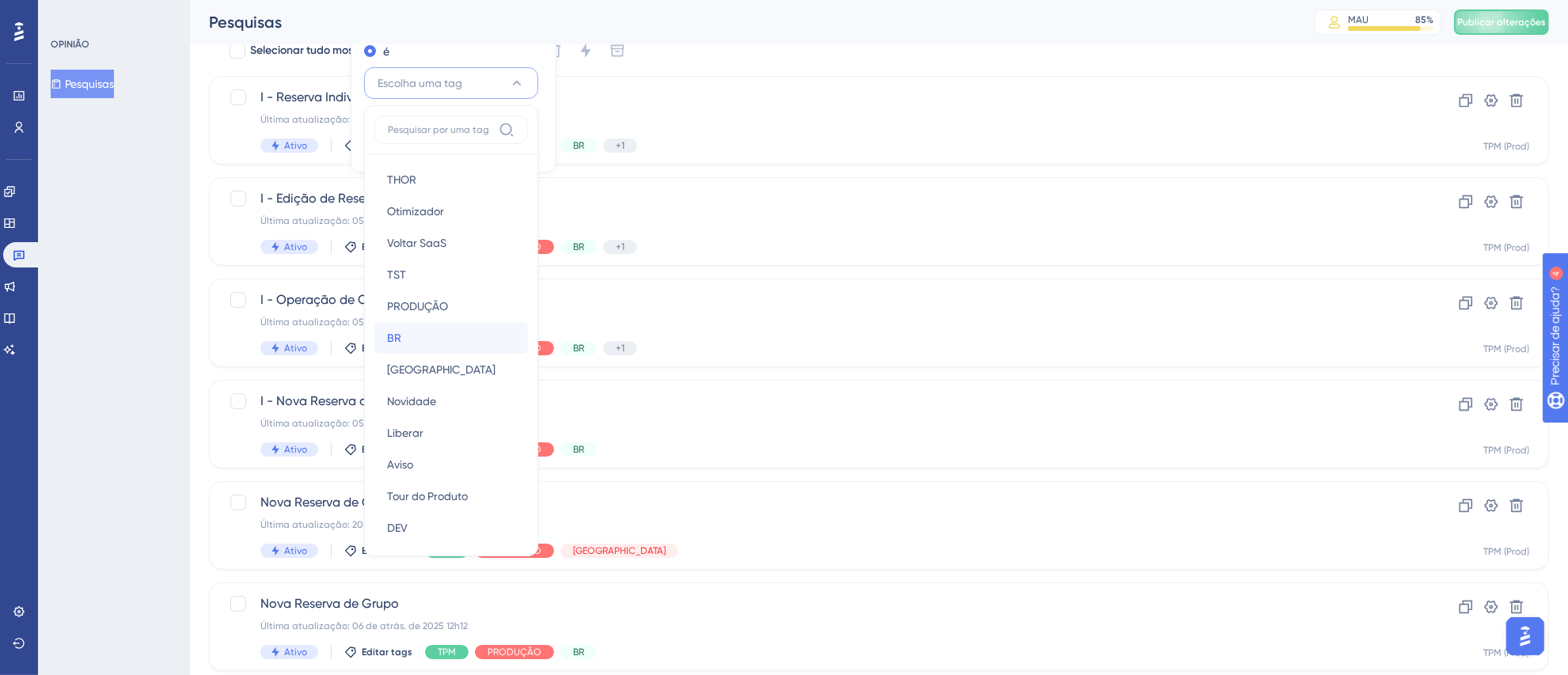
click at [429, 341] on div "BR BR" at bounding box center [451, 337] width 128 height 31
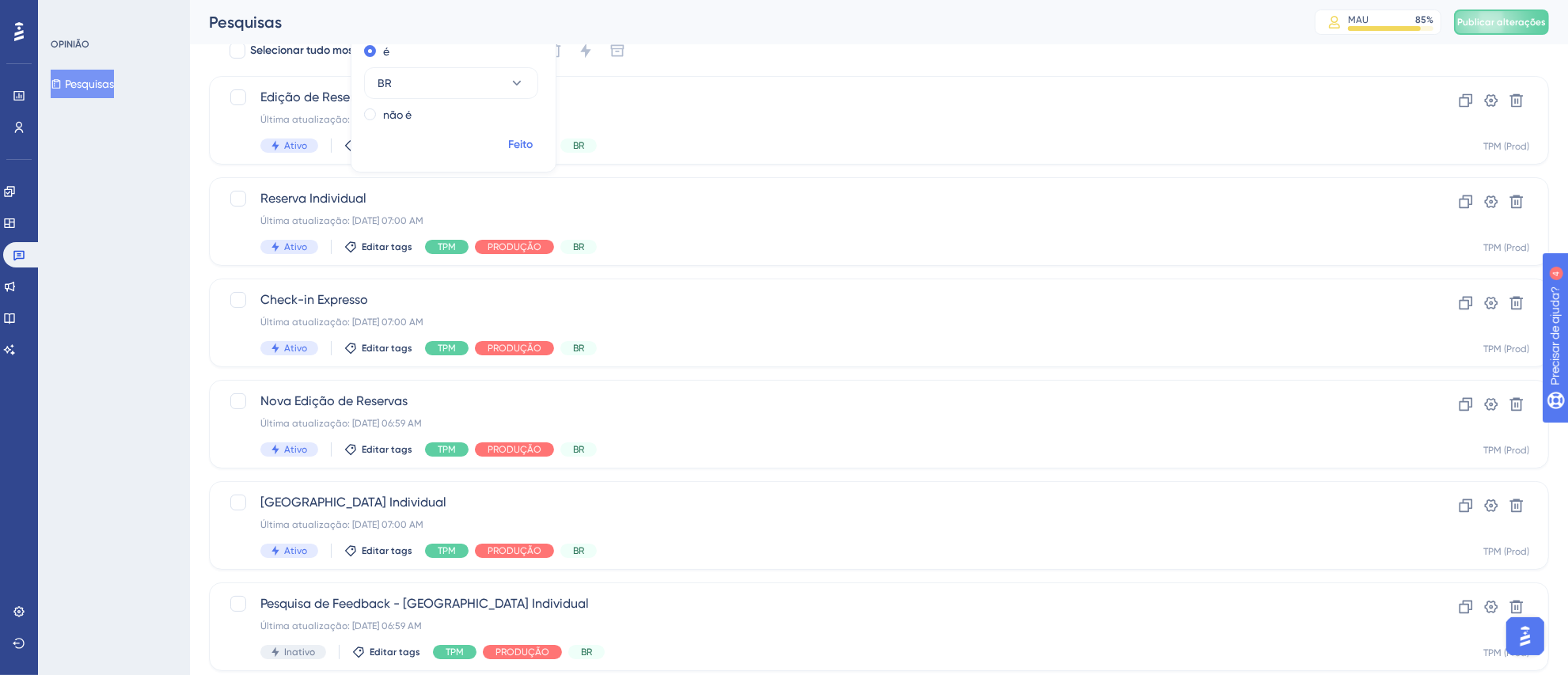
click at [509, 146] on font "Feito" at bounding box center [521, 145] width 25 height 14
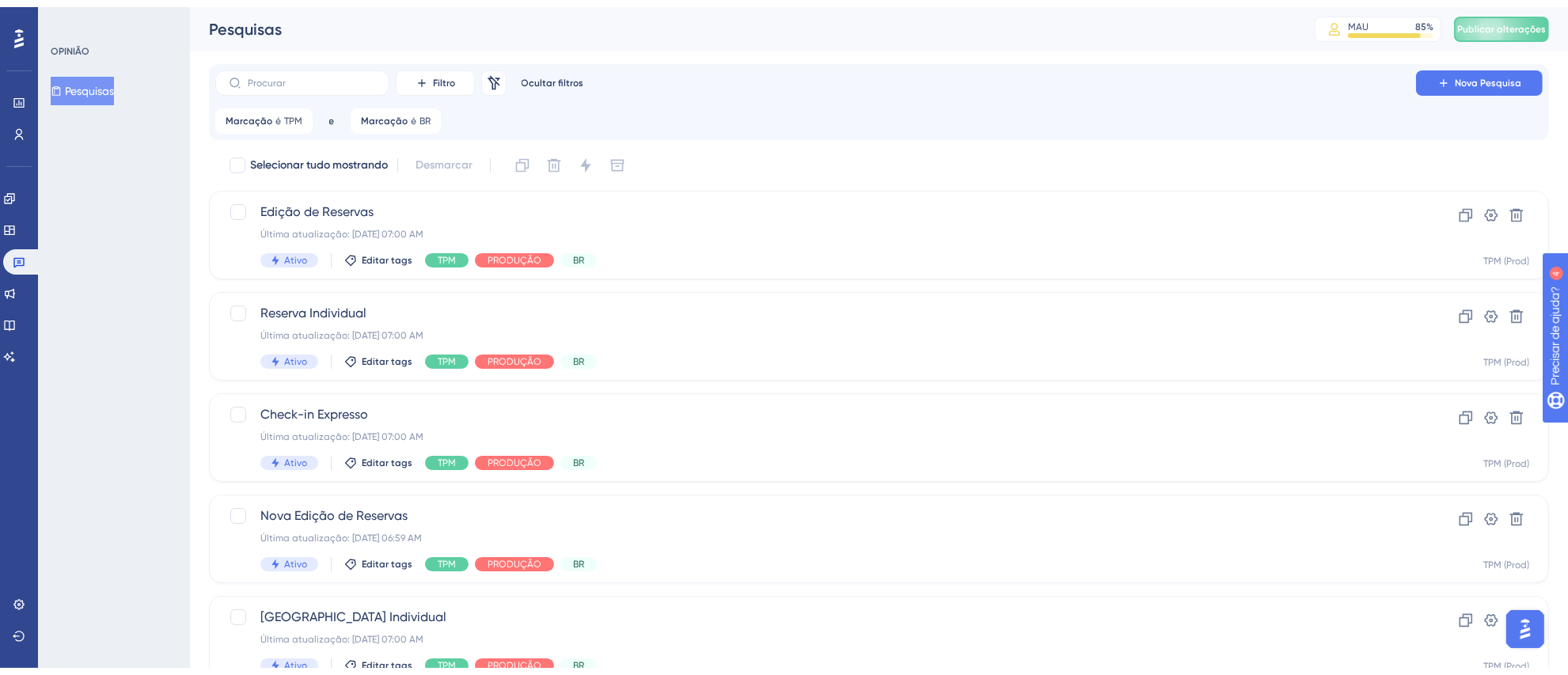
scroll to position [590, 0]
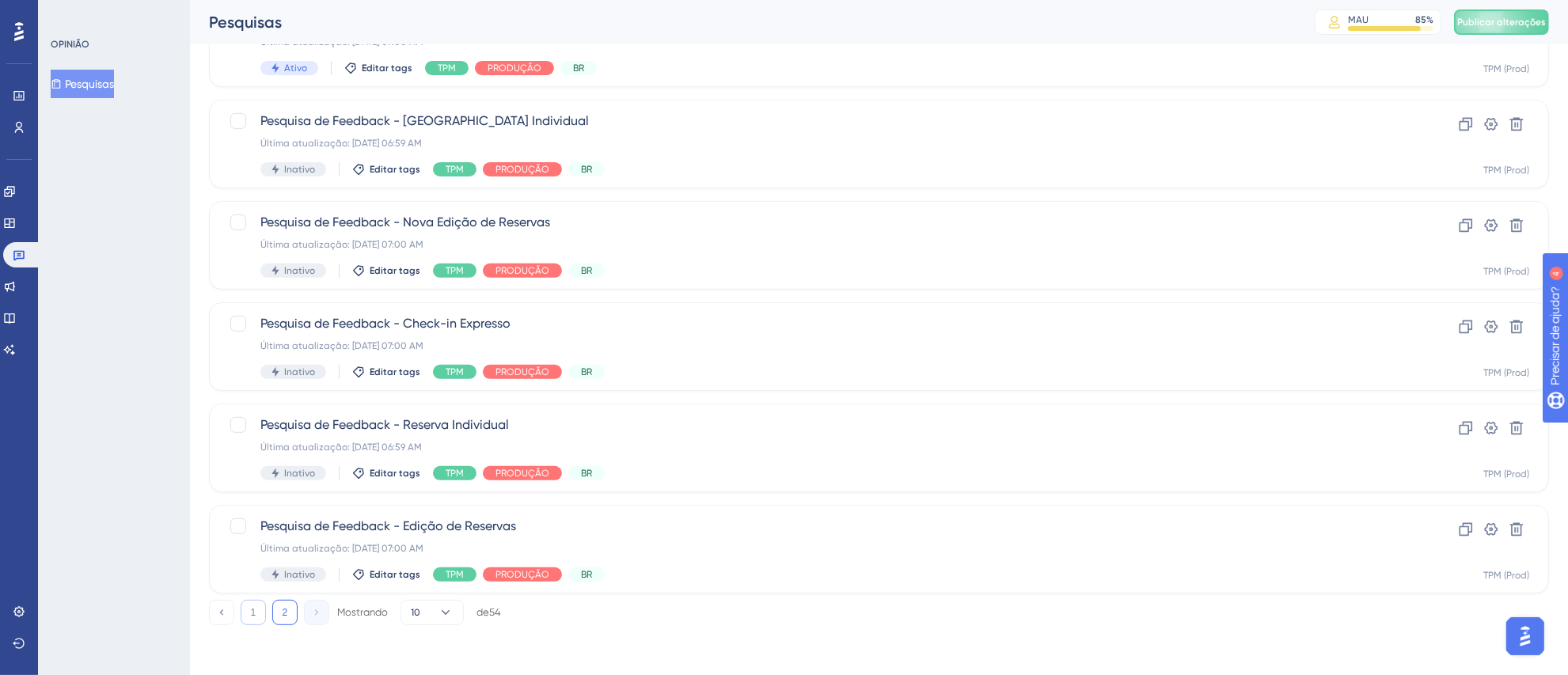
click at [255, 611] on font "1" at bounding box center [253, 612] width 6 height 11
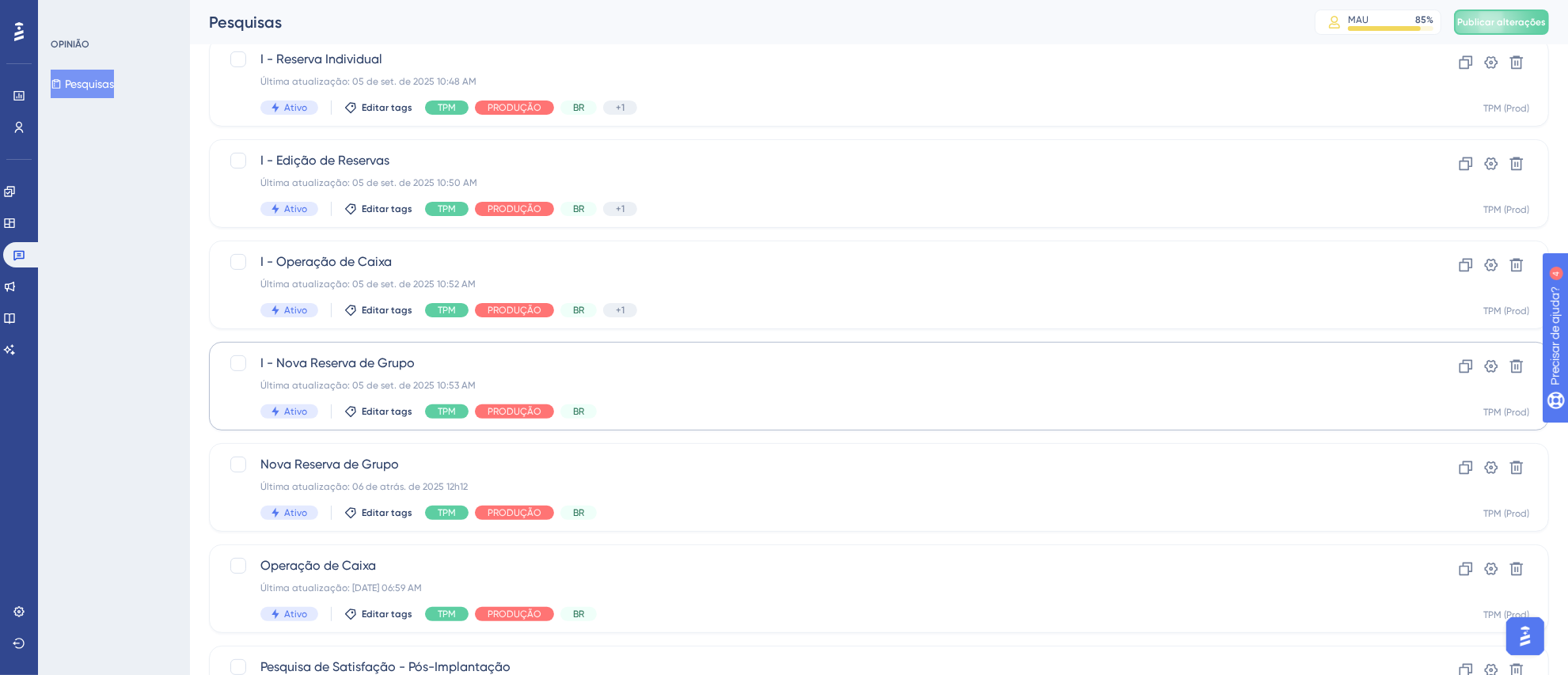
scroll to position [459, 0]
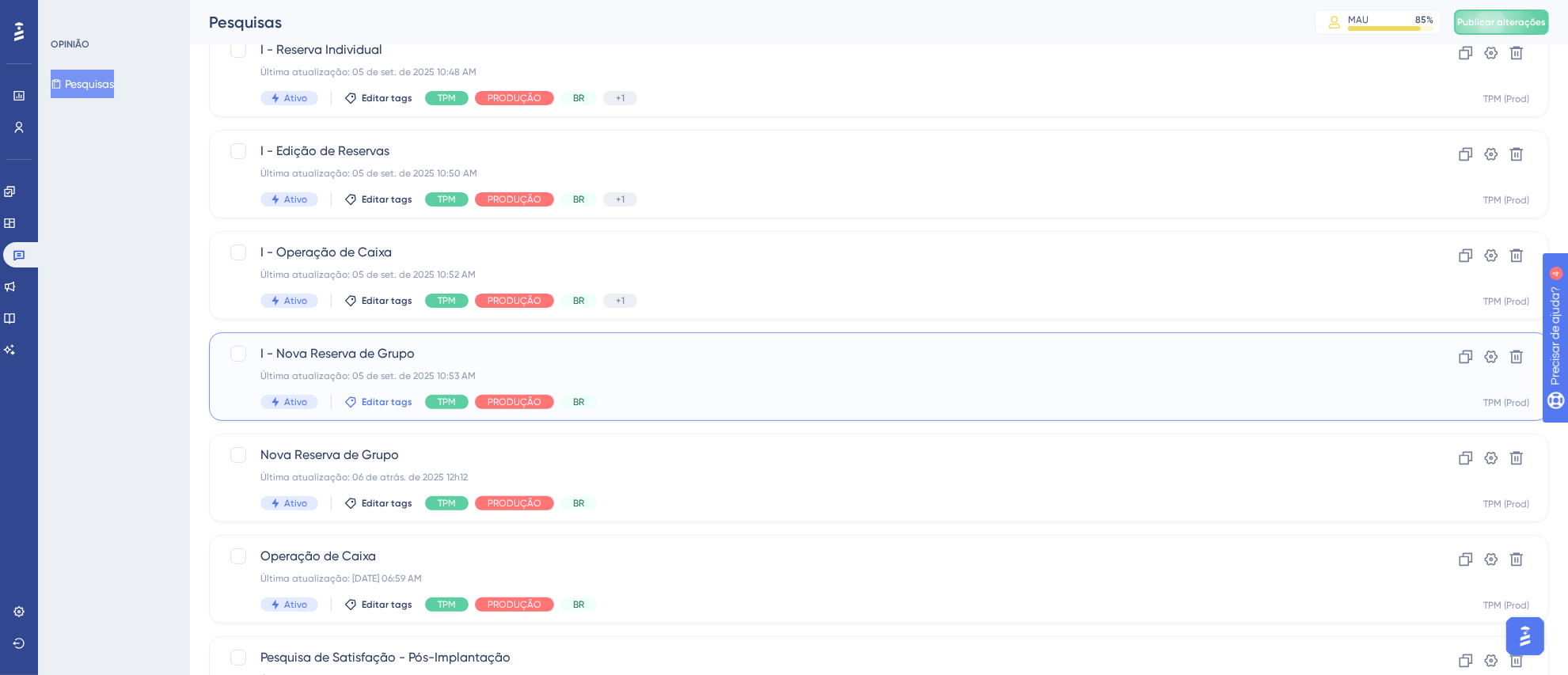
click at [393, 405] on font "Editar tags" at bounding box center [387, 401] width 51 height 11
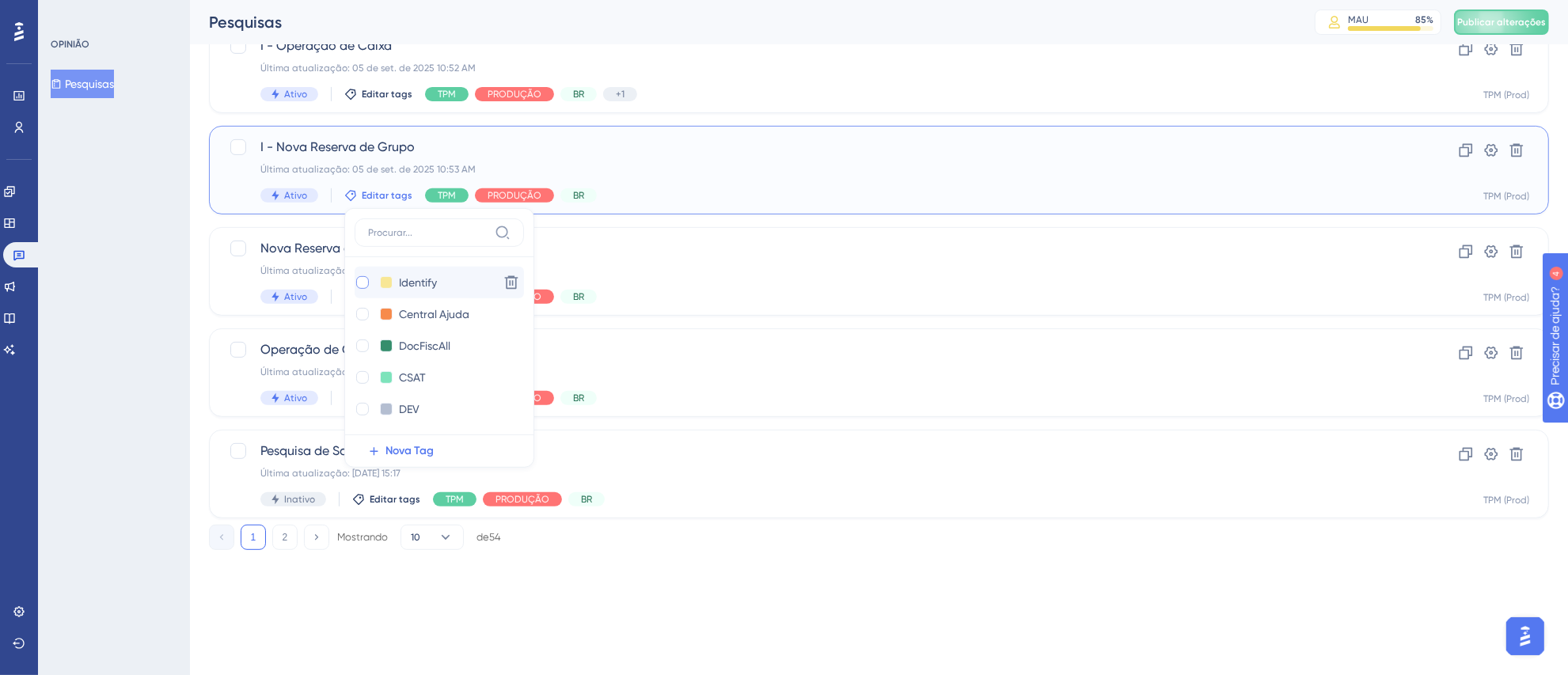
click at [359, 279] on div at bounding box center [363, 282] width 13 height 13
checkbox input "true"
click at [494, 30] on icon at bounding box center [490, 29] width 16 height 16
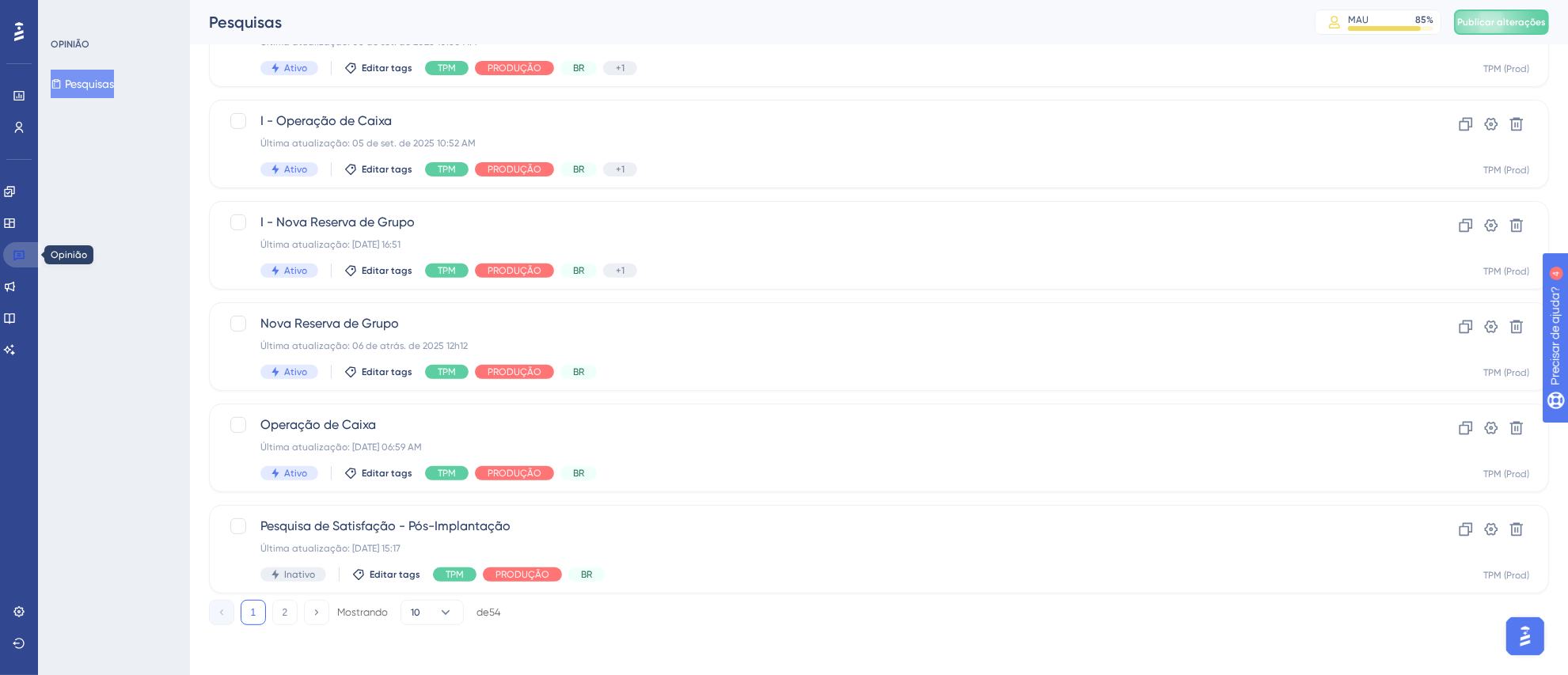
click at [30, 258] on link at bounding box center [22, 255] width 38 height 25
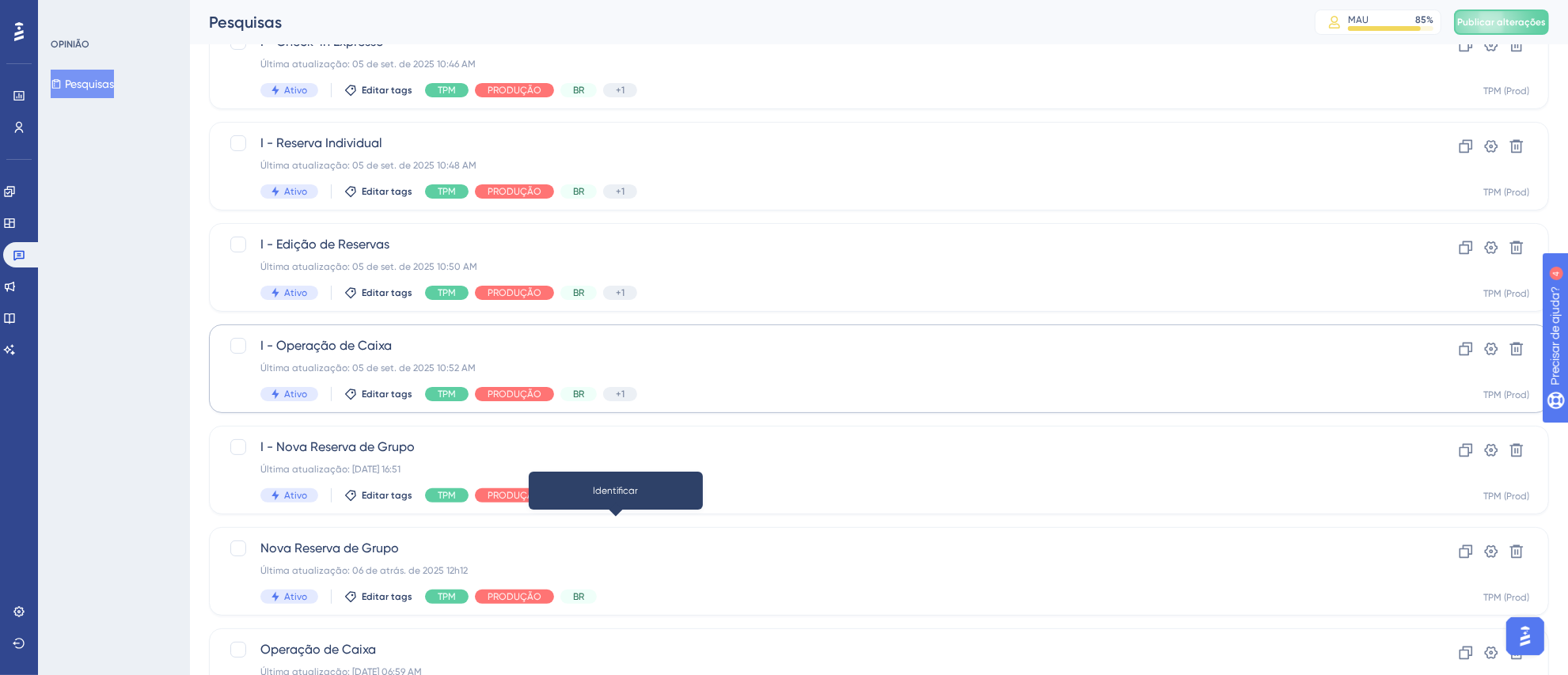
scroll to position [374, 0]
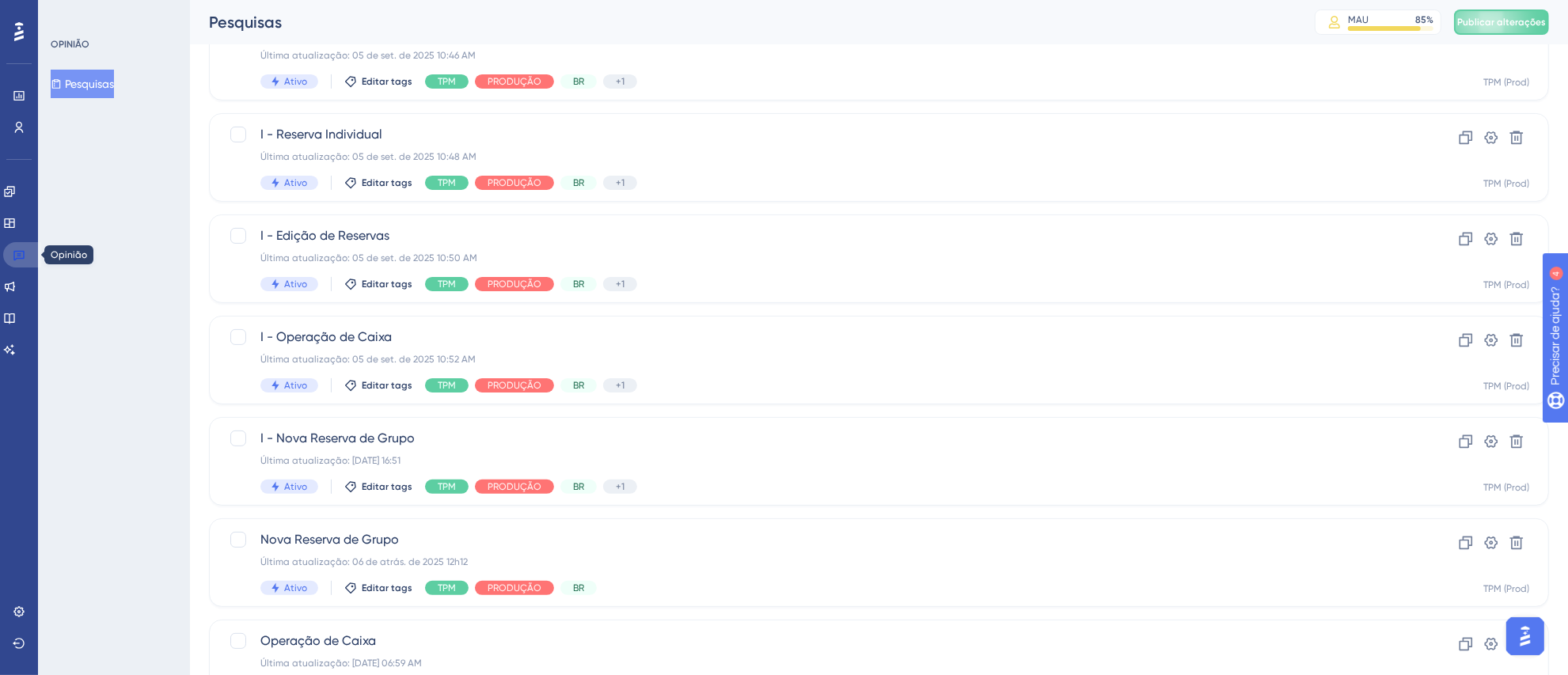
click at [22, 253] on icon at bounding box center [19, 254] width 13 height 13
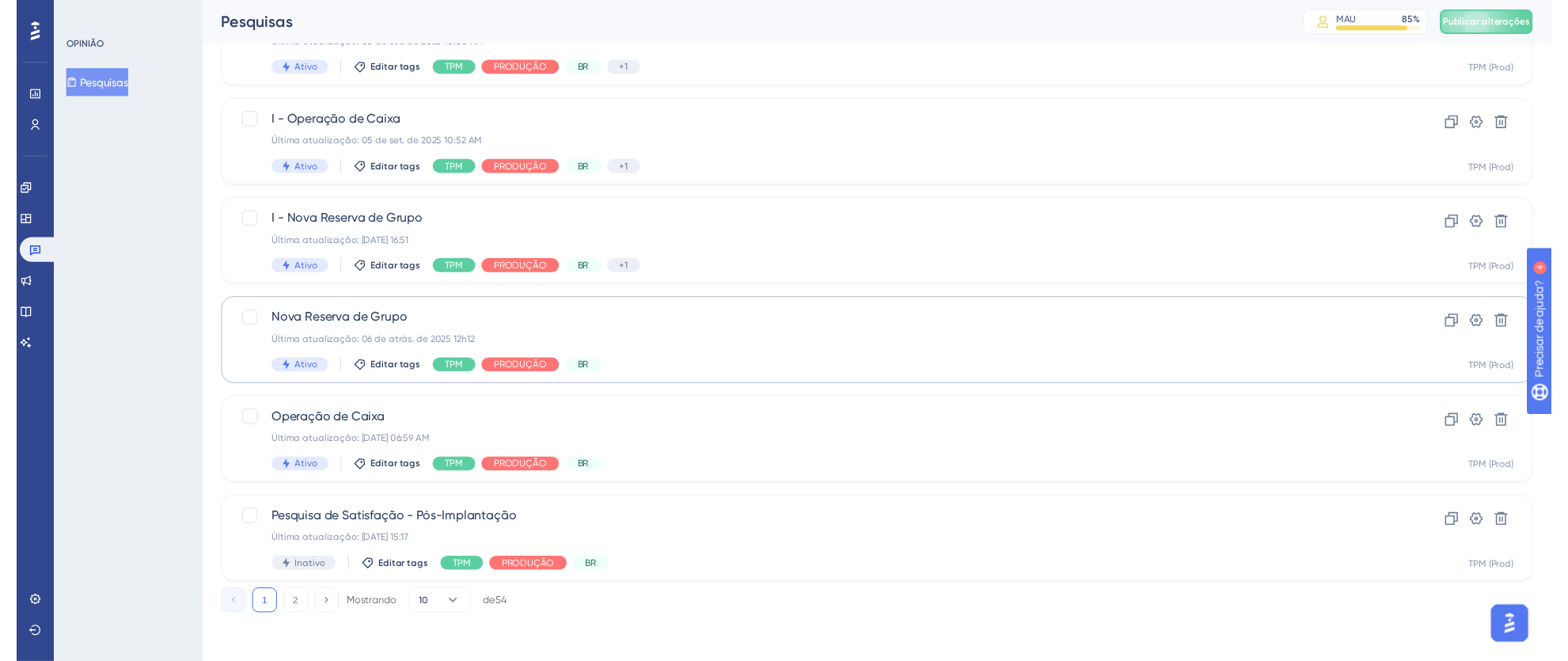
scroll to position [0, 0]
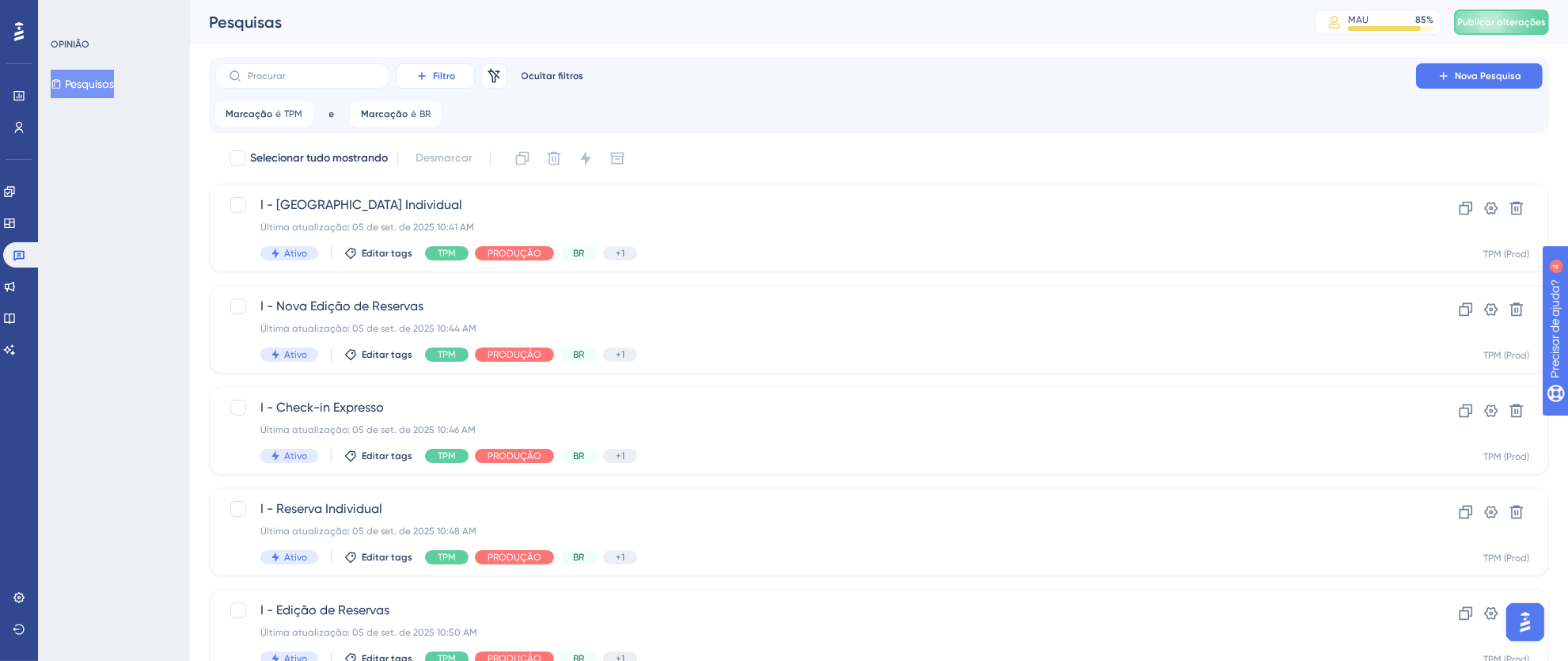
click at [439, 76] on font "Filtro" at bounding box center [444, 75] width 22 height 11
click at [442, 113] on span "Etiquetas" at bounding box center [442, 121] width 47 height 19
click at [583, 186] on font "Escolha uma tag" at bounding box center [548, 191] width 85 height 13
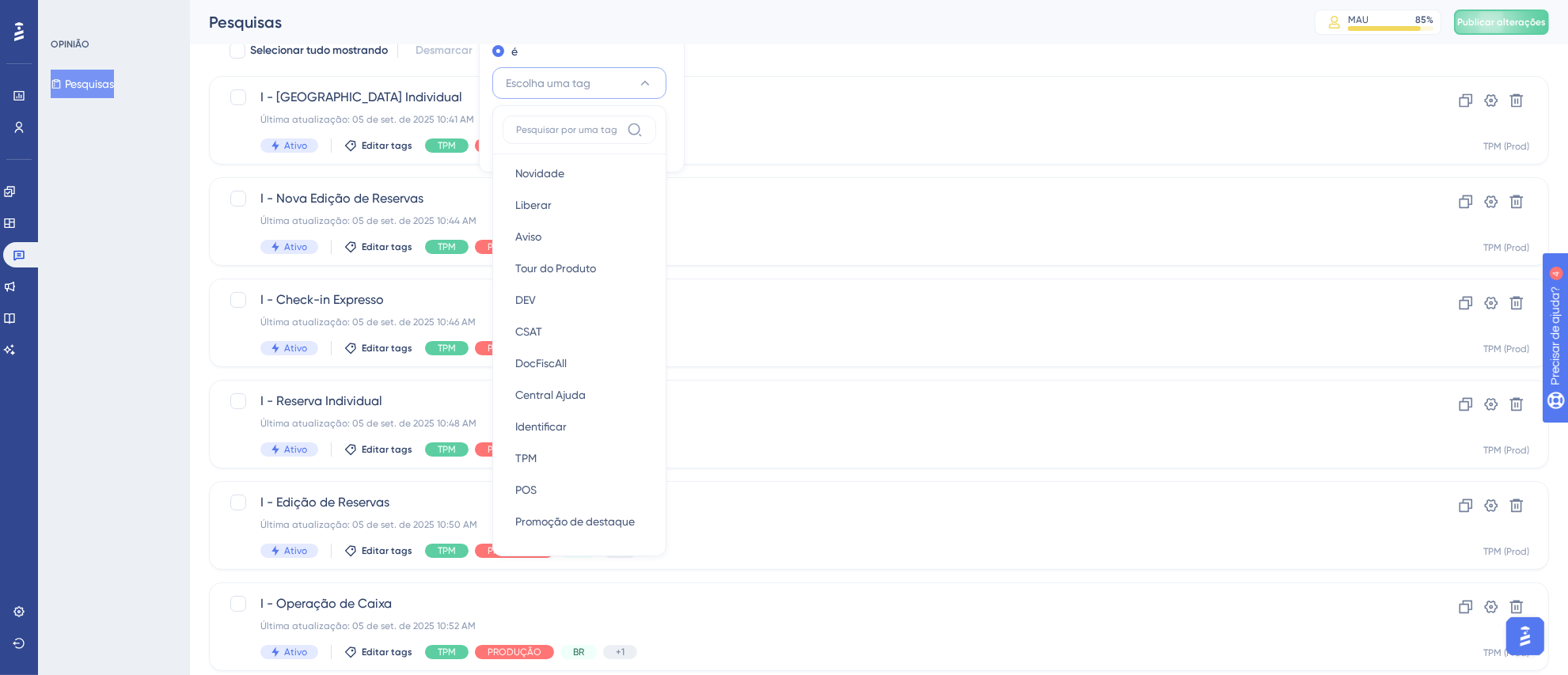
scroll to position [225, 0]
click at [567, 423] on div "Identificar Identificar" at bounding box center [579, 429] width 128 height 31
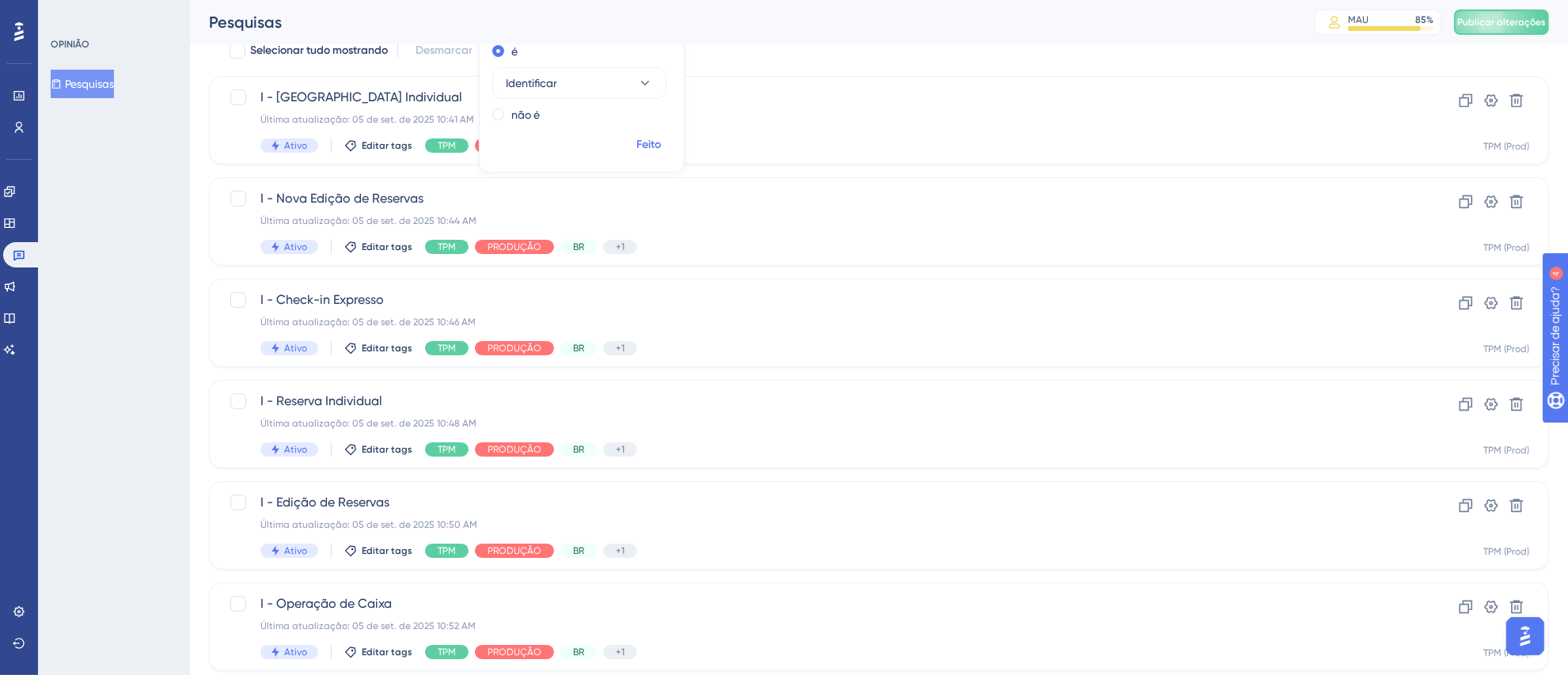
click at [630, 143] on button "Feito" at bounding box center [649, 145] width 44 height 29
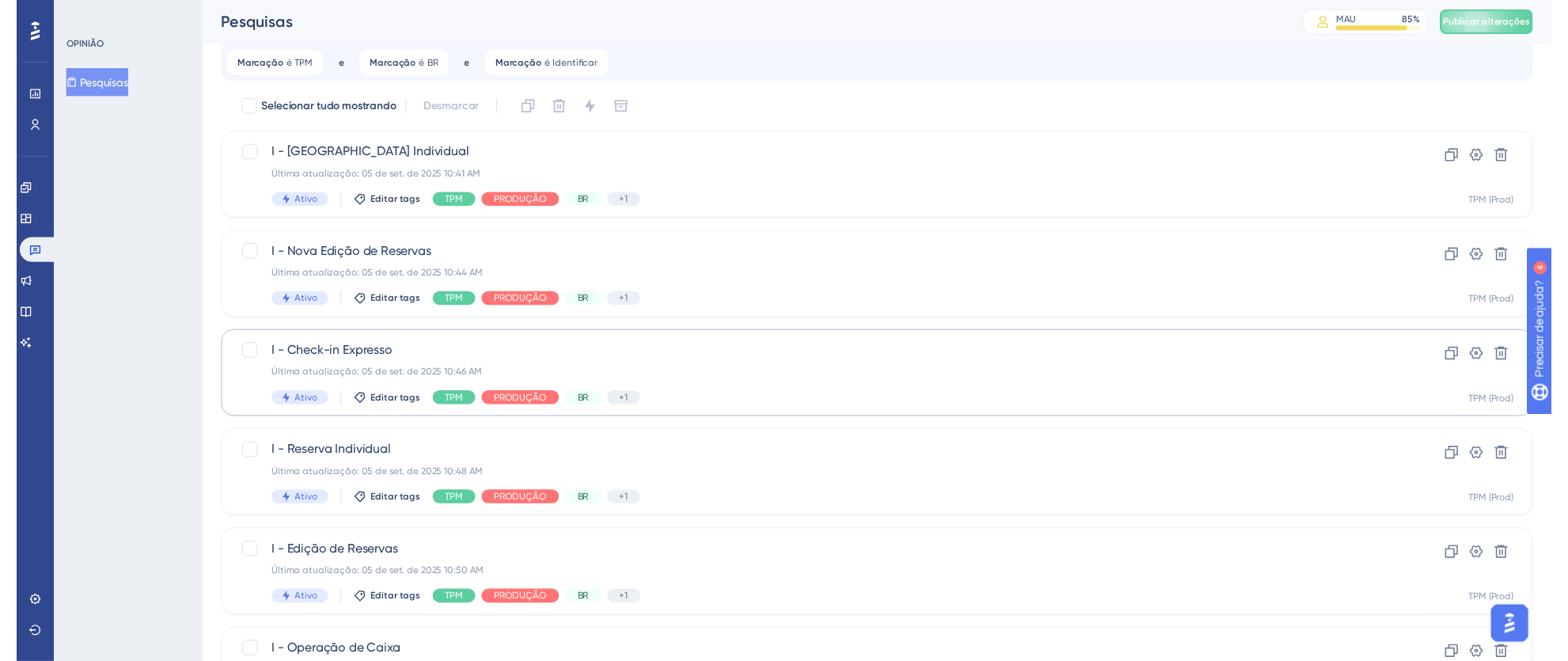
scroll to position [0, 0]
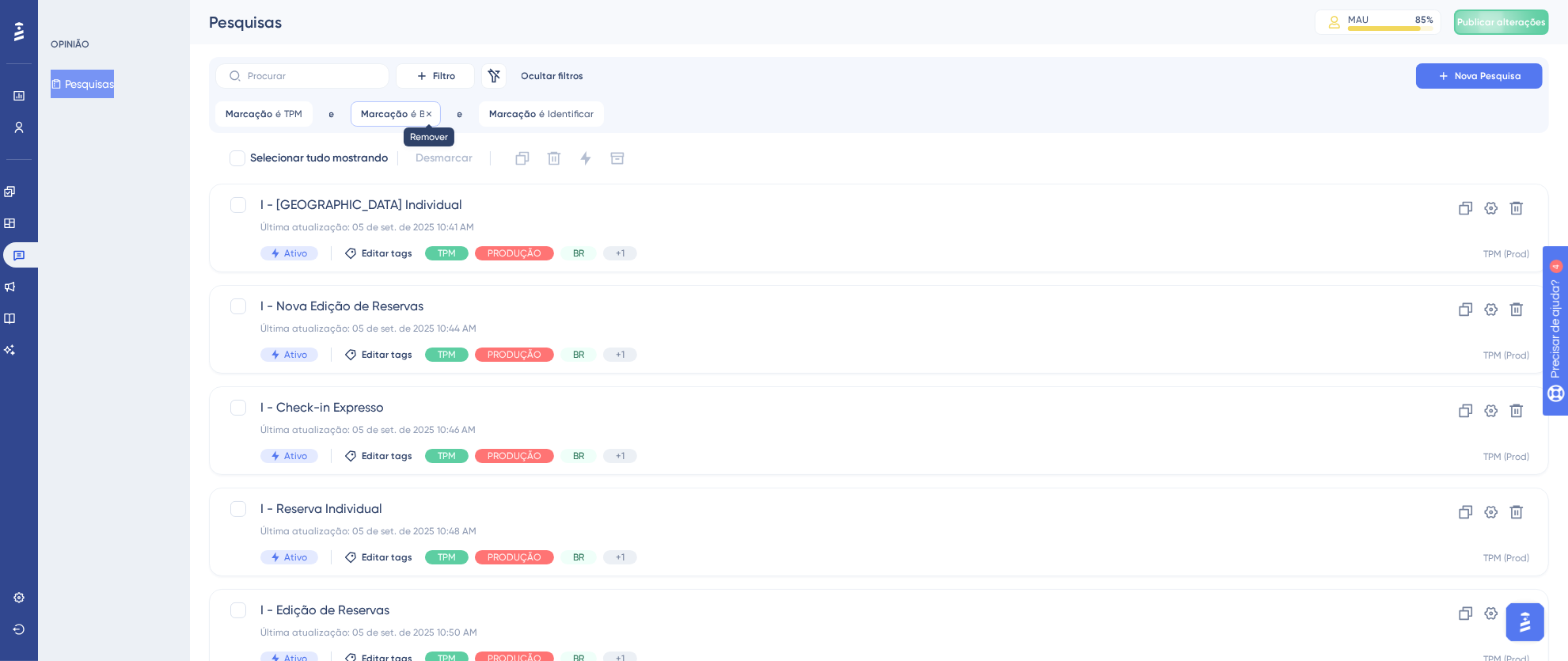
click at [427, 113] on icon at bounding box center [429, 114] width 5 height 5
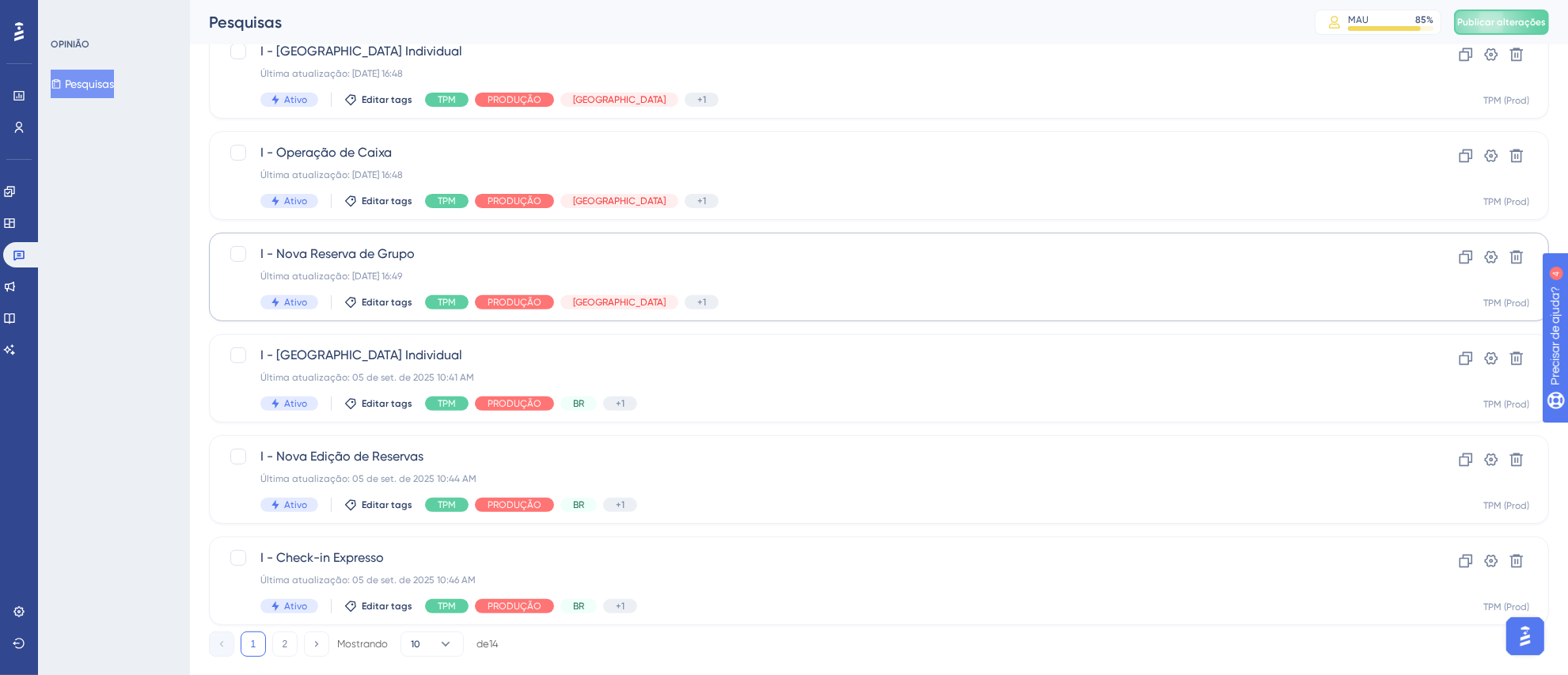
scroll to position [590, 0]
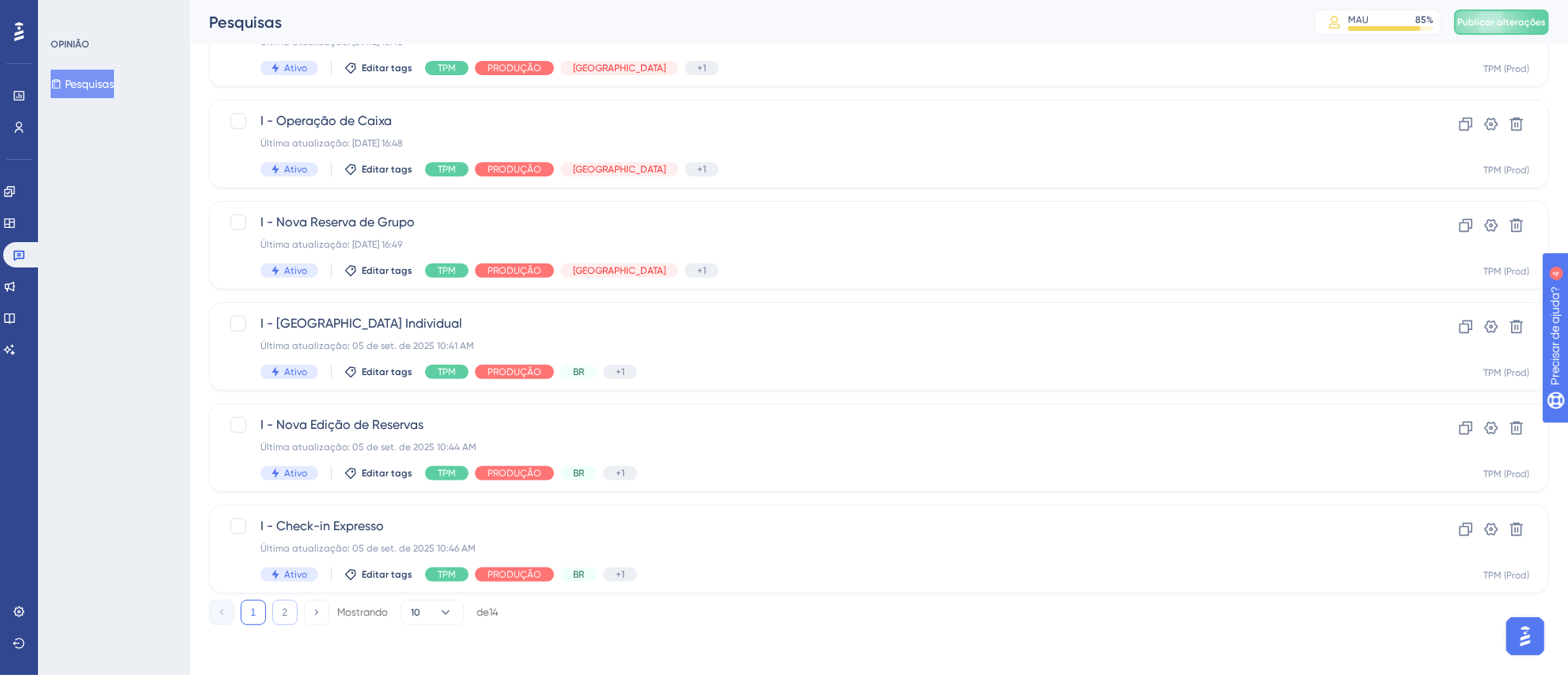
click at [285, 619] on button "2" at bounding box center [285, 612] width 25 height 25
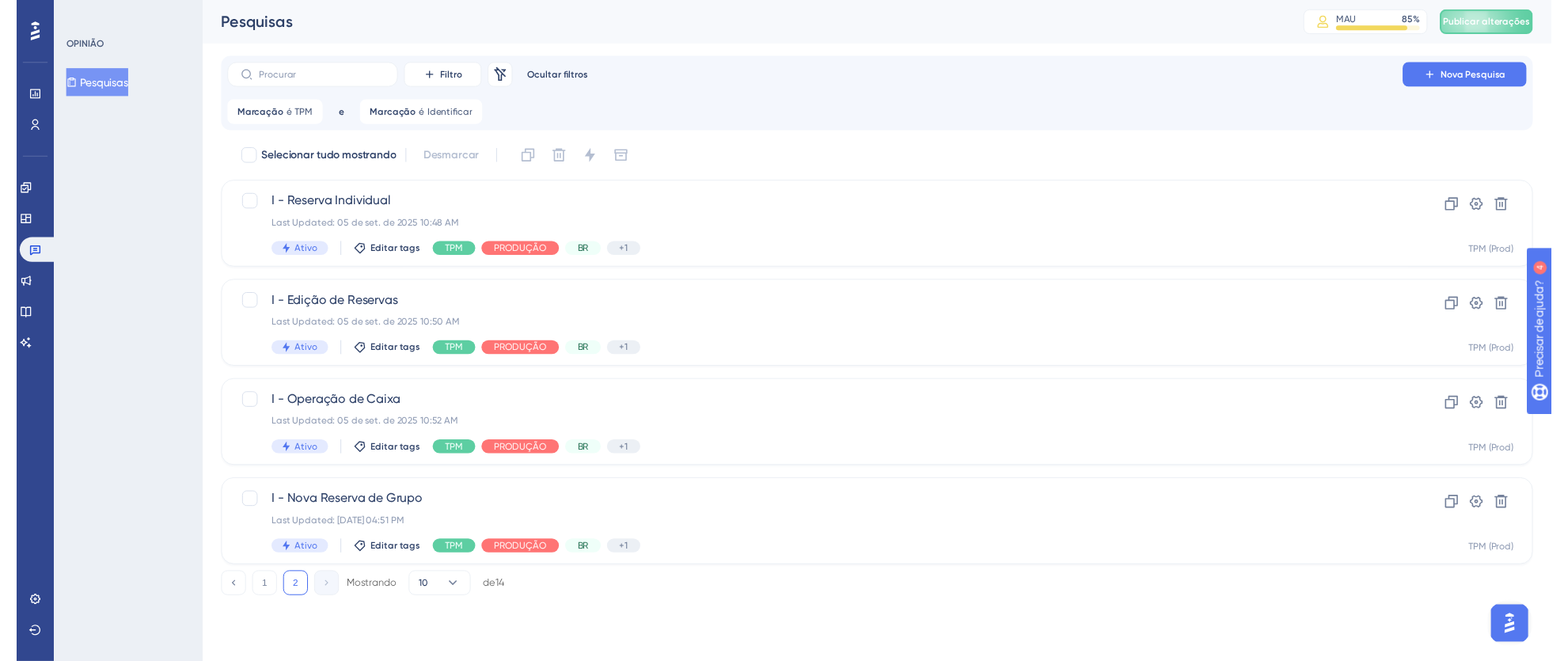
scroll to position [0, 0]
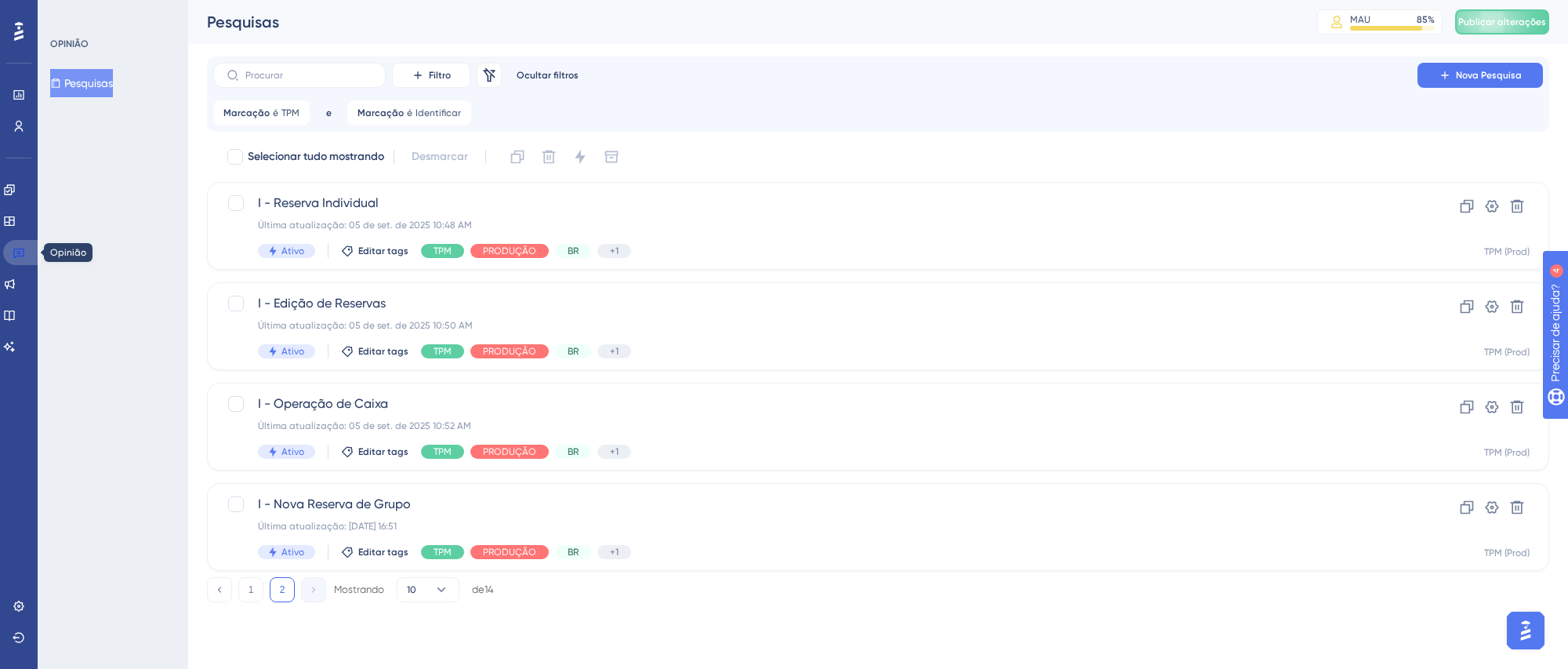
click at [31, 252] on link at bounding box center [22, 253] width 38 height 25
click at [1498, 17] on font "Publicar alterações" at bounding box center [1502, 22] width 88 height 11
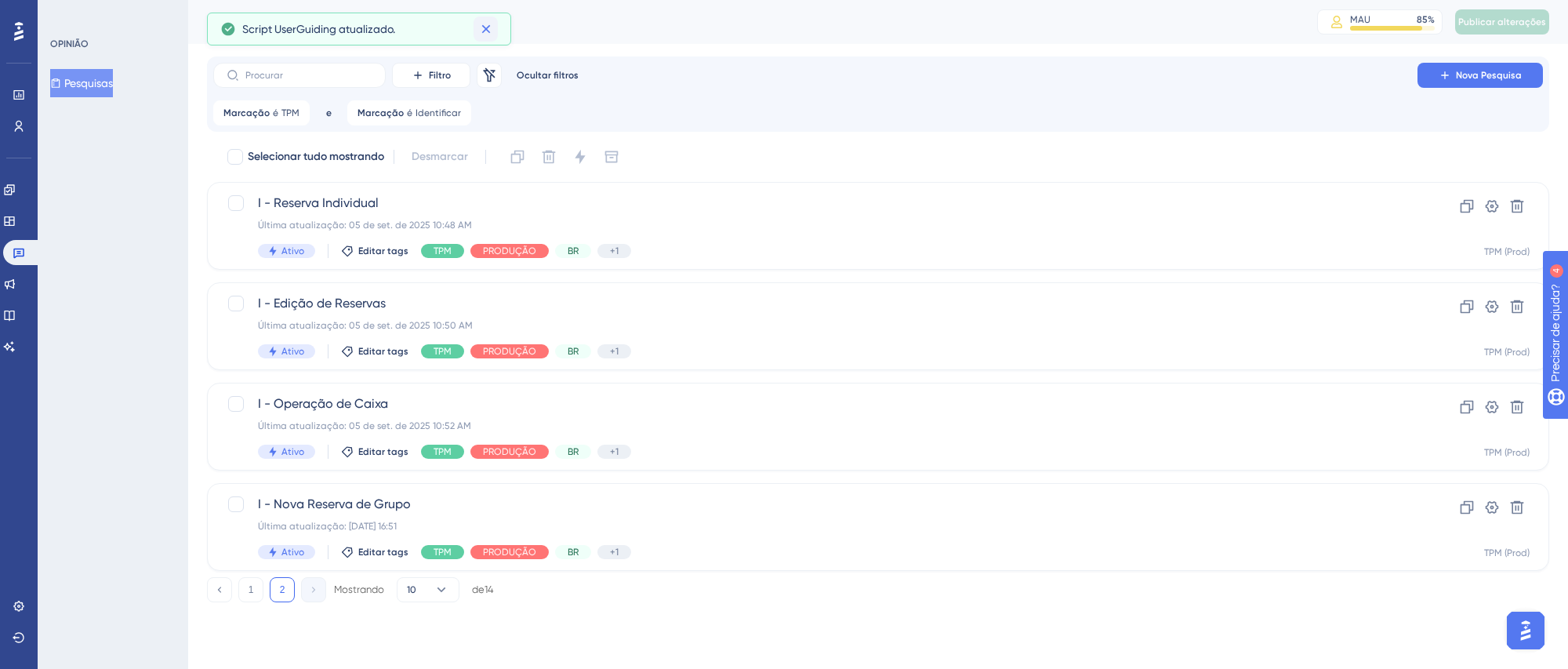
click at [487, 27] on icon at bounding box center [486, 29] width 8 height 8
click at [27, 256] on link at bounding box center [22, 253] width 38 height 25
click at [301, 113] on div "Marcação é TPM TPM Remover" at bounding box center [261, 113] width 96 height 25
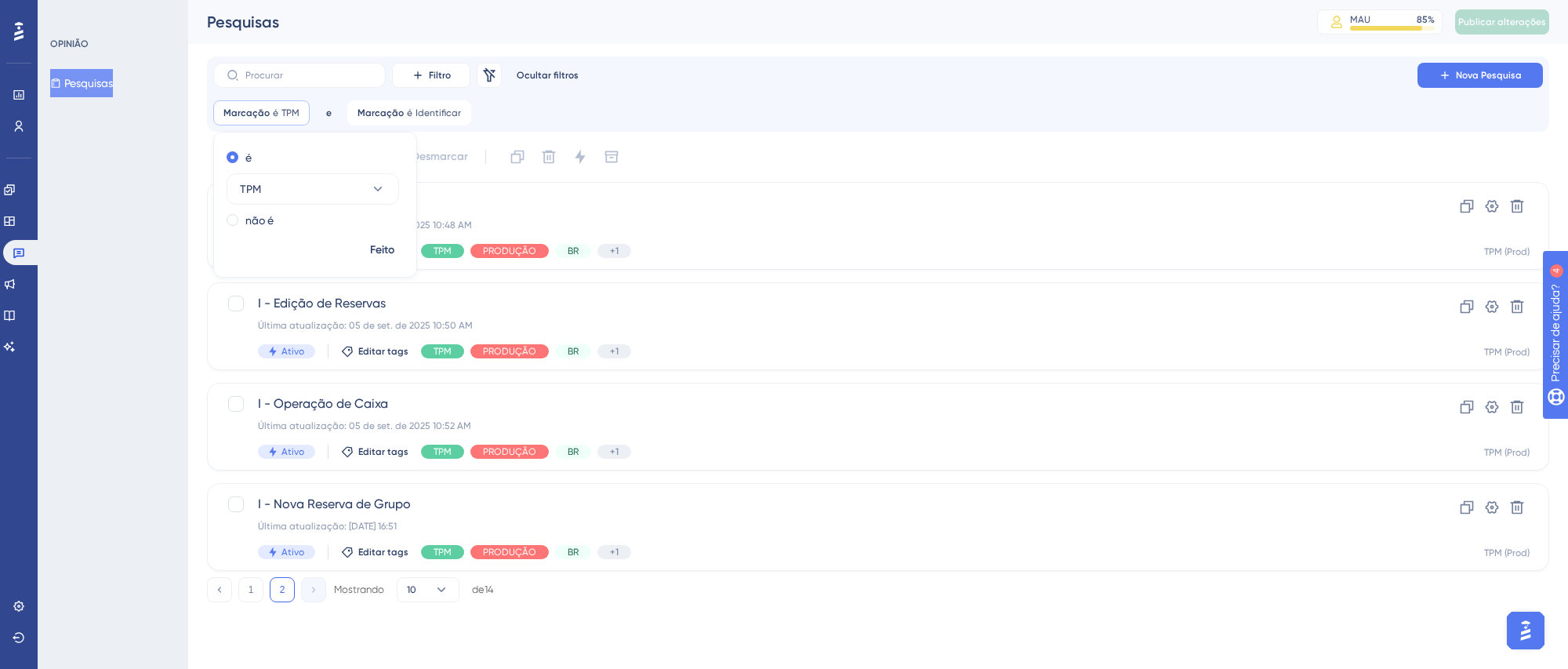
click at [313, 101] on div "Marcação é TPM TPM Remover é TPM não é Feito e Marcação é Identificar Identific…" at bounding box center [341, 113] width 258 height 25
click at [297, 111] on icon at bounding box center [298, 112] width 5 height 5
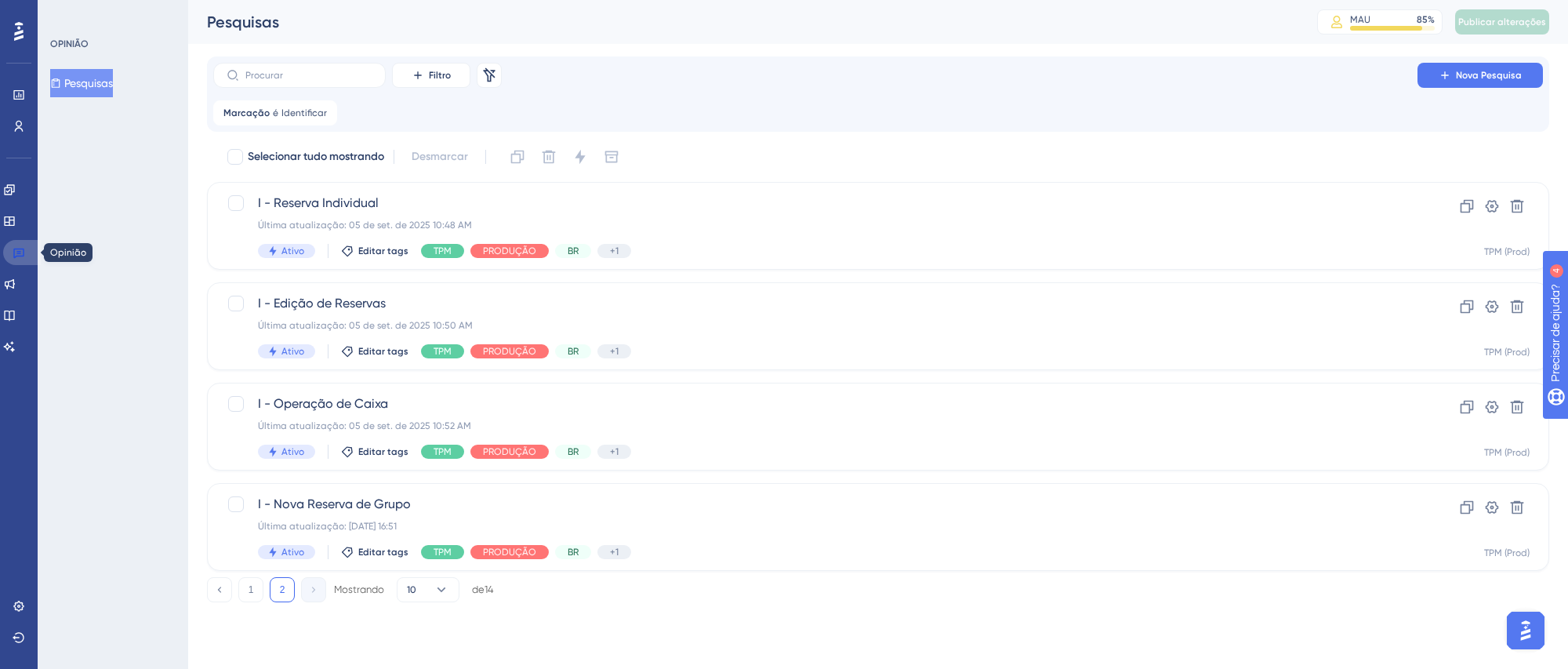
click at [14, 258] on icon at bounding box center [18, 253] width 11 height 10
click at [258, 591] on button "1" at bounding box center [251, 590] width 25 height 25
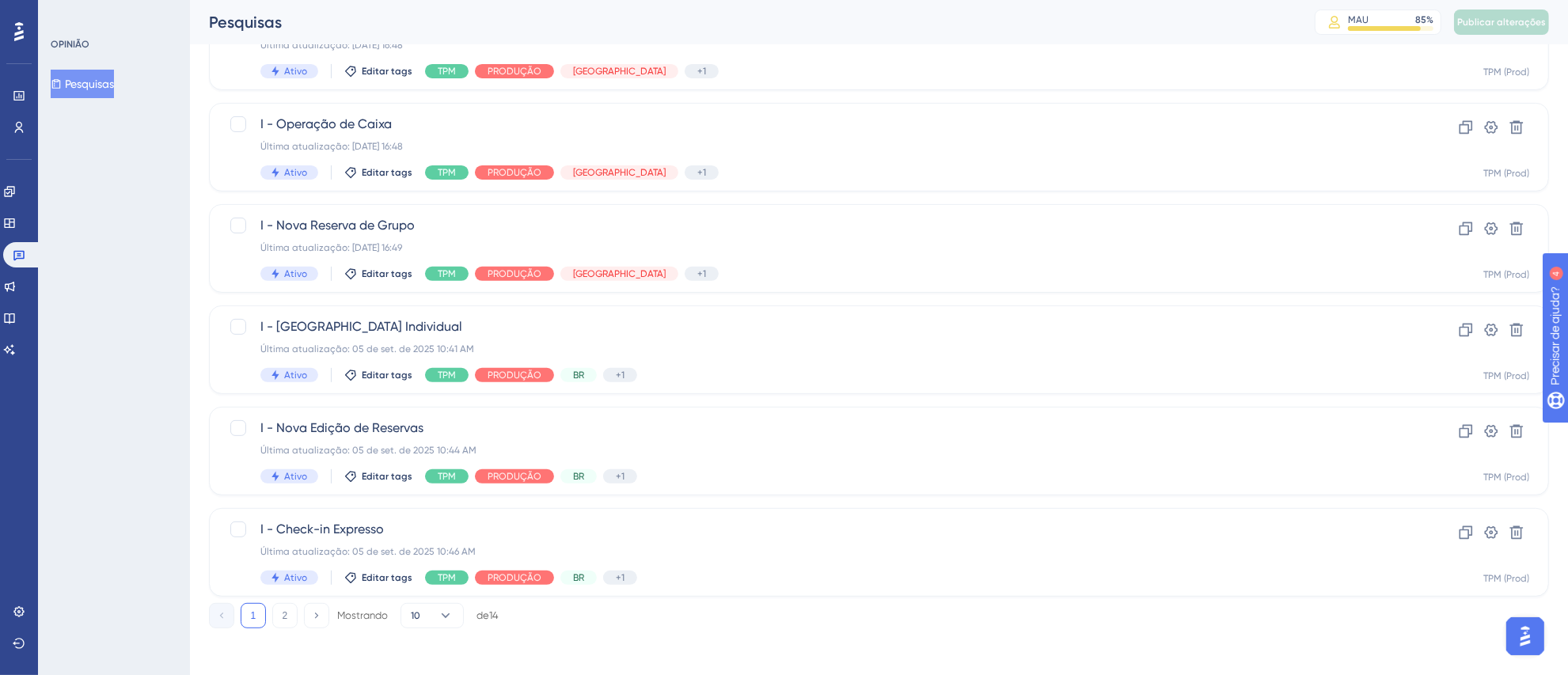
scroll to position [590, 0]
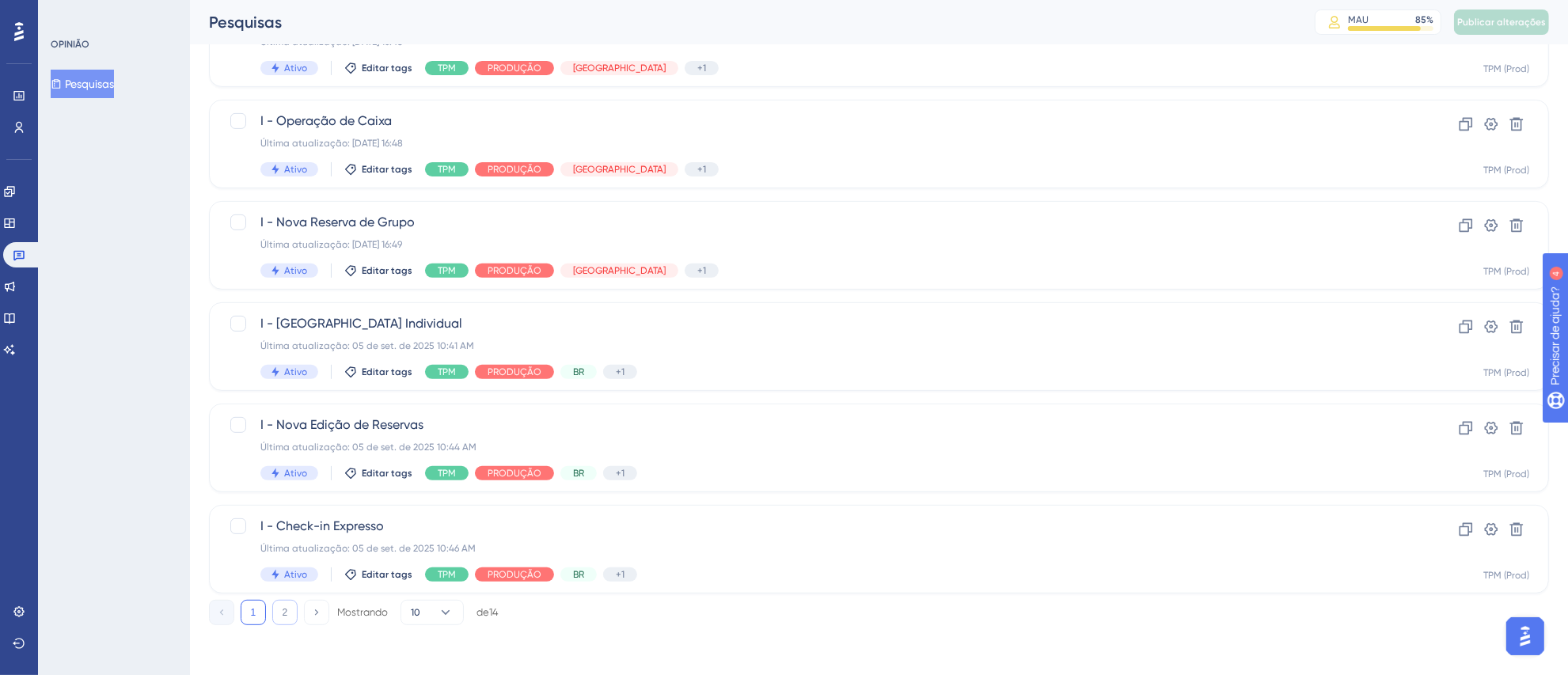
click at [285, 617] on font "2" at bounding box center [285, 612] width 6 height 11
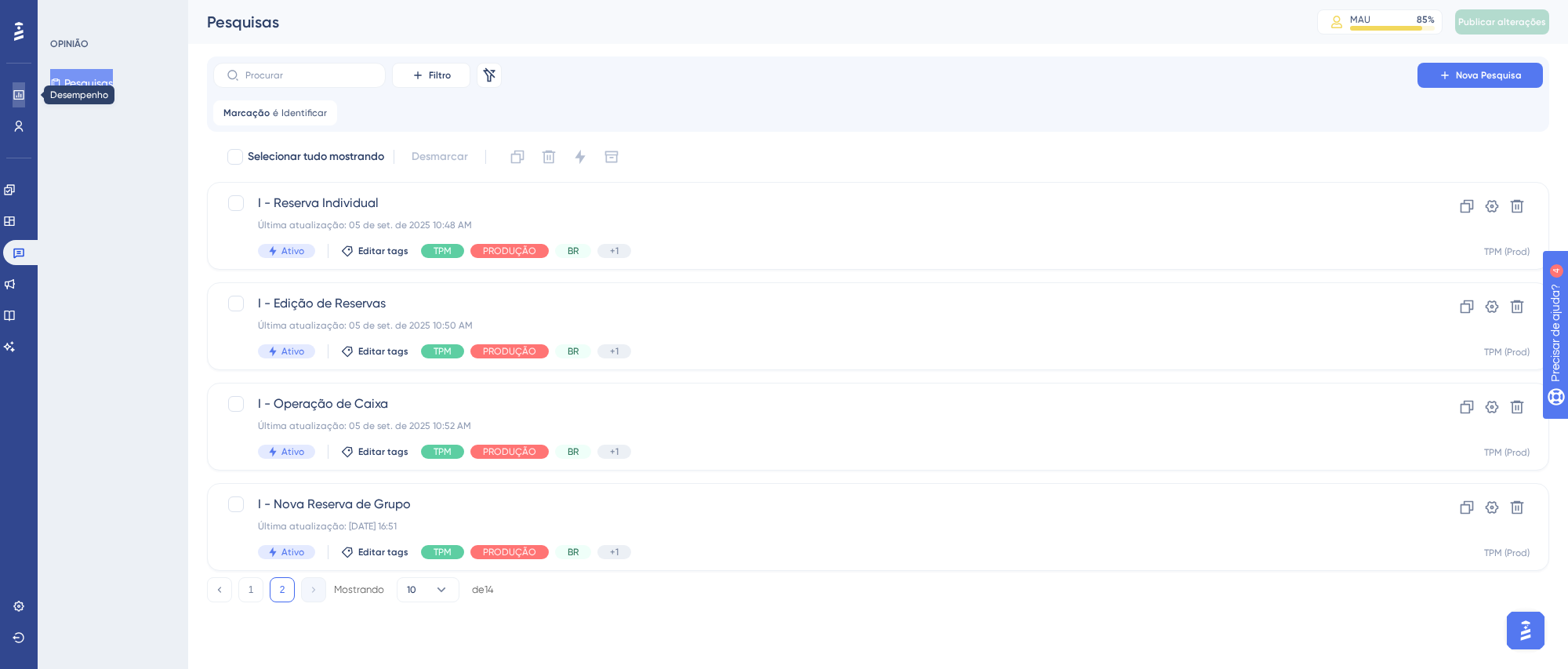
click at [13, 93] on icon at bounding box center [18, 95] width 13 height 13
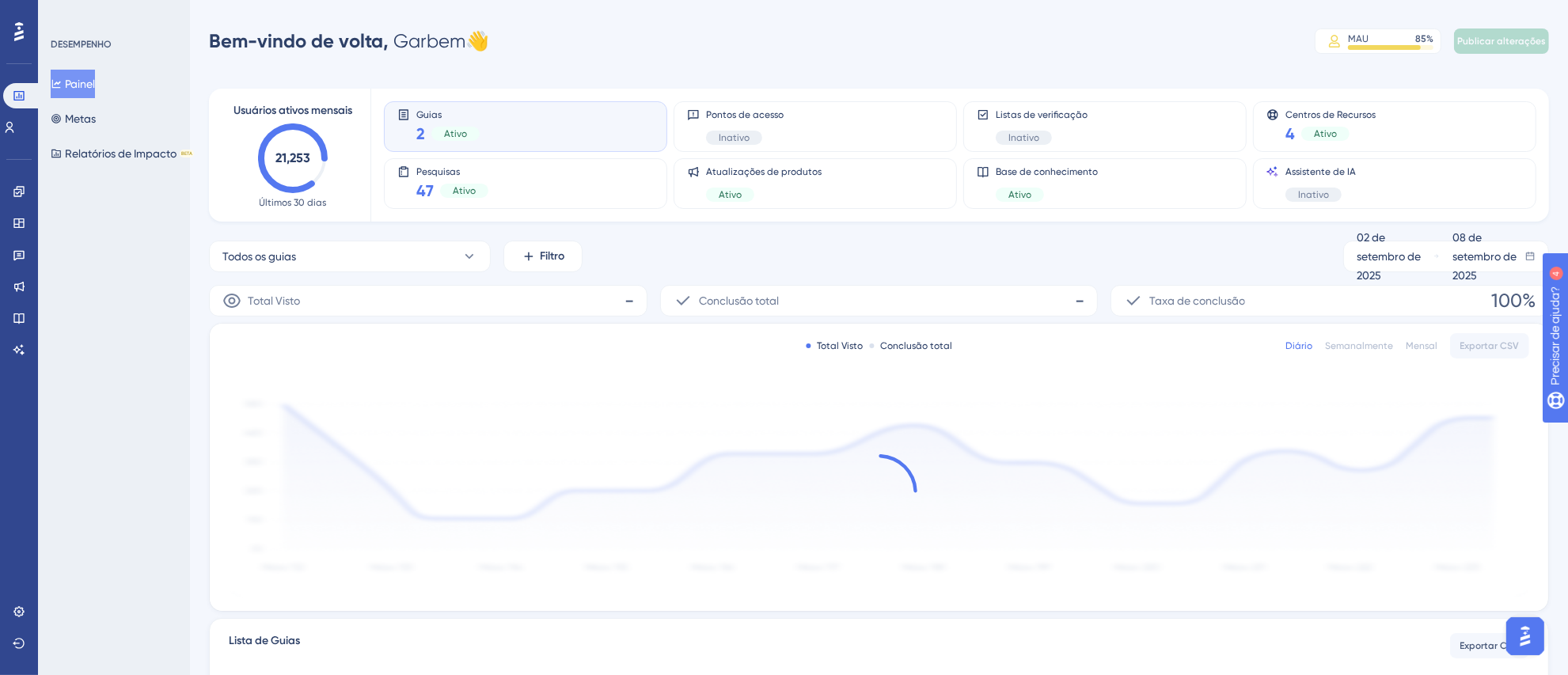
click at [14, 39] on icon at bounding box center [19, 31] width 9 height 19
